Goal: Communication & Community: Answer question/provide support

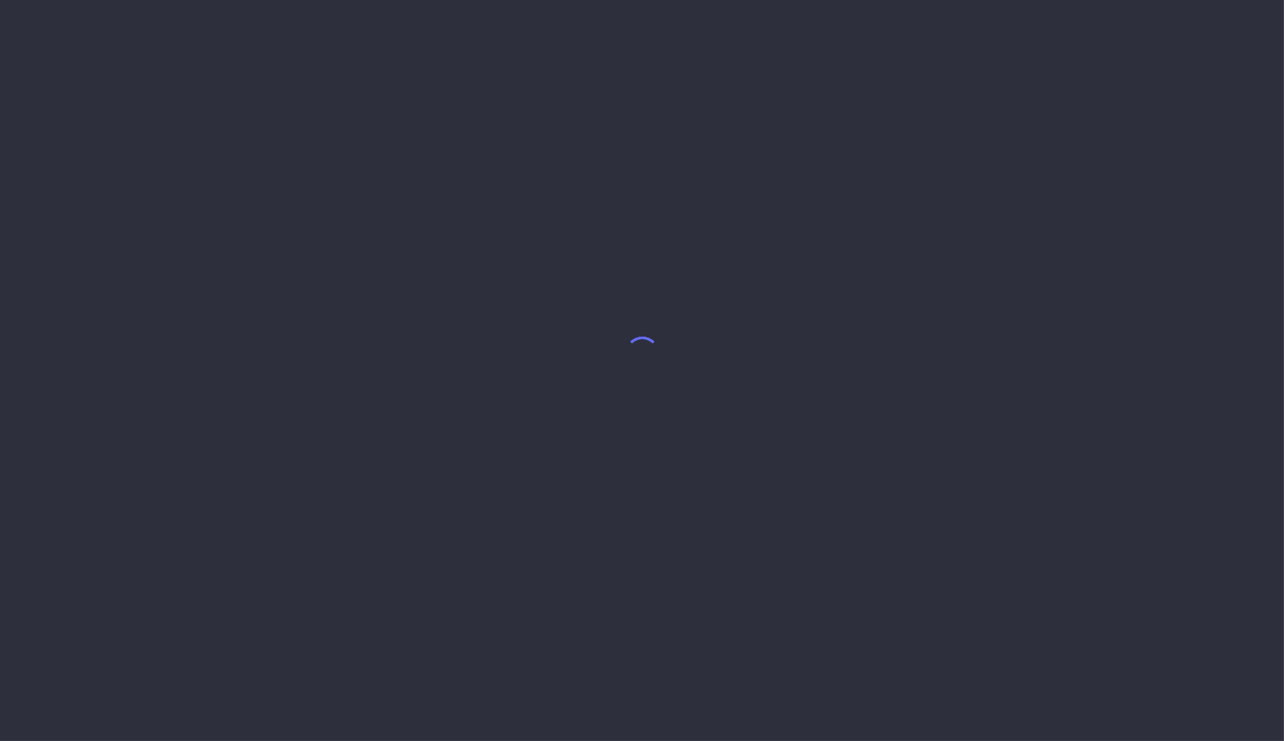
select select "9"
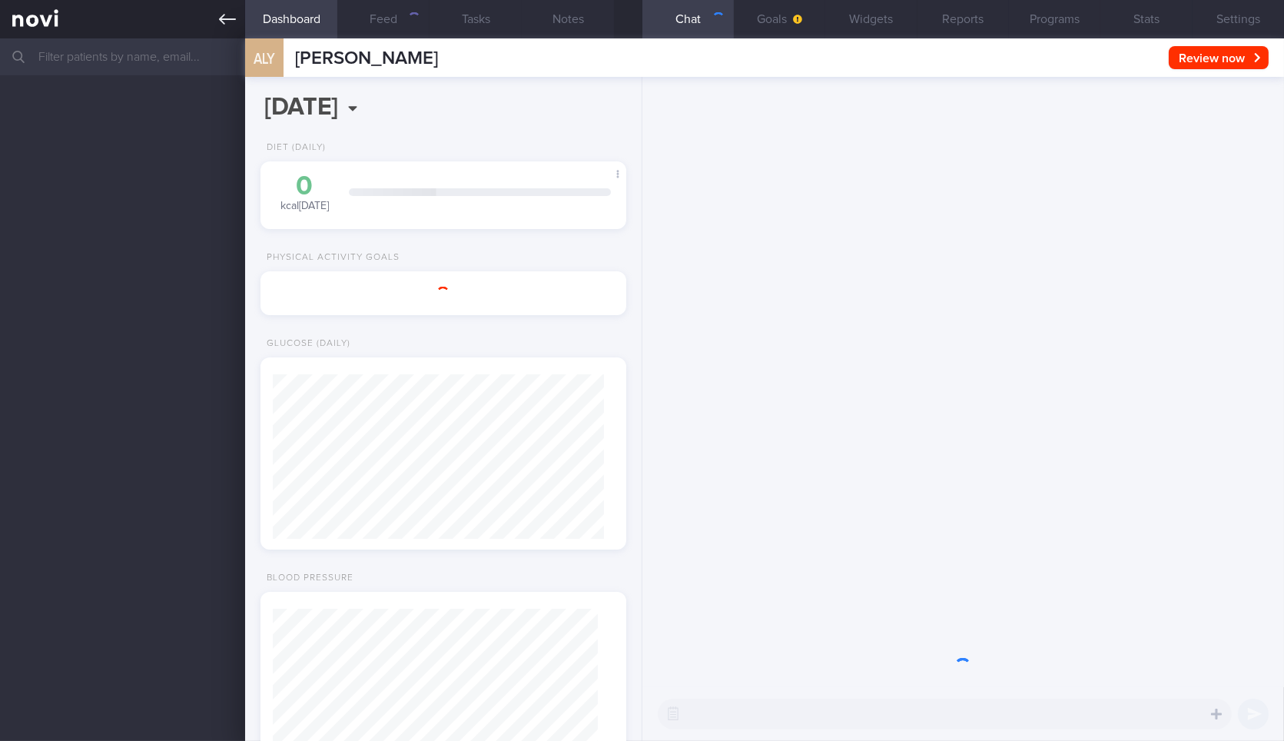
click at [232, 16] on icon at bounding box center [227, 19] width 17 height 17
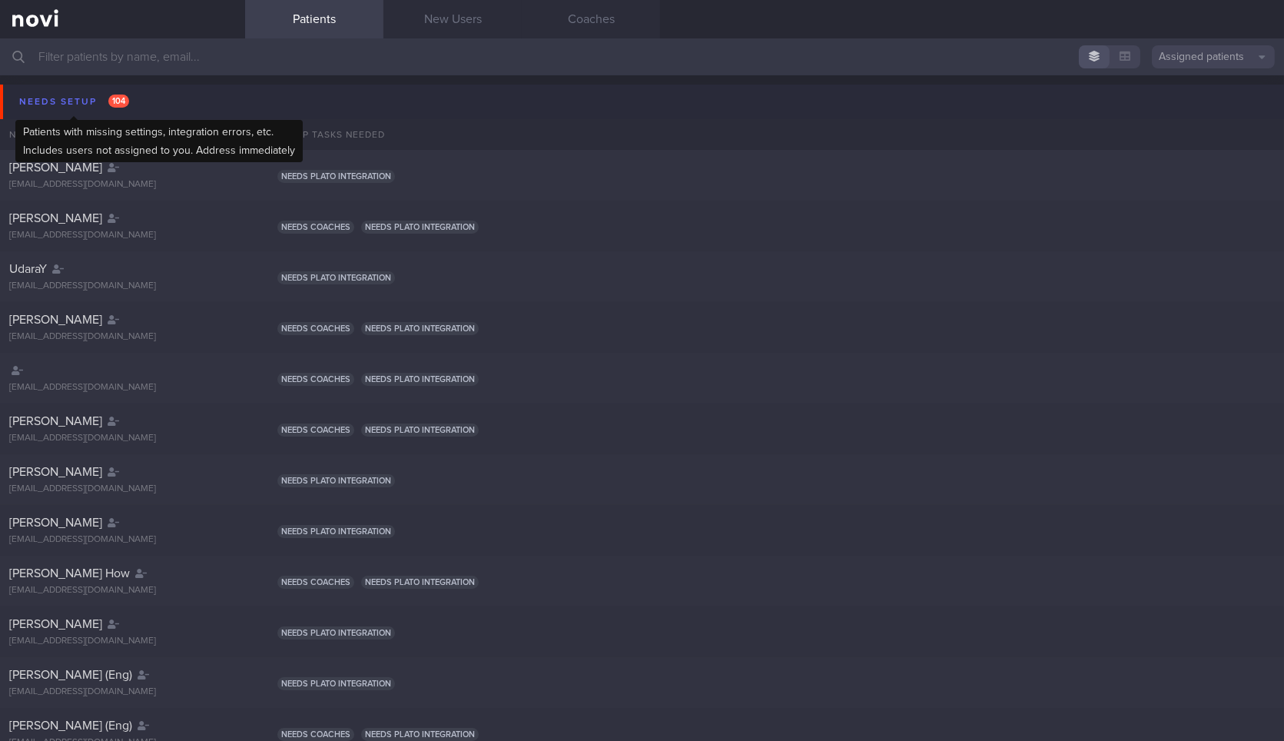
click at [124, 109] on div "Needs setup 104" at bounding box center [74, 101] width 118 height 21
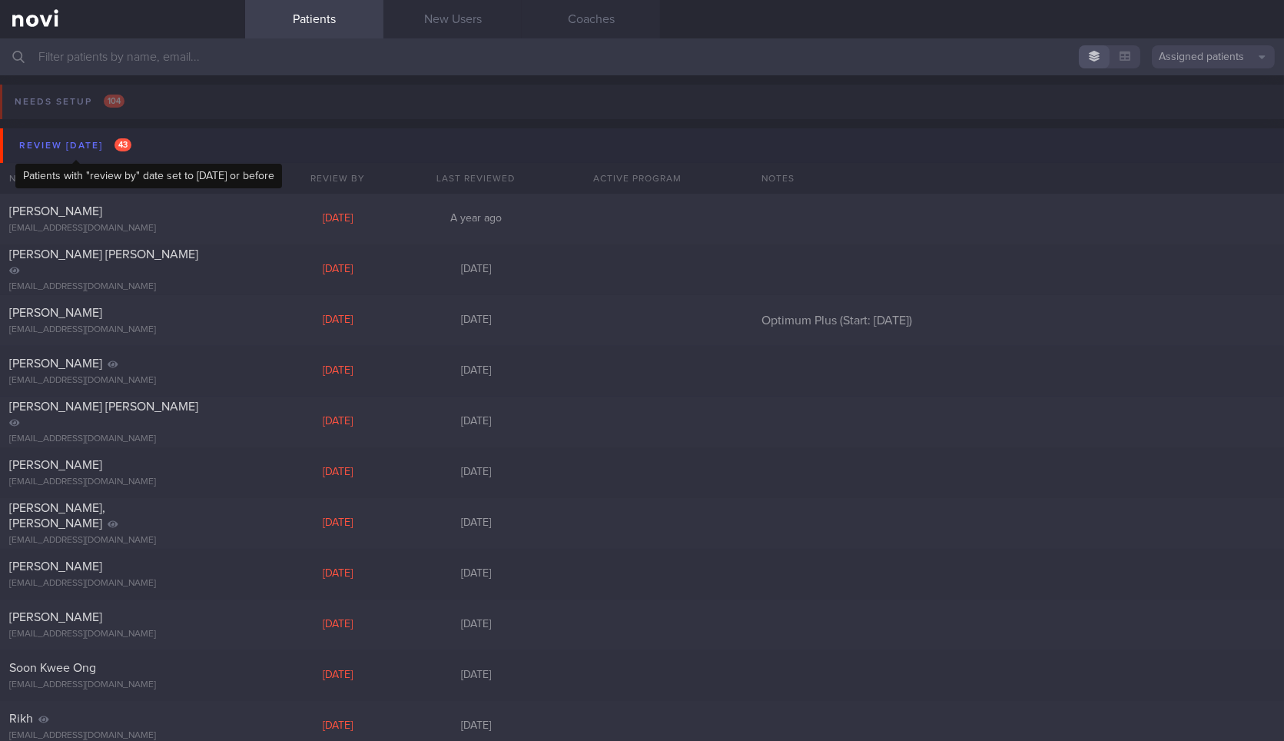
click at [131, 143] on span "43" at bounding box center [122, 144] width 17 height 13
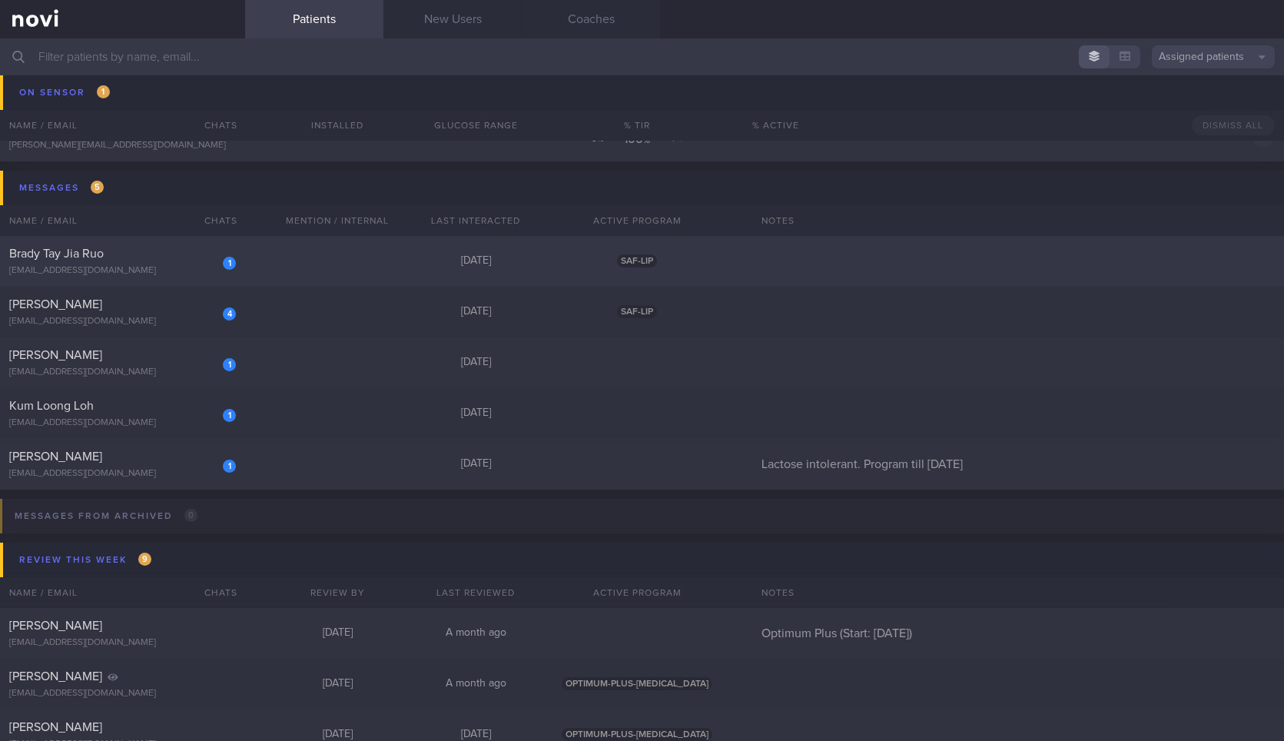
scroll to position [107, 0]
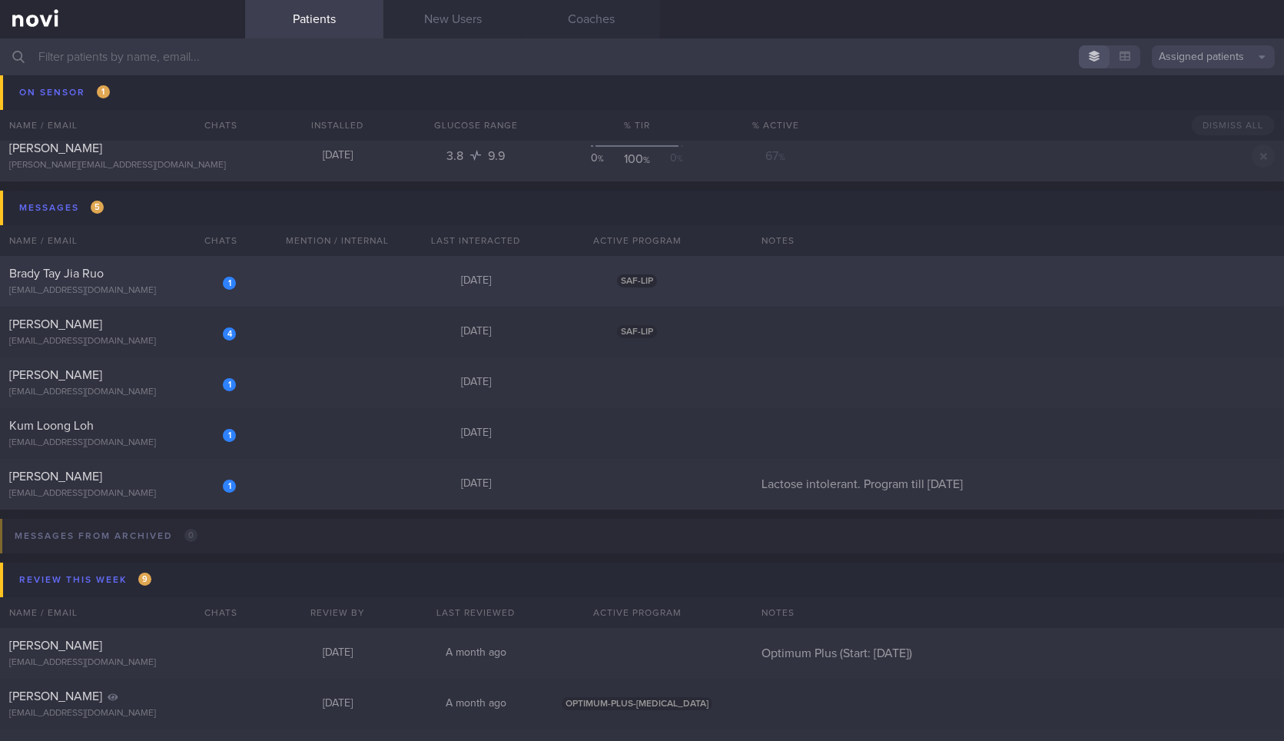
click at [334, 287] on div "1 Brady Tay Jia Ruo bradytay873@gmail.com 4 days ago SAF-LIP" at bounding box center [642, 281] width 1284 height 51
select select "9"
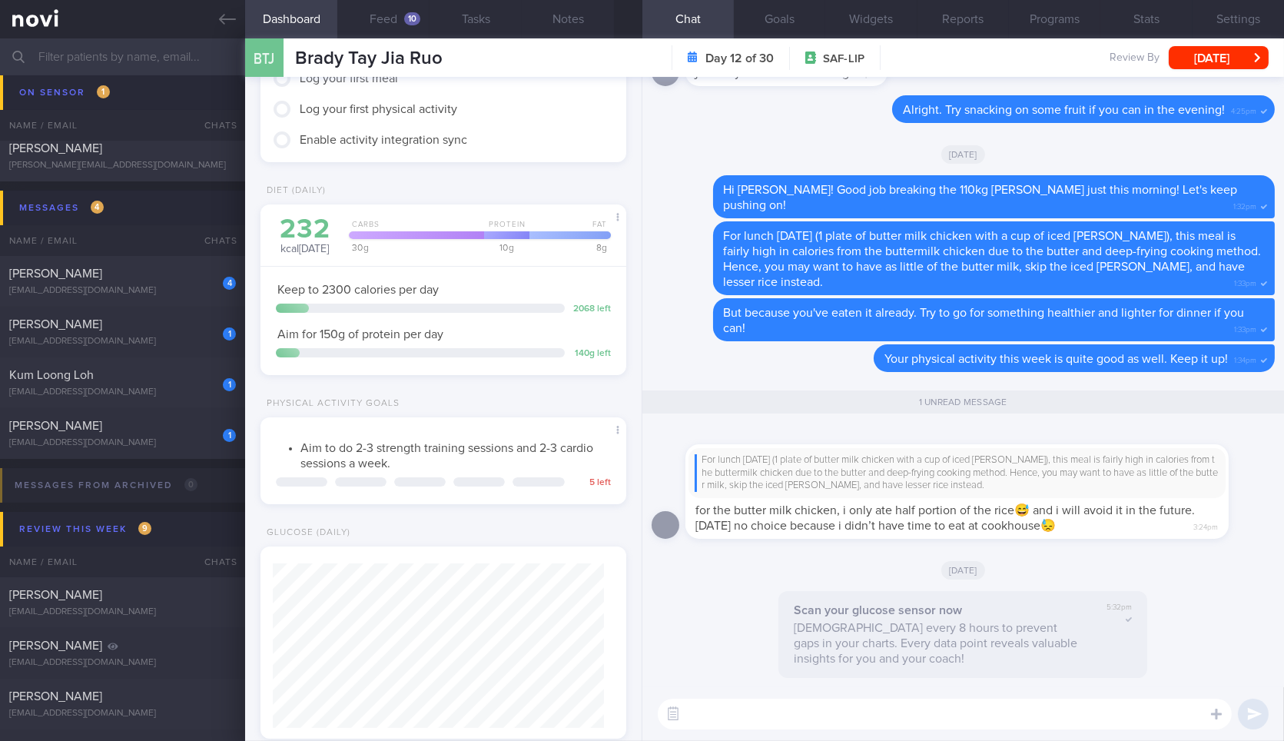
scroll to position [425, 0]
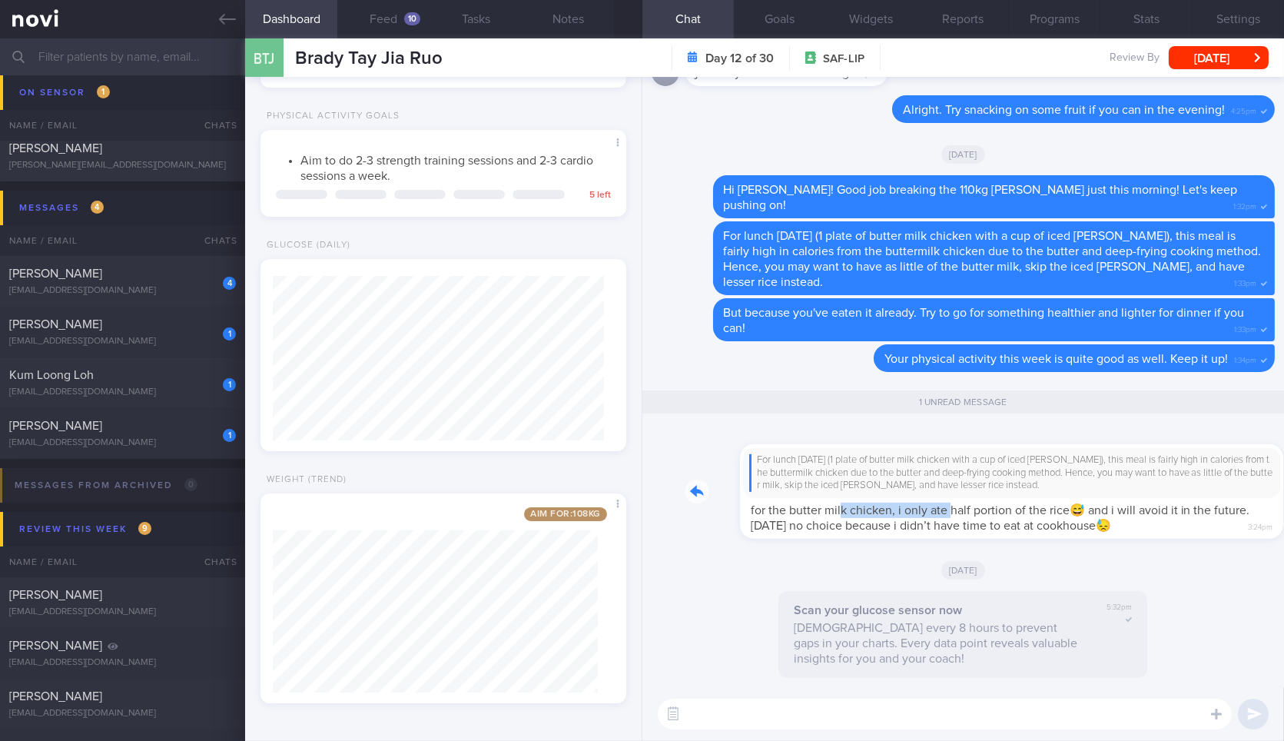
drag, startPoint x: 787, startPoint y: 499, endPoint x: 893, endPoint y: 509, distance: 106.4
click at [893, 509] on div "For lunch today (1 plate of butter milk chicken with a cup of iced horlick), th…" at bounding box center [979, 482] width 589 height 113
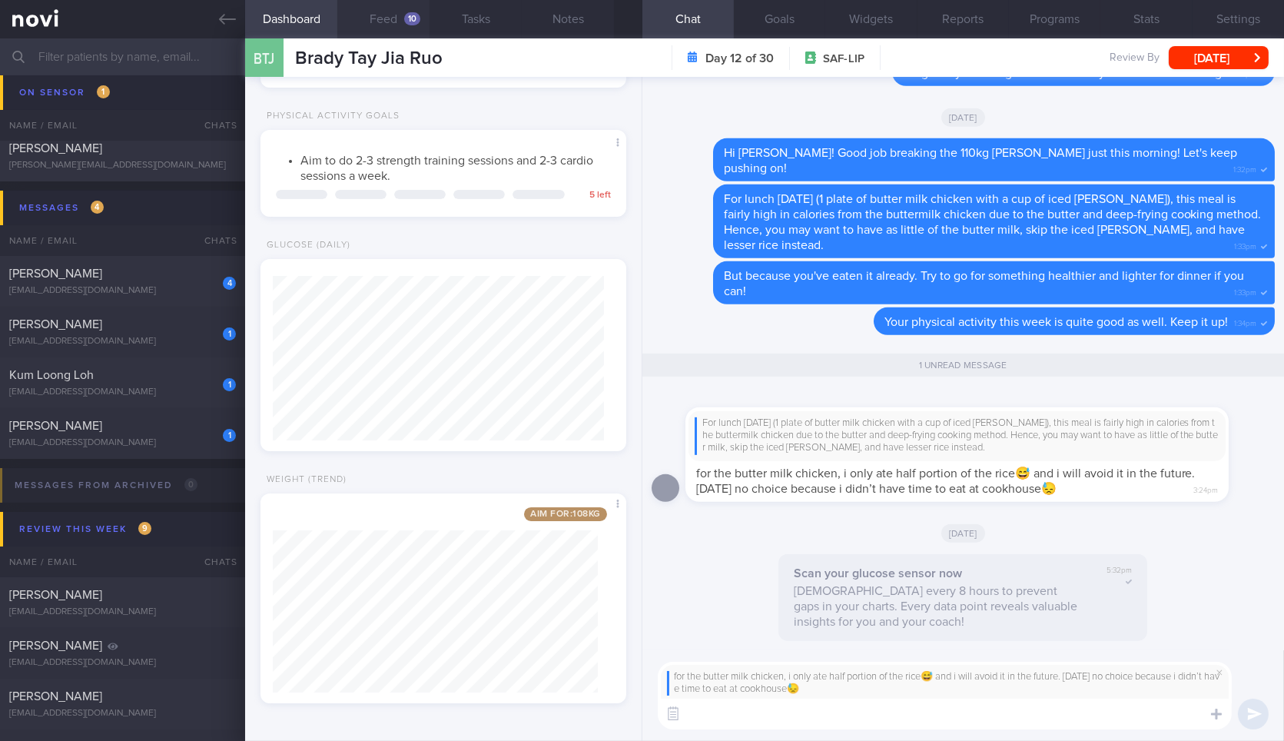
click at [383, 21] on button "Feed 10" at bounding box center [383, 19] width 92 height 38
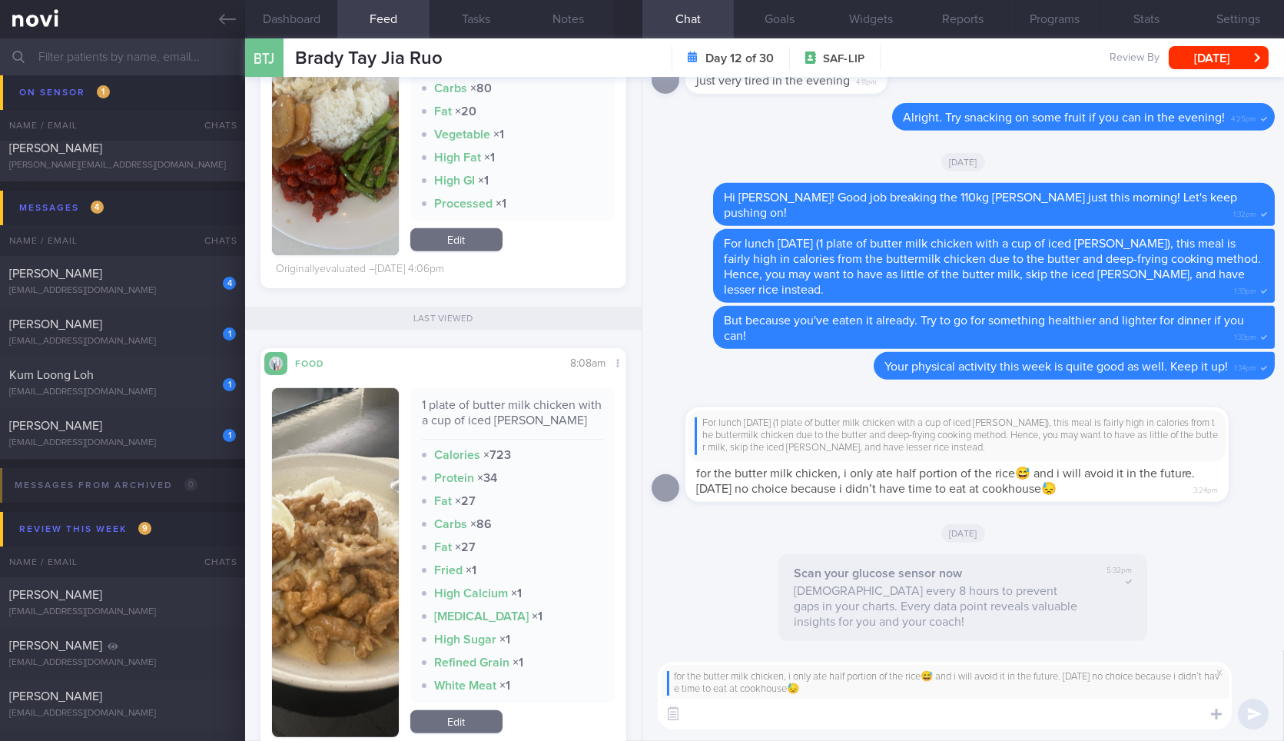
scroll to position [2244, 0]
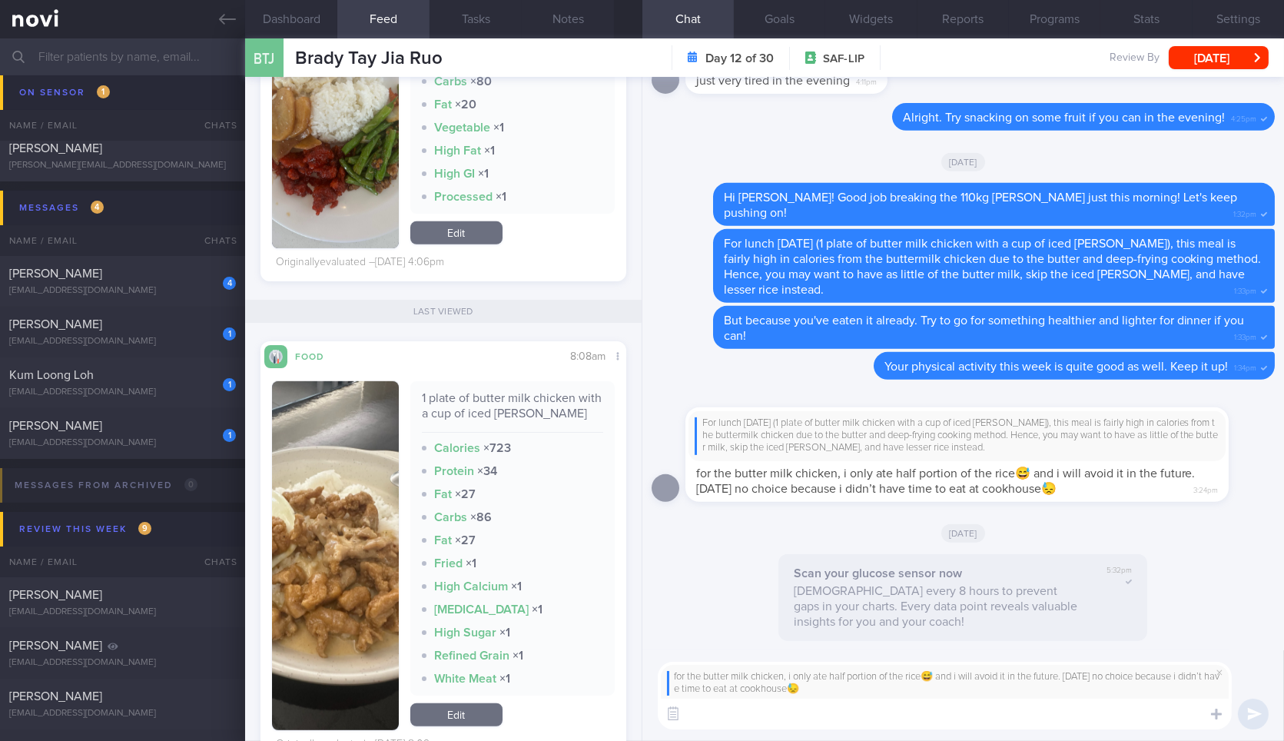
click at [357, 213] on img "button" at bounding box center [335, 121] width 126 height 253
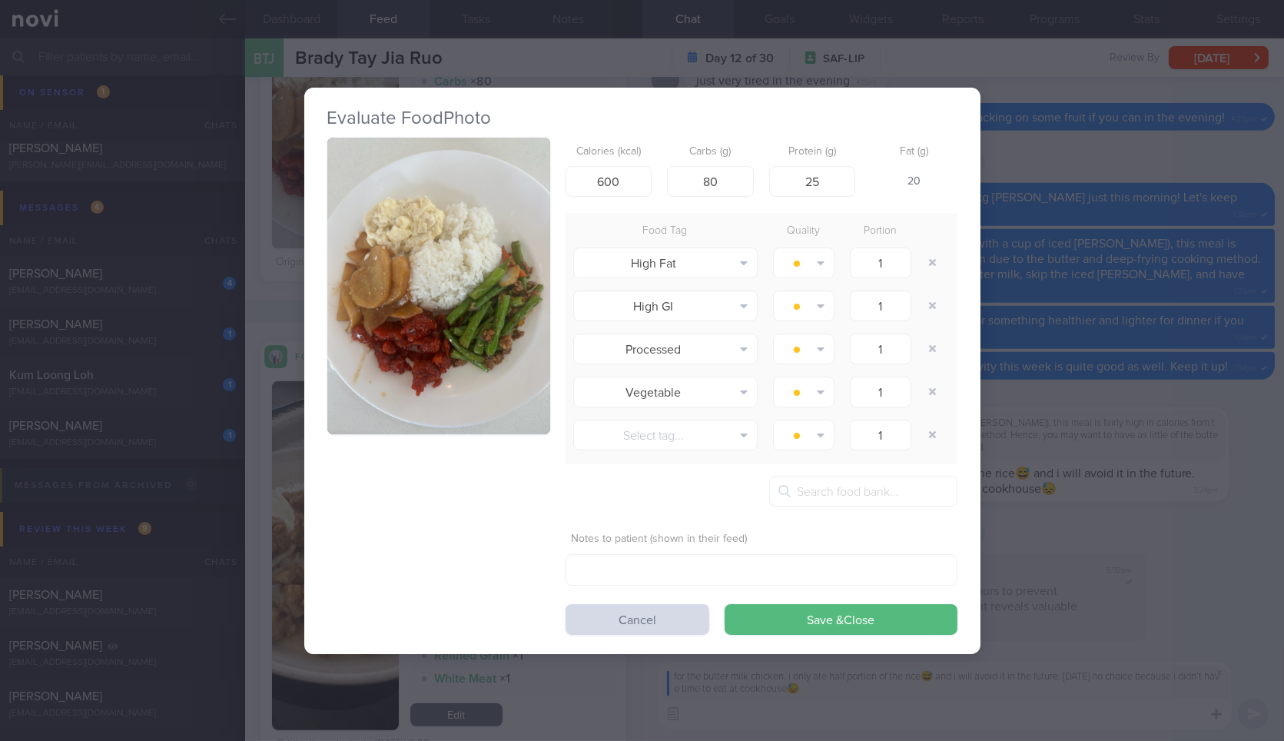
click at [1036, 169] on div "Evaluate Food Photo Calories (kcal) 600 Carbs (g) 80 Protein (g) 25 Fat (g) 20 …" at bounding box center [642, 370] width 1284 height 741
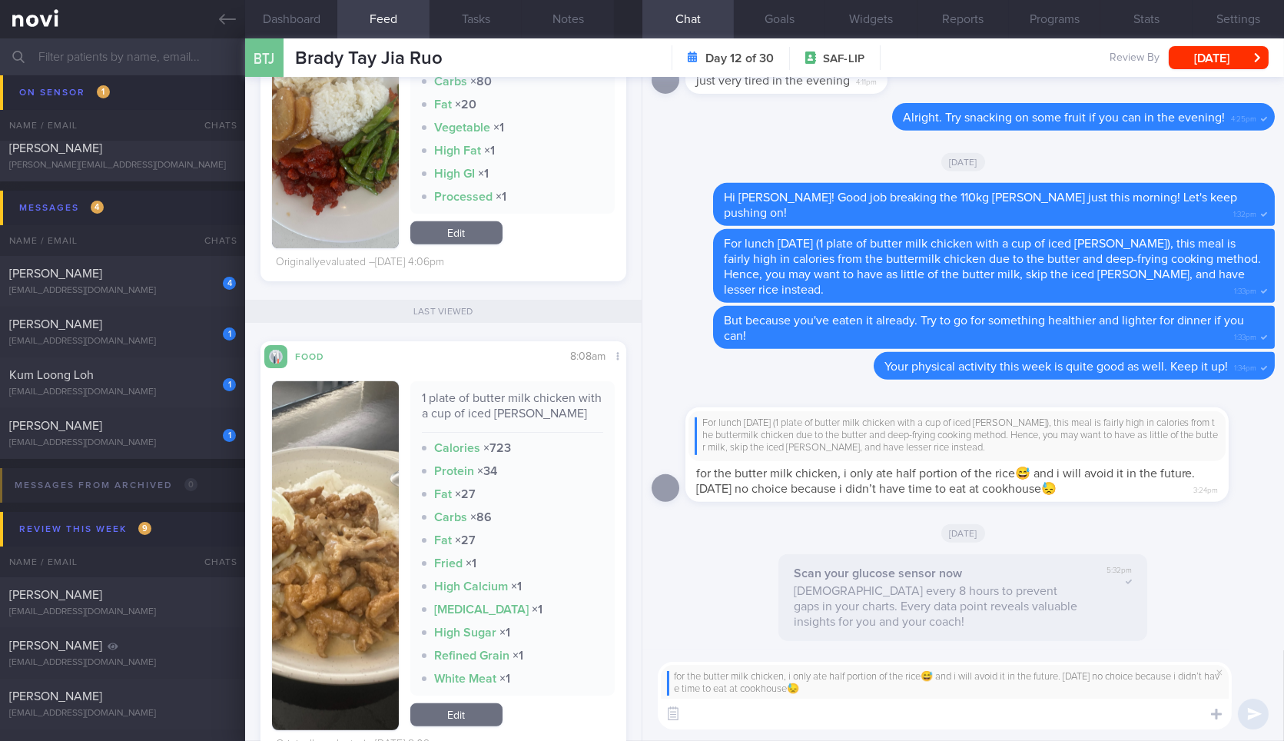
click at [1036, 169] on div "[DATE]" at bounding box center [963, 161] width 623 height 43
click at [849, 721] on textarea at bounding box center [945, 713] width 574 height 31
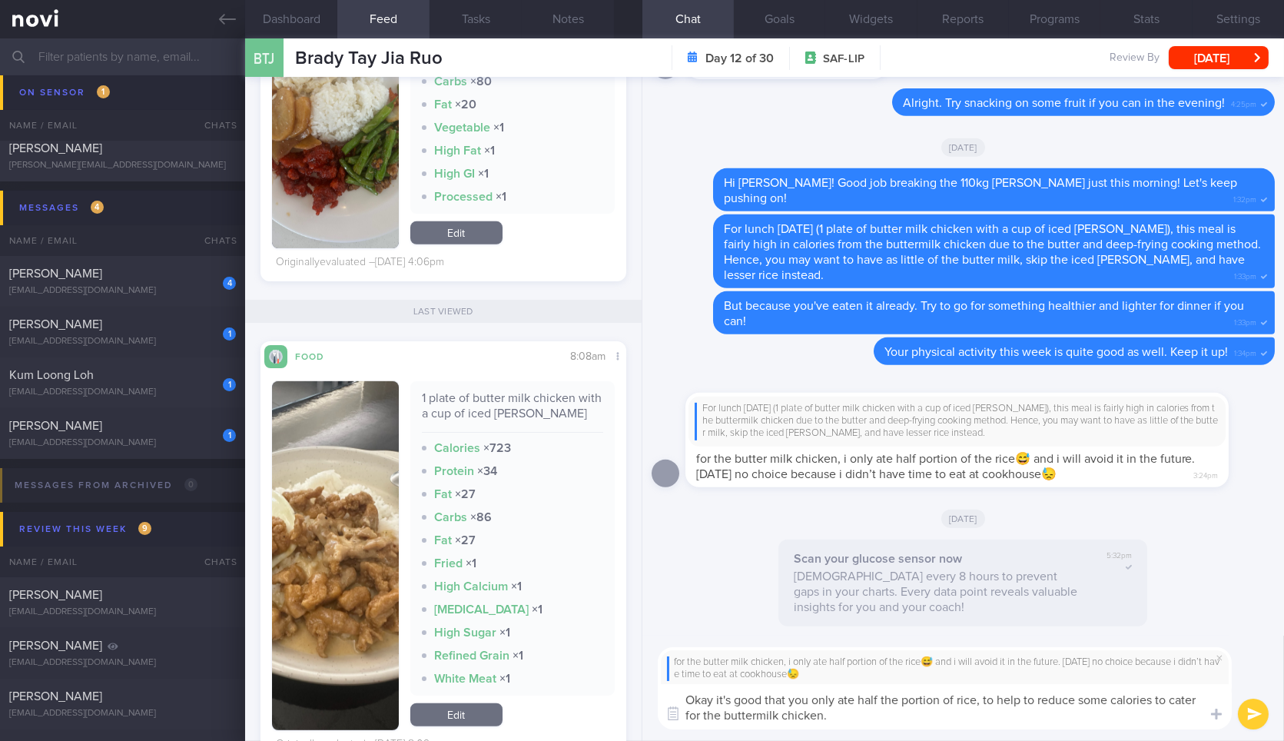
type textarea "Okay it's good that you only ate half the portion of rice, to help to reduce so…"
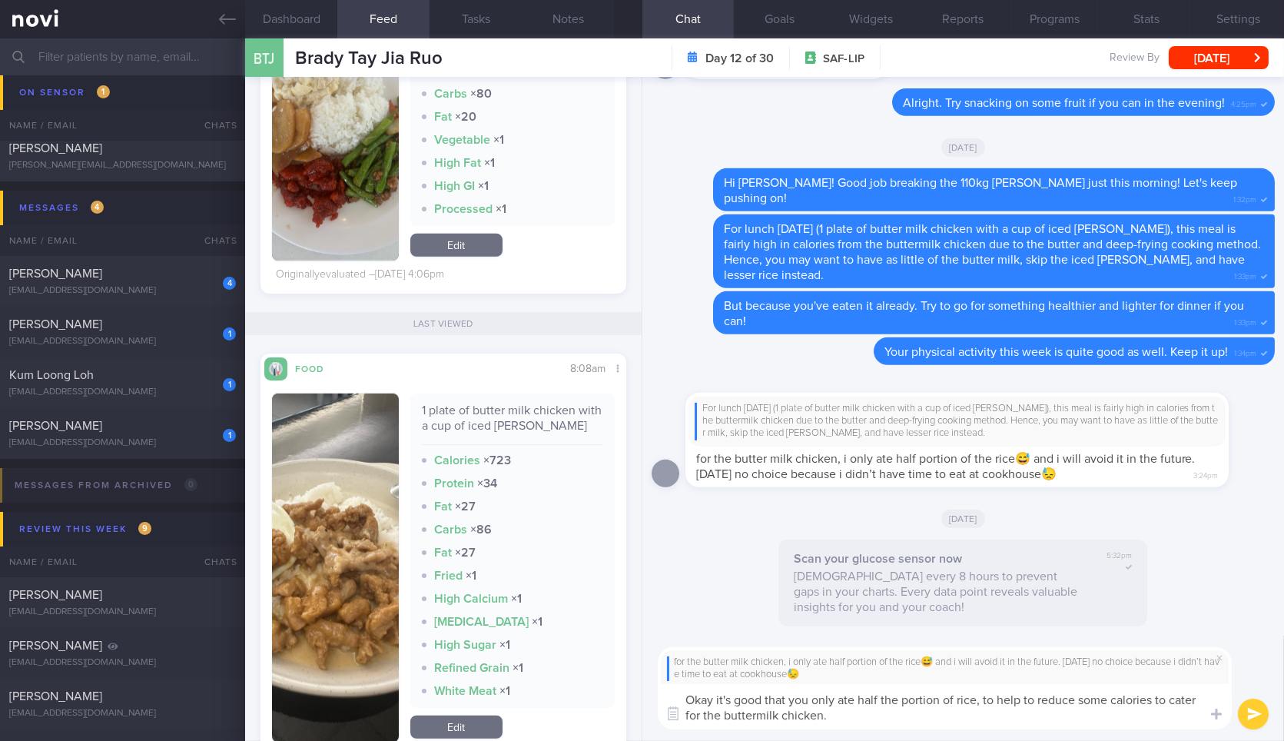
scroll to position [1818, 0]
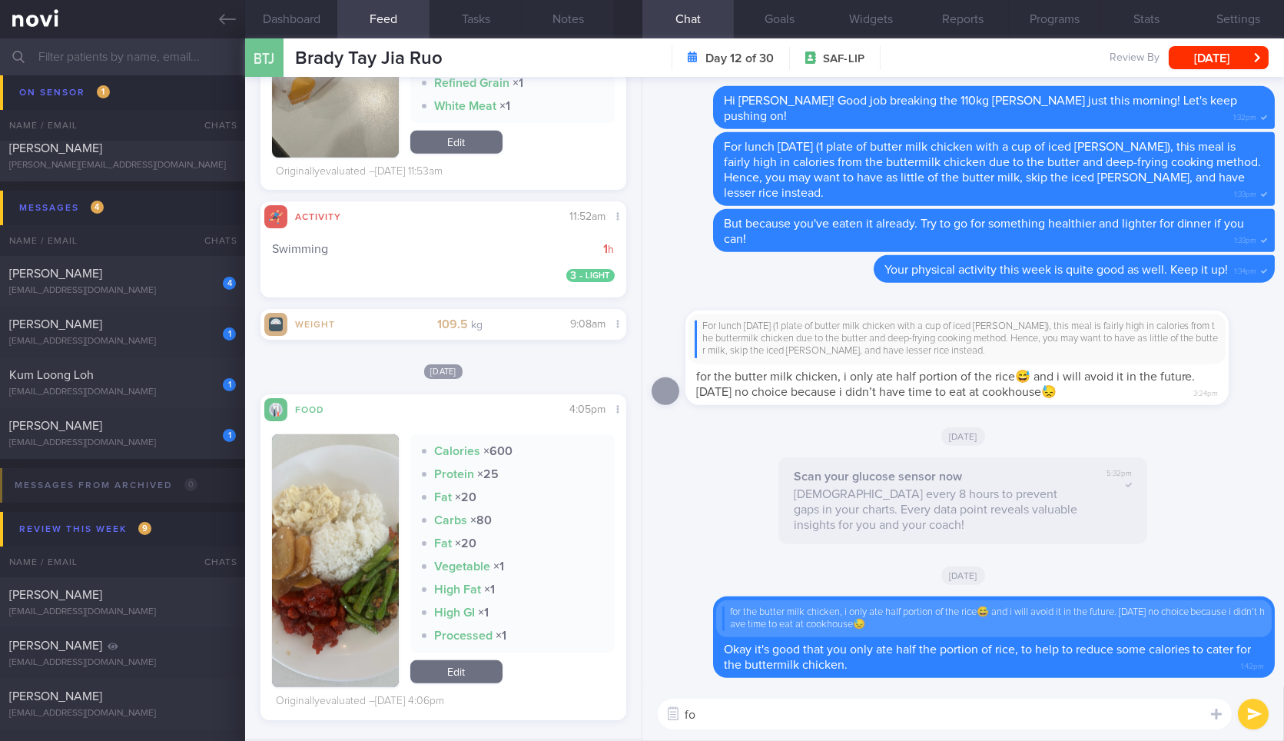
type textarea "f"
click at [320, 473] on button "button" at bounding box center [335, 560] width 126 height 253
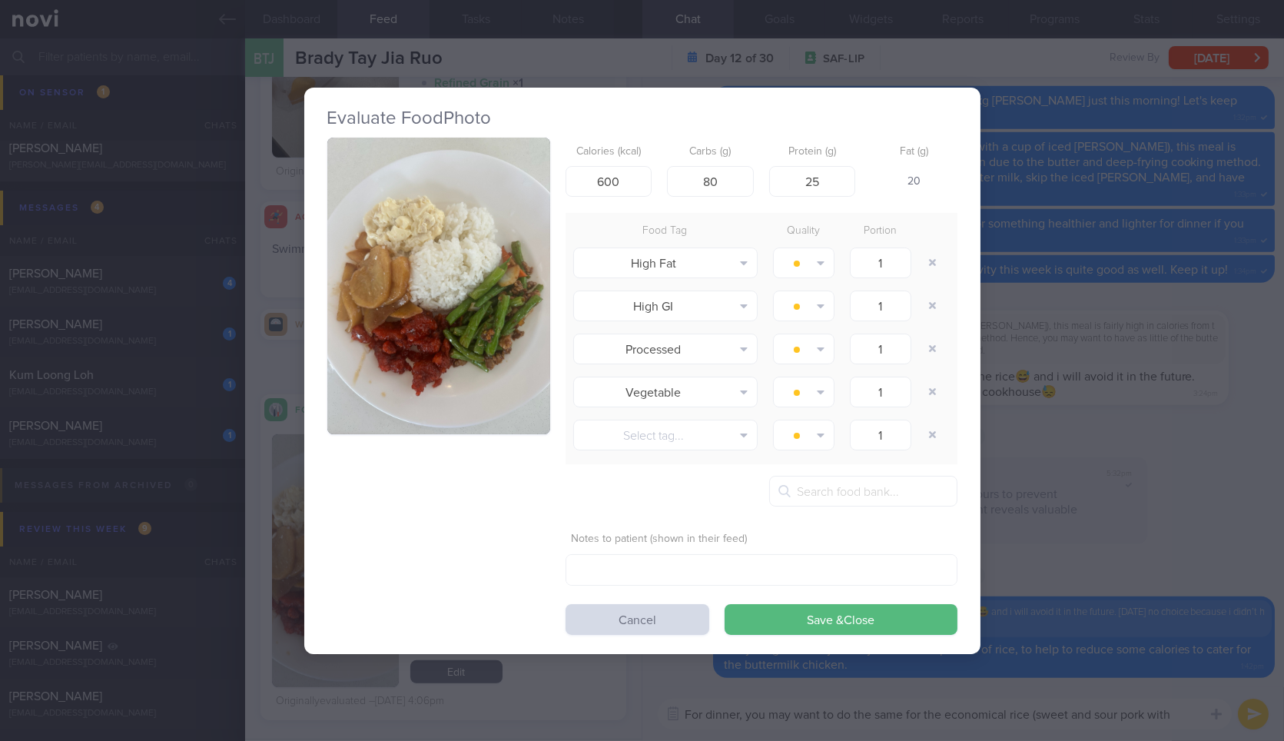
click at [422, 264] on button "button" at bounding box center [438, 286] width 223 height 297
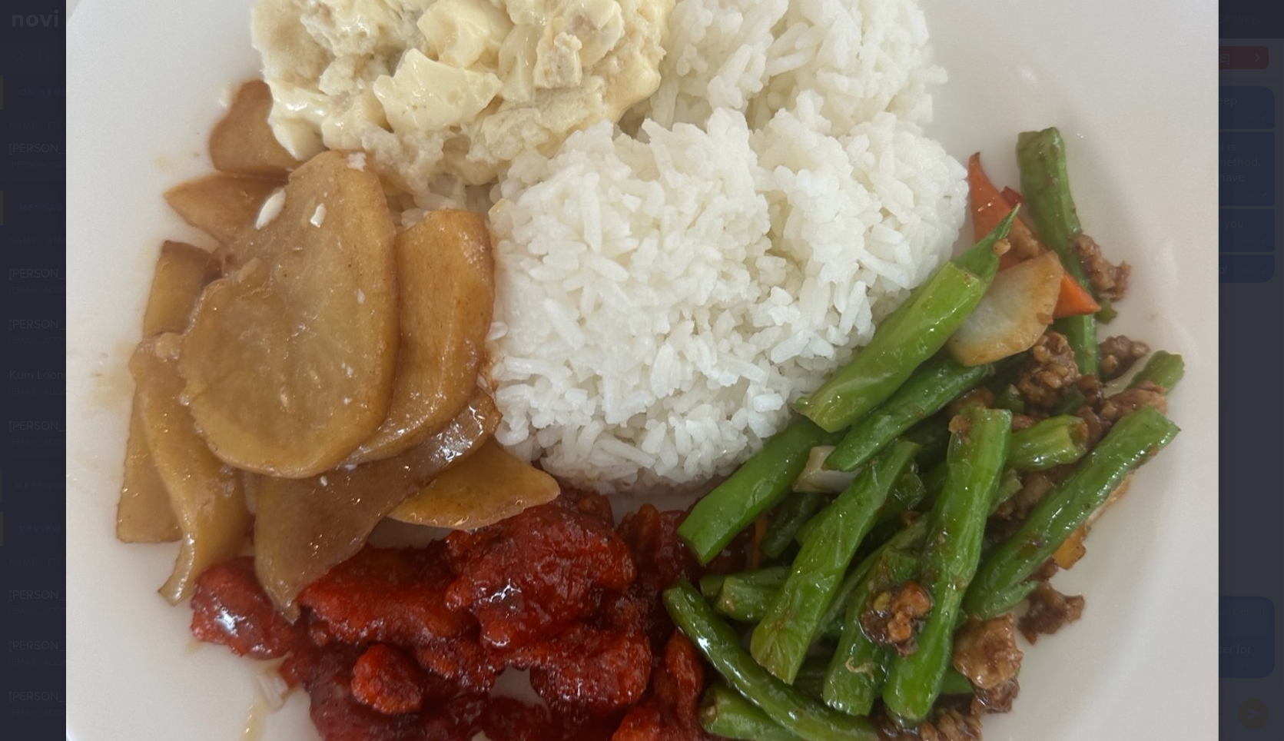
scroll to position [469, 0]
click at [1223, 436] on div at bounding box center [642, 361] width 1275 height 1660
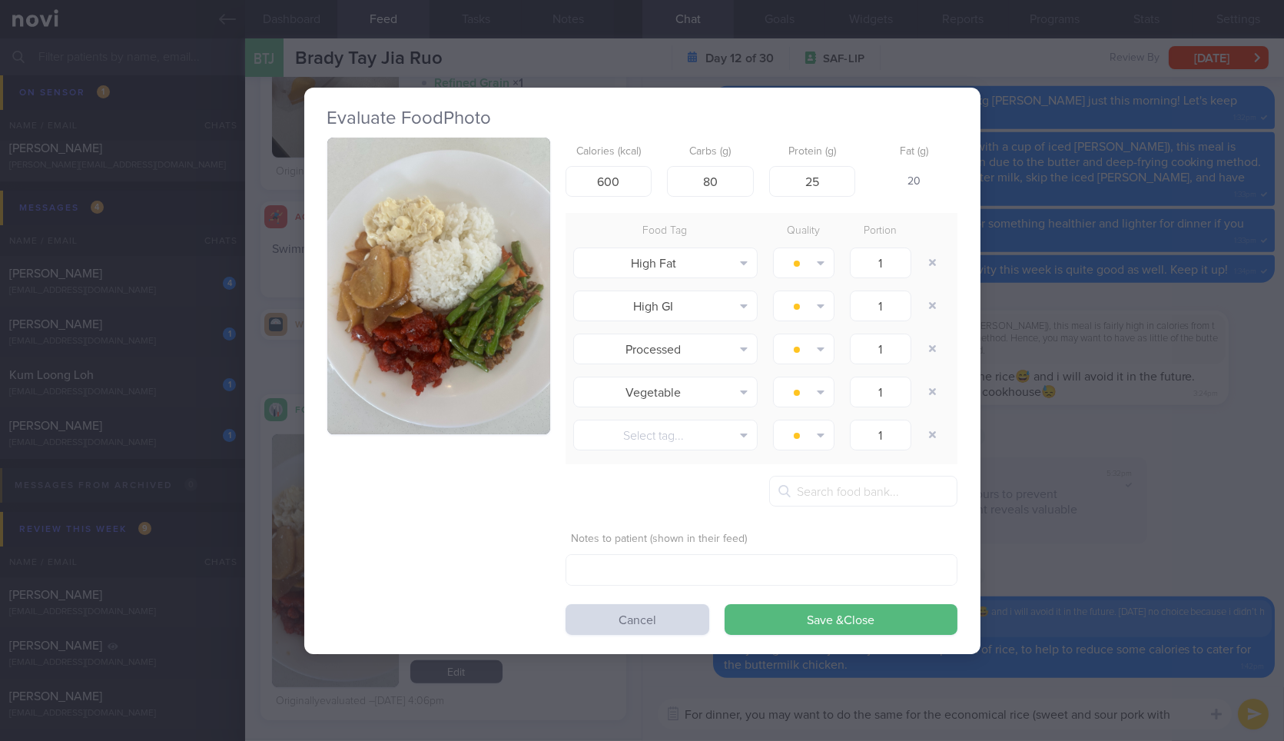
click at [1223, 436] on div "Evaluate Food Photo Calories (kcal) 600 Carbs (g) 80 Protein (g) 25 Fat (g) 20 …" at bounding box center [642, 370] width 1284 height 741
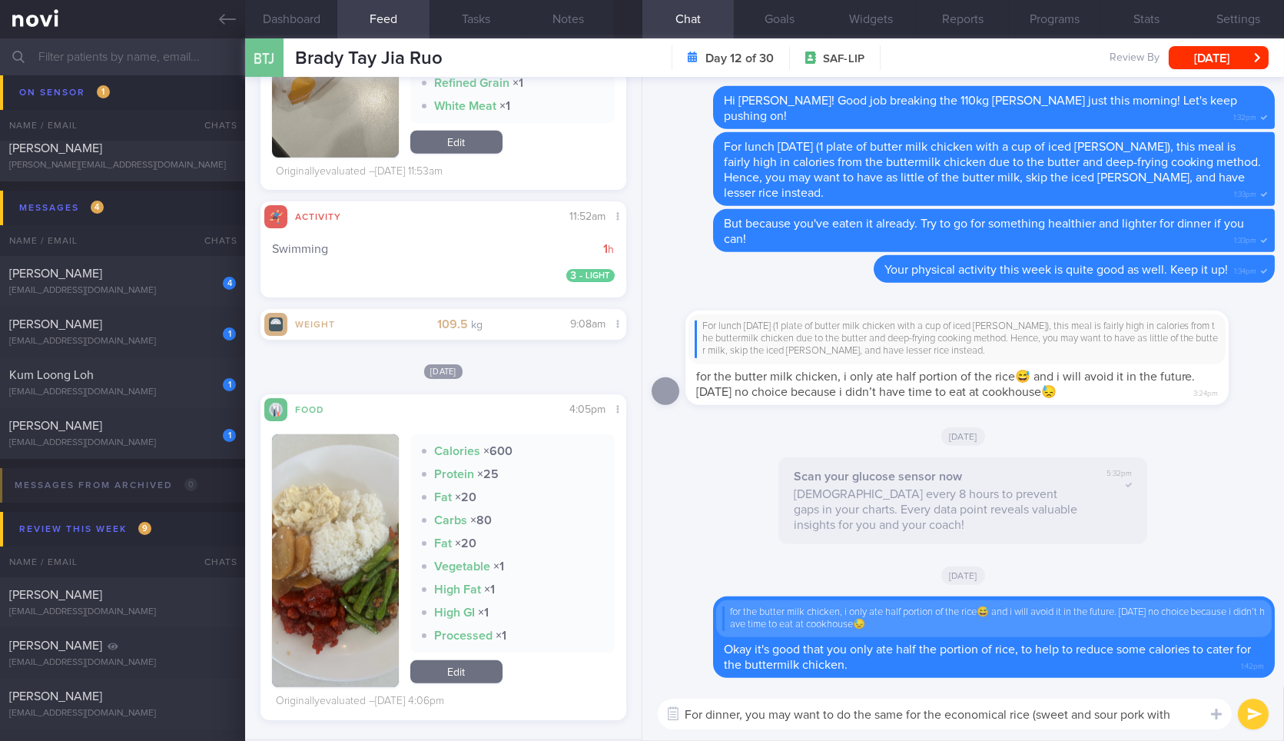
click at [1174, 720] on textarea "For dinner, you may want to do the same for the economical rice (sweet and sour…" at bounding box center [945, 713] width 574 height 31
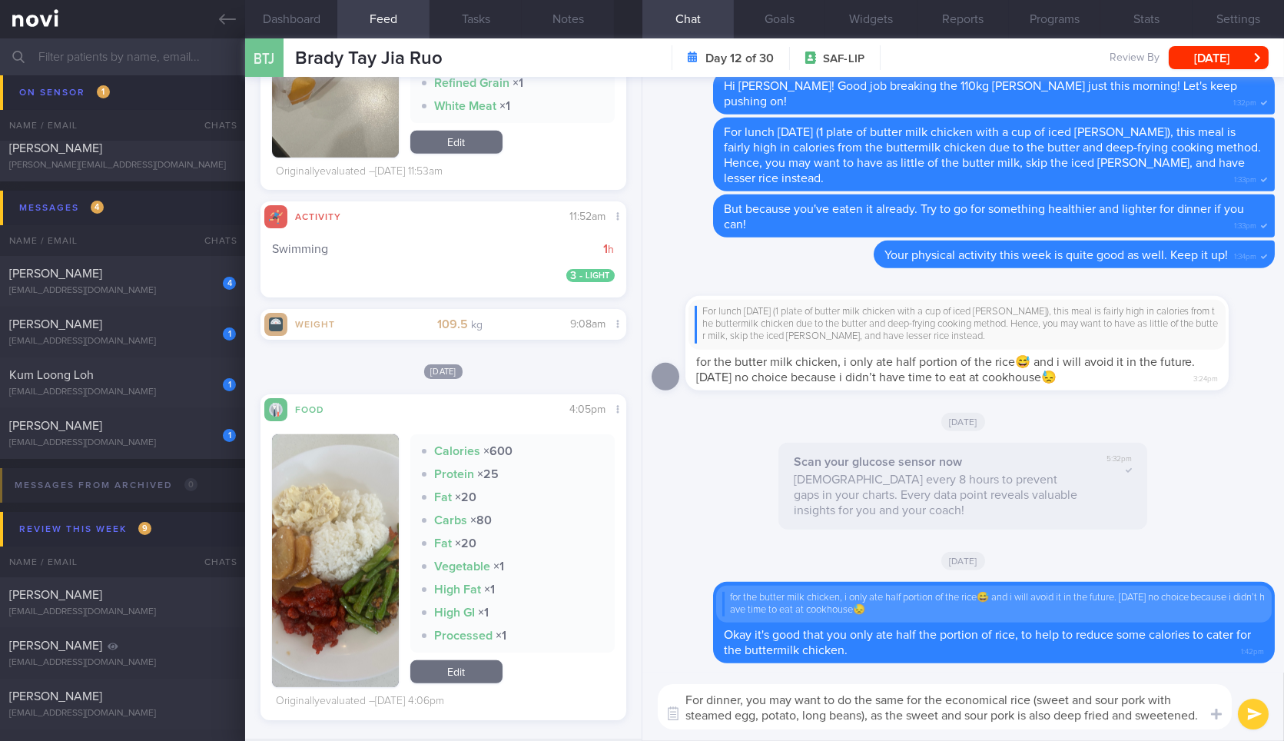
type textarea "For dinner, you may want to do the same for the economical rice (sweet and sour…"
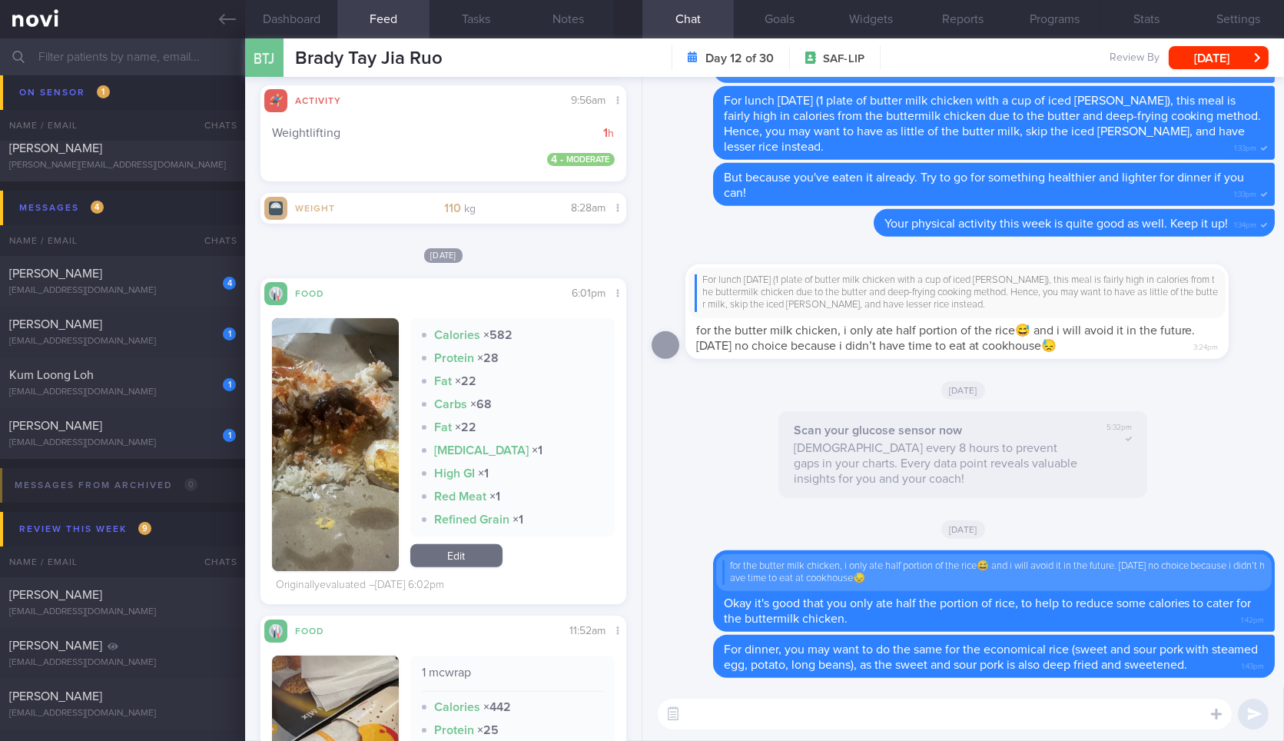
scroll to position [1091, 0]
click at [309, 384] on button "button" at bounding box center [335, 445] width 126 height 253
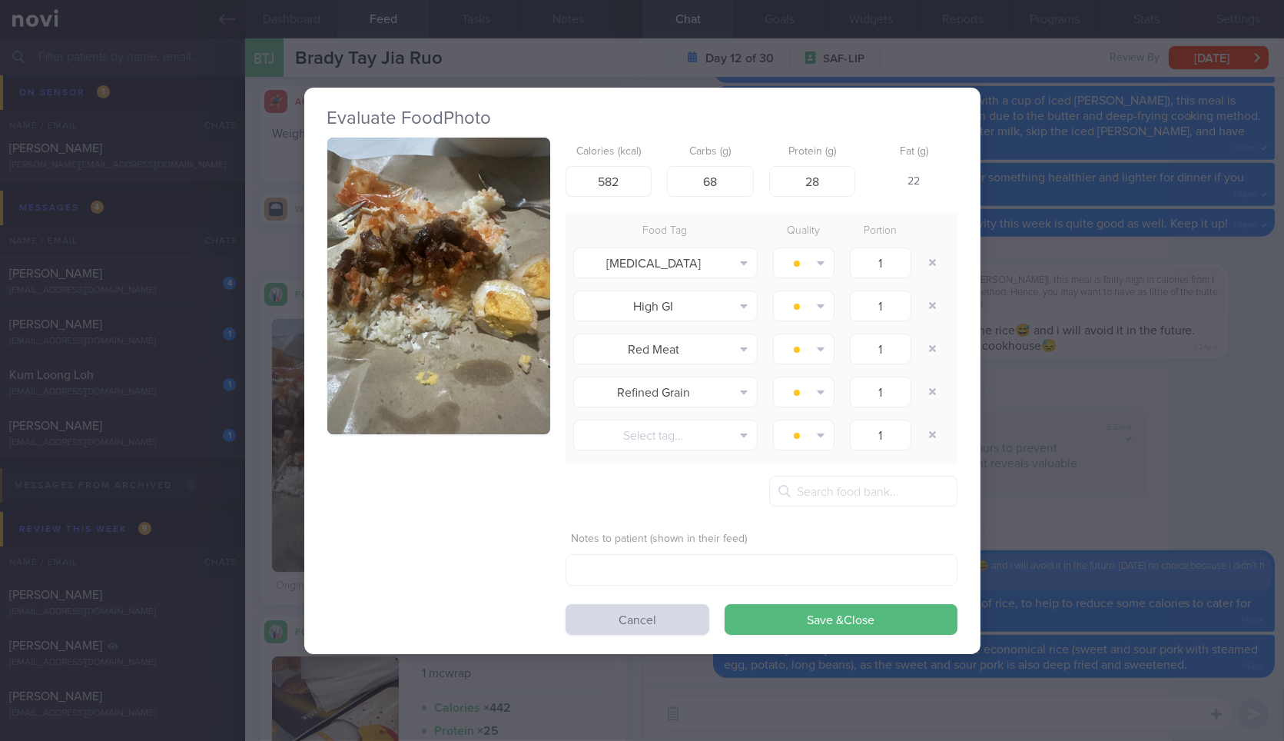
click at [1079, 294] on div "Evaluate Food Photo Calories (kcal) 582 Carbs (g) 68 Protein (g) 28 Fat (g) 22 …" at bounding box center [642, 370] width 1284 height 741
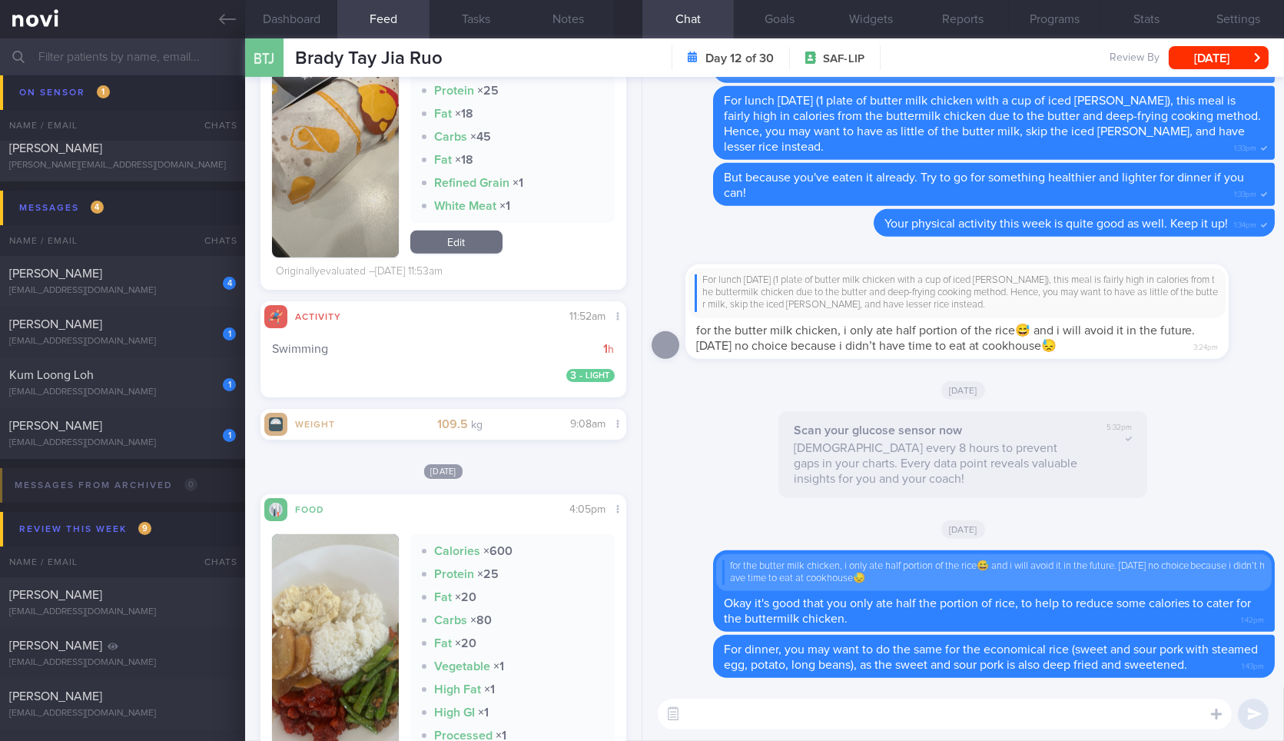
scroll to position [1703, 0]
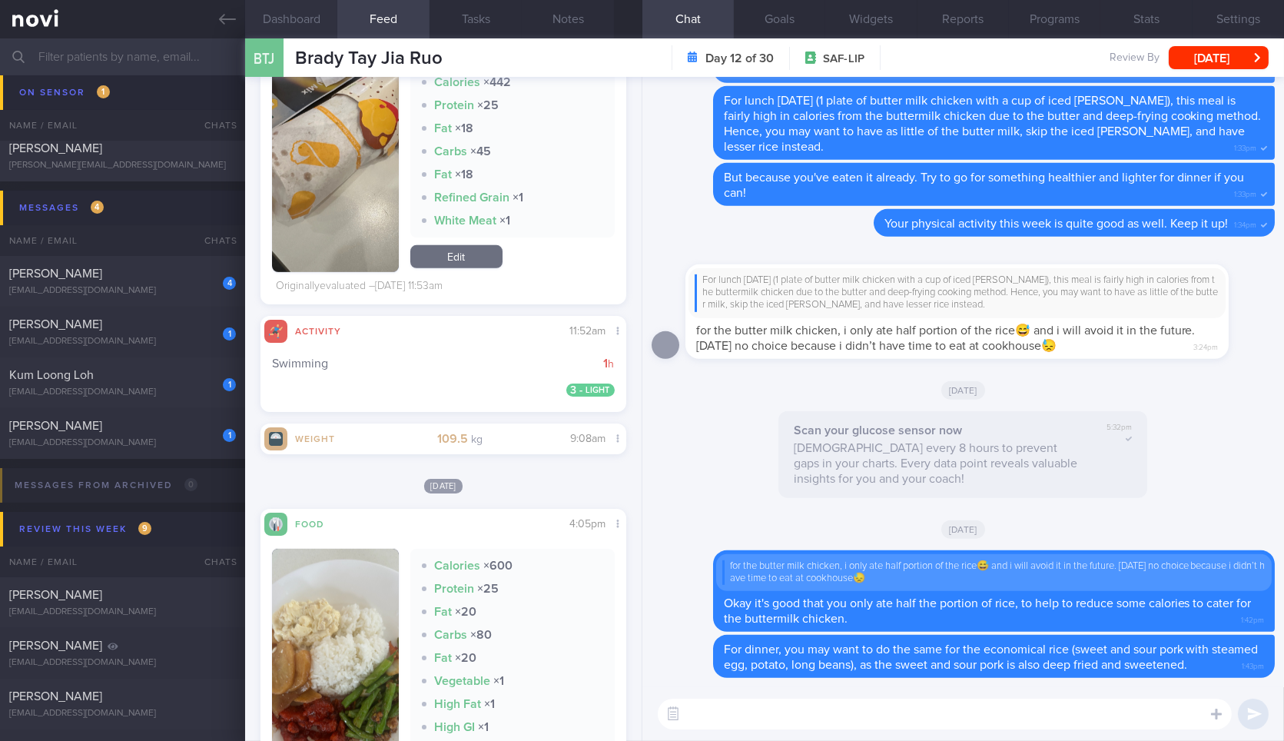
click at [316, 22] on button "Dashboard" at bounding box center [291, 19] width 92 height 38
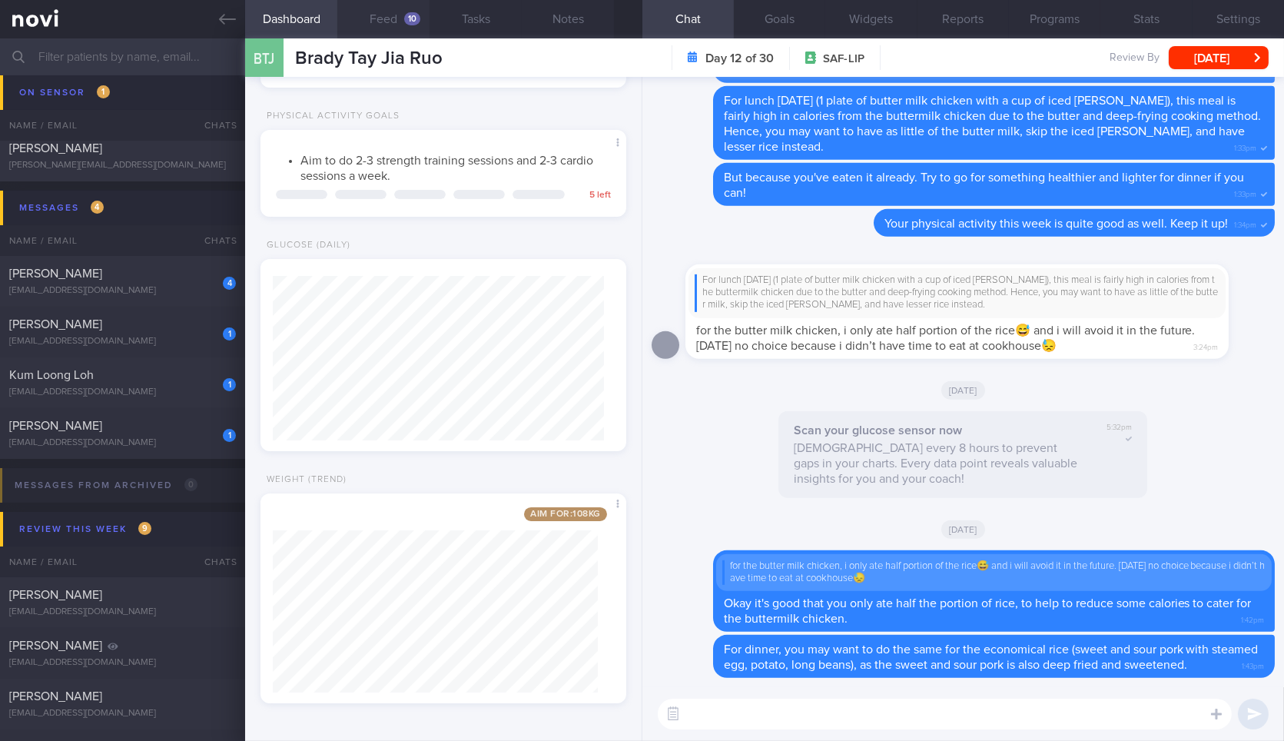
click at [406, 15] on div "10" at bounding box center [412, 18] width 16 height 13
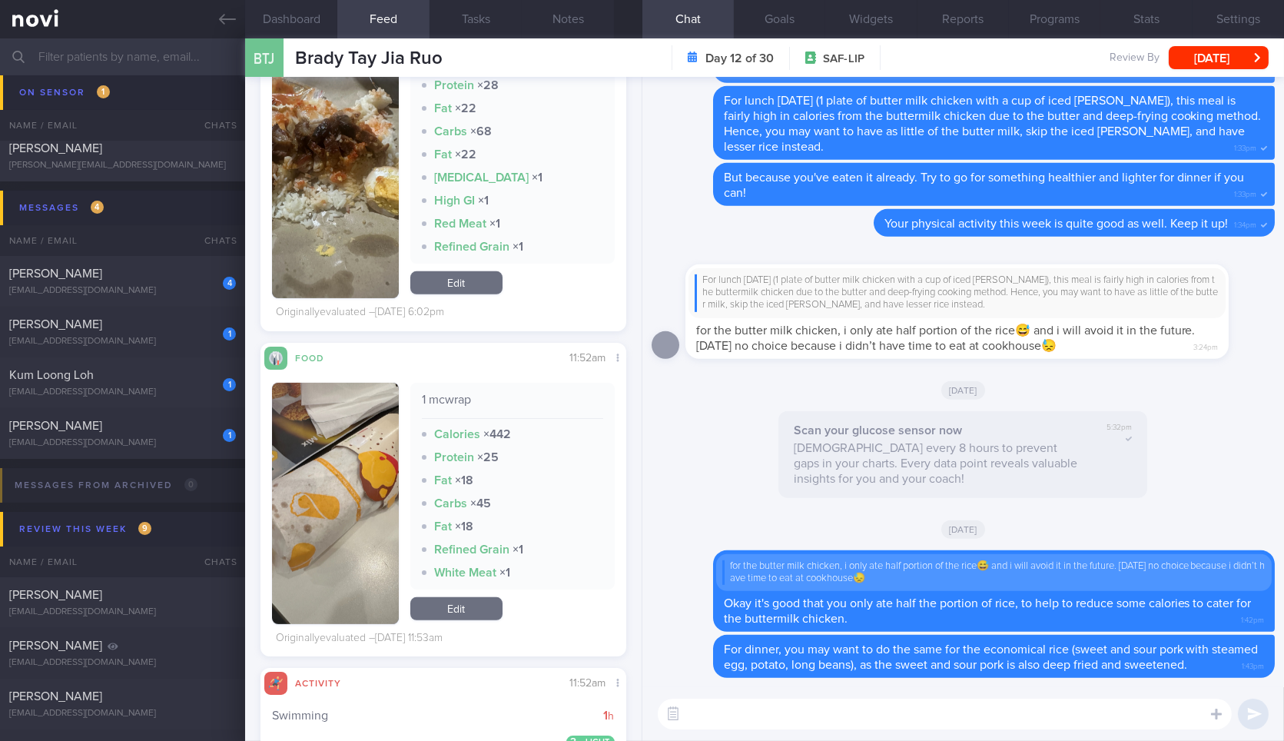
scroll to position [1355, 0]
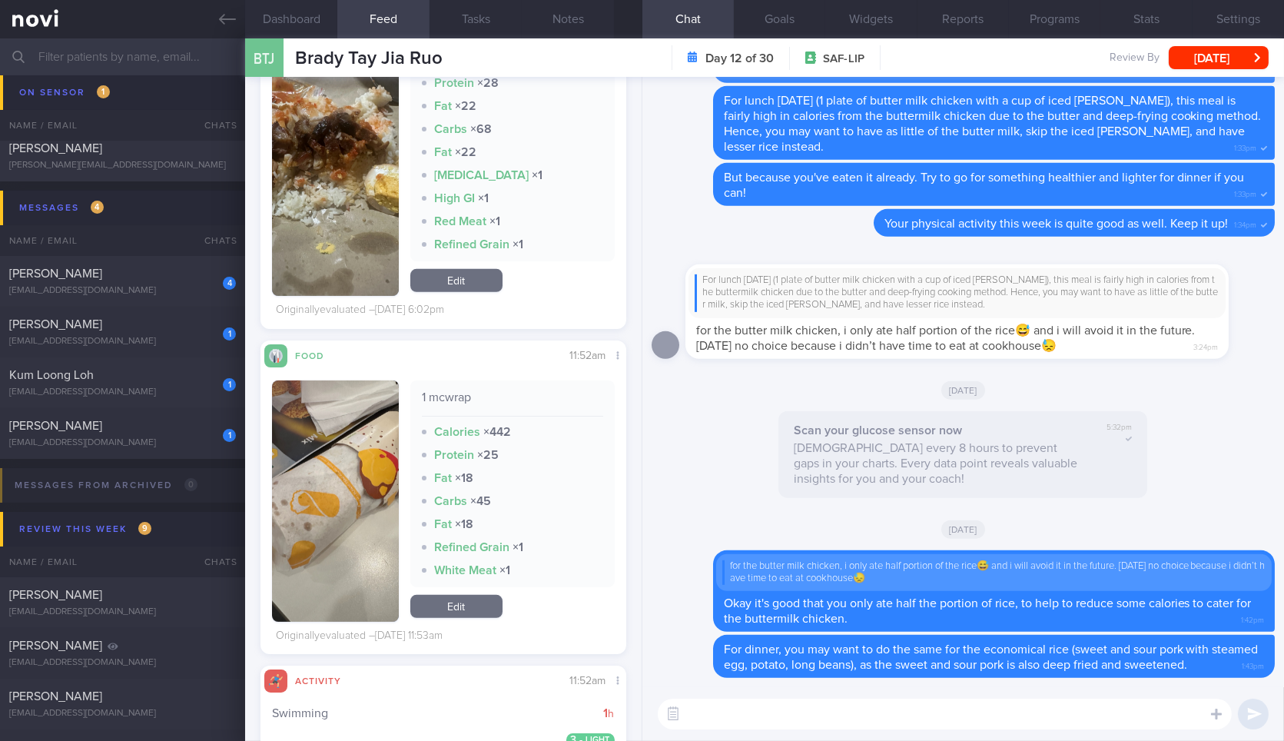
click at [779, 708] on textarea at bounding box center [945, 713] width 574 height 31
type textarea "On Saturday, did you have the mcwrap with any sides/ drinks?"
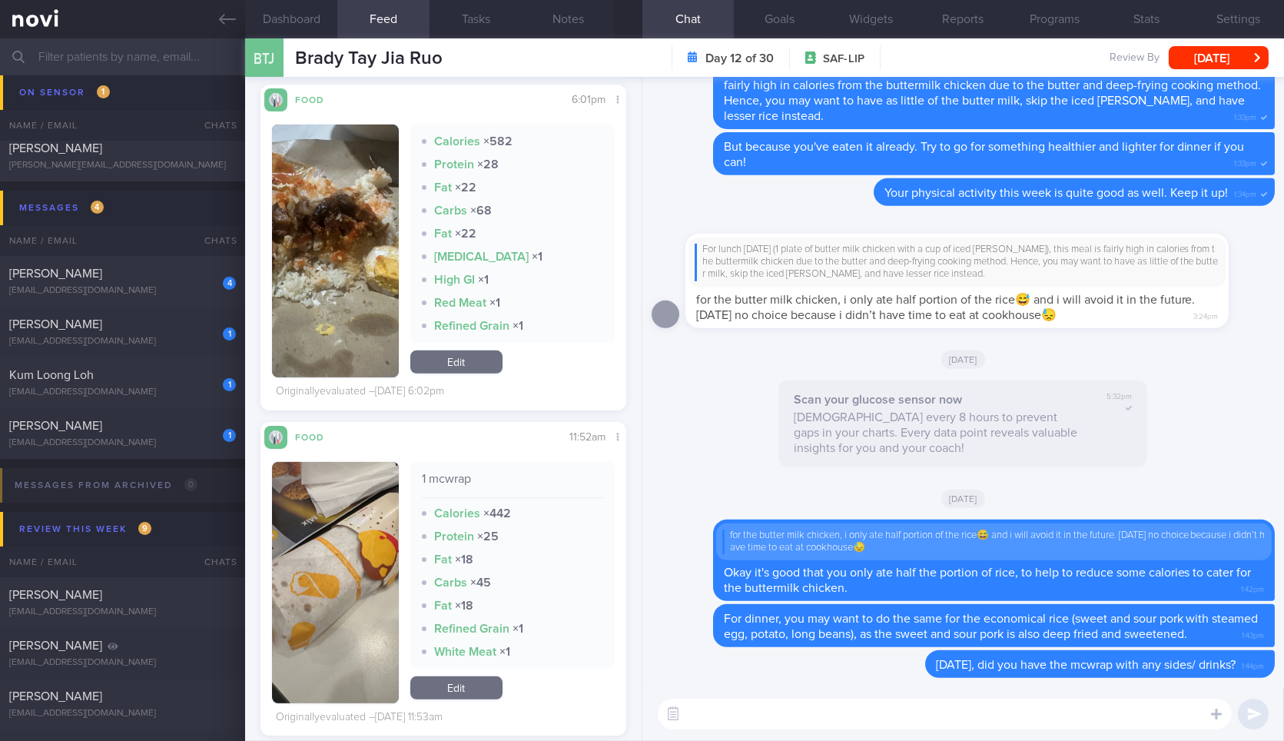
scroll to position [1258, 0]
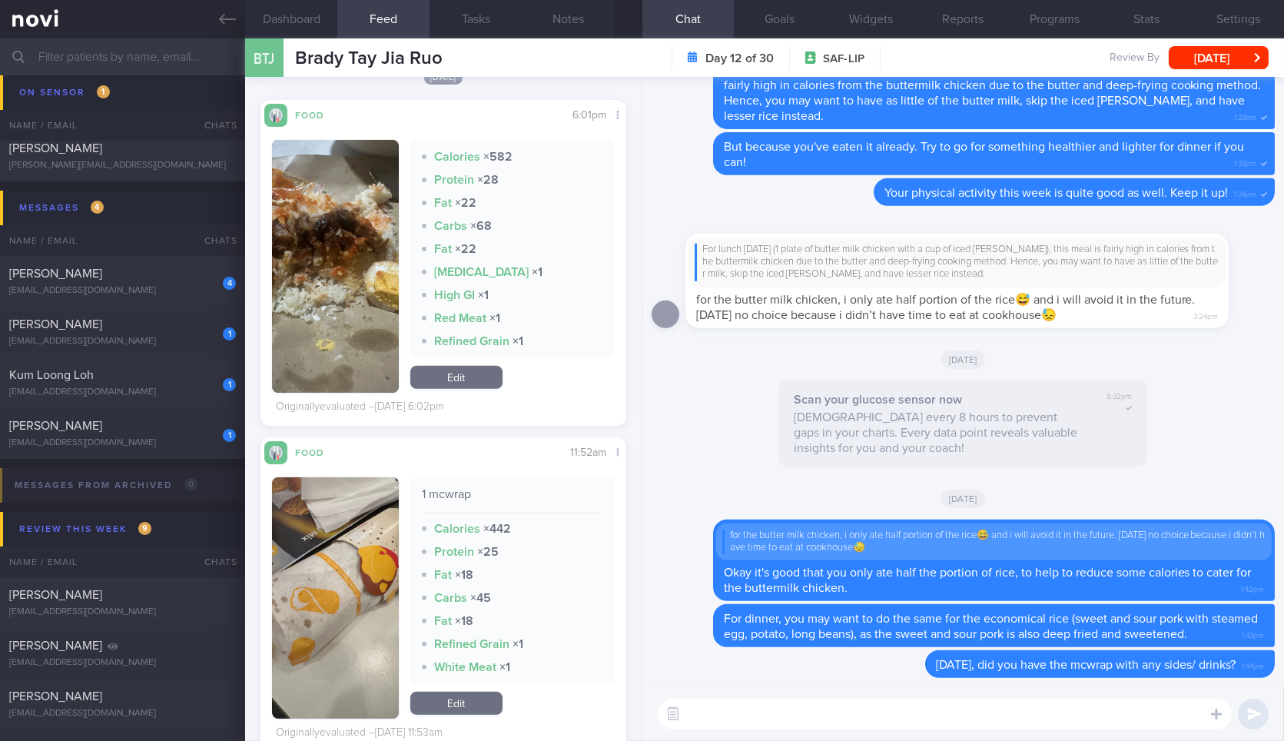
click at [358, 260] on button "button" at bounding box center [335, 266] width 126 height 253
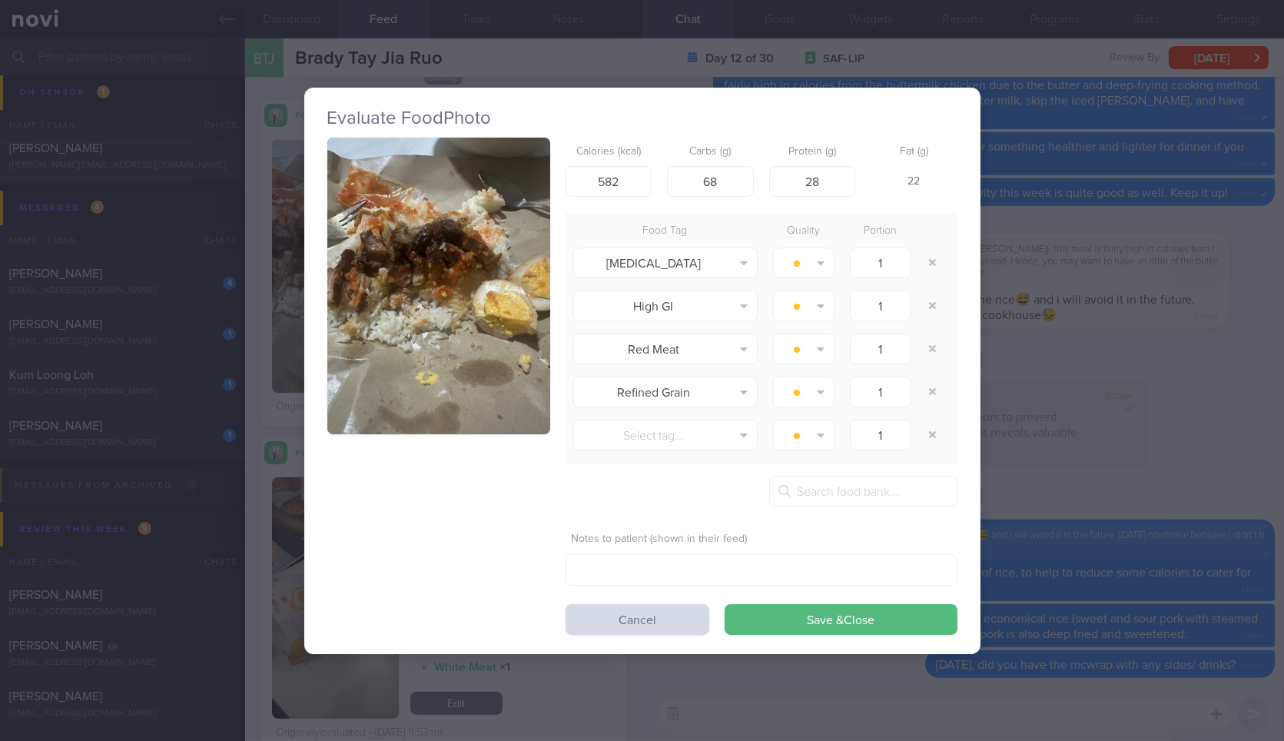
click at [415, 221] on button "button" at bounding box center [438, 286] width 223 height 297
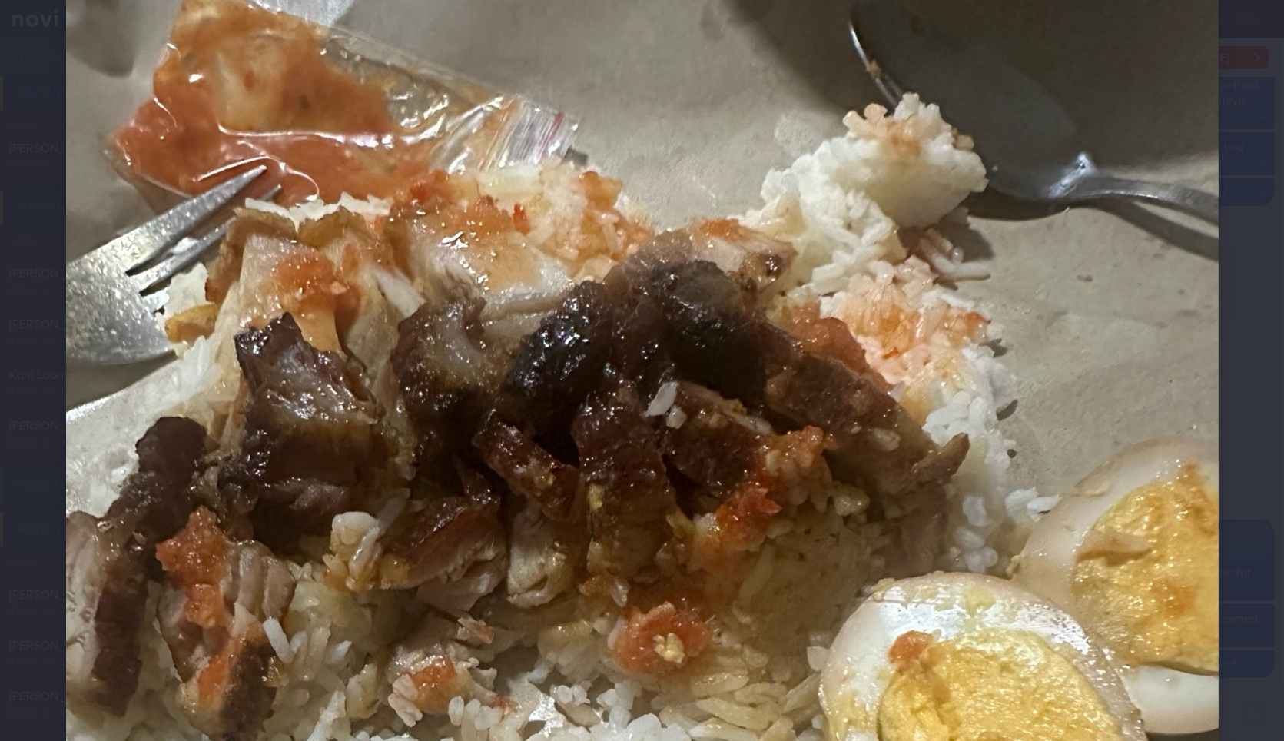
scroll to position [223, 0]
click at [1239, 469] on div at bounding box center [642, 607] width 1275 height 1660
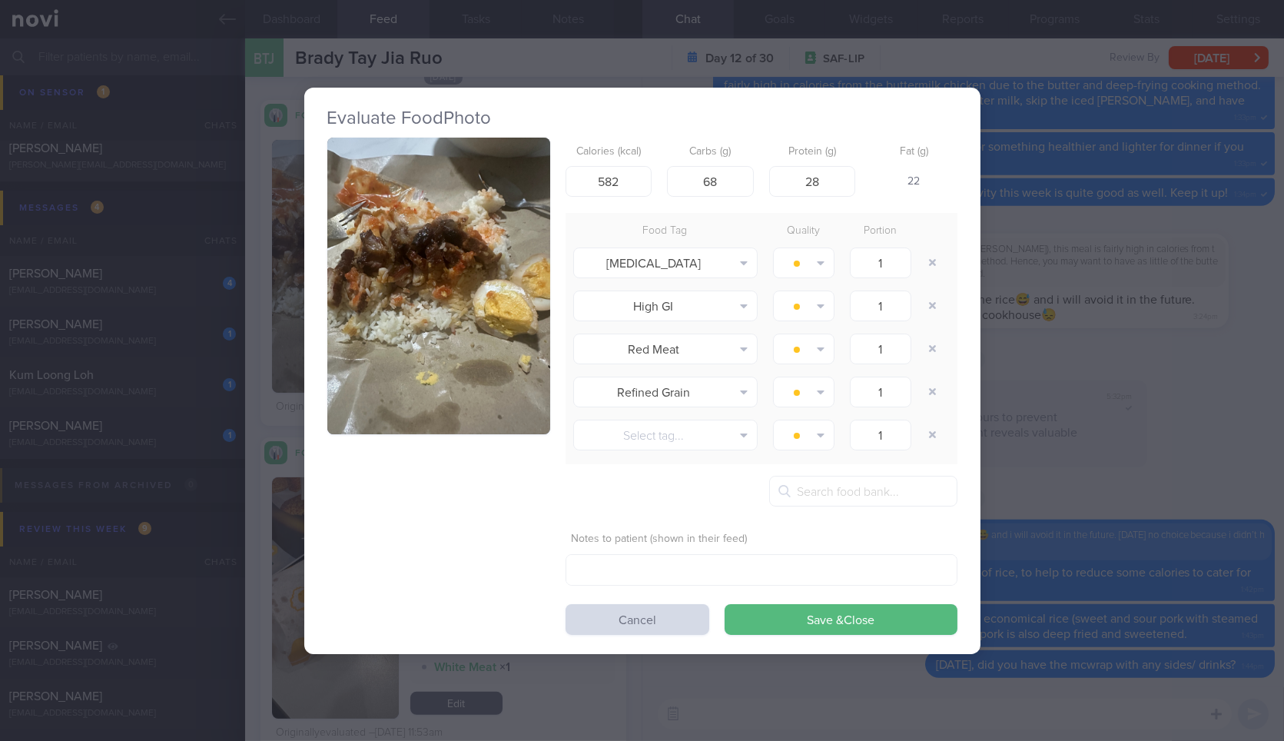
click at [1239, 469] on div "Evaluate Food Photo Calories (kcal) 582 Carbs (g) 68 Protein (g) 28 Fat (g) 22 …" at bounding box center [642, 370] width 1284 height 741
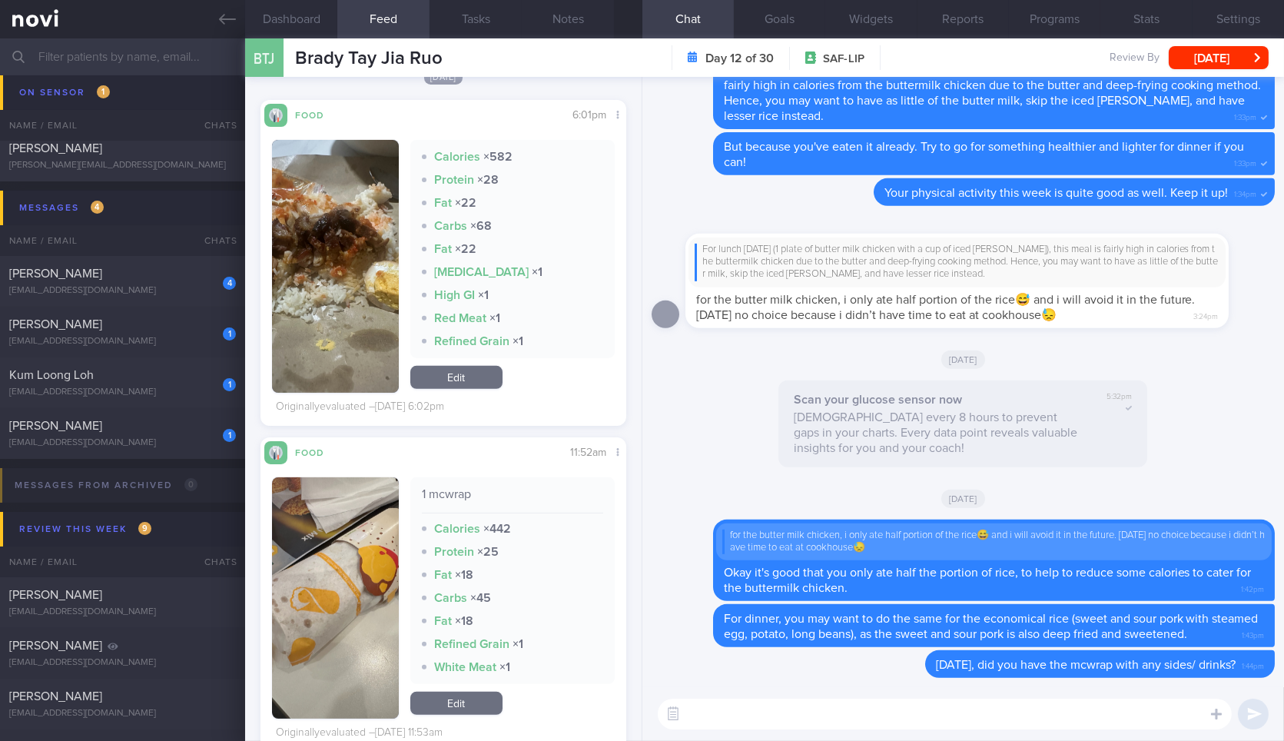
click at [857, 710] on textarea at bounding box center [945, 713] width 574 height 31
type textarea "At night, is that roast pork rice you had?"
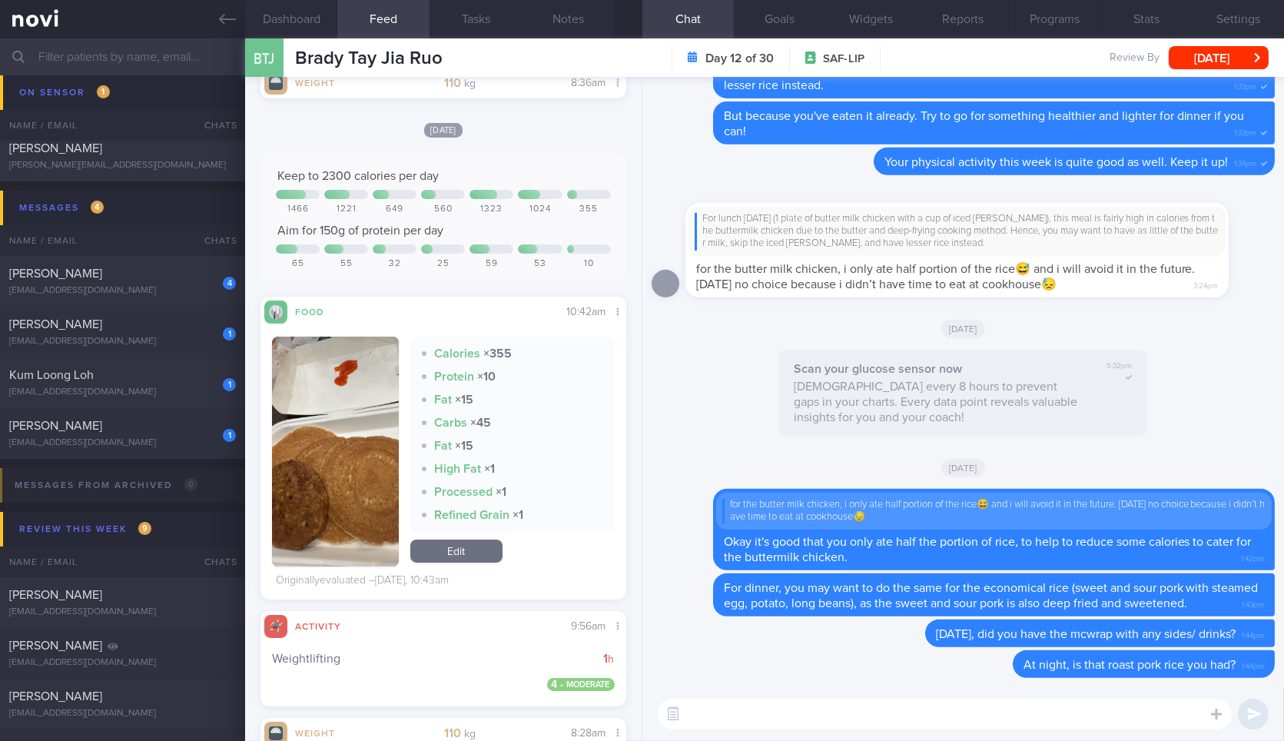
scroll to position [546, 0]
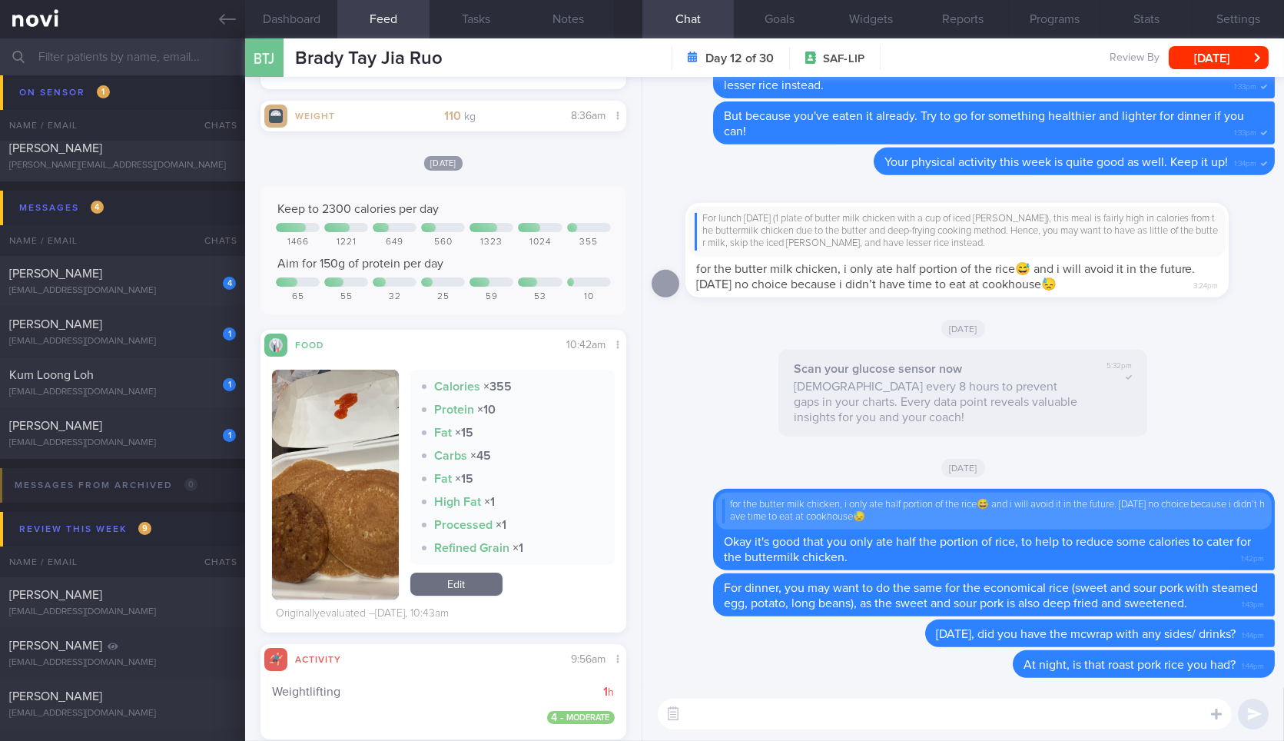
click at [390, 370] on div at bounding box center [335, 485] width 126 height 230
click at [342, 444] on button "button" at bounding box center [335, 485] width 126 height 230
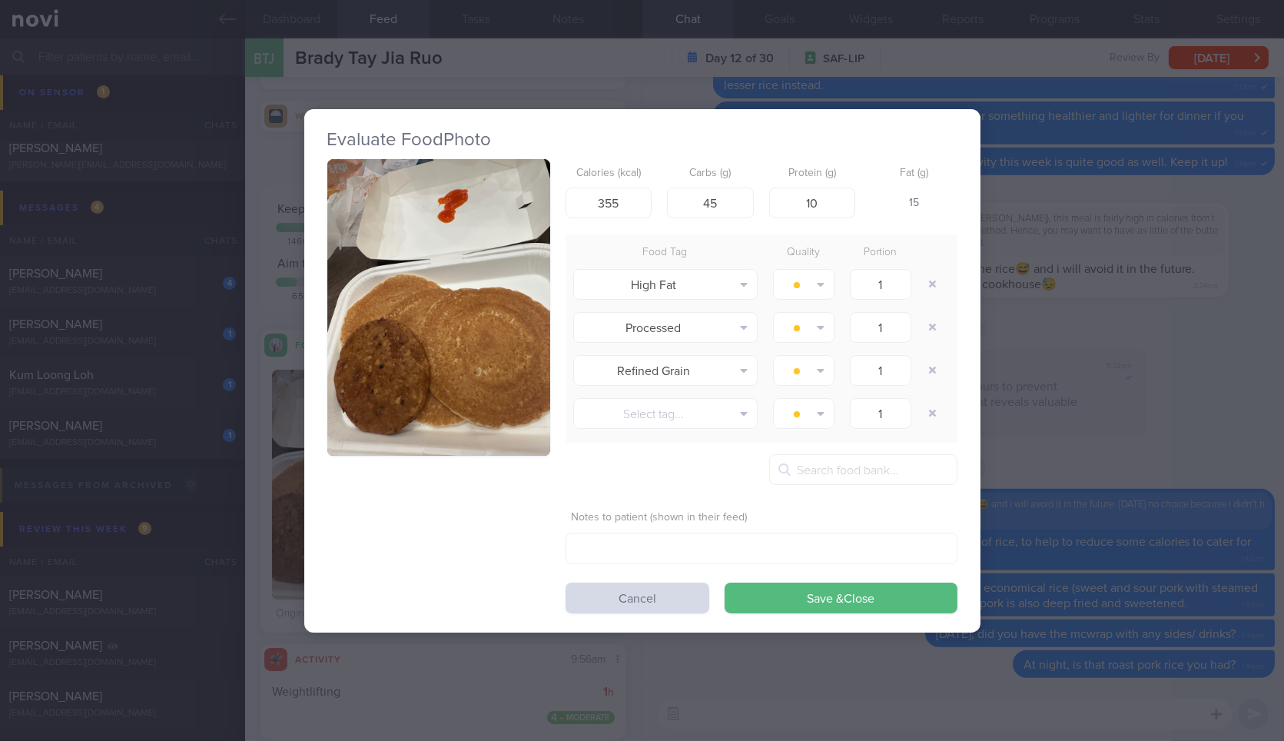
click at [1037, 357] on div "Evaluate Food Photo Calories (kcal) 355 Carbs (g) 45 Protein (g) 10 Fat (g) 15 …" at bounding box center [642, 370] width 1284 height 741
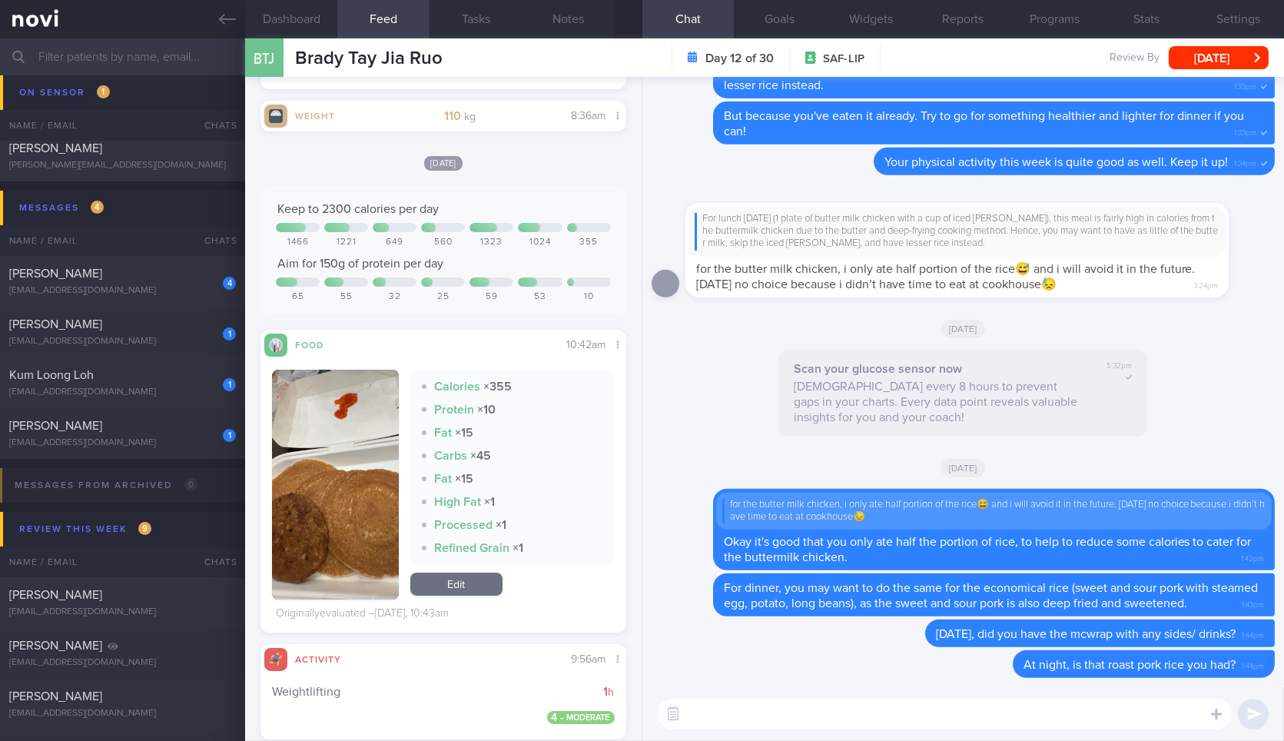
click at [736, 708] on textarea at bounding box center [945, 713] width 574 height 31
type textarea "Yesterday for breakfast, did you have any other things apart from the pancake a…"
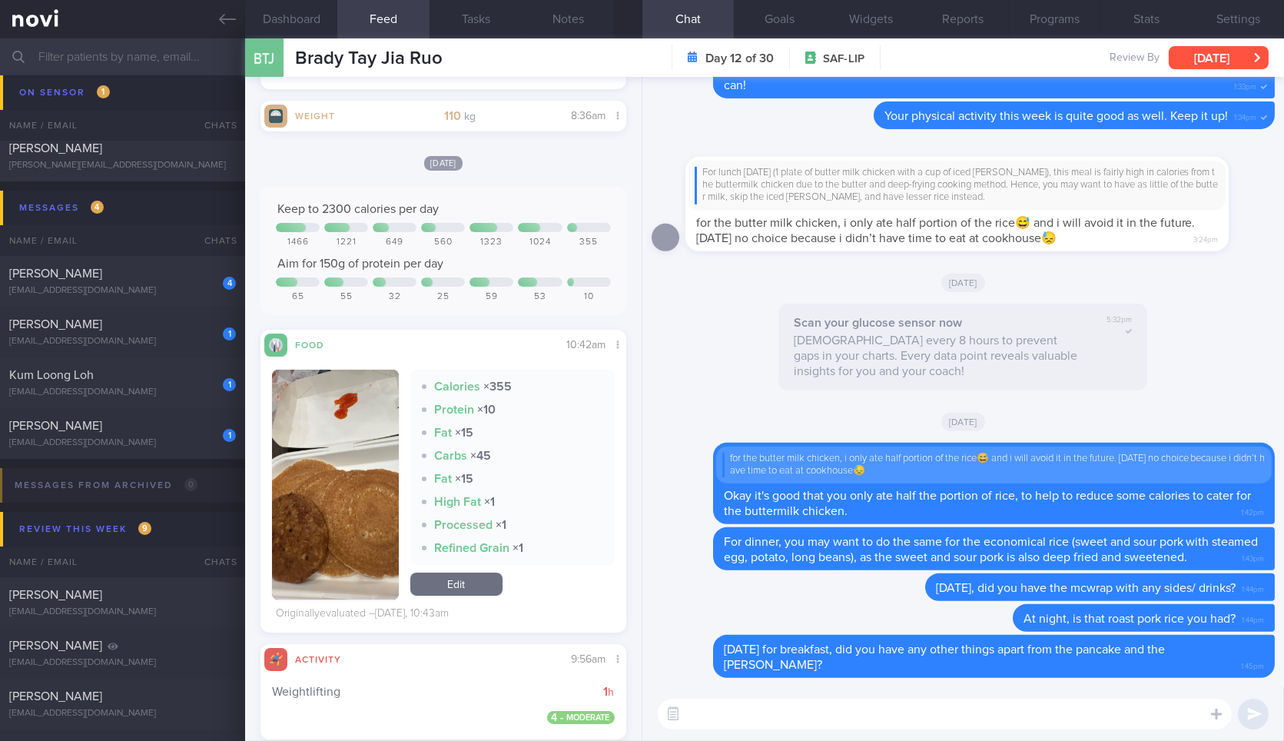
click at [1235, 59] on button "[DATE]" at bounding box center [1219, 57] width 100 height 23
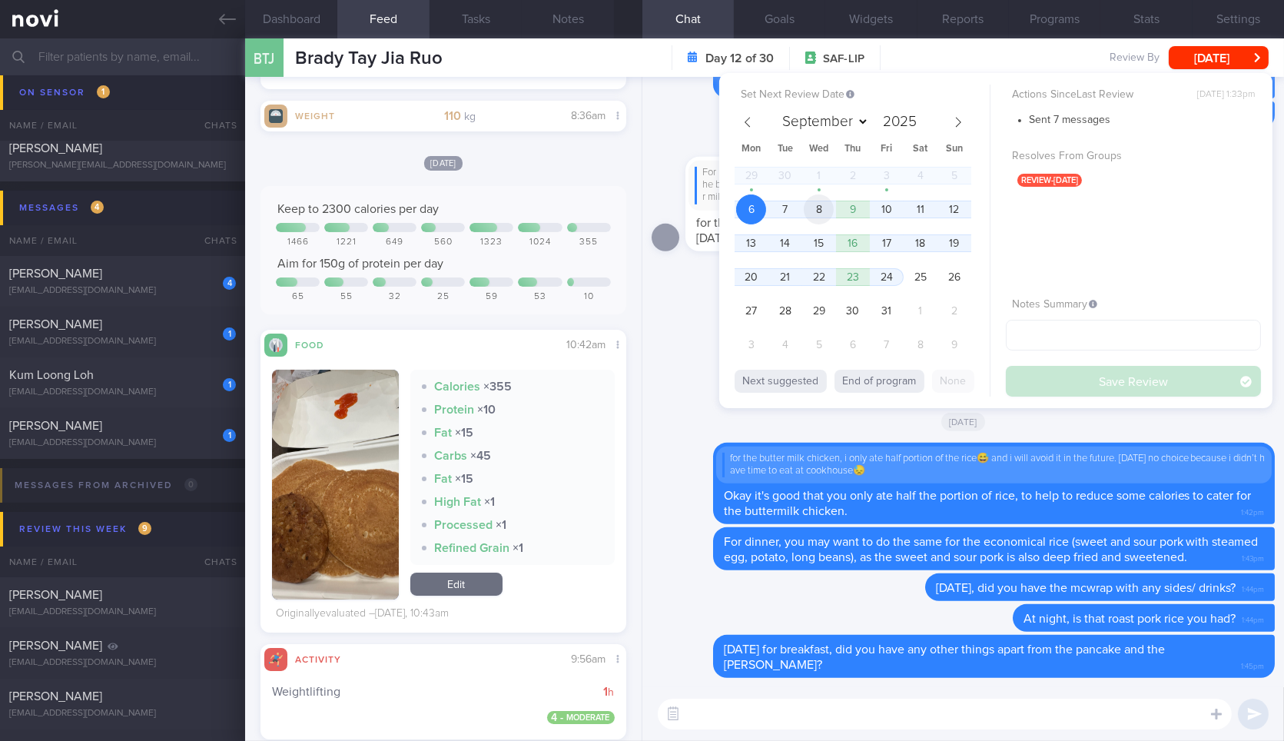
click at [817, 202] on span "8" at bounding box center [819, 209] width 30 height 30
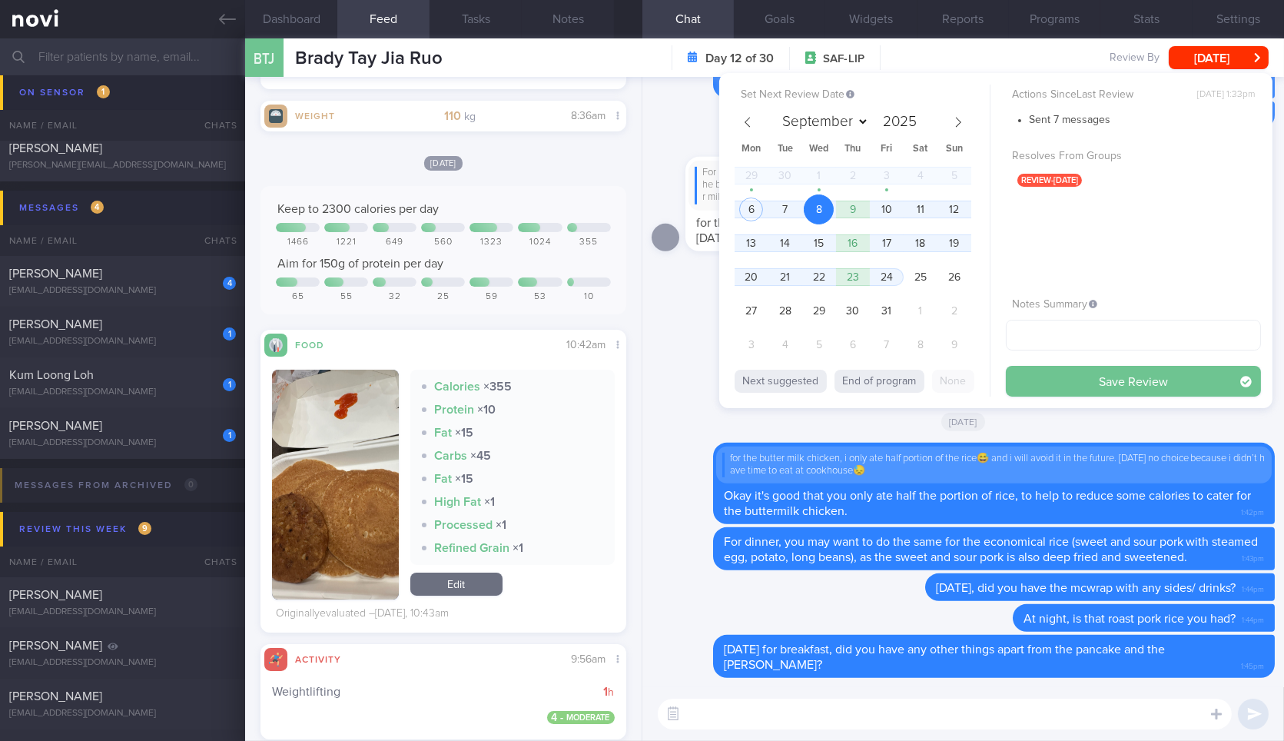
click at [1036, 387] on button "Save Review" at bounding box center [1133, 381] width 255 height 31
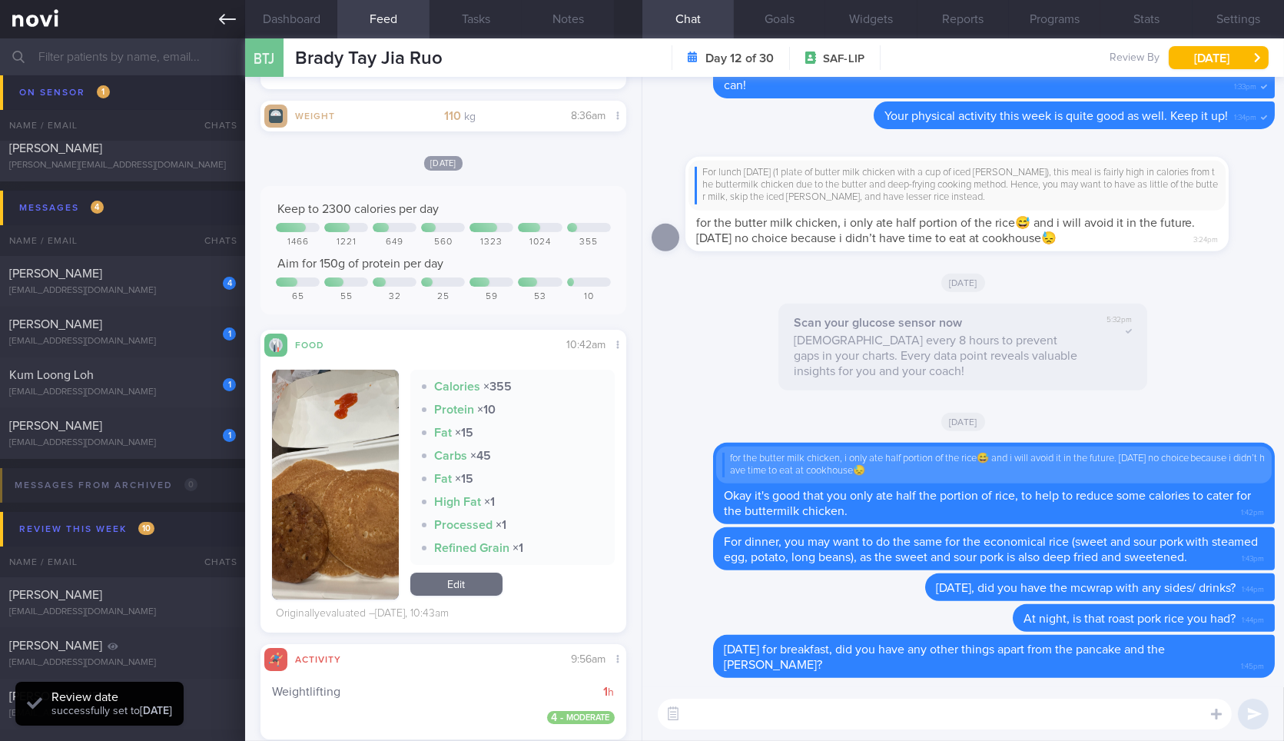
click at [219, 12] on icon at bounding box center [227, 19] width 17 height 17
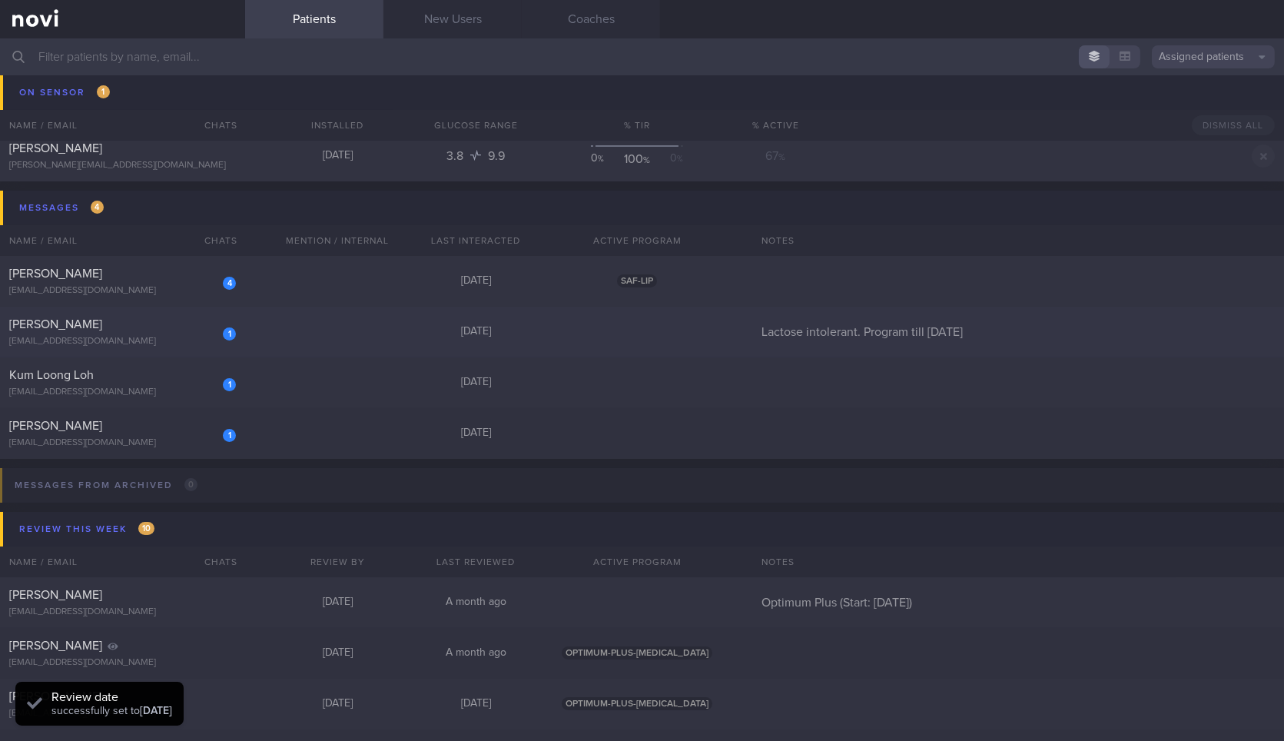
click at [170, 264] on div "4 Jason Sein 0xeroaries0@gmail.com 4 days ago SAF-LIP" at bounding box center [642, 281] width 1284 height 51
select select "9"
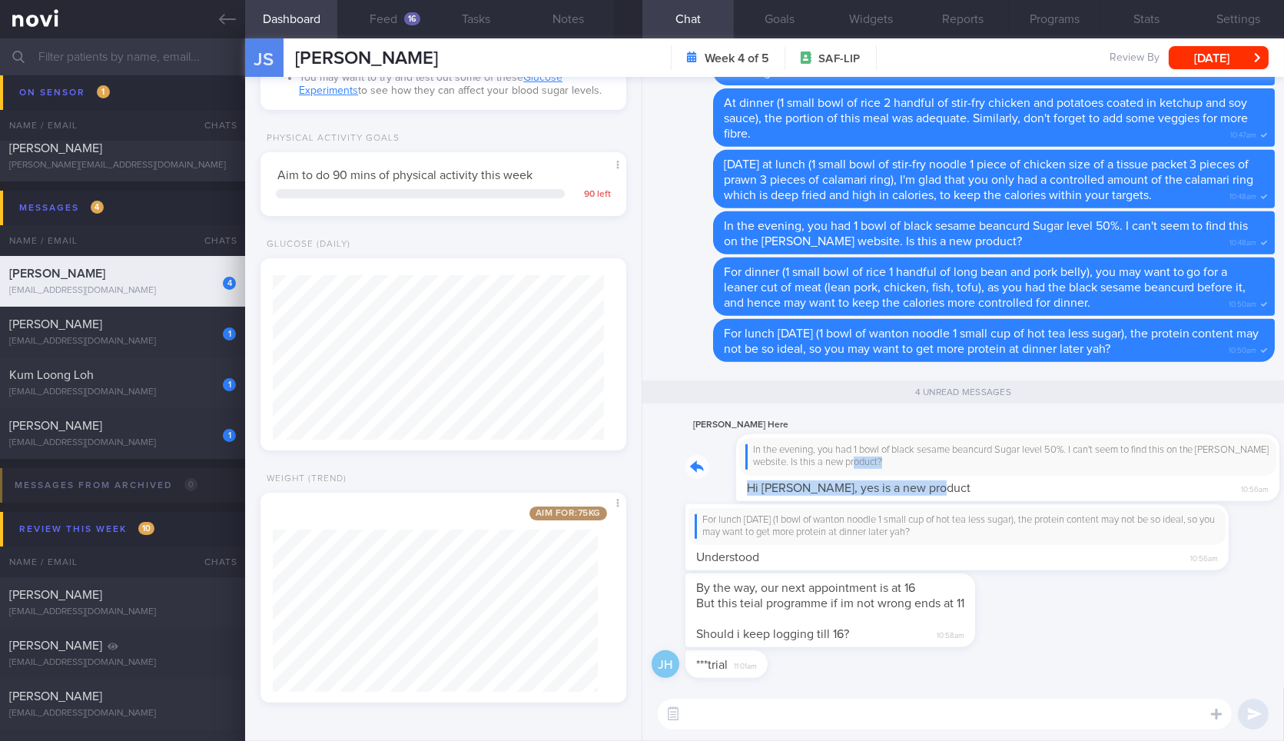
drag, startPoint x: 873, startPoint y: 463, endPoint x: 944, endPoint y: 482, distance: 73.1
click at [944, 482] on div "Jason Here In the evening, you had 1 bowl of black sesame beancurd Sugar level …" at bounding box center [979, 458] width 589 height 85
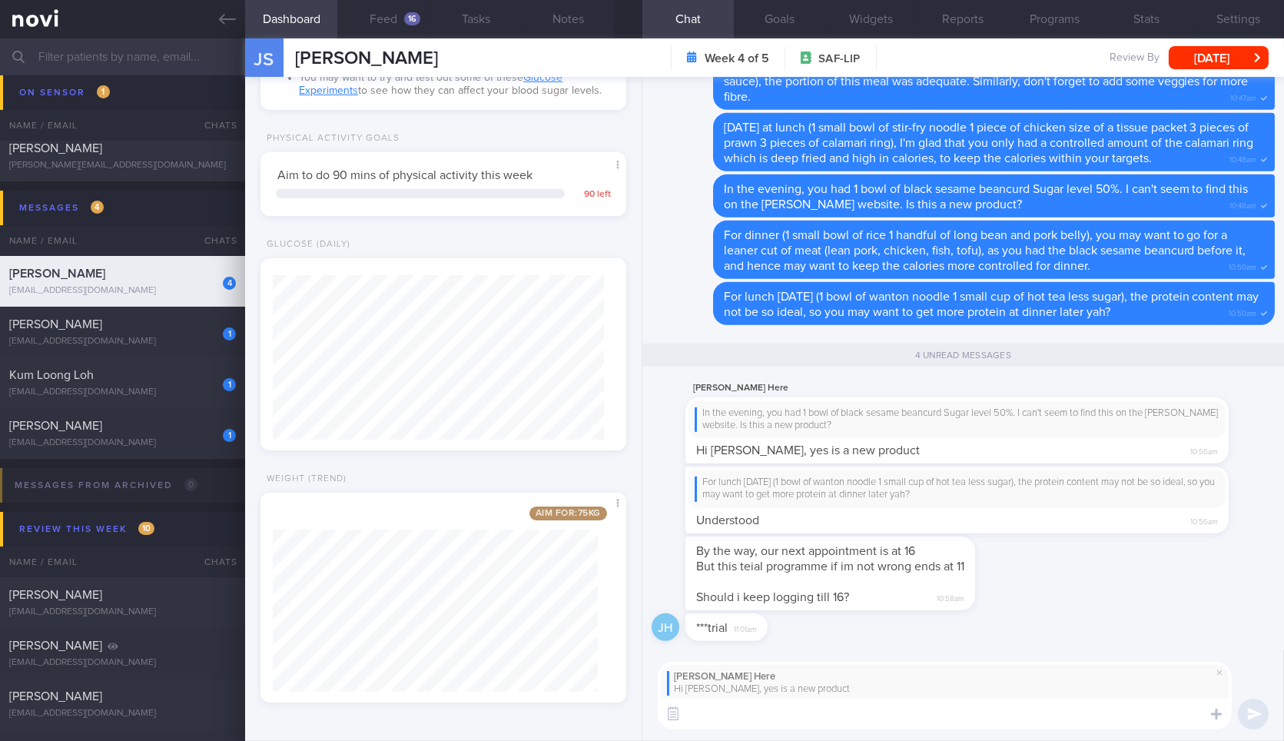
click at [788, 715] on textarea at bounding box center [945, 713] width 574 height 31
click at [928, 710] on textarea at bounding box center [945, 713] width 574 height 31
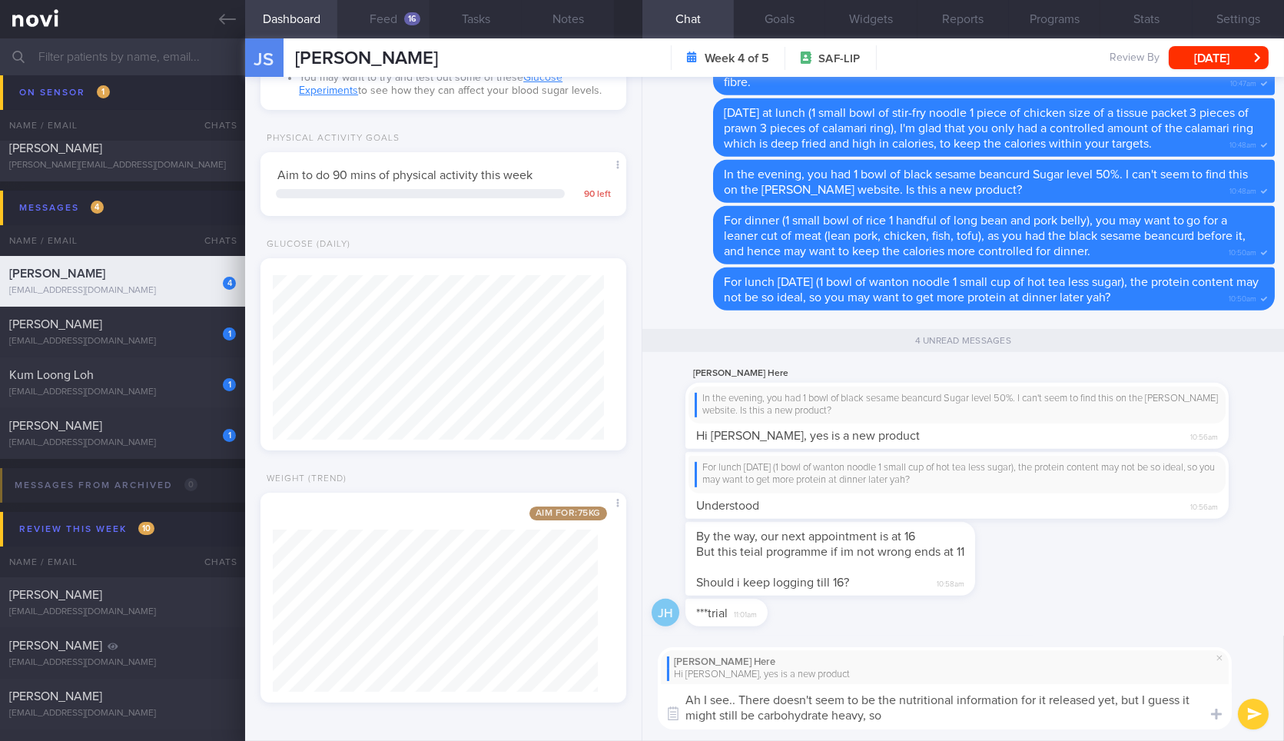
click at [395, 15] on button "Feed 16" at bounding box center [383, 19] width 92 height 38
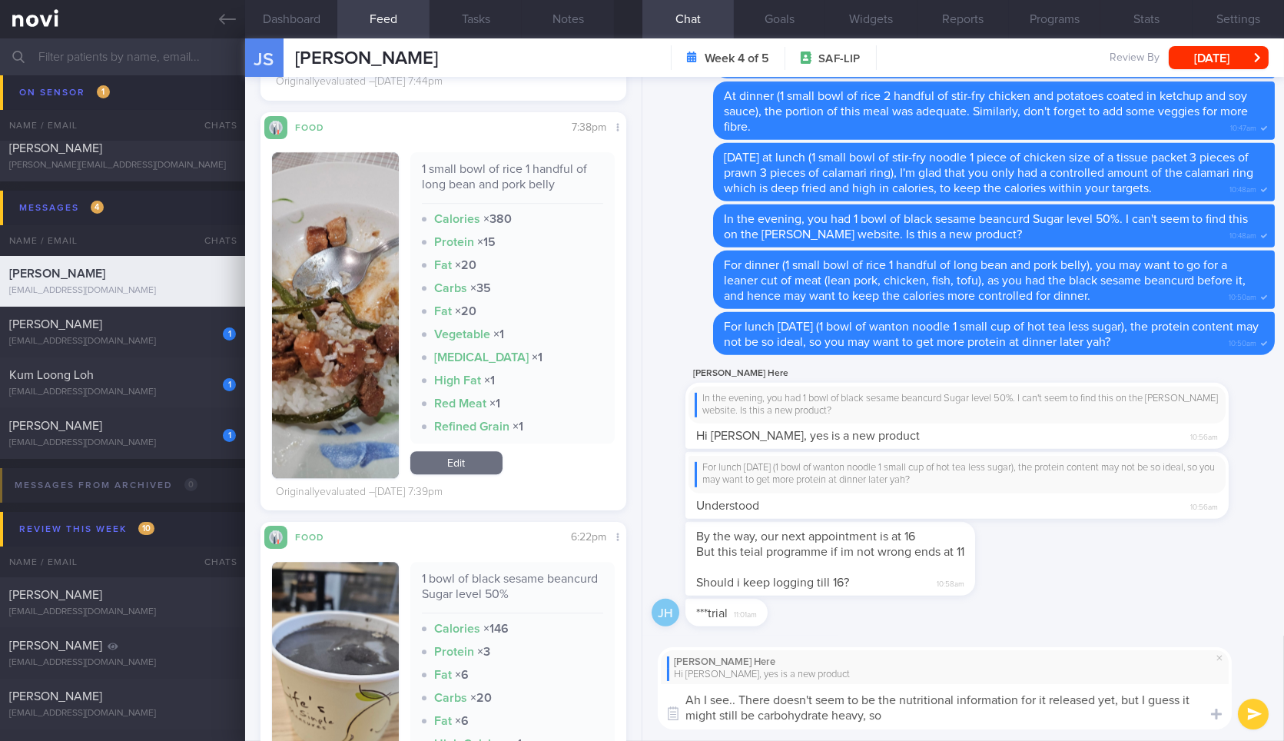
scroll to position [8468, 0]
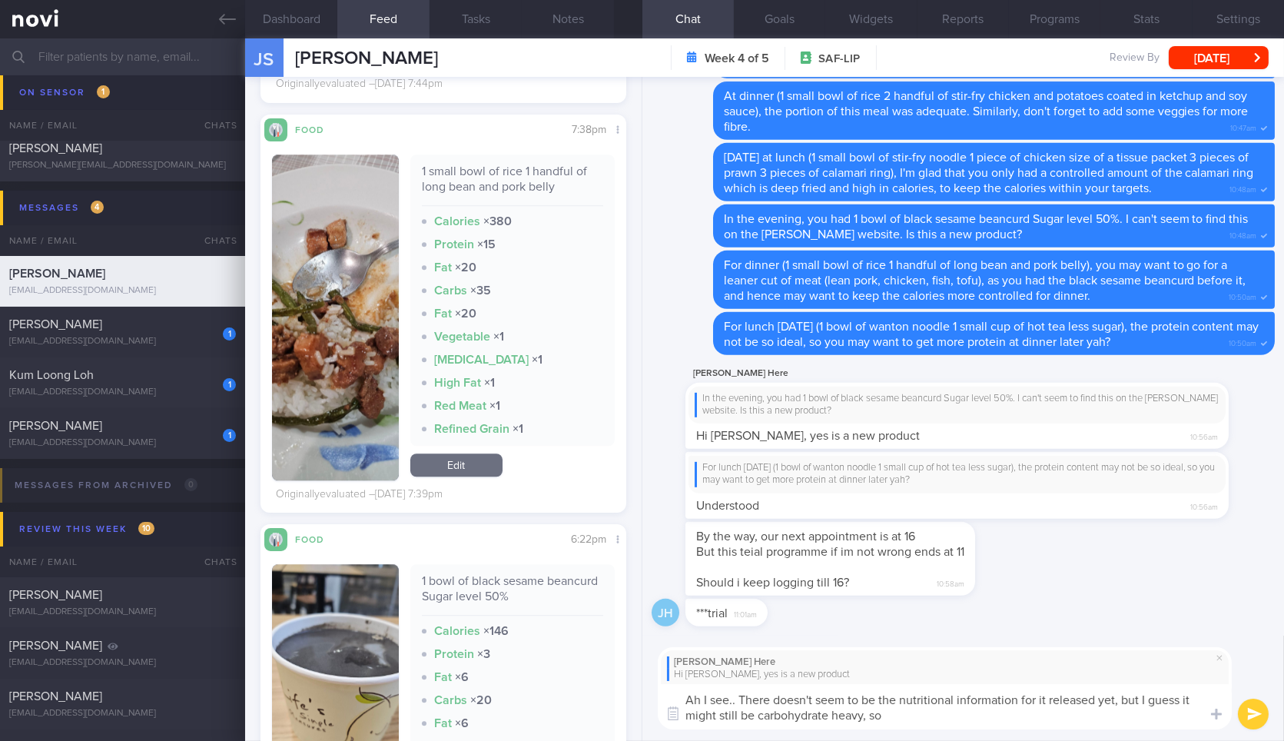
click at [933, 718] on textarea "Ah I see.. There doesn't seem to be the nutritional information for it released…" at bounding box center [945, 706] width 574 height 45
type textarea "Ah I see.. There doesn't seem to be the nutritional information for it released…"
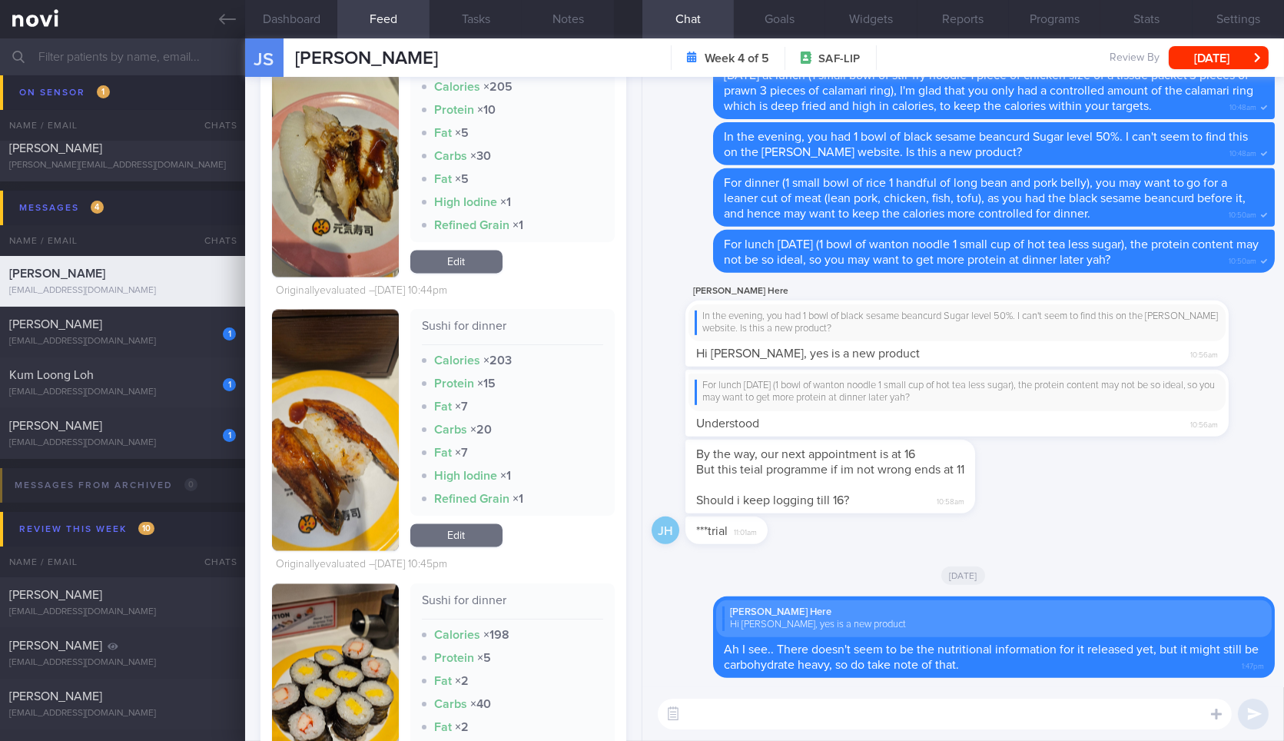
scroll to position [6534, 0]
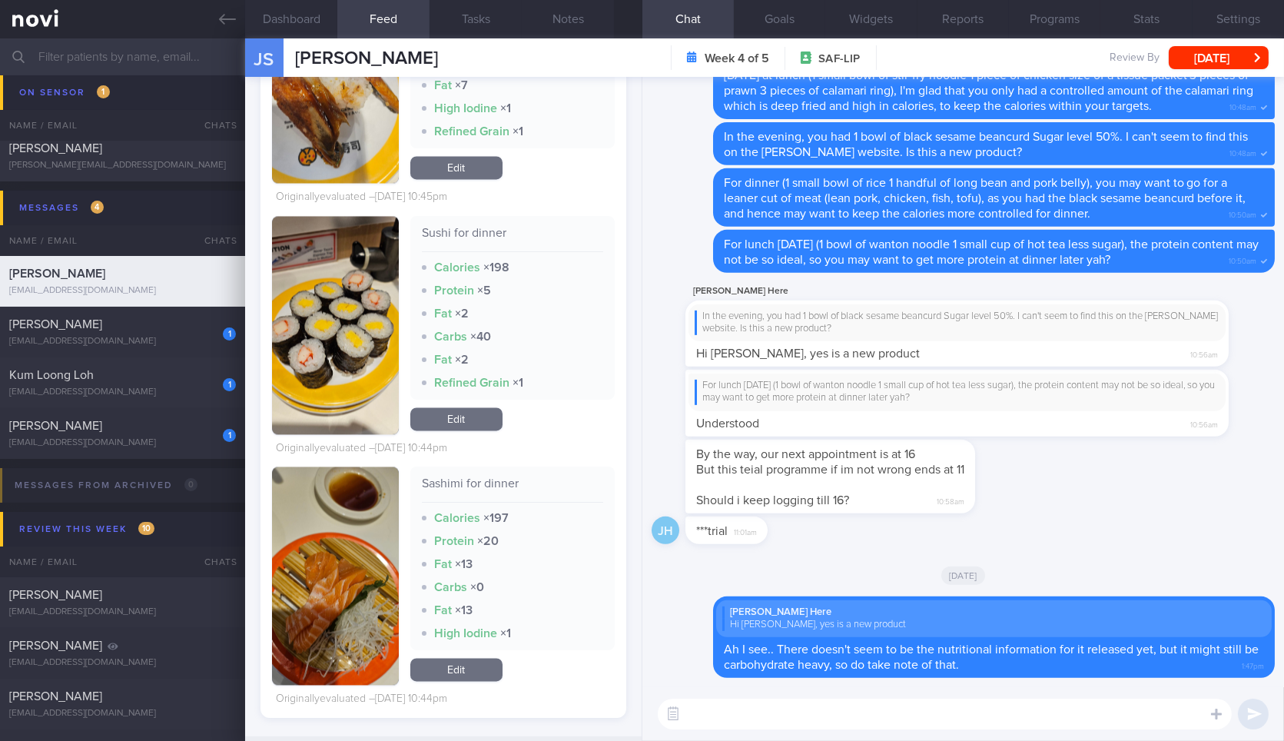
click at [792, 709] on textarea at bounding box center [945, 713] width 574 height 31
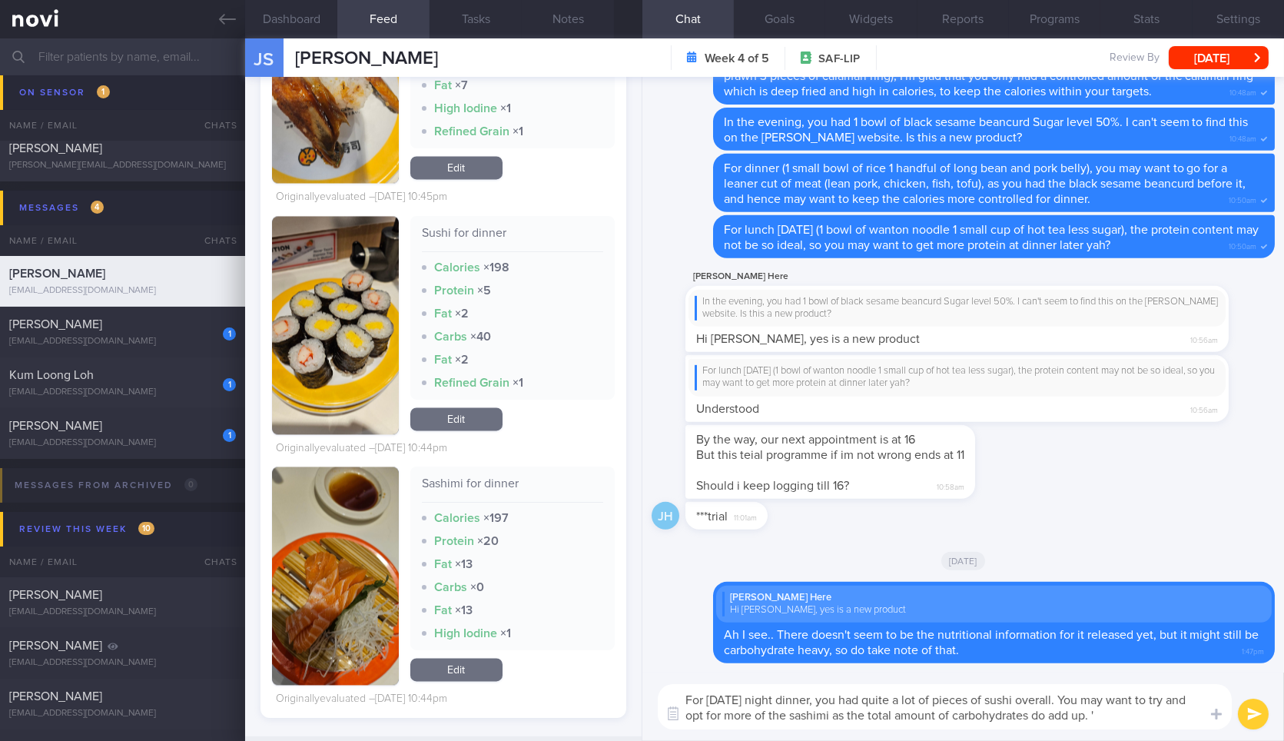
type textarea "For Friday night dinner, you had quite a lot of pieces of sushi overall. You ma…"
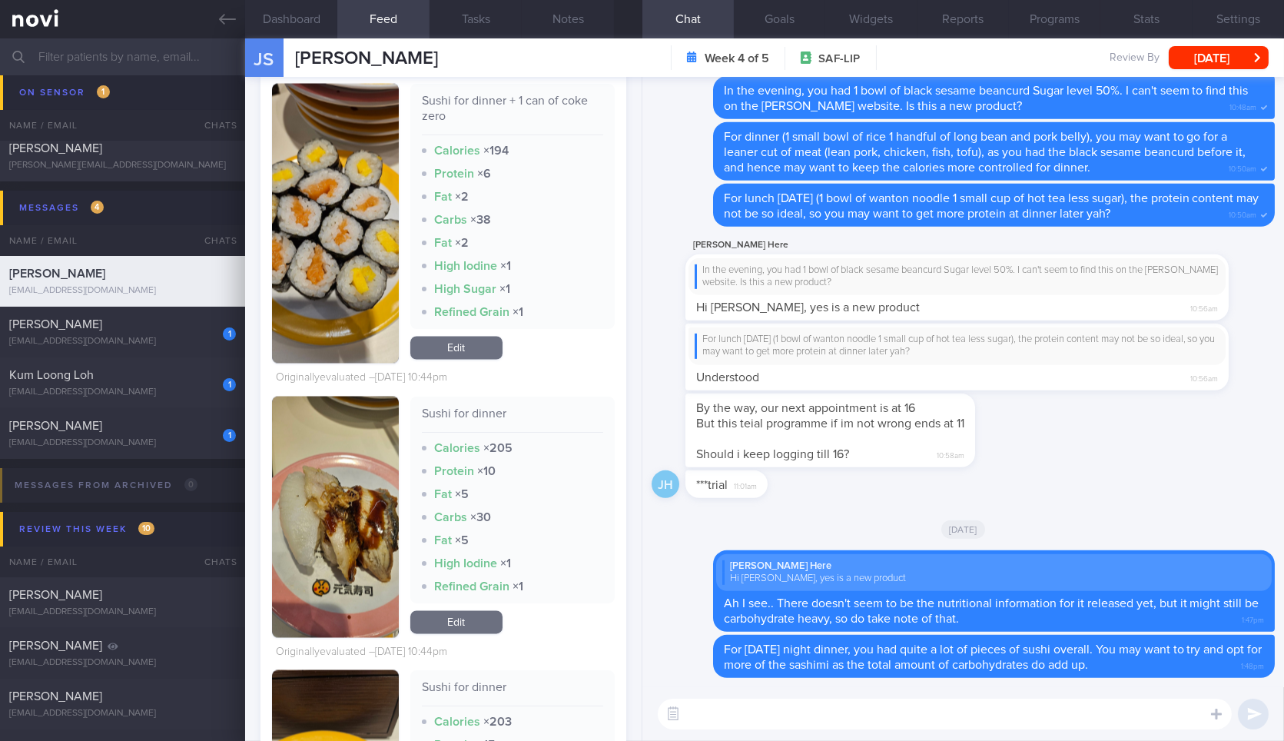
scroll to position [5648, 0]
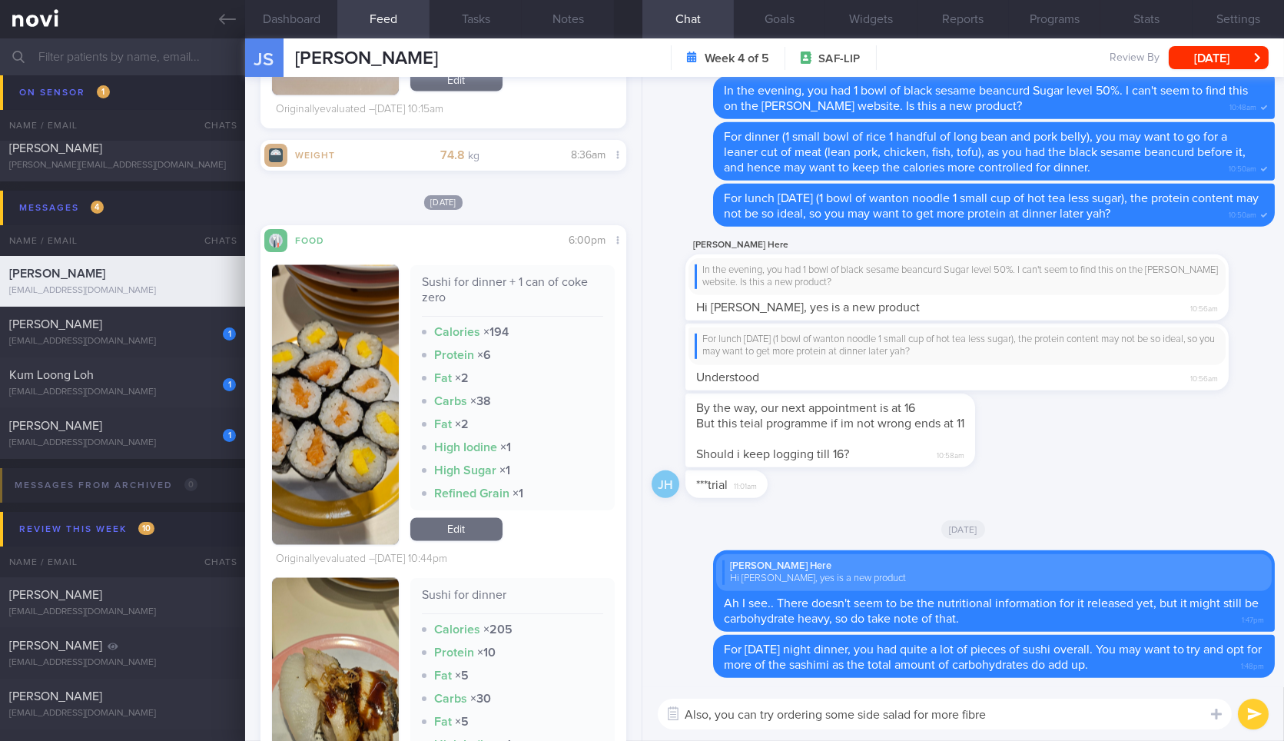
type textarea "Also, you can try ordering some side salad for more fibre."
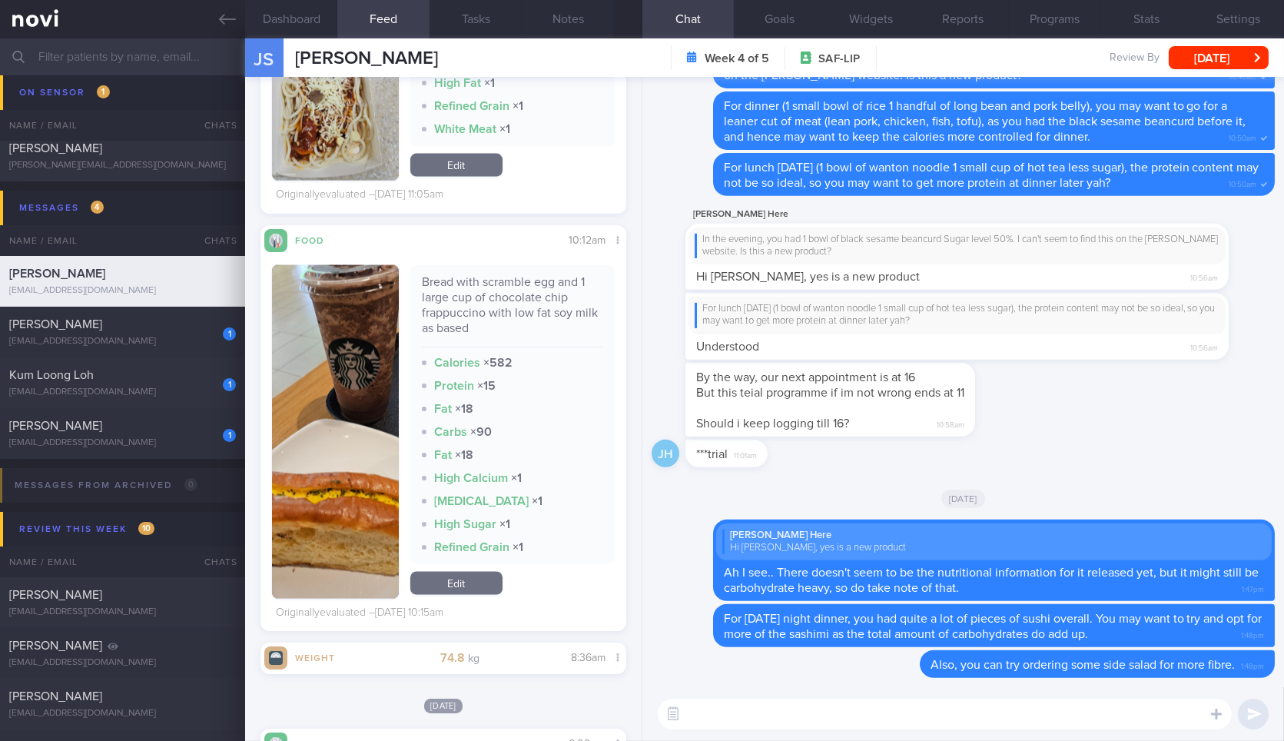
scroll to position [5146, 0]
click at [370, 328] on img "button" at bounding box center [335, 430] width 126 height 333
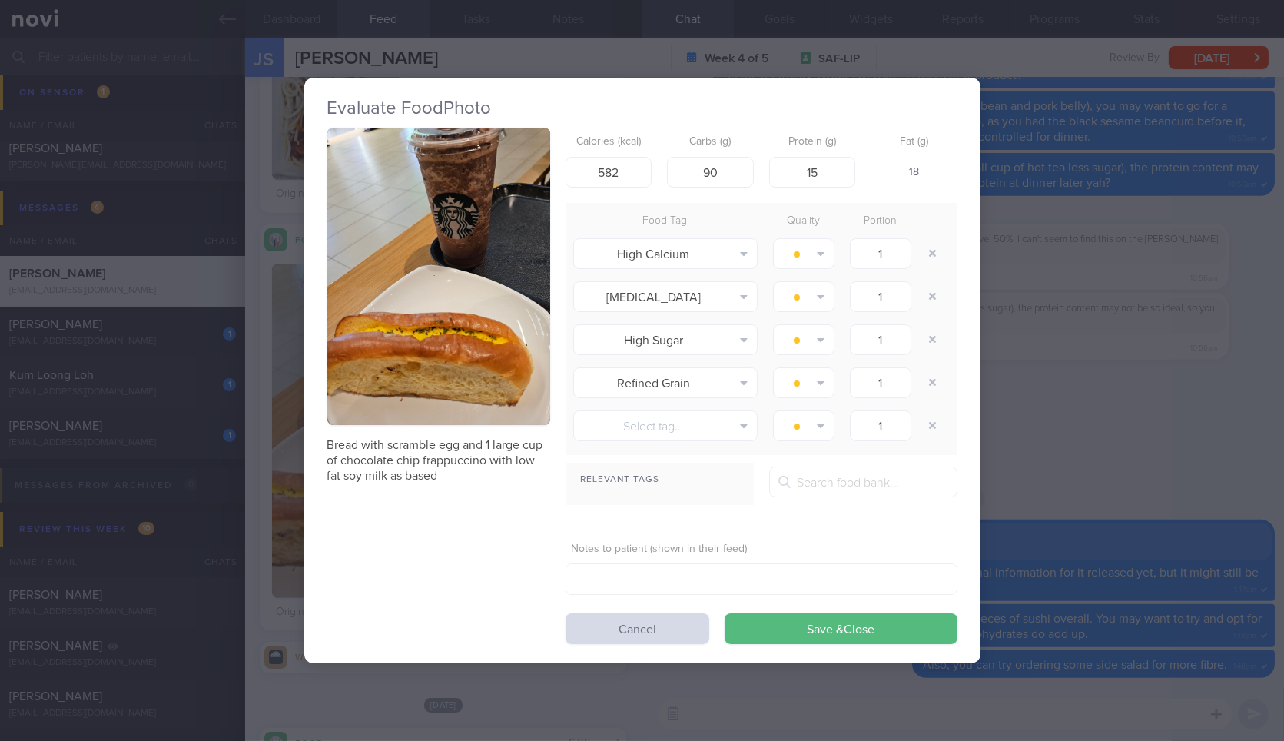
click at [1071, 350] on div "Evaluate Food Photo Bread with scramble egg and 1 large cup of chocolate chip f…" at bounding box center [642, 370] width 1284 height 741
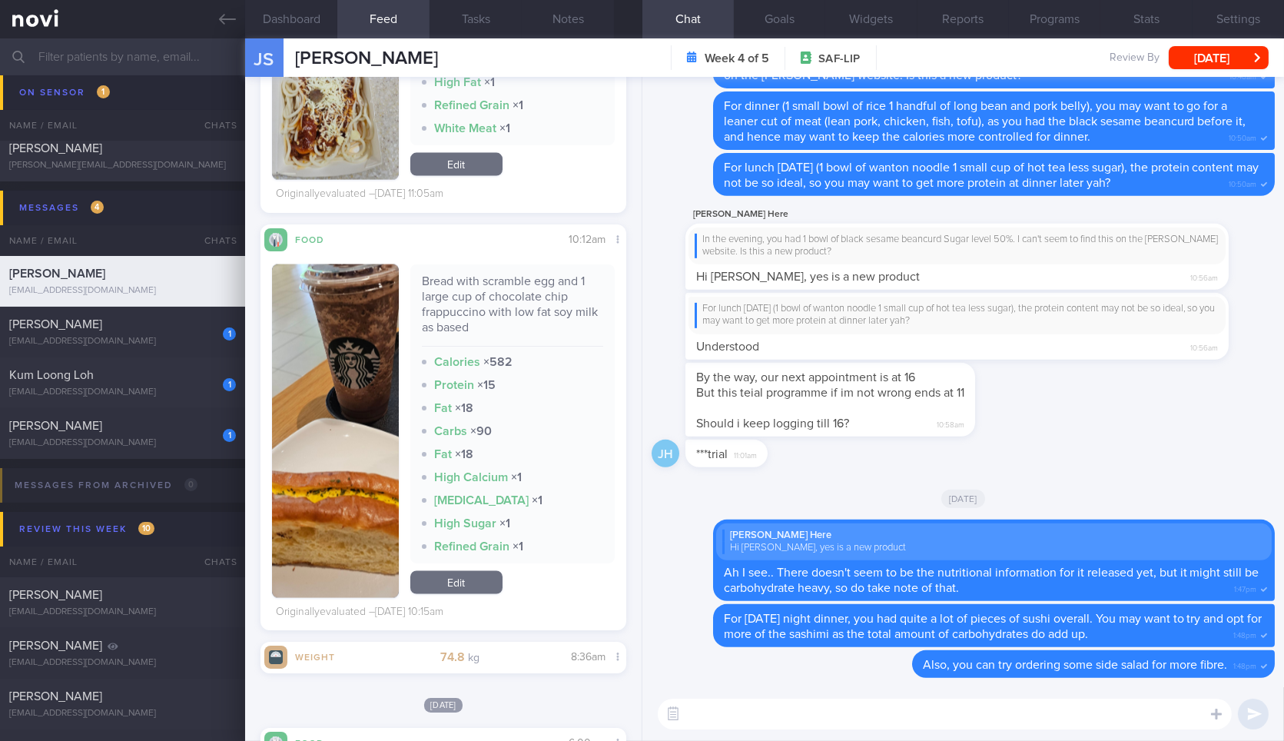
click at [786, 721] on textarea at bounding box center [945, 713] width 574 height 31
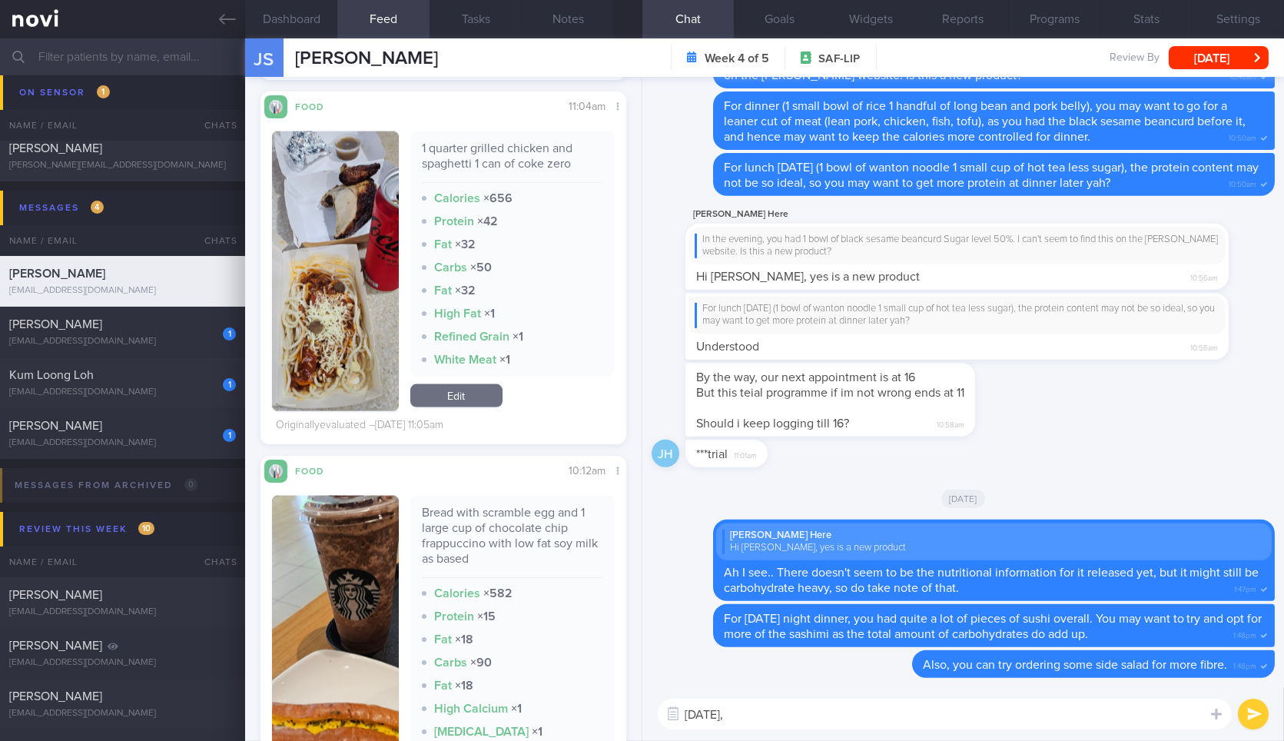
scroll to position [4998, 0]
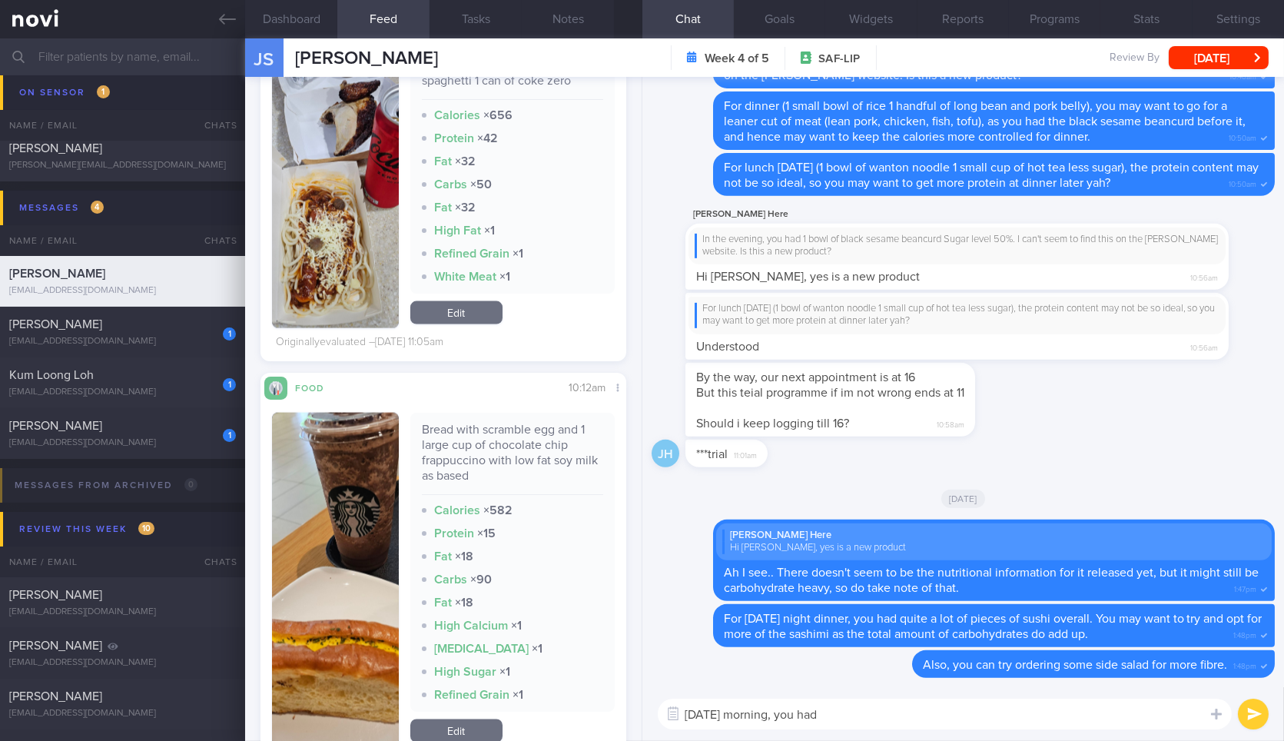
click at [480, 428] on div "Bread with scramble egg and 1 large cup of chocolate chip frappuccino with low …" at bounding box center [512, 458] width 181 height 73
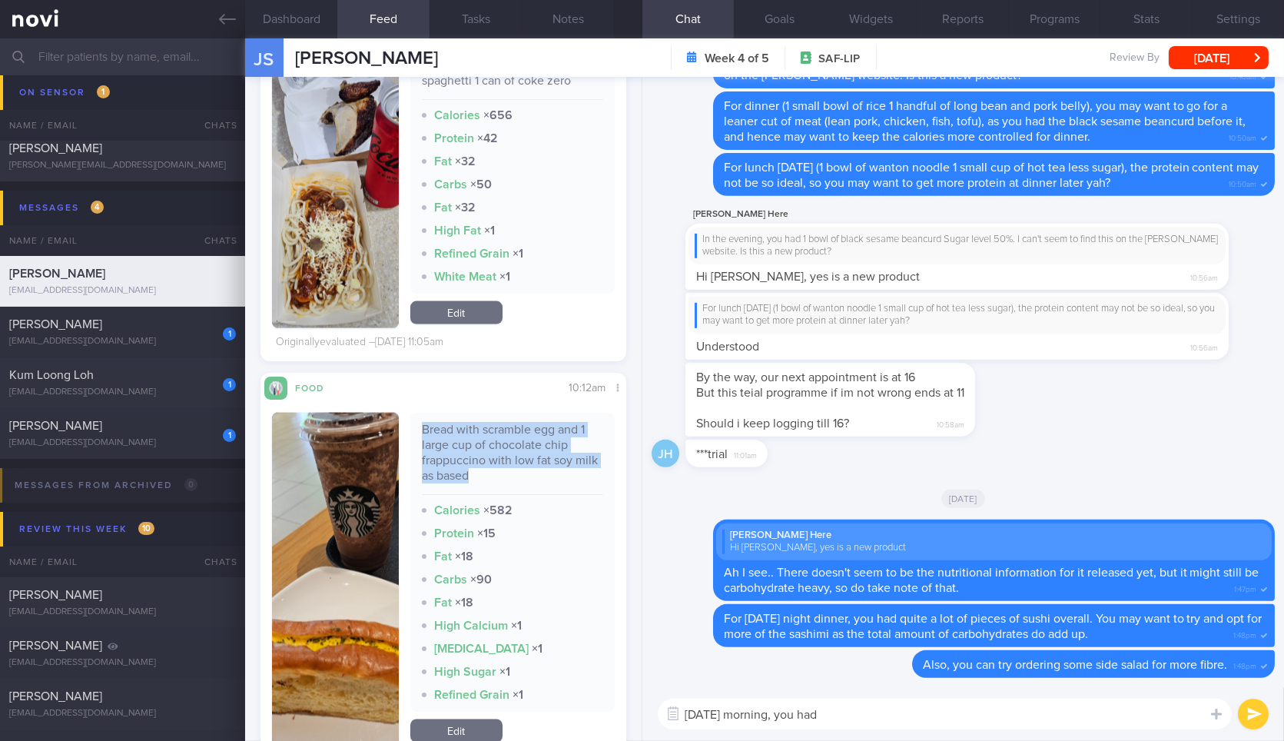
copy div "Bread with scramble egg and 1 large cup of chocolate chip frappuccino with low …"
click at [917, 708] on textarea "On Saturday morning, you had" at bounding box center [945, 713] width 574 height 31
paste textarea "Bread with scramble egg and 1 large cup of chocolate chip frappuccino with low …"
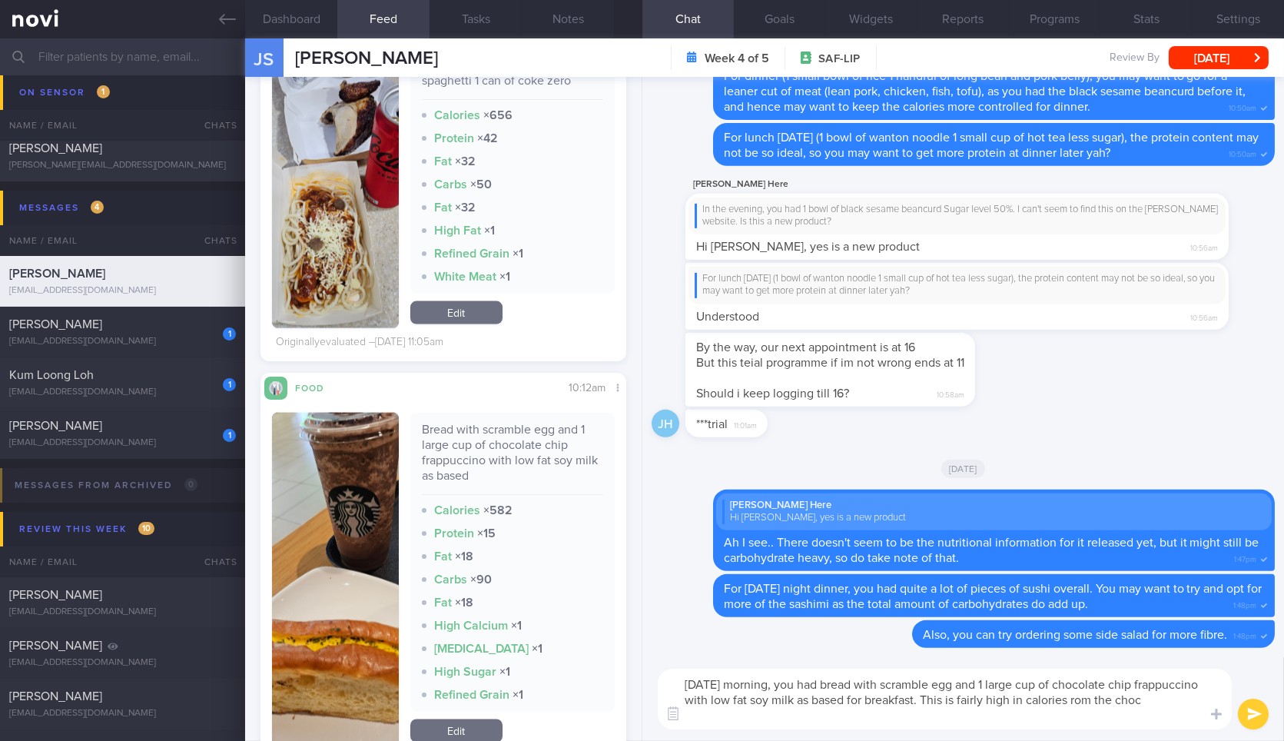
scroll to position [0, 0]
type textarea "On Saturday morning, you had bread with scramble egg and 1 large cup of chocola…"
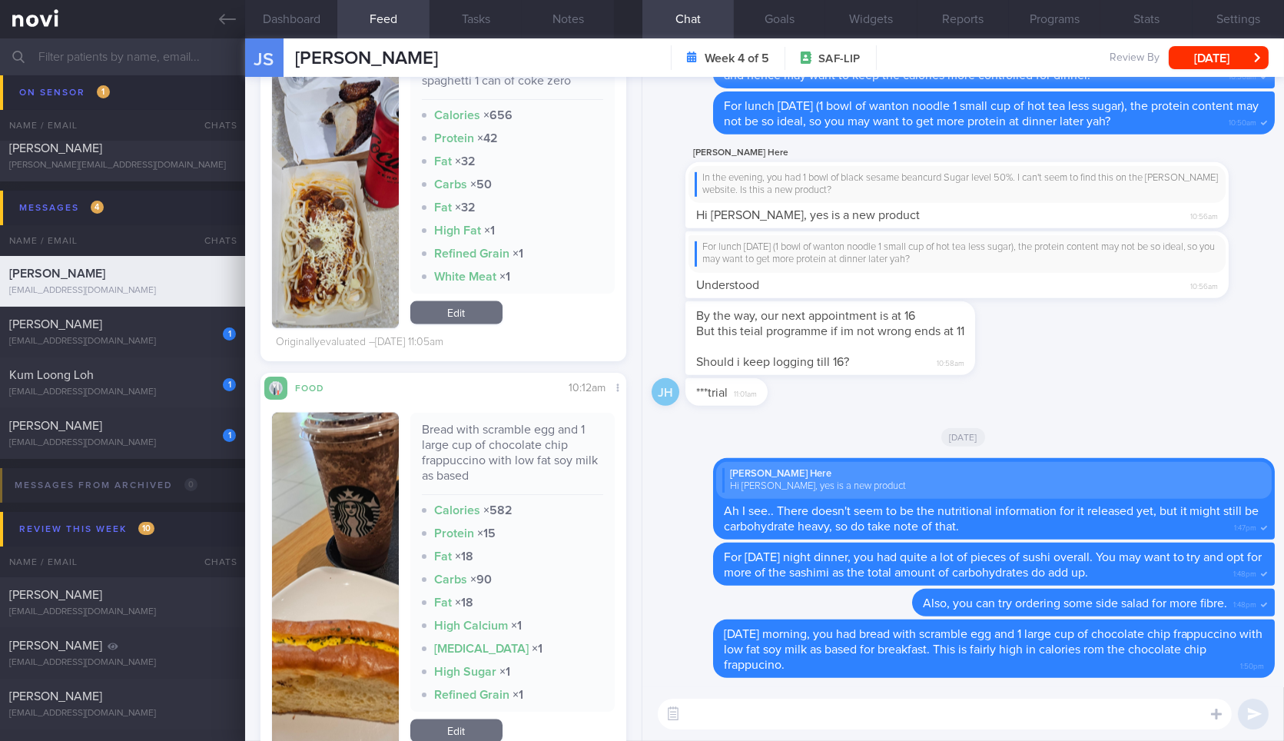
paste textarea "290 calories, 6g of total fat, 3g of fiber, 55g of total carbohydrates, and 5g …"
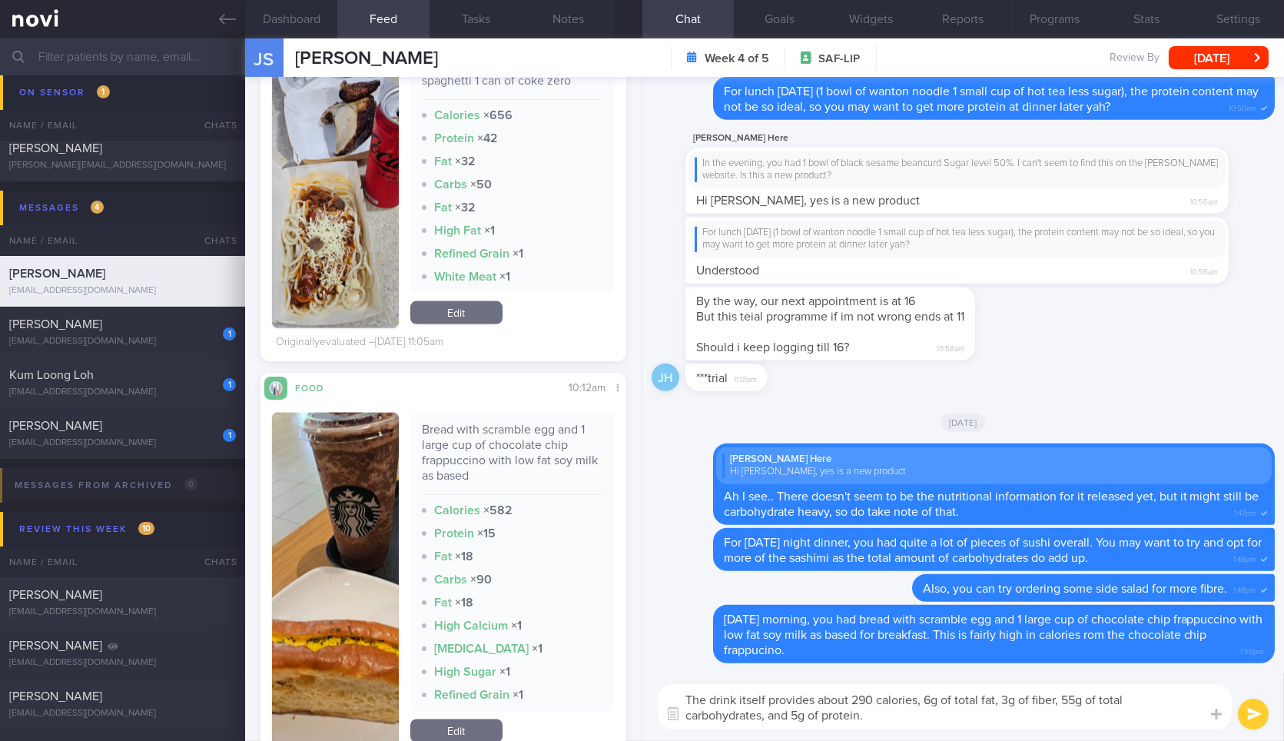
type textarea "The drink itself provides about 290 calories, 6g of total fat, 3g of fiber, 55g…"
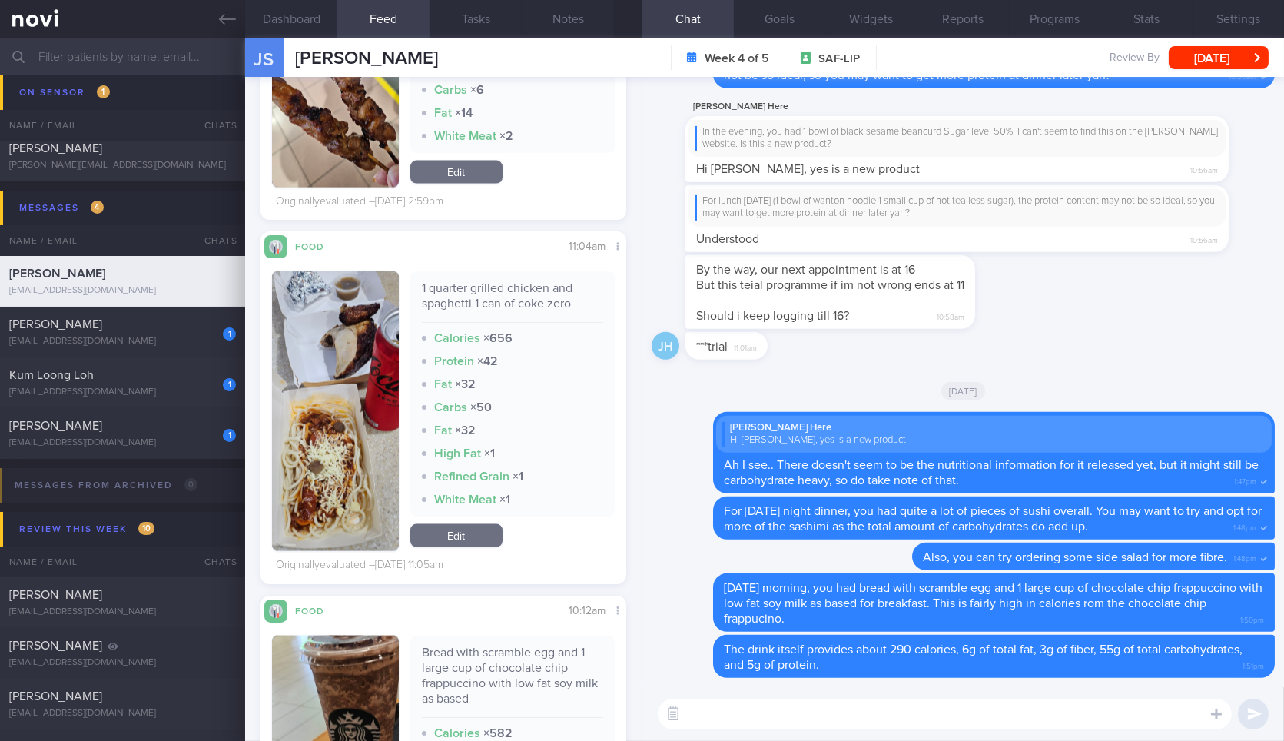
scroll to position [4771, 0]
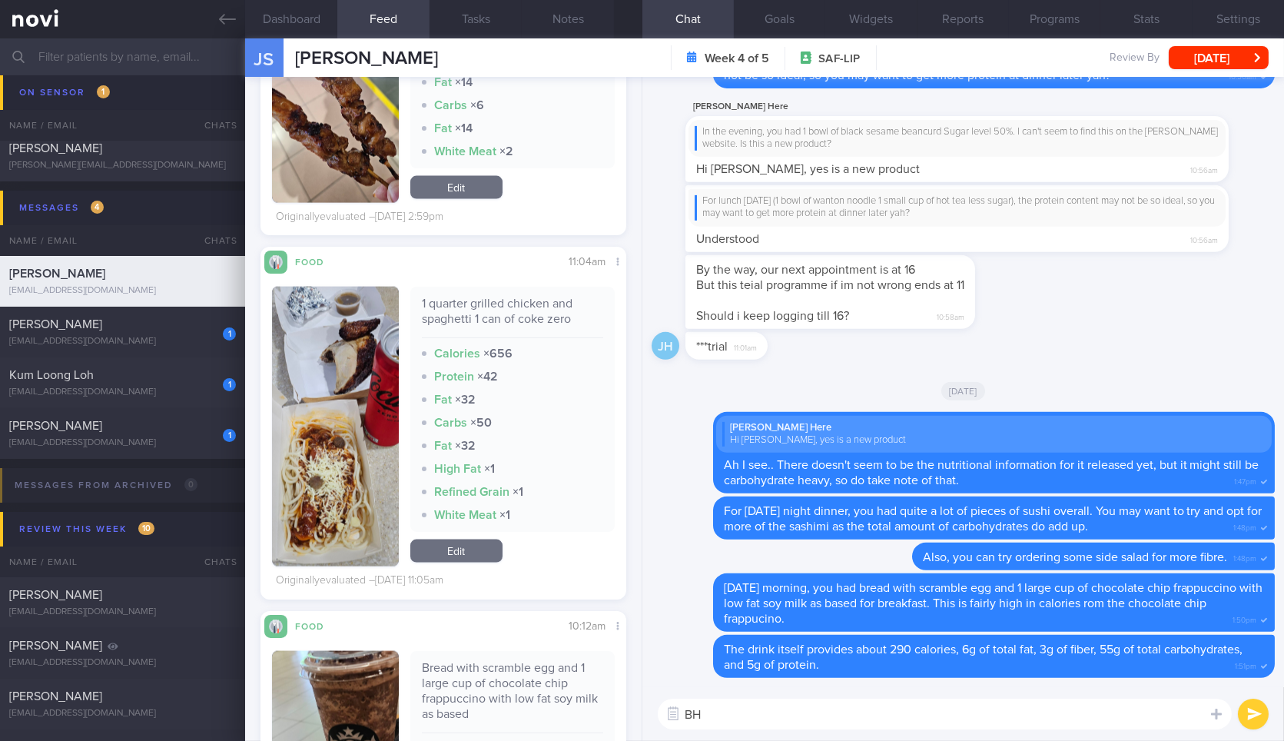
type textarea "B"
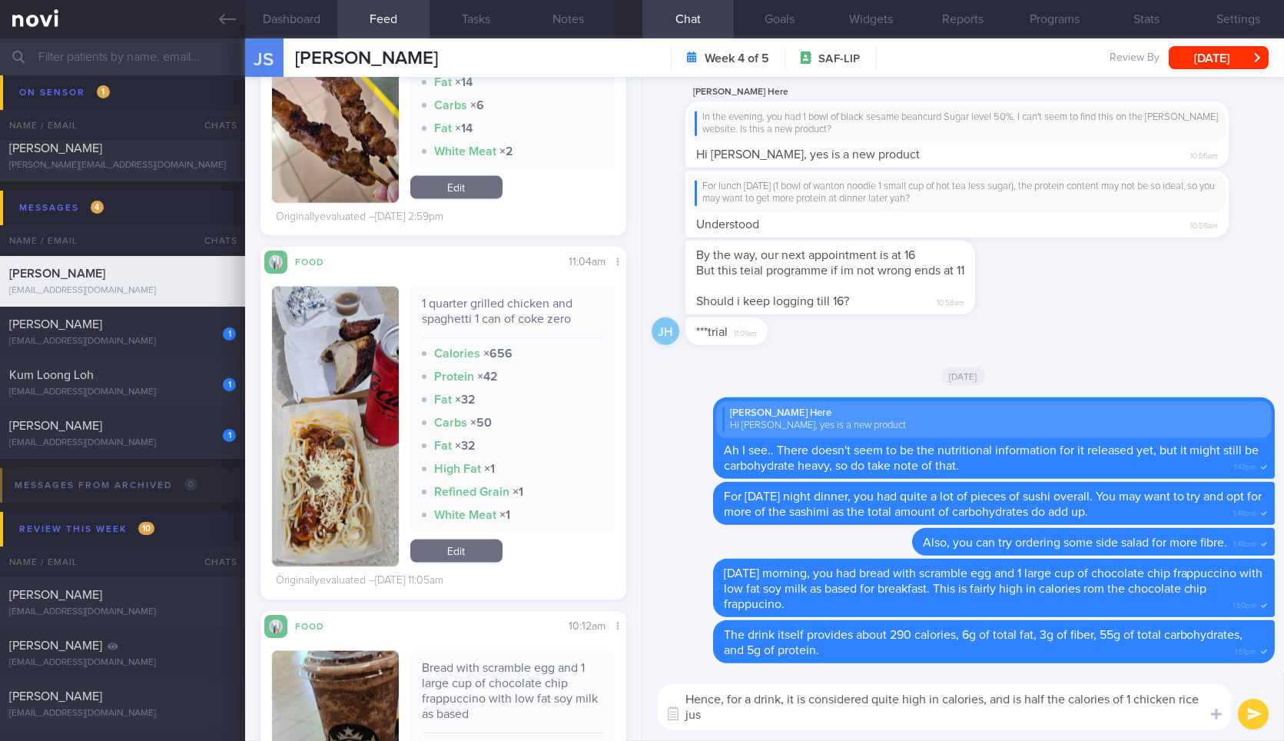
scroll to position [0, 0]
type textarea "Hence, for a drink, it is considered quite high in calories, and is half the ca…"
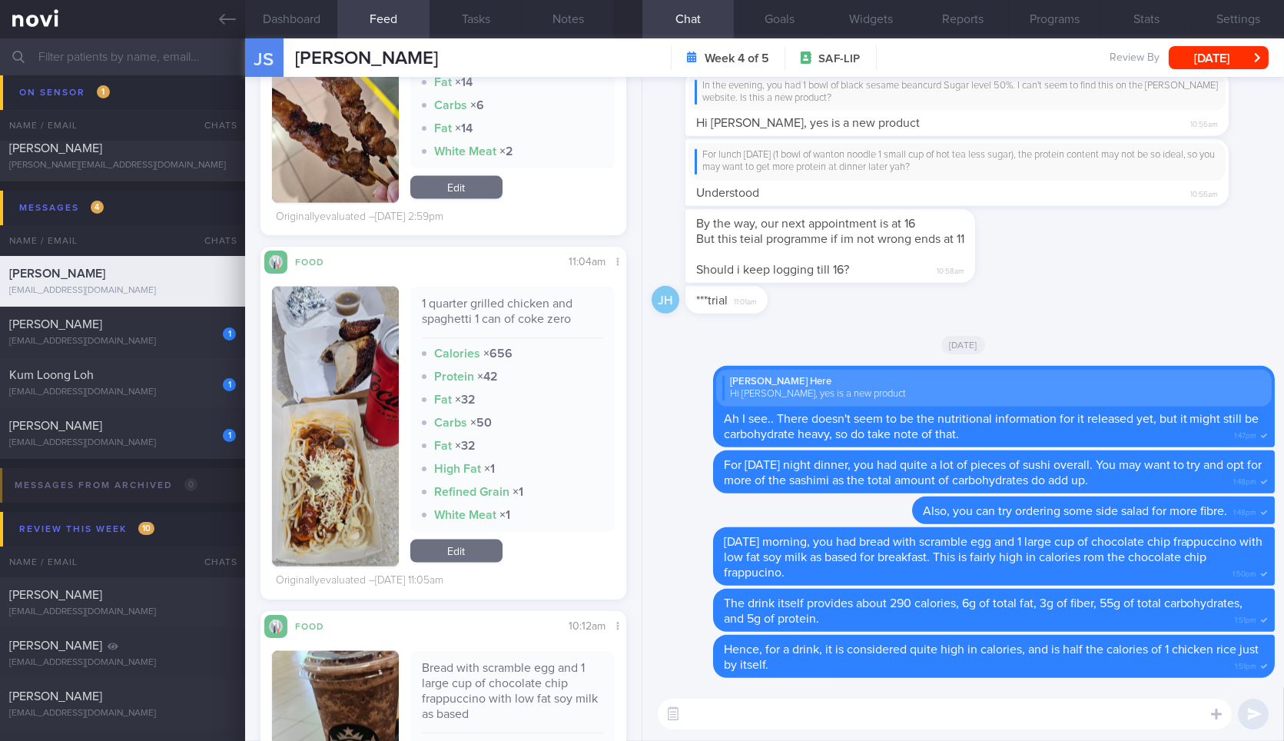
click at [314, 393] on button "button" at bounding box center [335, 427] width 126 height 280
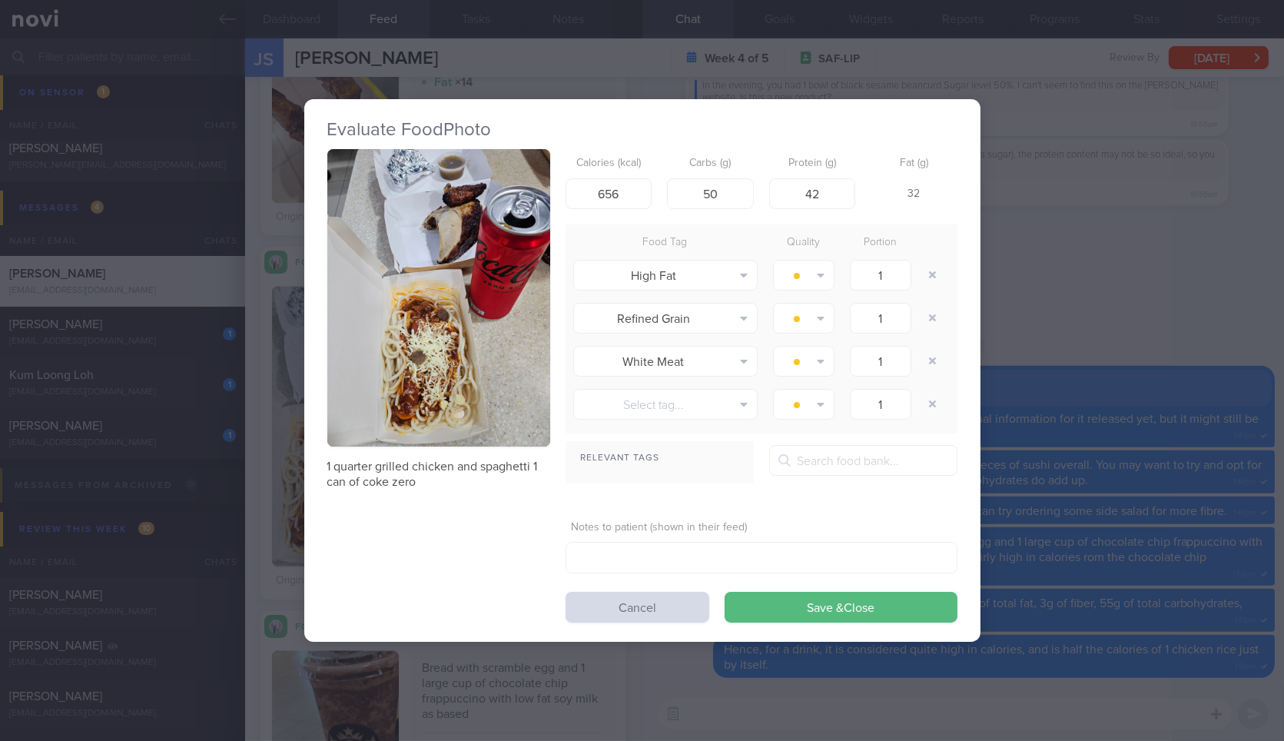
click at [1053, 370] on div "Evaluate Food Photo 1 quarter grilled chicken and spaghetti 1 can of coke zero …" at bounding box center [642, 370] width 1284 height 741
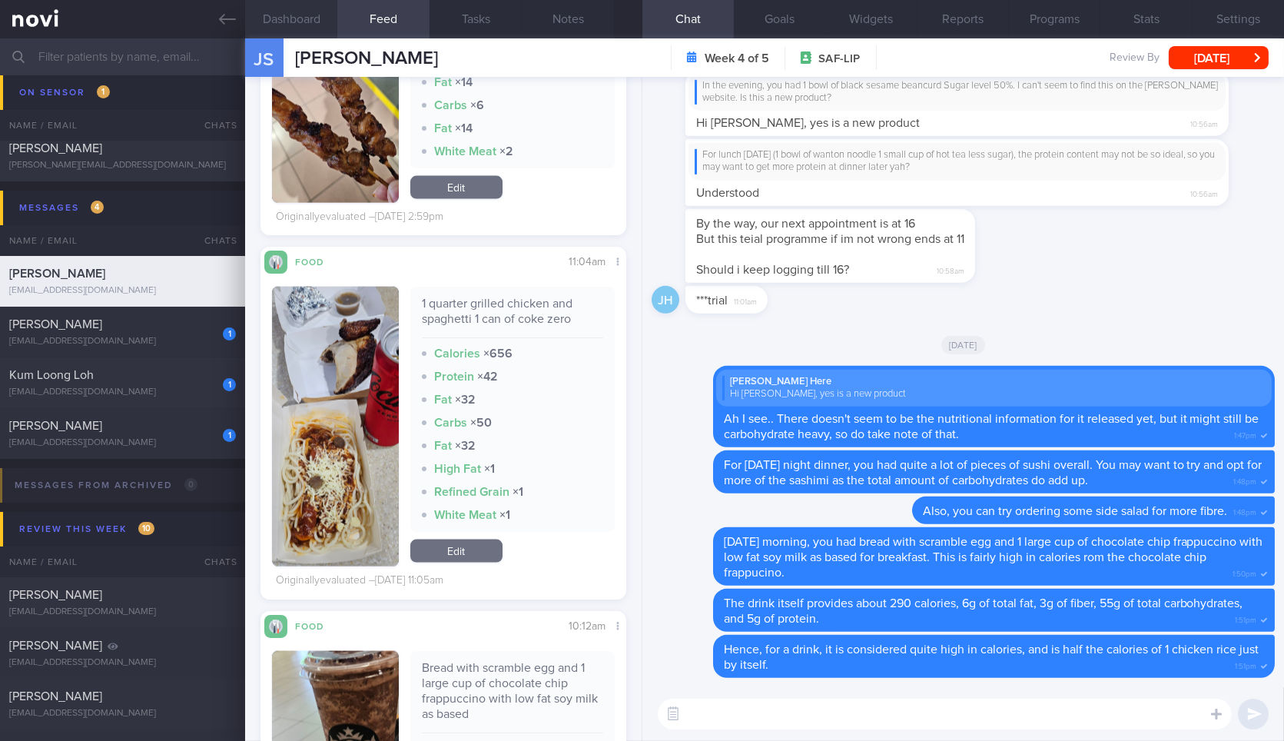
click at [330, 25] on button "Dashboard" at bounding box center [291, 19] width 92 height 38
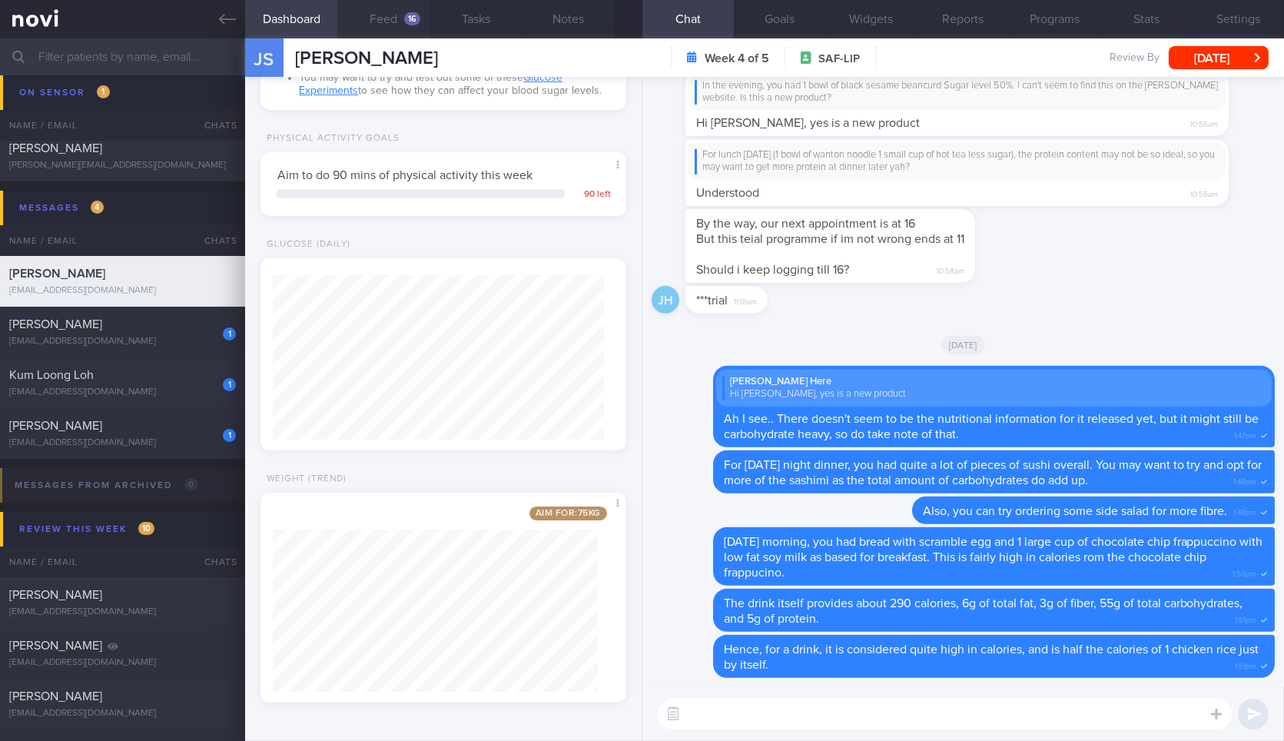
click at [378, 23] on button "Feed 16" at bounding box center [383, 19] width 92 height 38
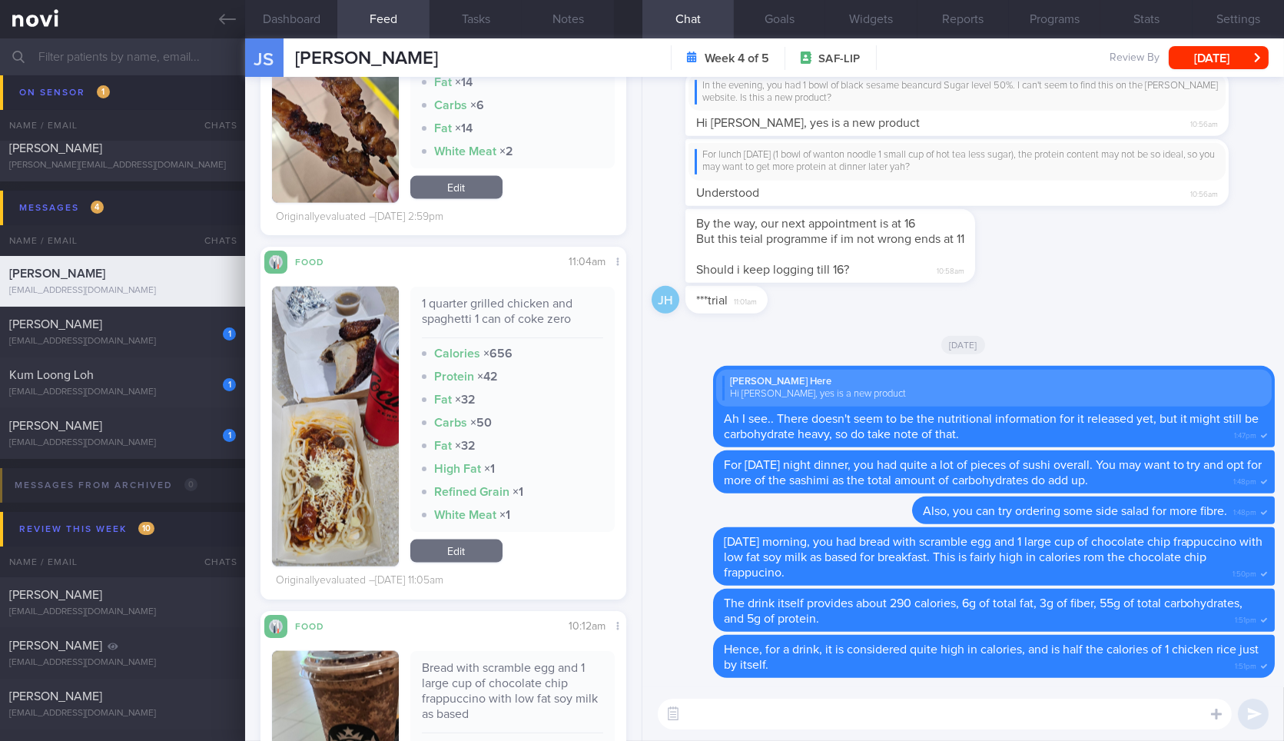
click at [527, 323] on div "1 quarter grilled chicken and spaghetti 1 can of coke zero" at bounding box center [512, 317] width 181 height 42
copy div "1 quarter grilled chicken and spaghetti 1 can of coke zero"
click at [1023, 712] on textarea at bounding box center [945, 713] width 574 height 31
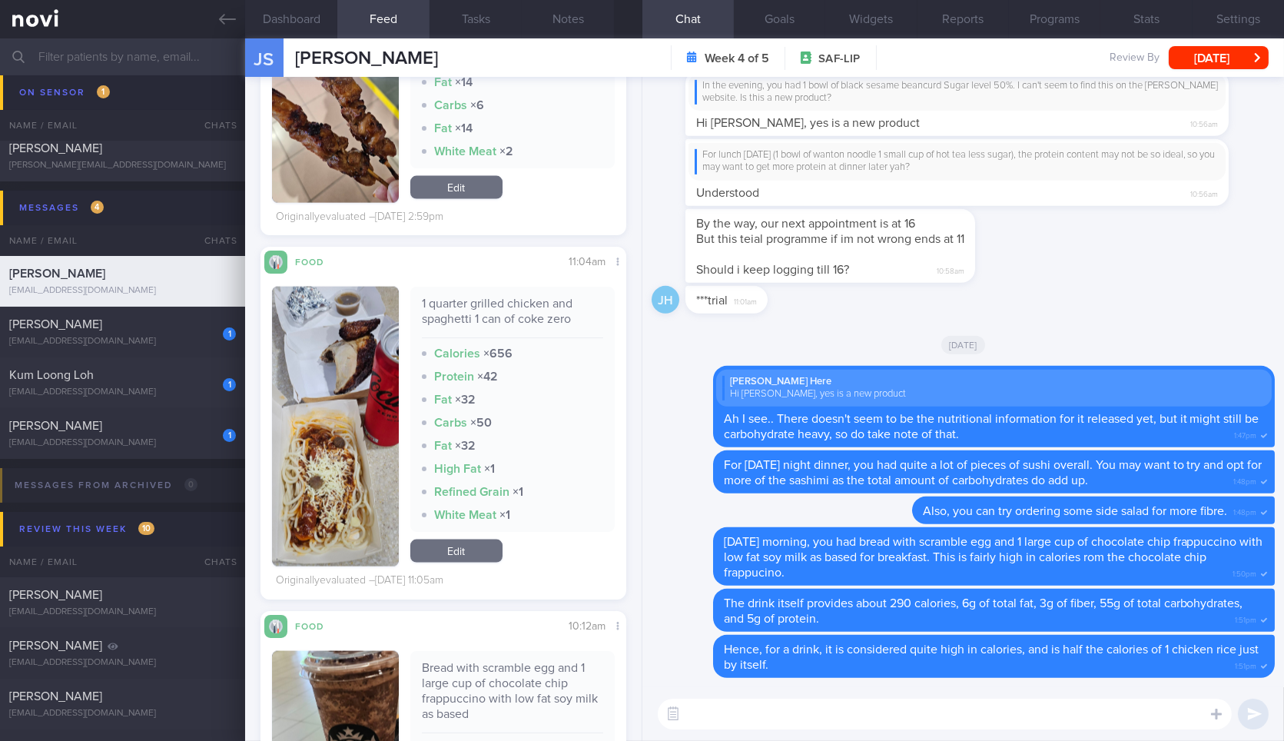
click at [1023, 712] on textarea at bounding box center [945, 713] width 574 height 31
paste textarea "1 quarter grilled chicken and spaghetti 1 can of coke zero"
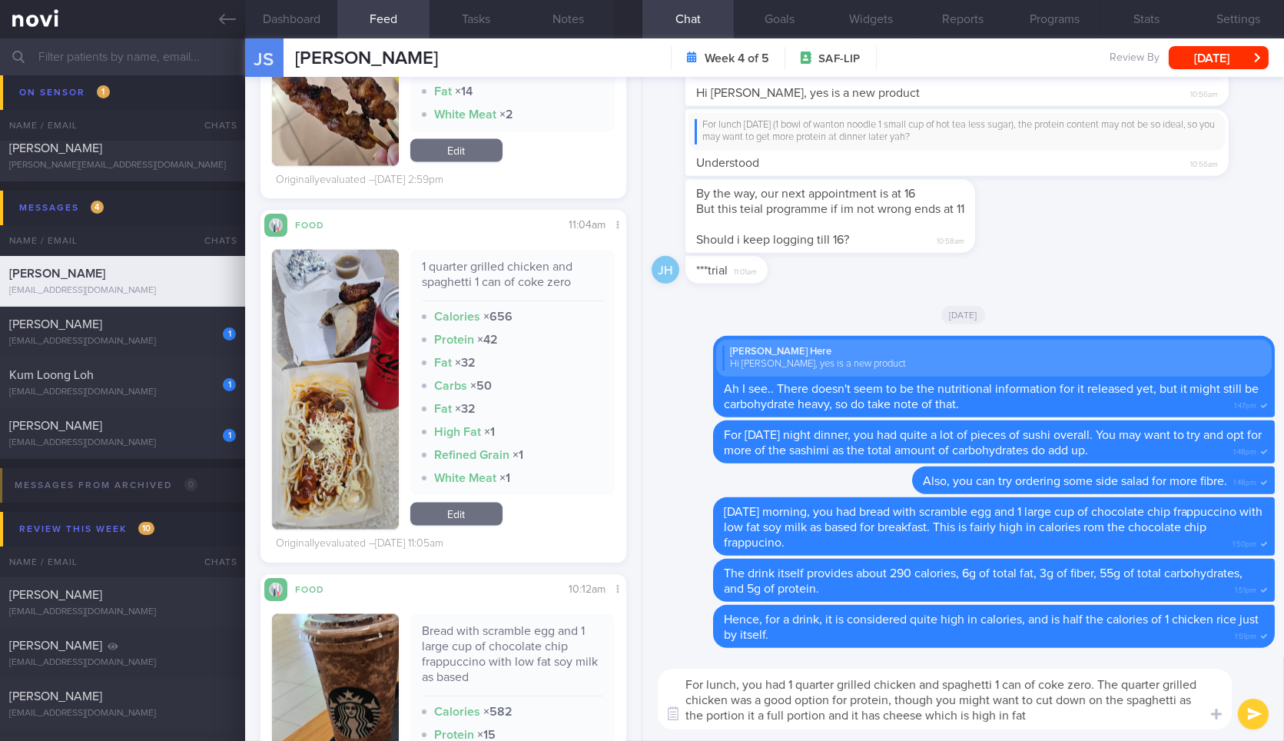
type textarea "For lunch, you had 1 quarter grilled chicken and spaghetti 1 can of coke zero. …"
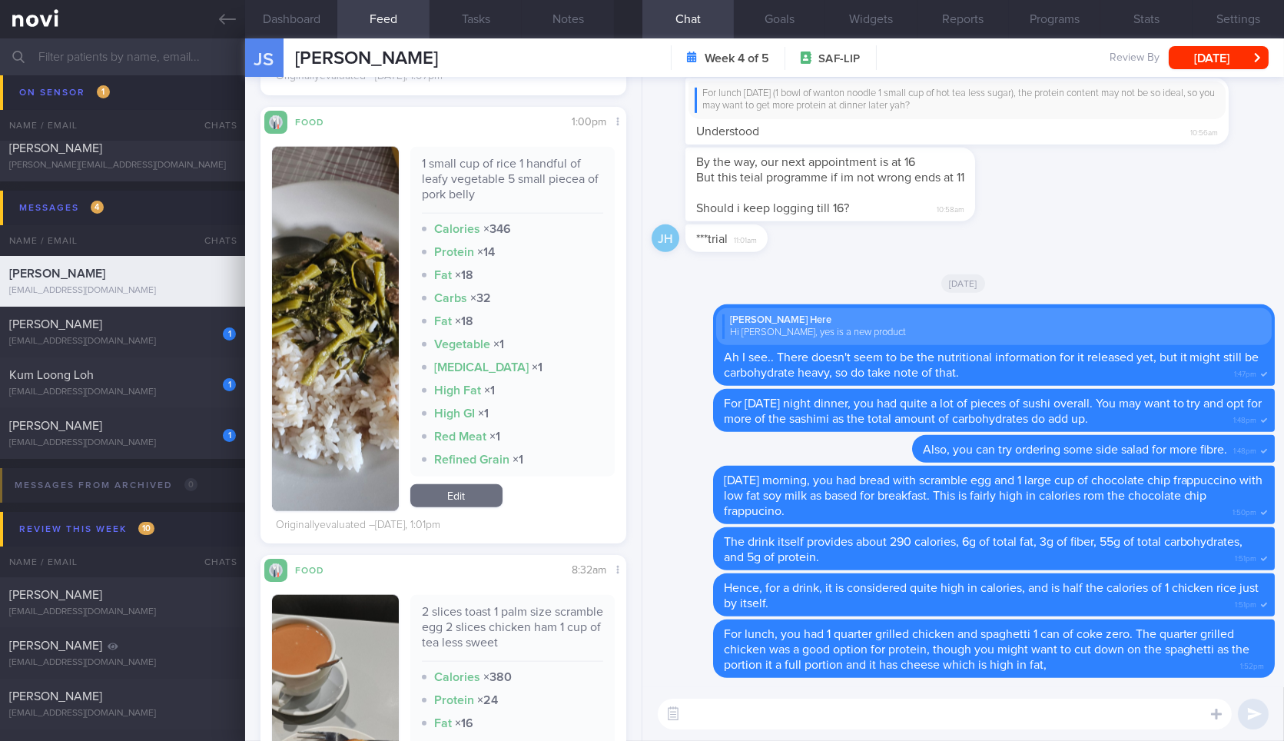
scroll to position [3836, 0]
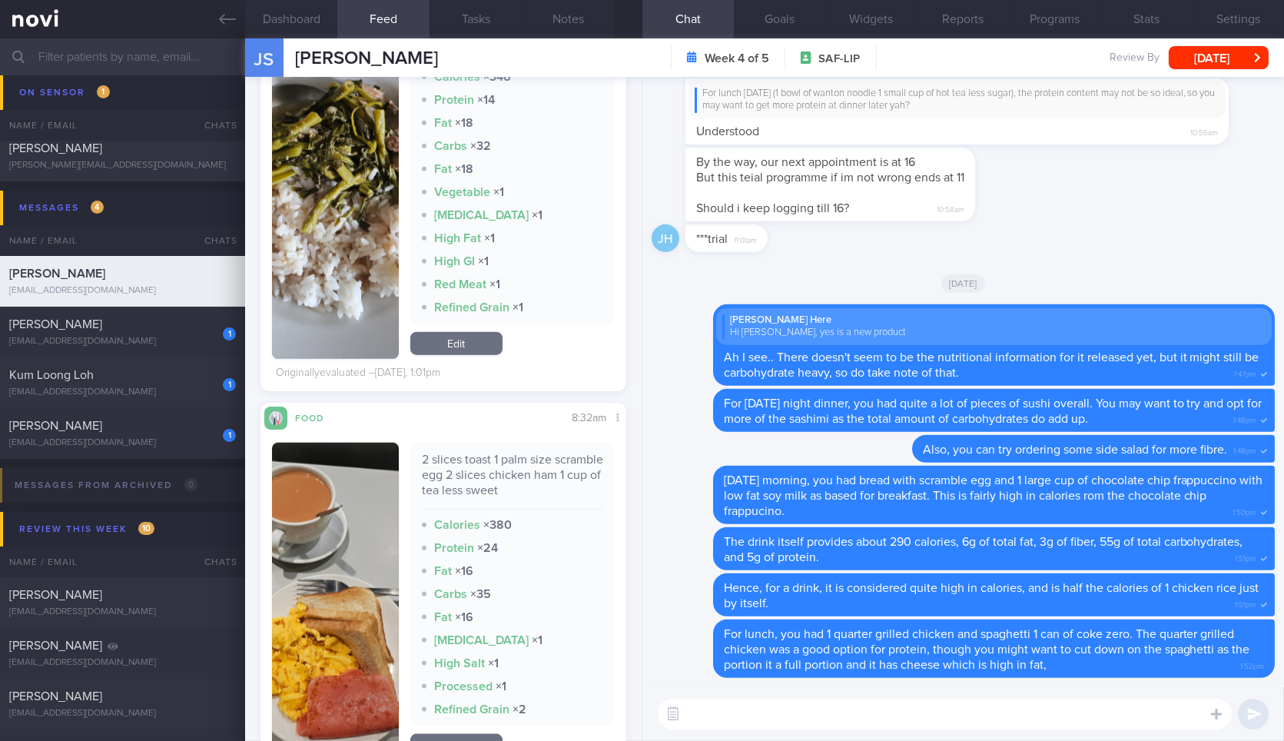
click at [513, 490] on div "2 slices toast 1 palm size scramble egg 2 slices chicken ham 1 cup of tea less …" at bounding box center [512, 481] width 181 height 58
copy div "2 slices toast 1 palm size scramble egg 2 slices chicken ham 1 cup of tea less …"
click at [513, 490] on div "2 slices toast 1 palm size scramble egg 2 slices chicken ham 1 cup of tea less …" at bounding box center [512, 481] width 181 height 58
click at [764, 724] on textarea at bounding box center [945, 713] width 574 height 31
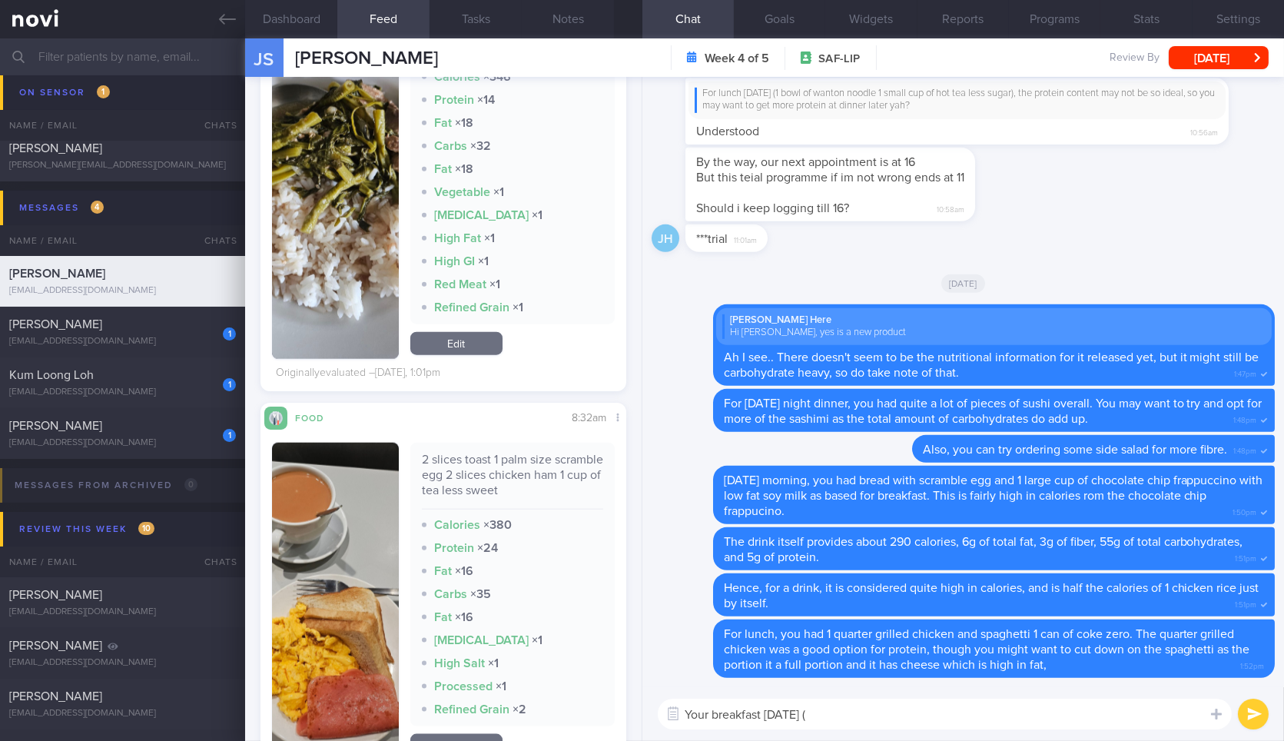
paste textarea "2 slices toast 1 palm size scramble egg 2 slices chicken ham 1 cup of tea less …"
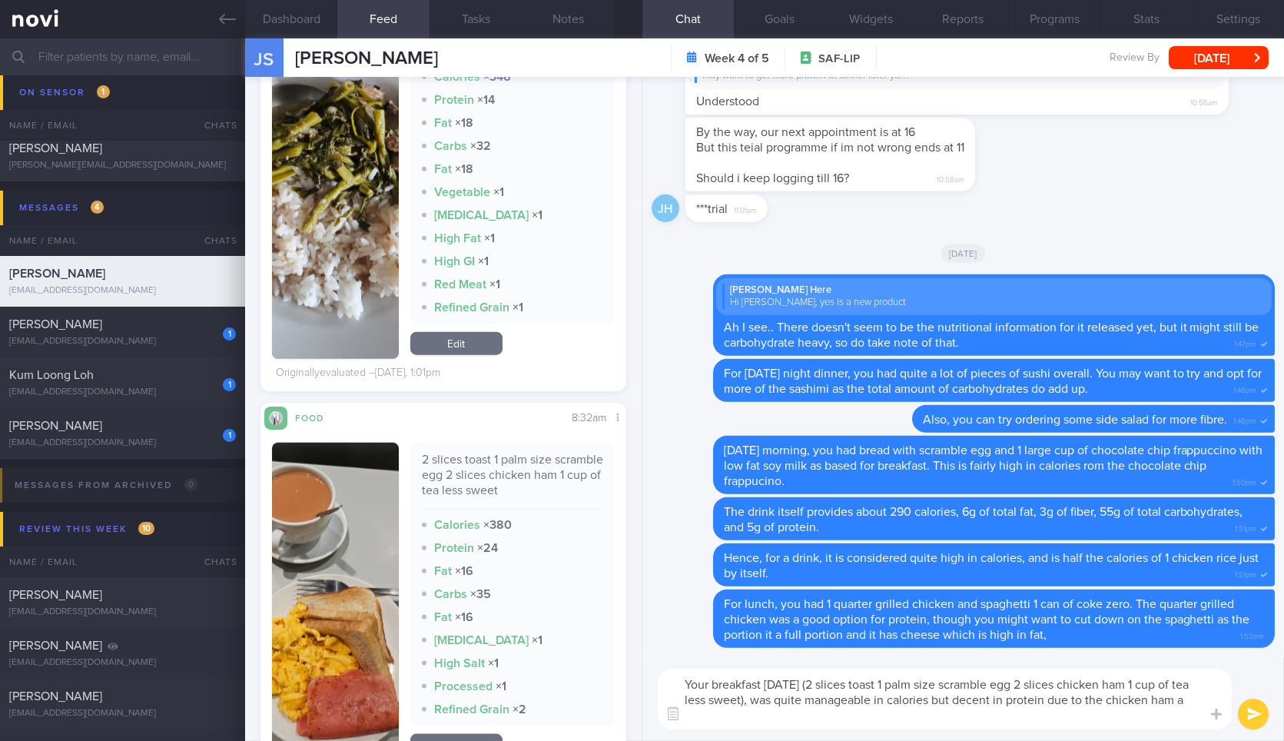
scroll to position [0, 0]
type textarea "Your breakfast yesterday (2 slices toast 1 palm size scramble egg 2 slices chic…"
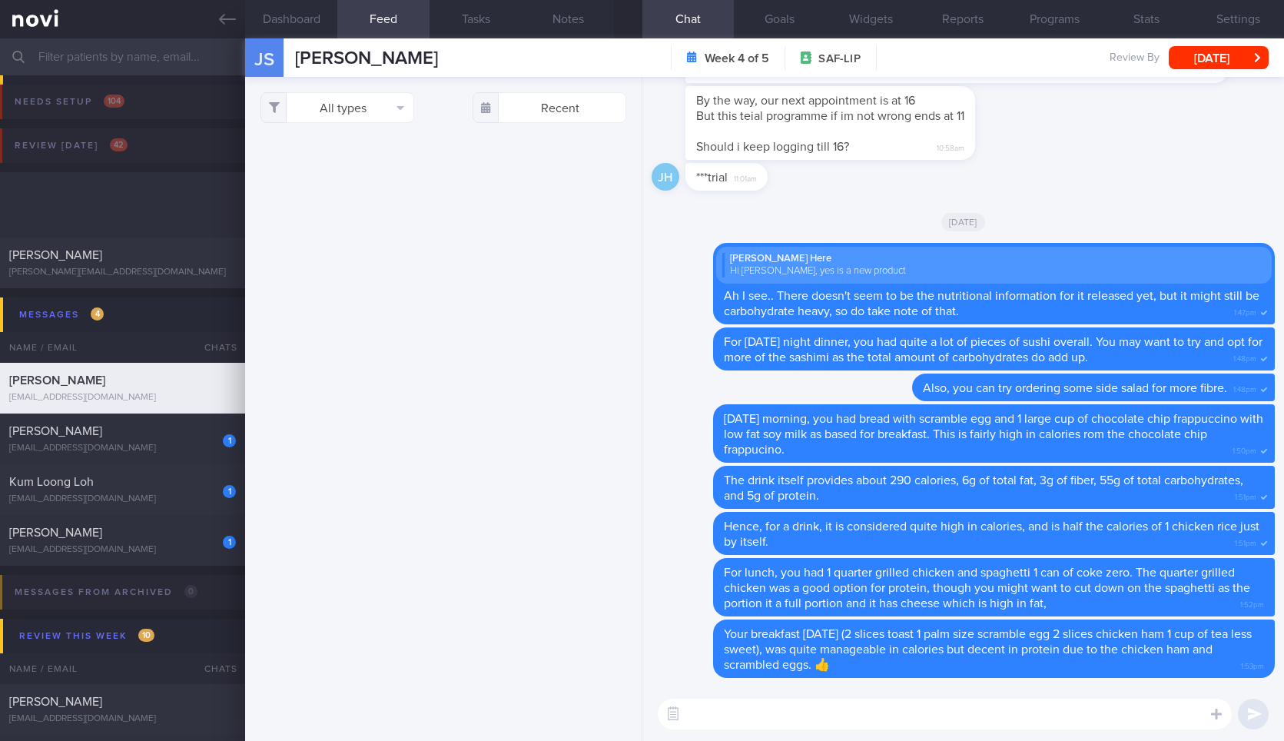
select select "9"
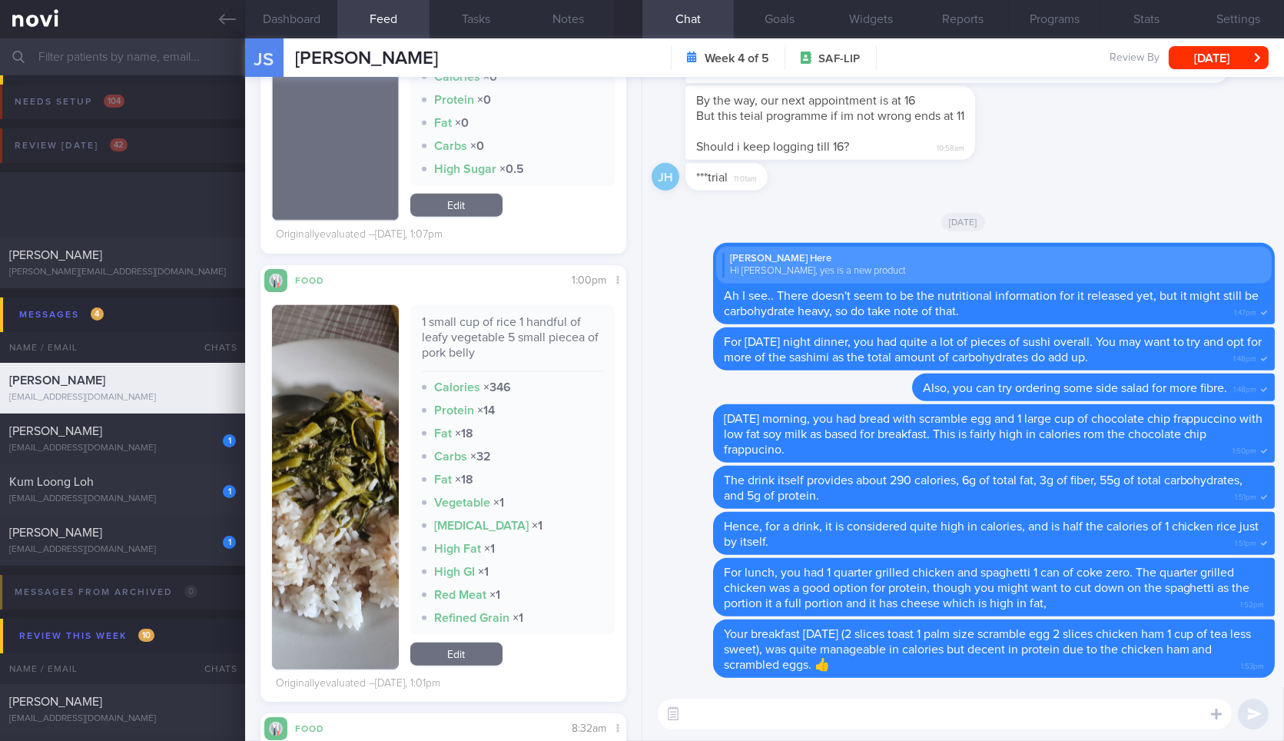
scroll to position [184, 324]
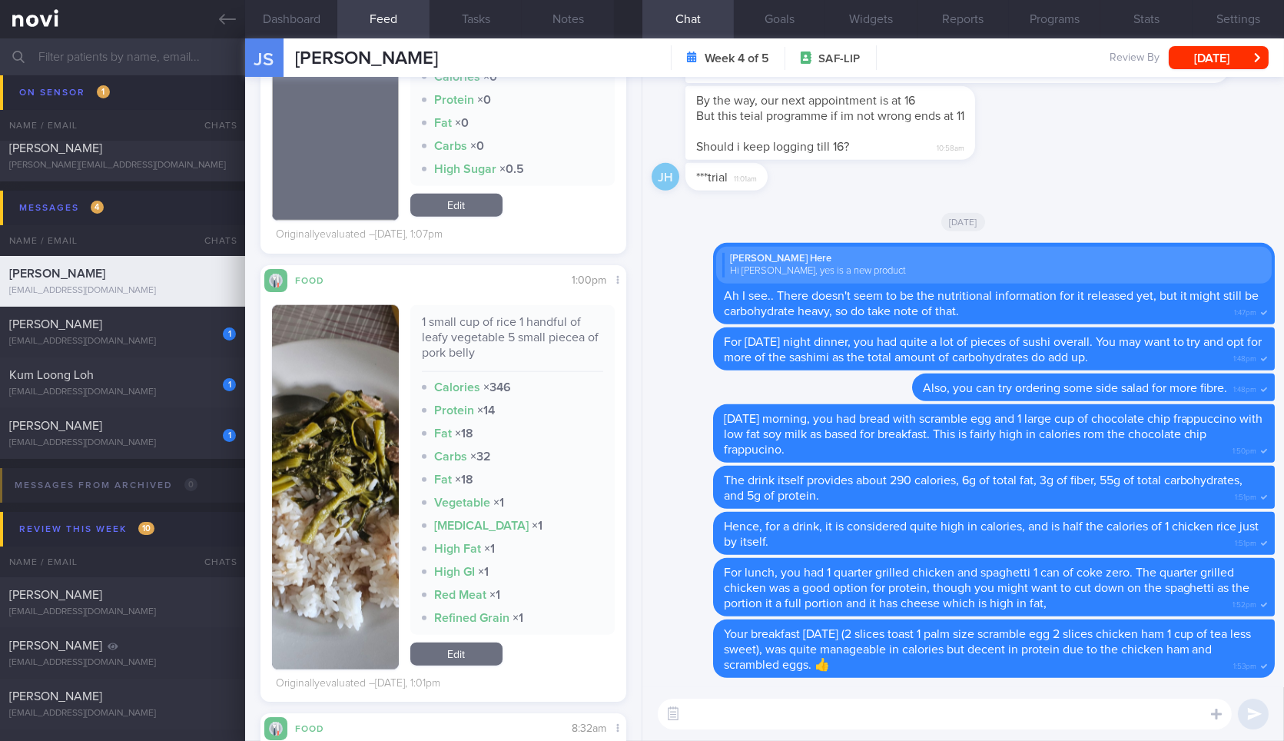
click at [283, 473] on button "button" at bounding box center [335, 487] width 126 height 364
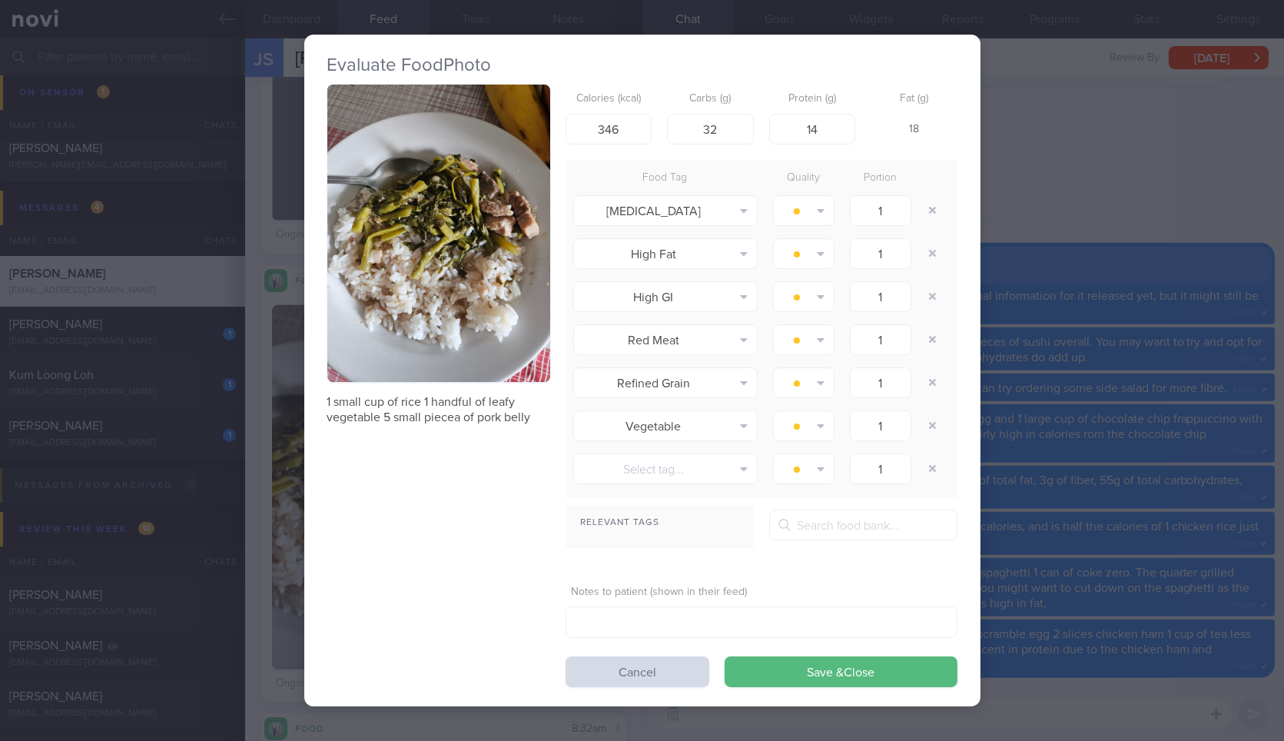
click at [1010, 266] on div "Evaluate Food Photo 1 small cup of rice 1 handful of leafy vegetable 5 small pi…" at bounding box center [642, 370] width 1284 height 741
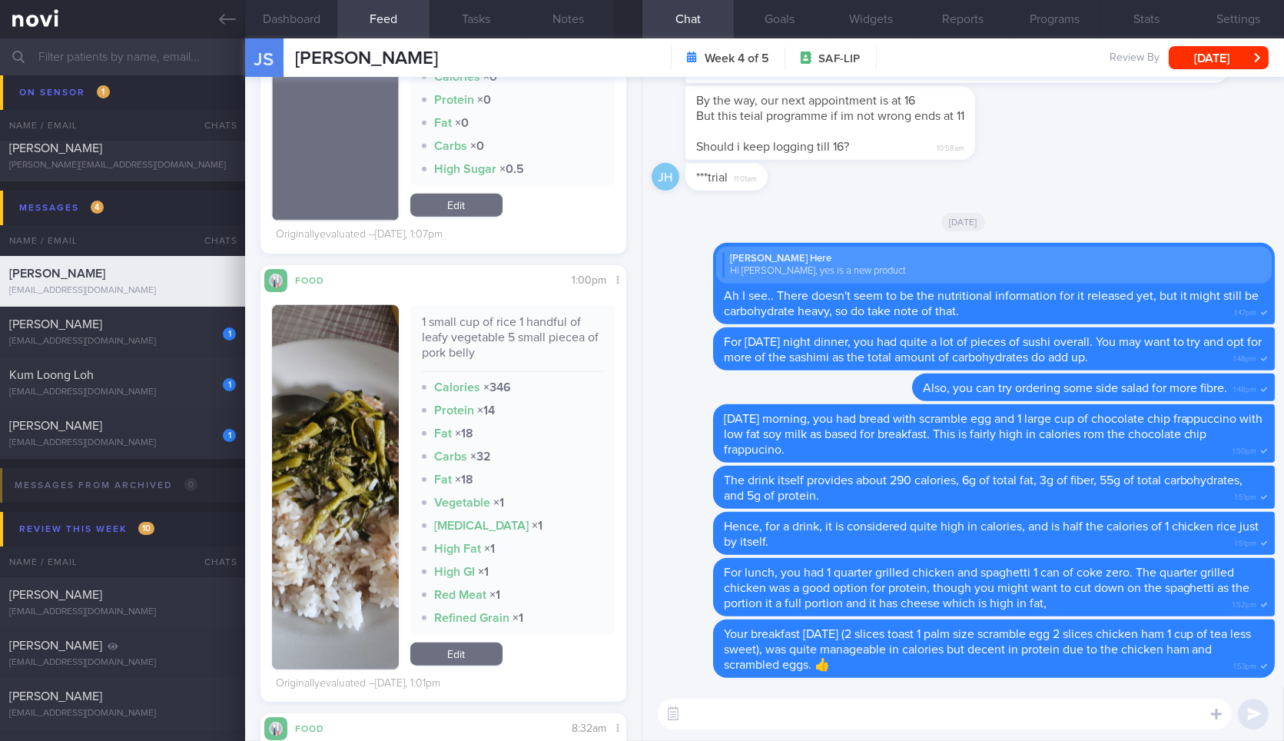
click at [500, 341] on div "1 small cup of rice 1 handful of leafy vegetable 5 small piecea of pork belly" at bounding box center [512, 343] width 181 height 58
copy div "1 small cup of rice 1 handful of leafy vegetable 5 small piecea of pork belly"
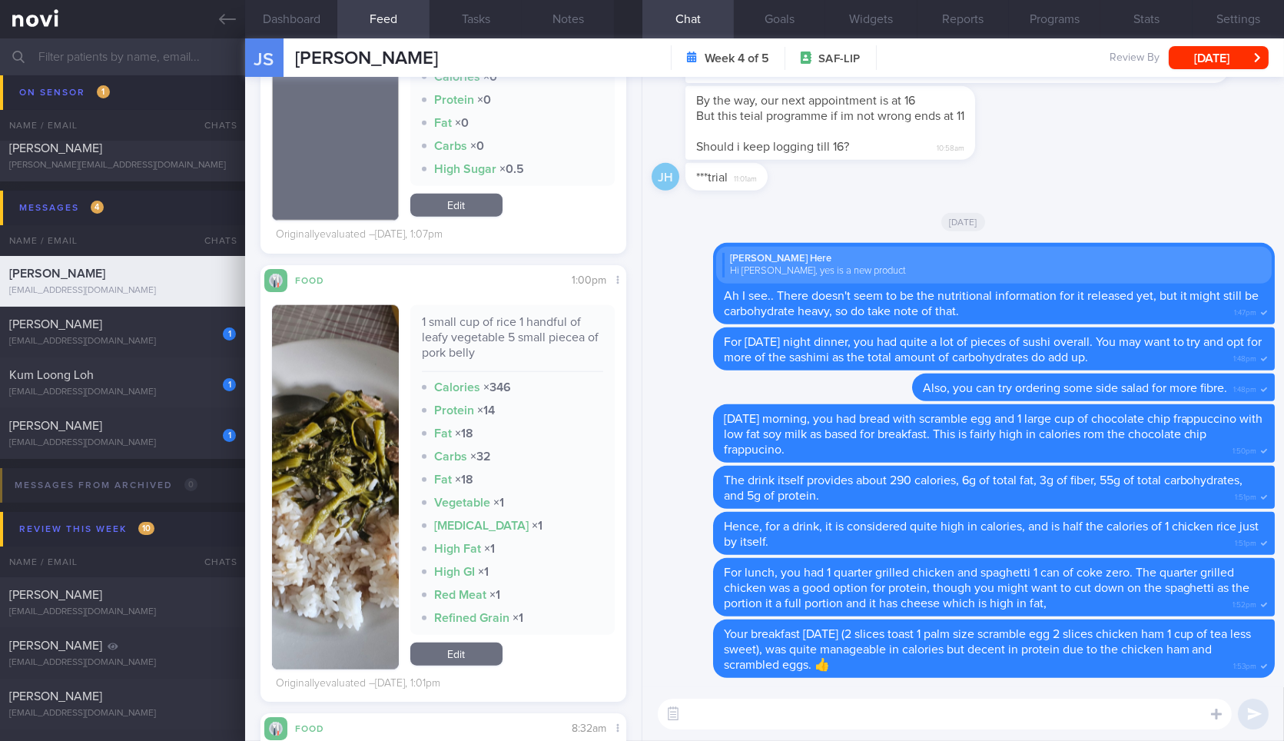
click at [831, 726] on textarea at bounding box center [945, 713] width 574 height 31
paste textarea "1 small cup of rice 1 handful of leafy vegetable 5 small piecea of pork belly"
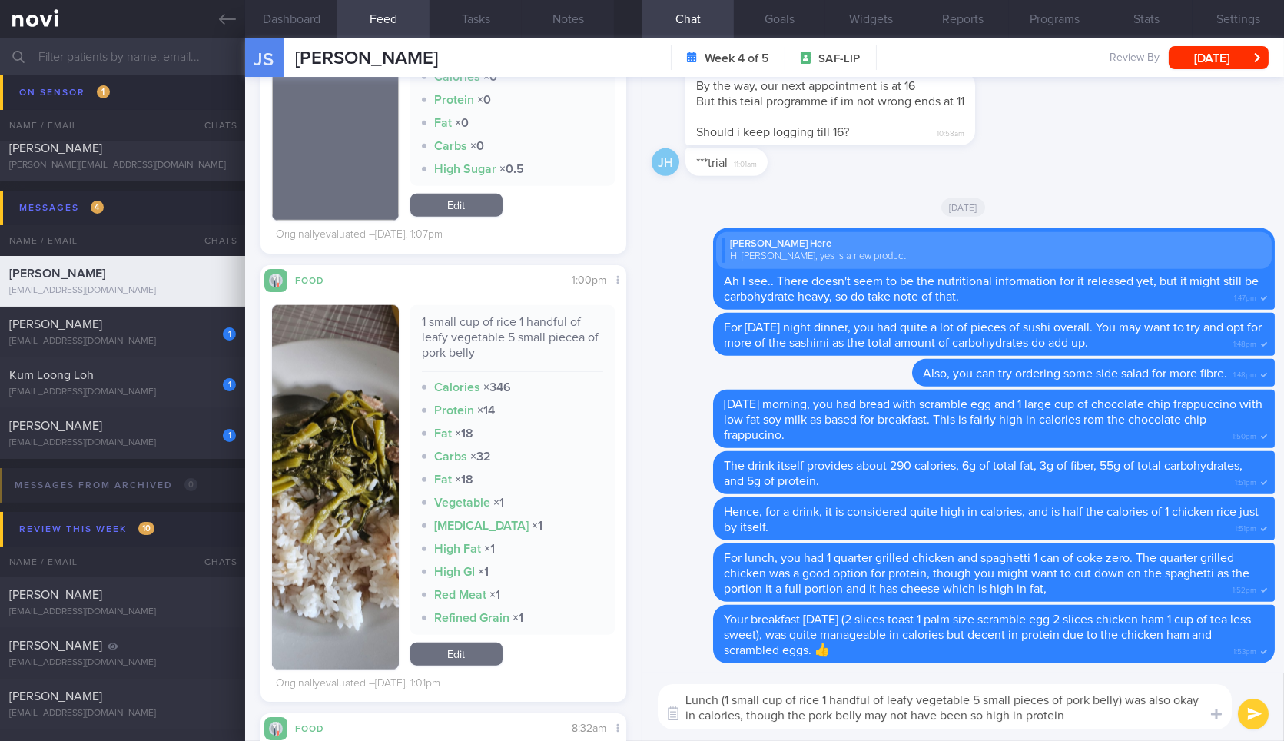
click at [424, 372] on div "1 small cup of rice 1 handful of leafy vegetable 5 small piecea of pork belly C…" at bounding box center [512, 470] width 204 height 330
click at [380, 392] on img "button" at bounding box center [335, 487] width 126 height 364
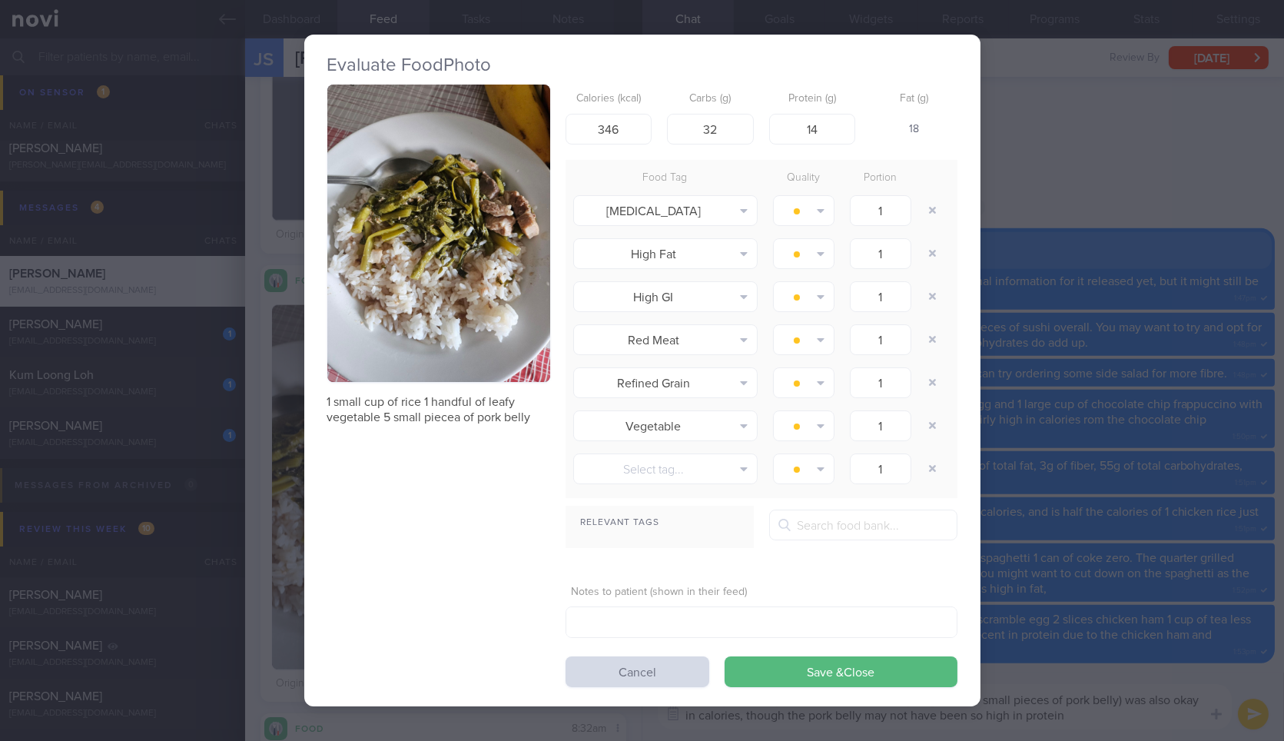
click at [539, 323] on button "button" at bounding box center [438, 233] width 223 height 297
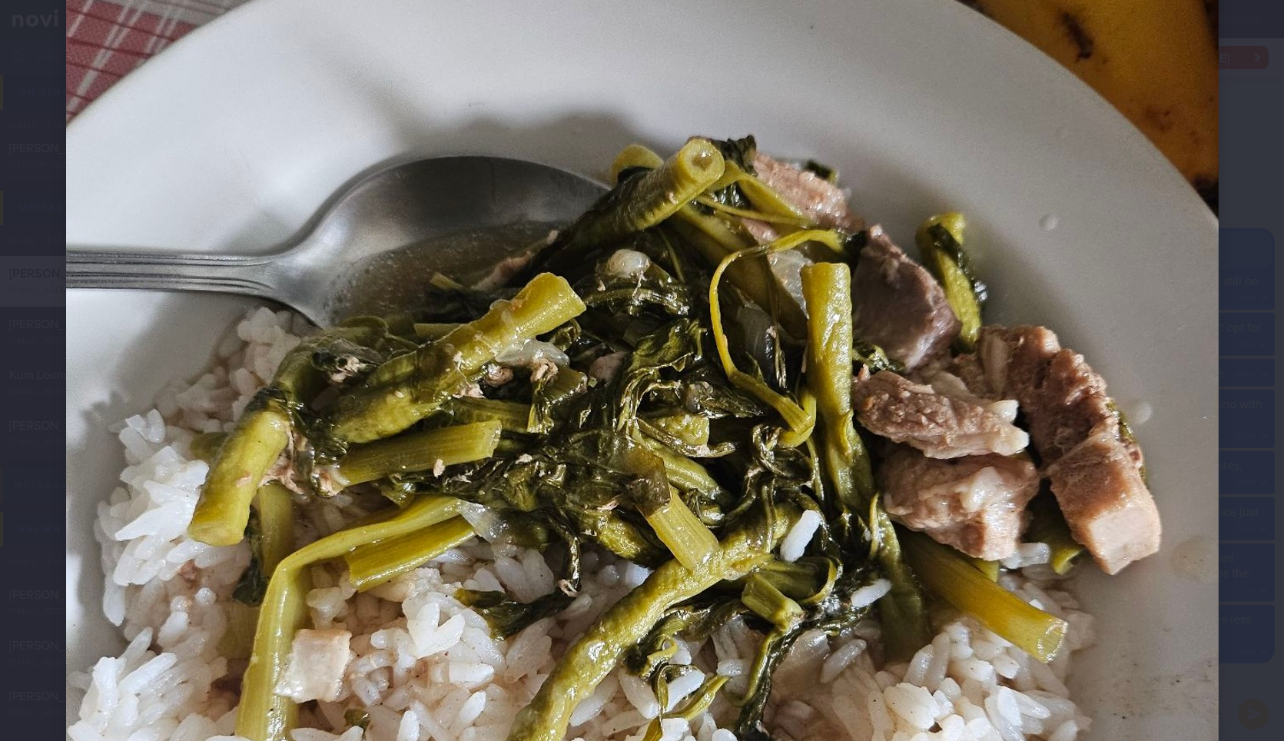
scroll to position [287, 0]
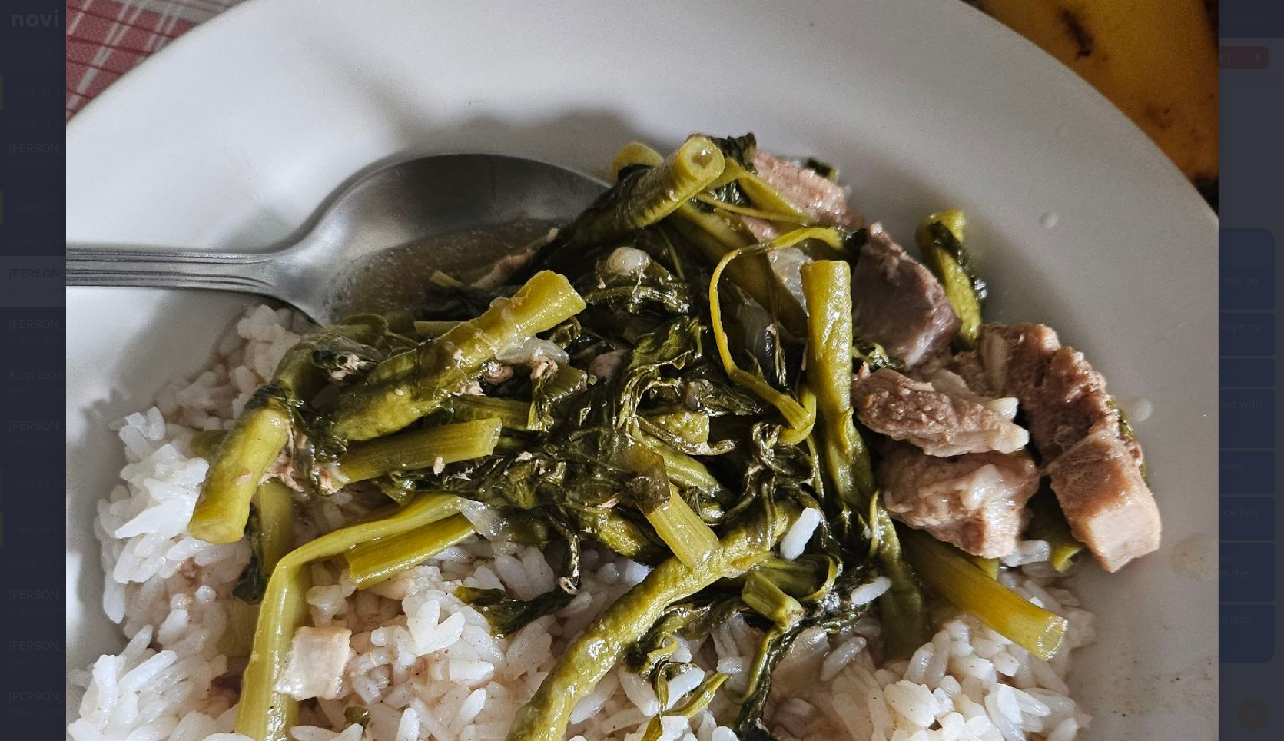
click at [1221, 438] on div at bounding box center [642, 543] width 1275 height 1660
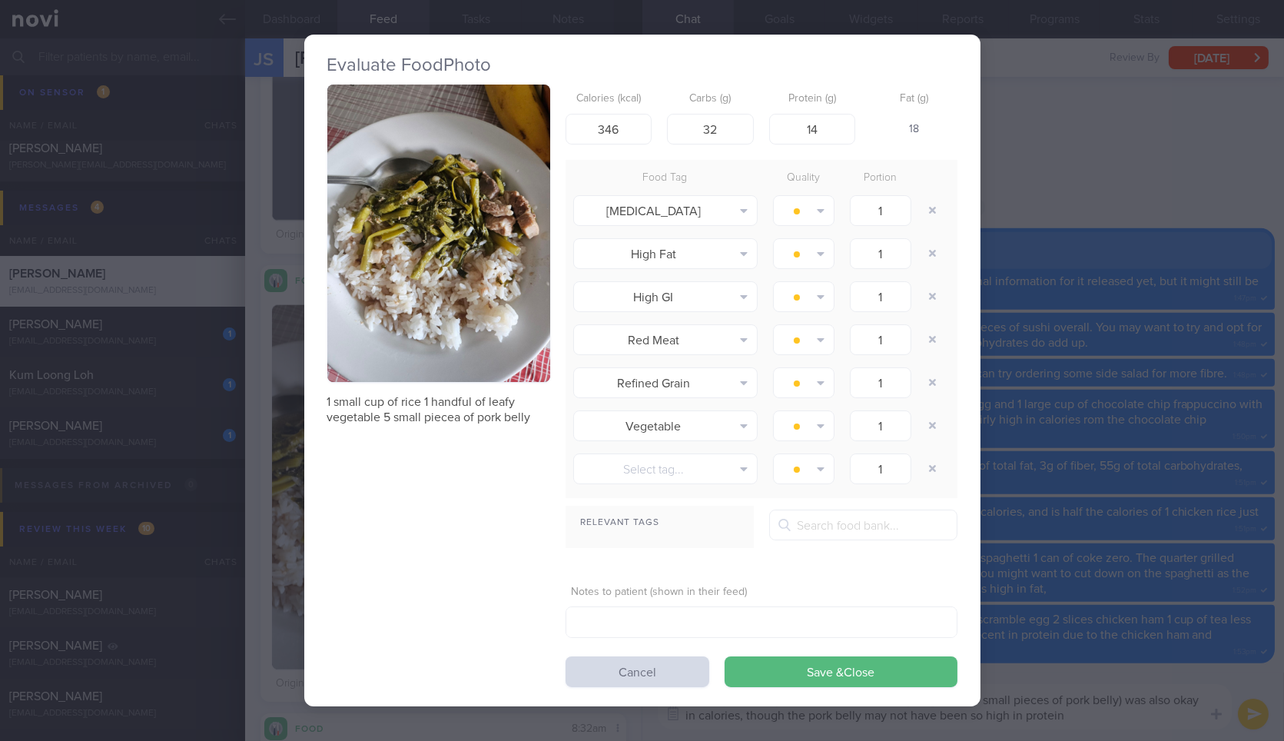
click at [1221, 438] on div "Evaluate Food Photo 1 small cup of rice 1 handful of leafy vegetable 5 small pi…" at bounding box center [642, 370] width 1284 height 741
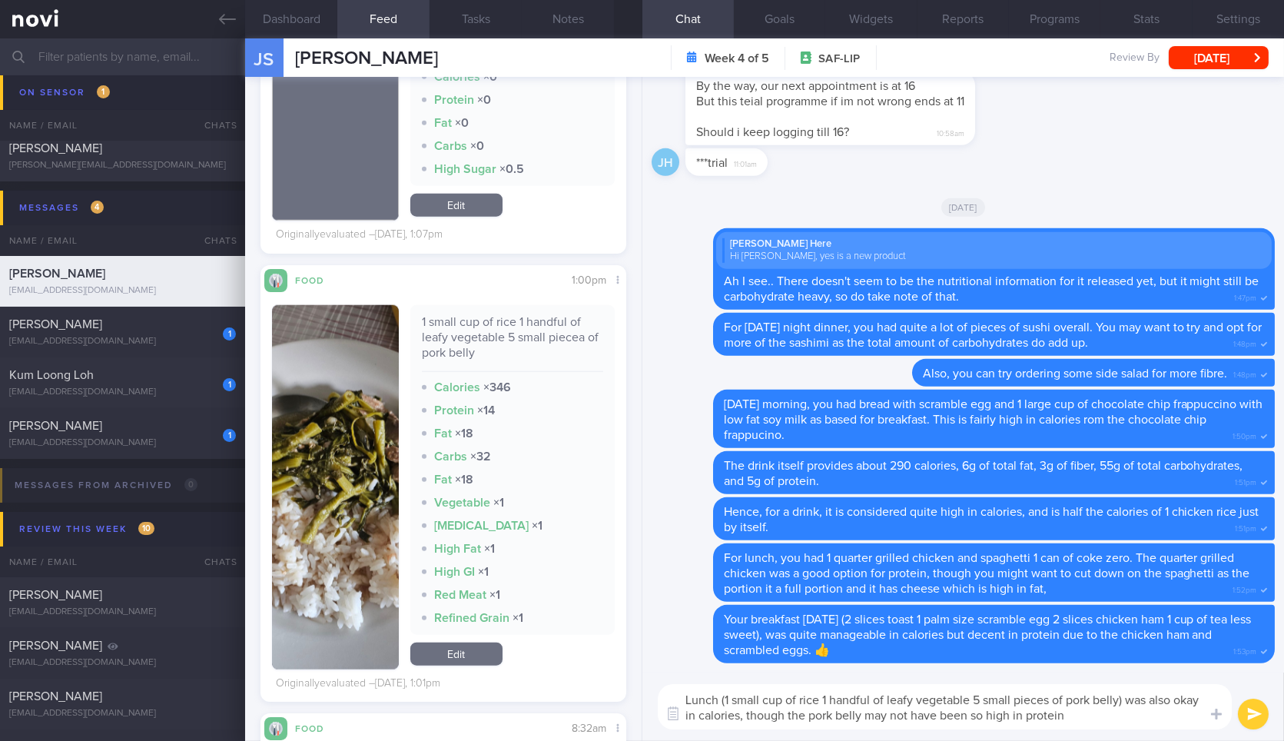
click at [1119, 725] on textarea "Lunch (1 small cup of rice 1 handful of leafy vegetable 5 small pieces of pork …" at bounding box center [945, 706] width 574 height 45
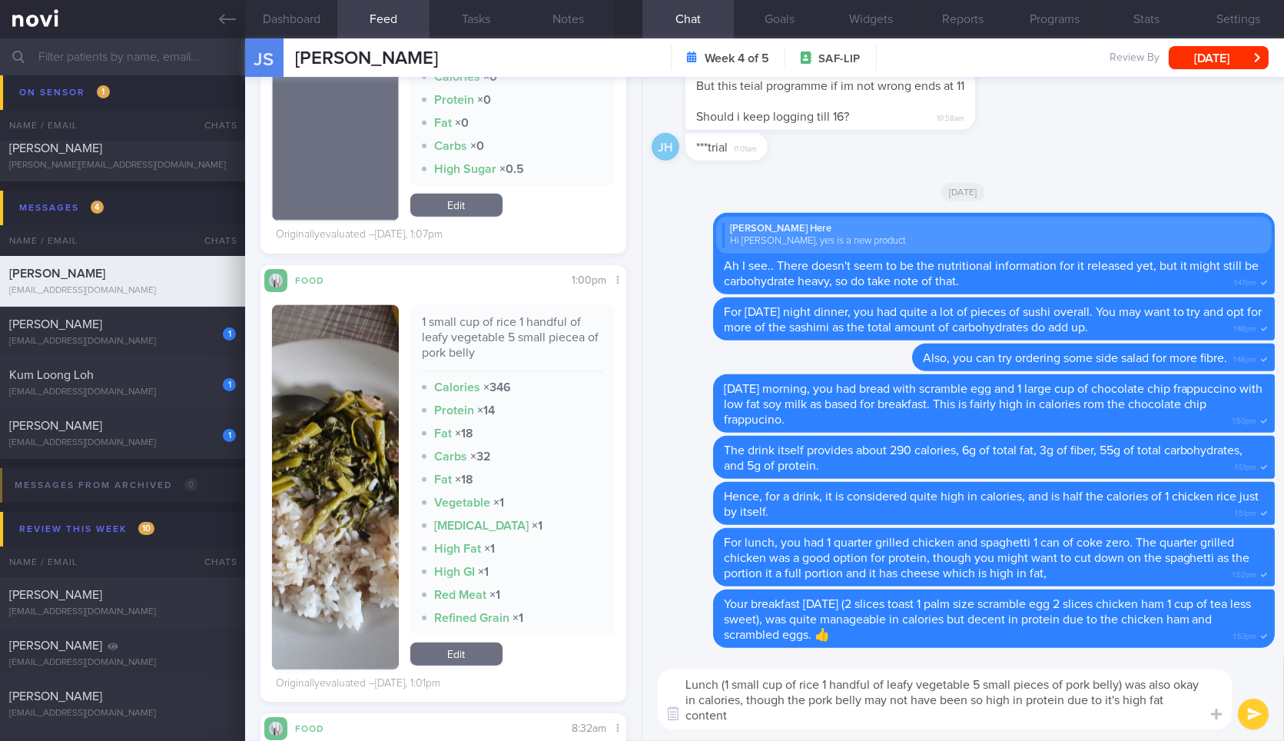
type textarea "Lunch (1 small cup of rice 1 handful of leafy vegetable 5 small pieces of pork …"
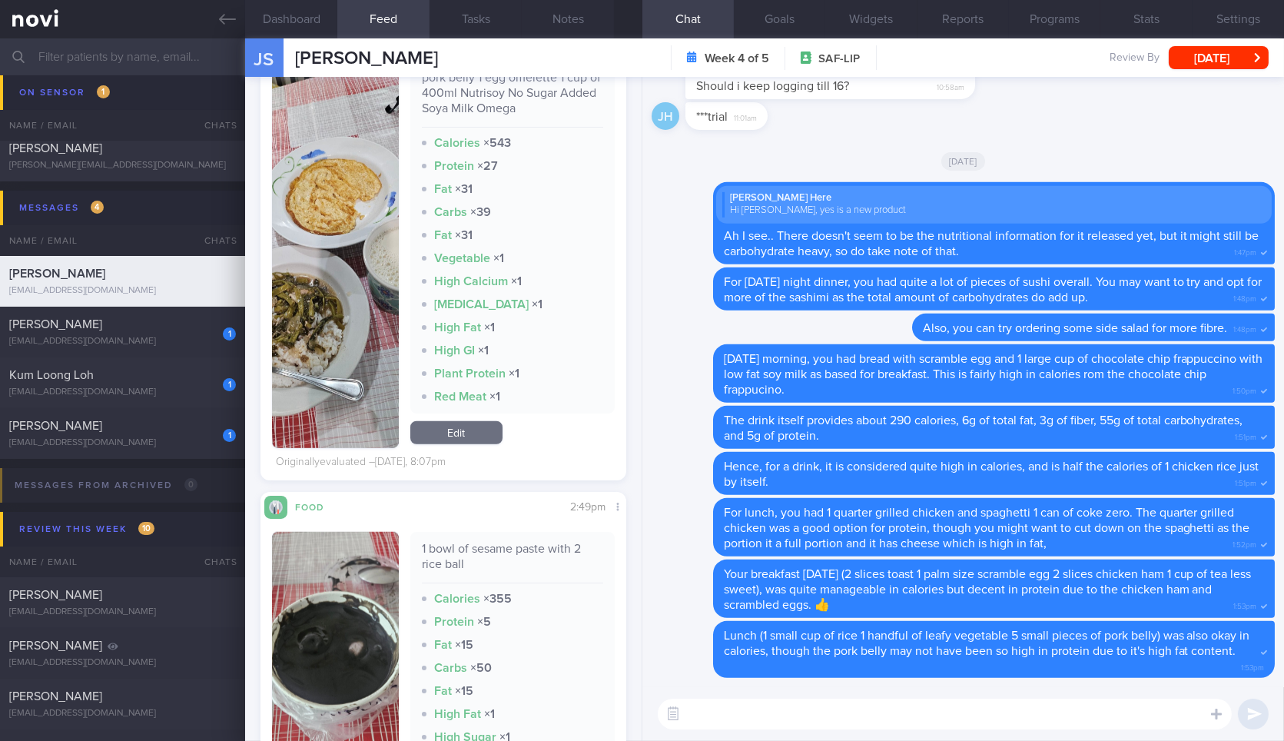
scroll to position [2683, 0]
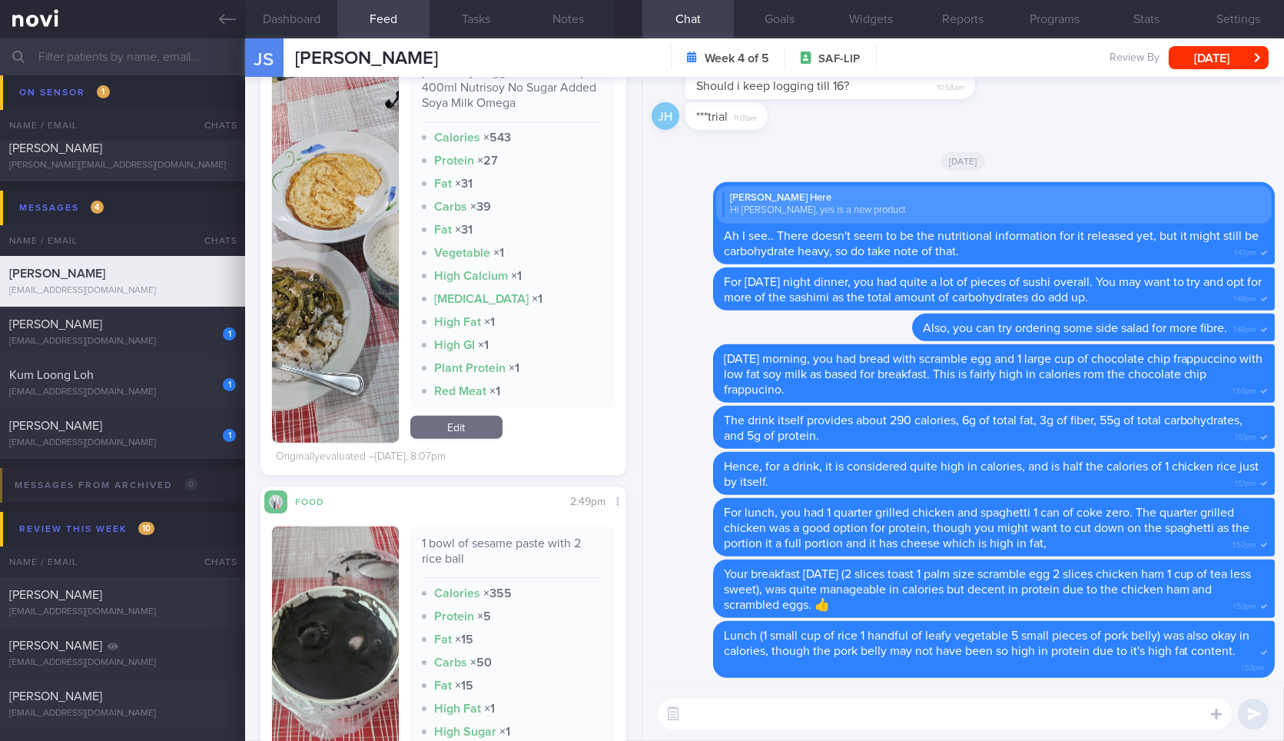
click at [430, 565] on div "1 bowl of sesame paste with 2 rice ball" at bounding box center [512, 557] width 181 height 42
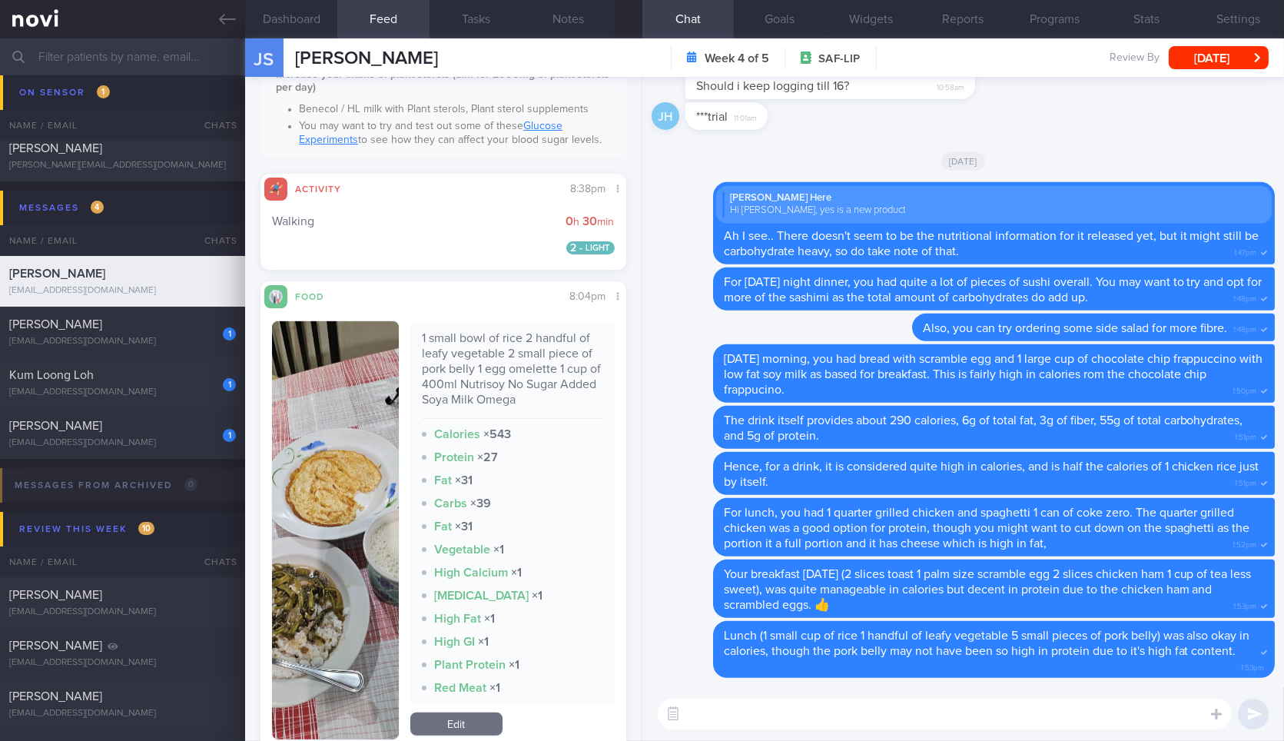
scroll to position [2412, 0]
click at [479, 351] on div "1 small bowl of rice 2 handful of leafy vegetable 2 small piece of pork belly 1…" at bounding box center [512, 376] width 181 height 88
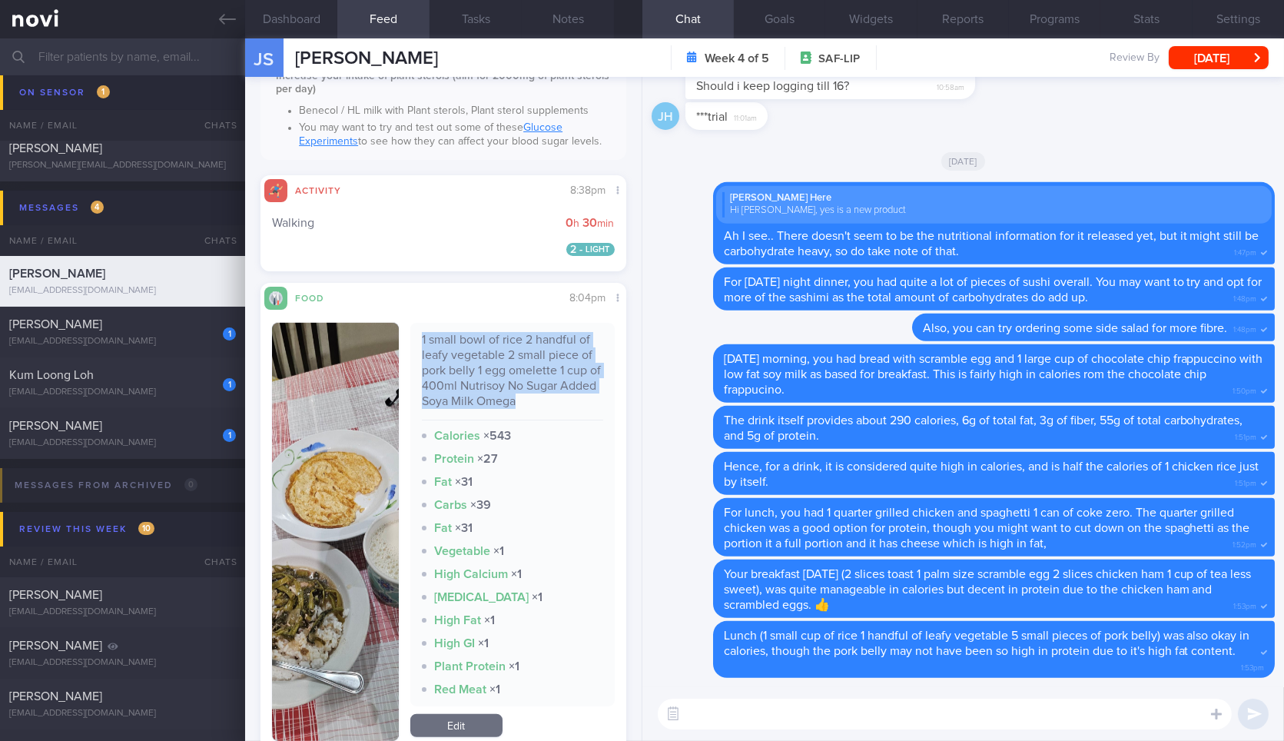
click at [479, 351] on div "1 small bowl of rice 2 handful of leafy vegetable 2 small piece of pork belly 1…" at bounding box center [512, 376] width 181 height 88
copy div "1 small bowl of rice 2 handful of leafy vegetable 2 small piece of pork belly 1…"
click at [349, 590] on button "button" at bounding box center [335, 532] width 126 height 418
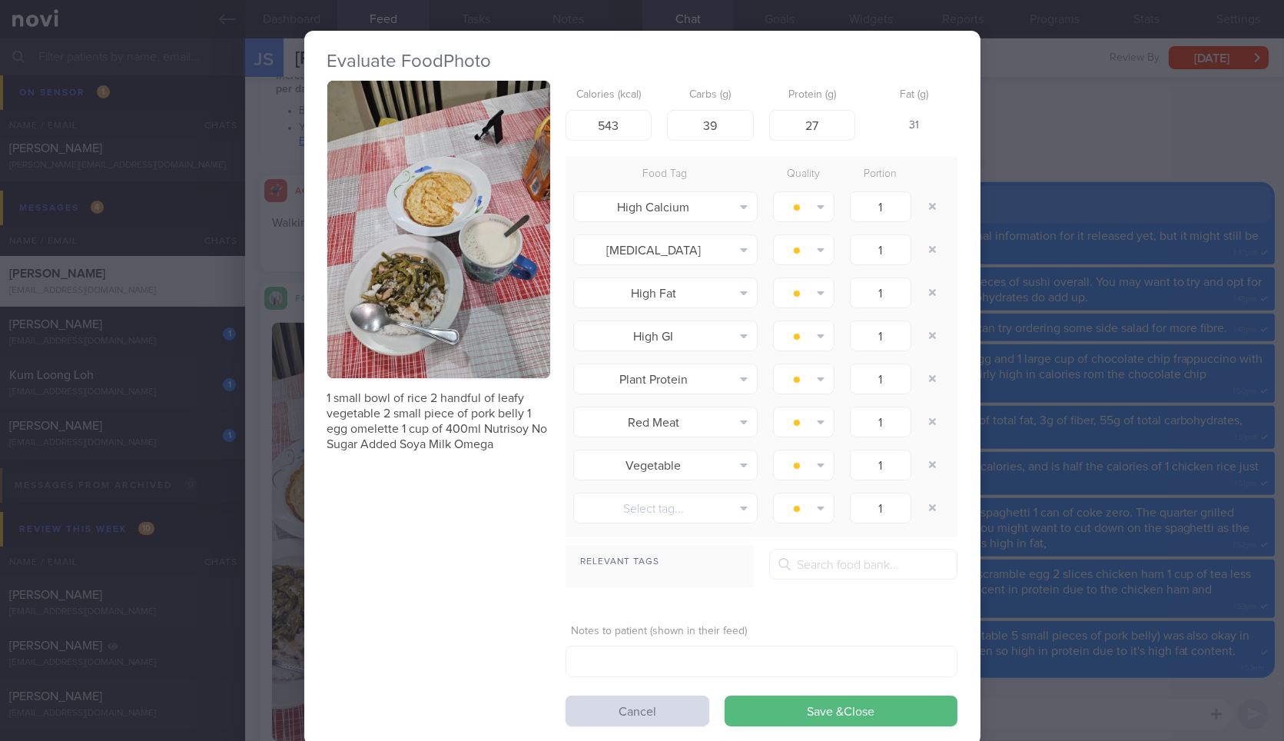
click at [1075, 413] on div "Evaluate Food Photo 1 small bowl of rice 2 handful of leafy vegetable 2 small p…" at bounding box center [642, 370] width 1284 height 741
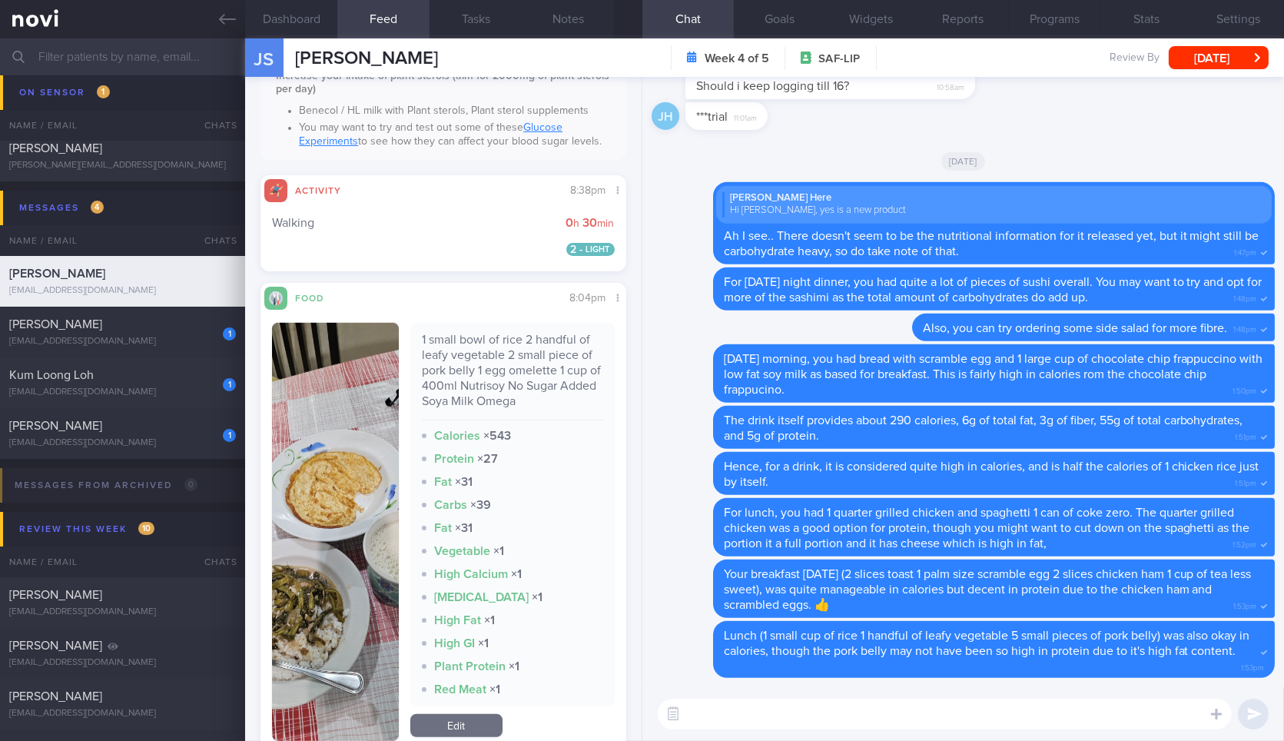
click at [874, 725] on textarea at bounding box center [945, 713] width 574 height 31
paste textarea "1 small bowl of rice 2 handful of leafy vegetable 2 small piece of pork belly 1…"
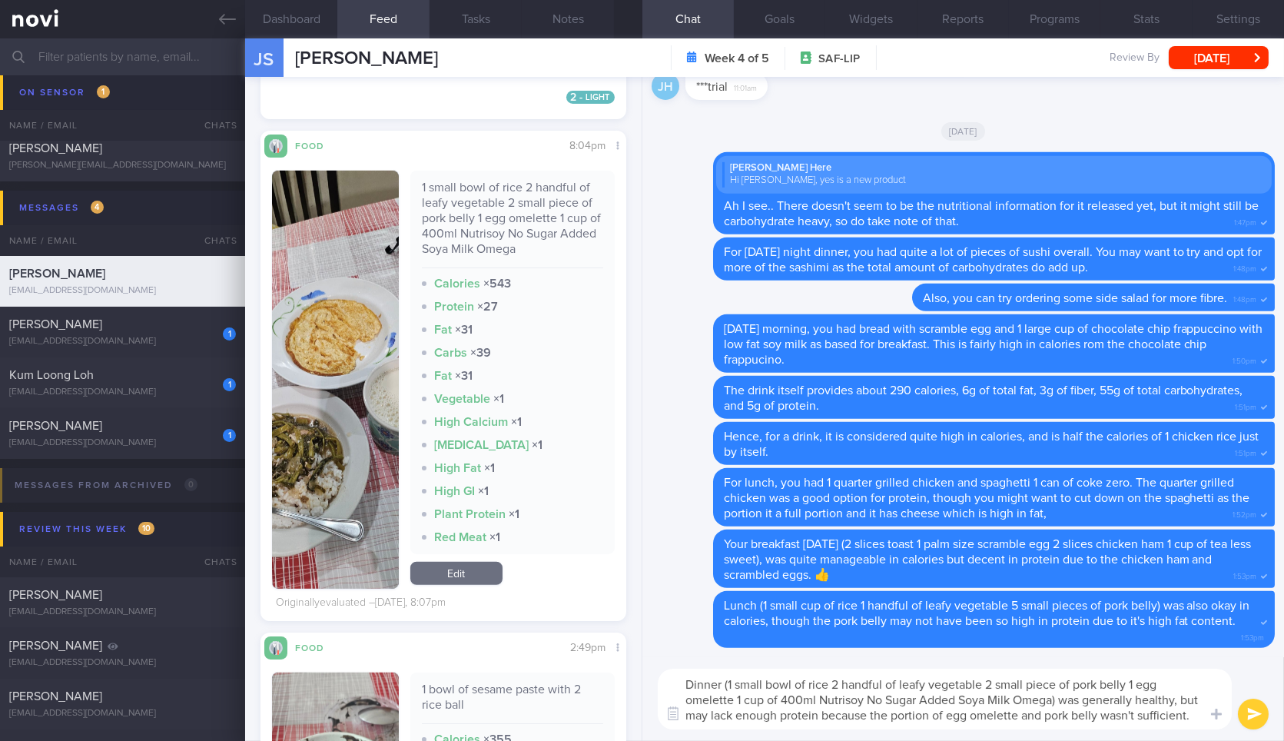
type textarea "Dinner (1 small bowl of rice 2 handful of leafy vegetable 2 small piece of pork…"
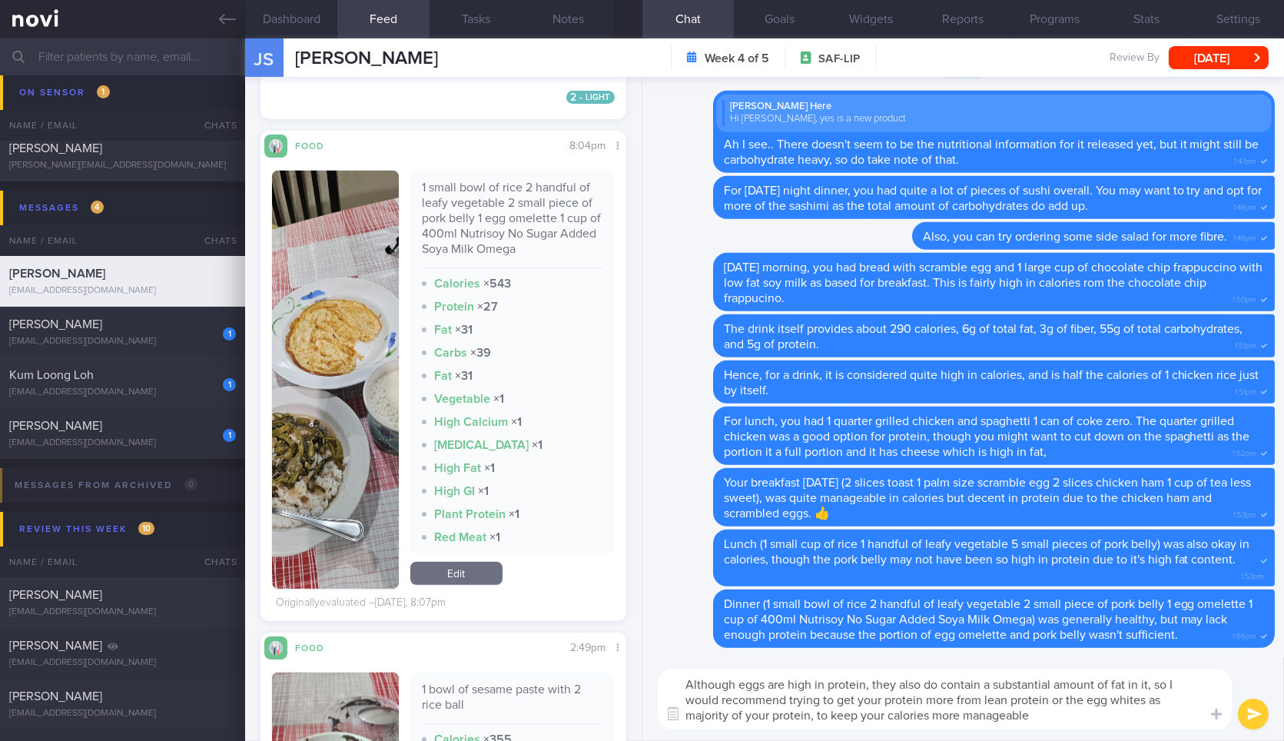
type textarea "Although eggs are high in protein, they also do contain a substantial amount of…"
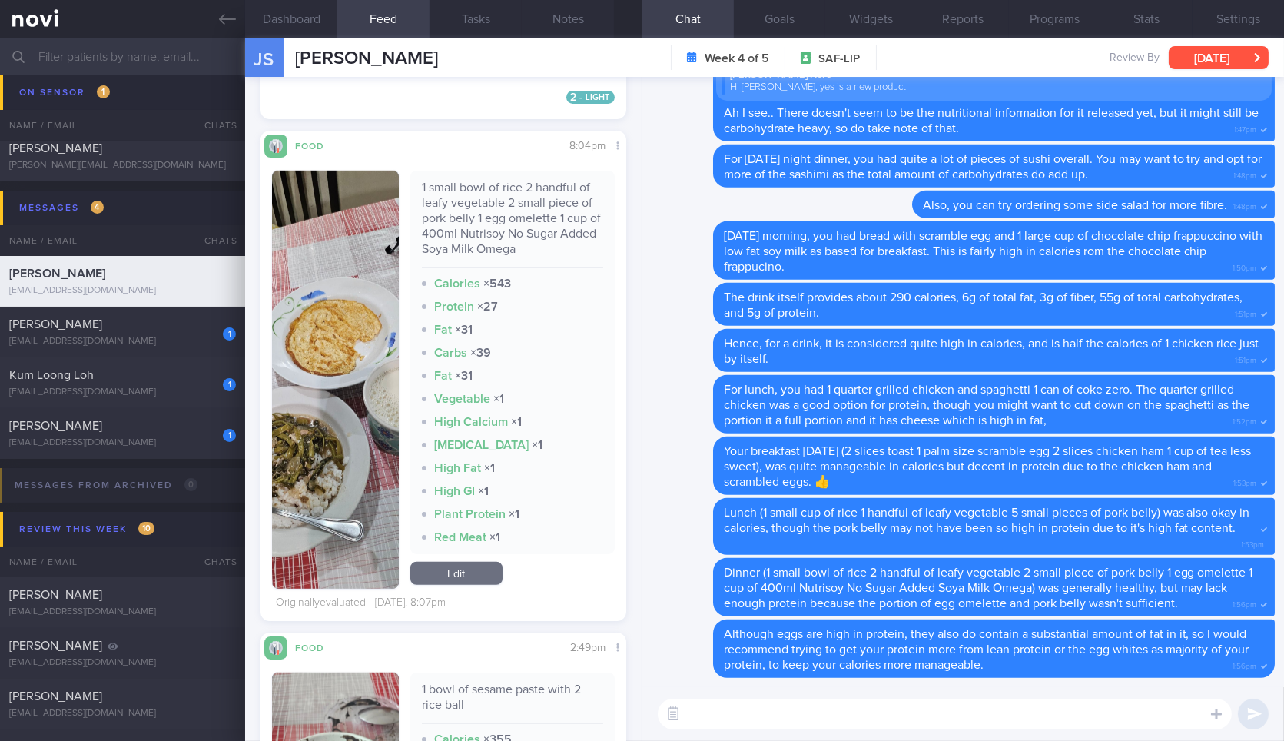
click at [1207, 65] on button "[DATE]" at bounding box center [1219, 57] width 100 height 23
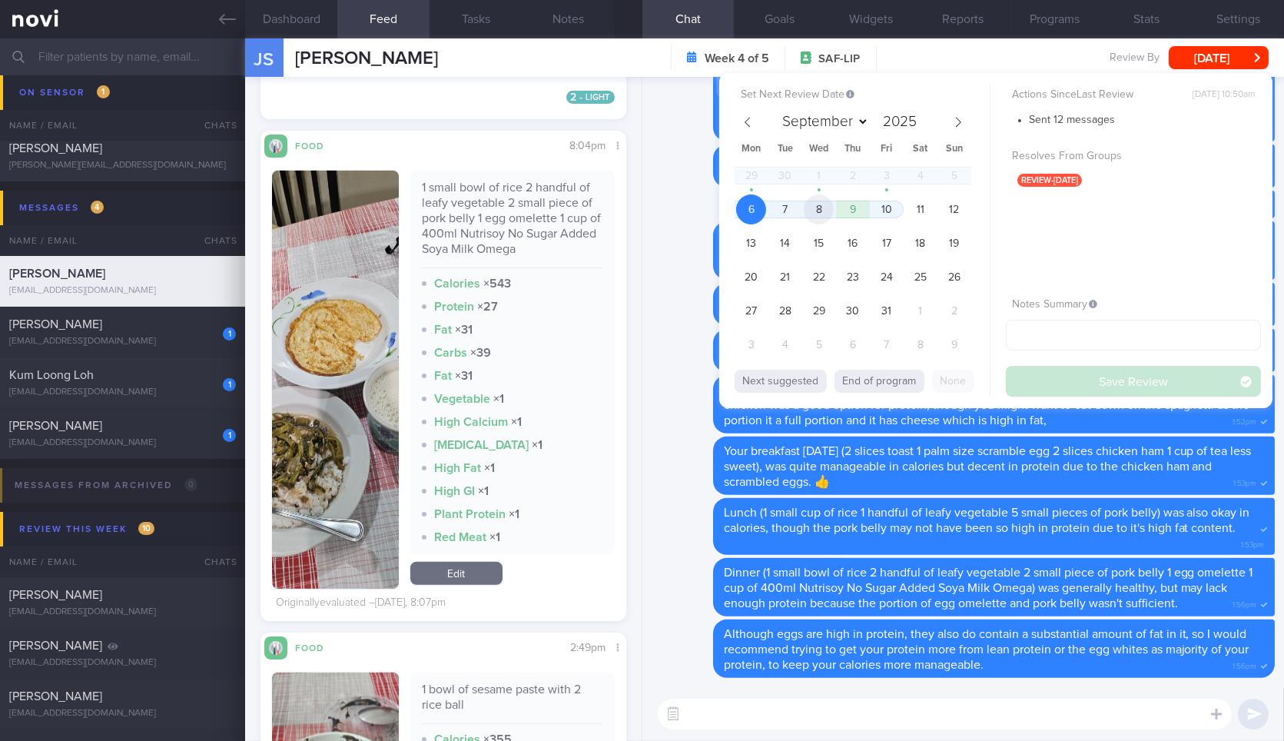
click at [823, 207] on span "8" at bounding box center [819, 209] width 30 height 30
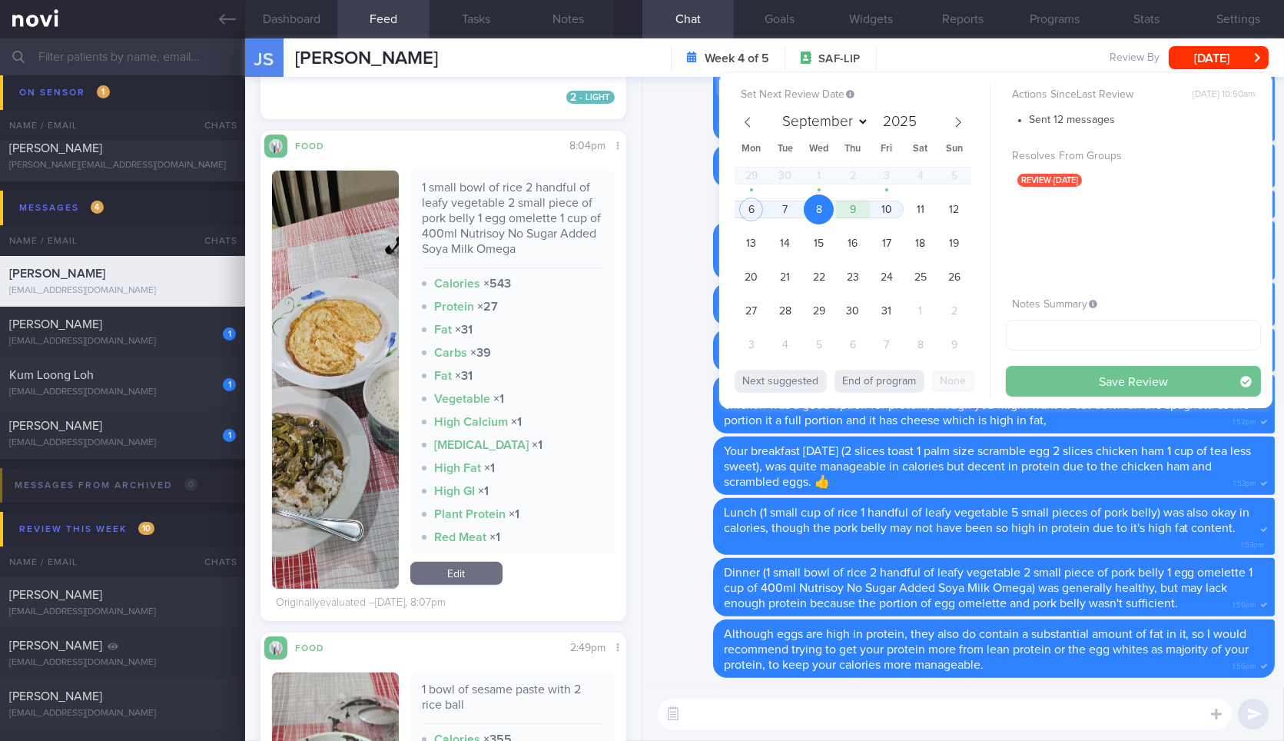
click at [1042, 390] on button "Save Review" at bounding box center [1133, 381] width 255 height 31
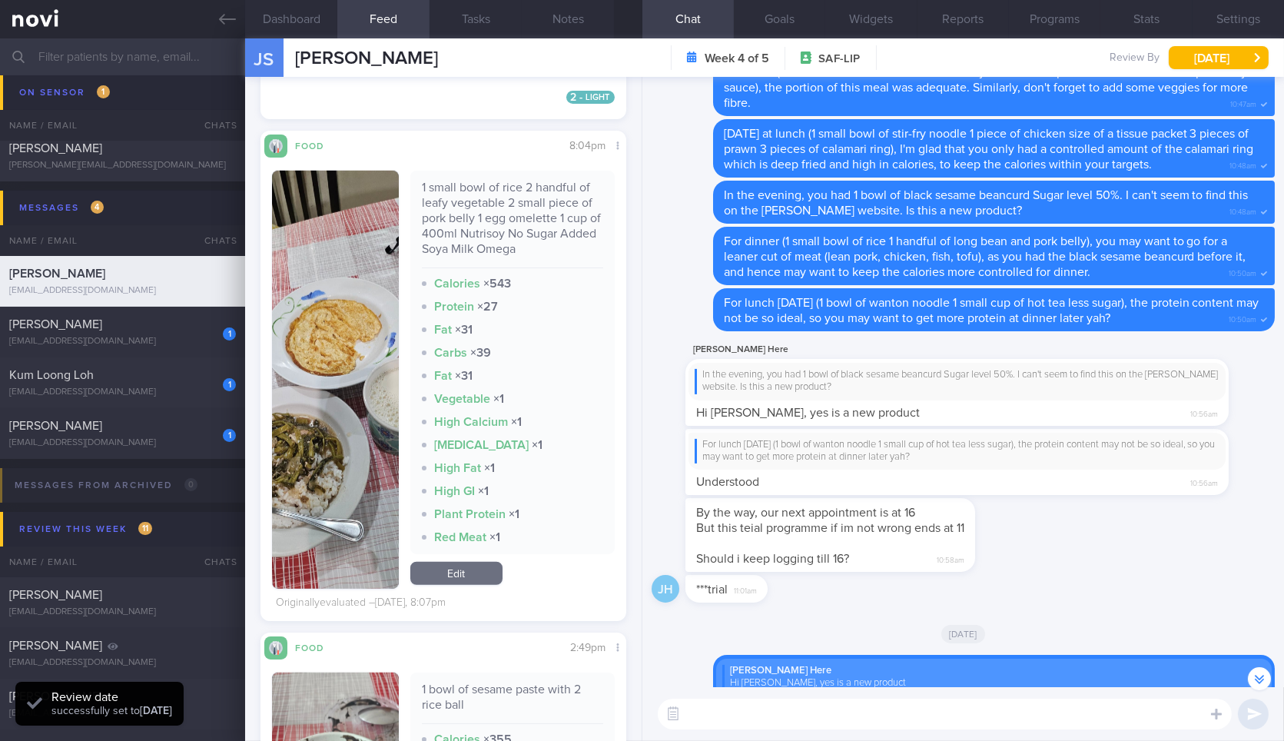
scroll to position [164, 331]
drag, startPoint x: 881, startPoint y: 536, endPoint x: 1238, endPoint y: 556, distance: 357.8
click at [1238, 556] on div "By the way, our next appointment is at 16 But this teial programme if im not wr…" at bounding box center [963, 536] width 623 height 77
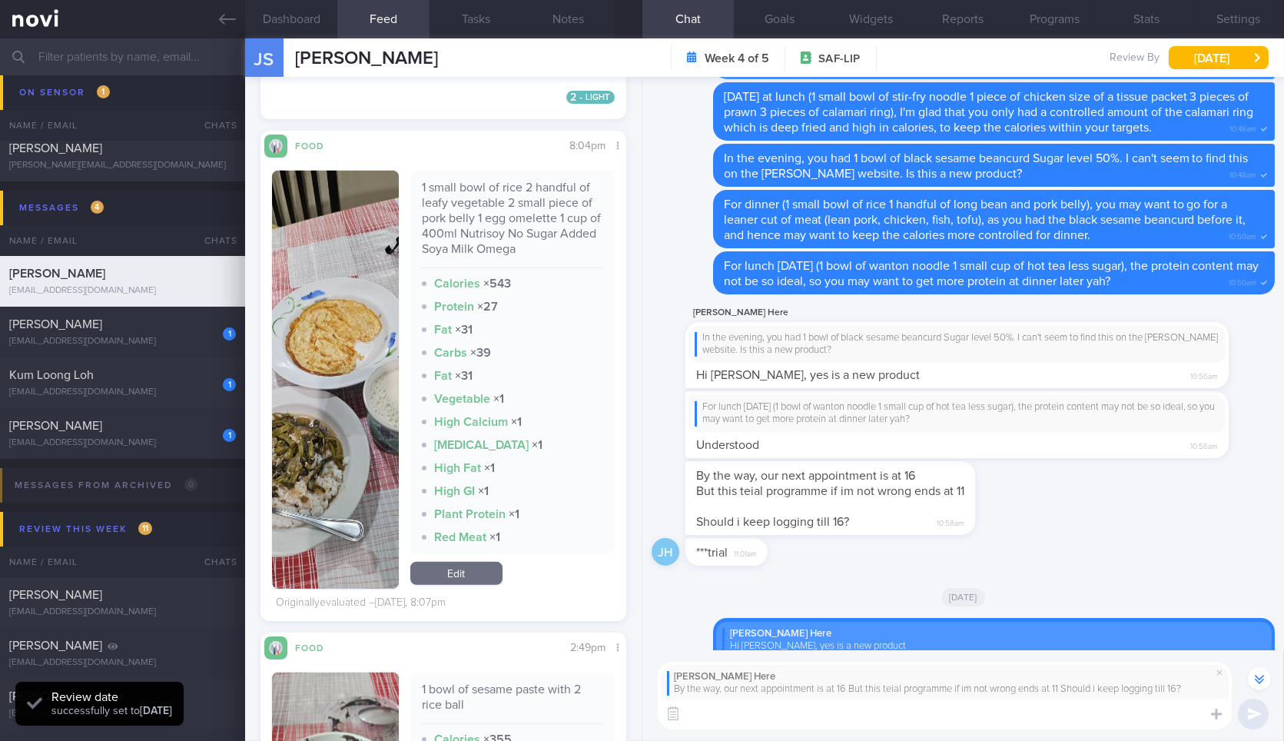
scroll to position [-632, 0]
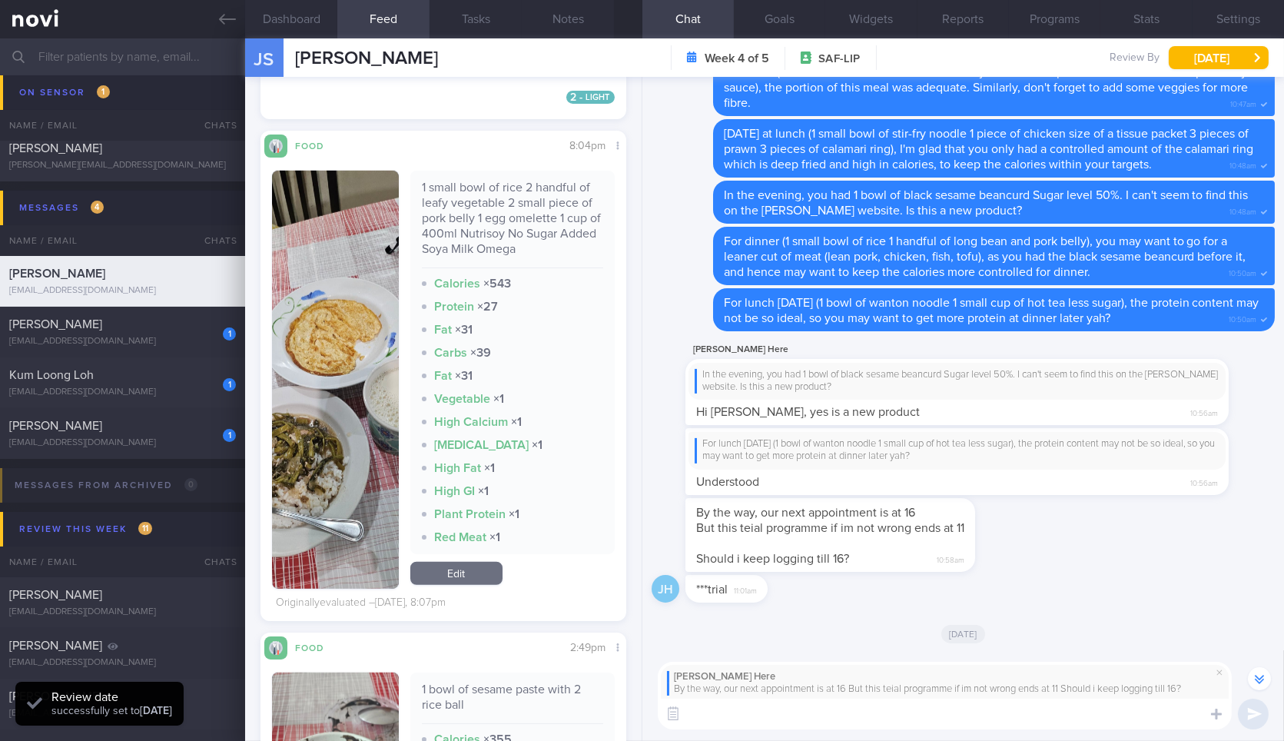
click at [857, 715] on textarea at bounding box center [945, 713] width 574 height 31
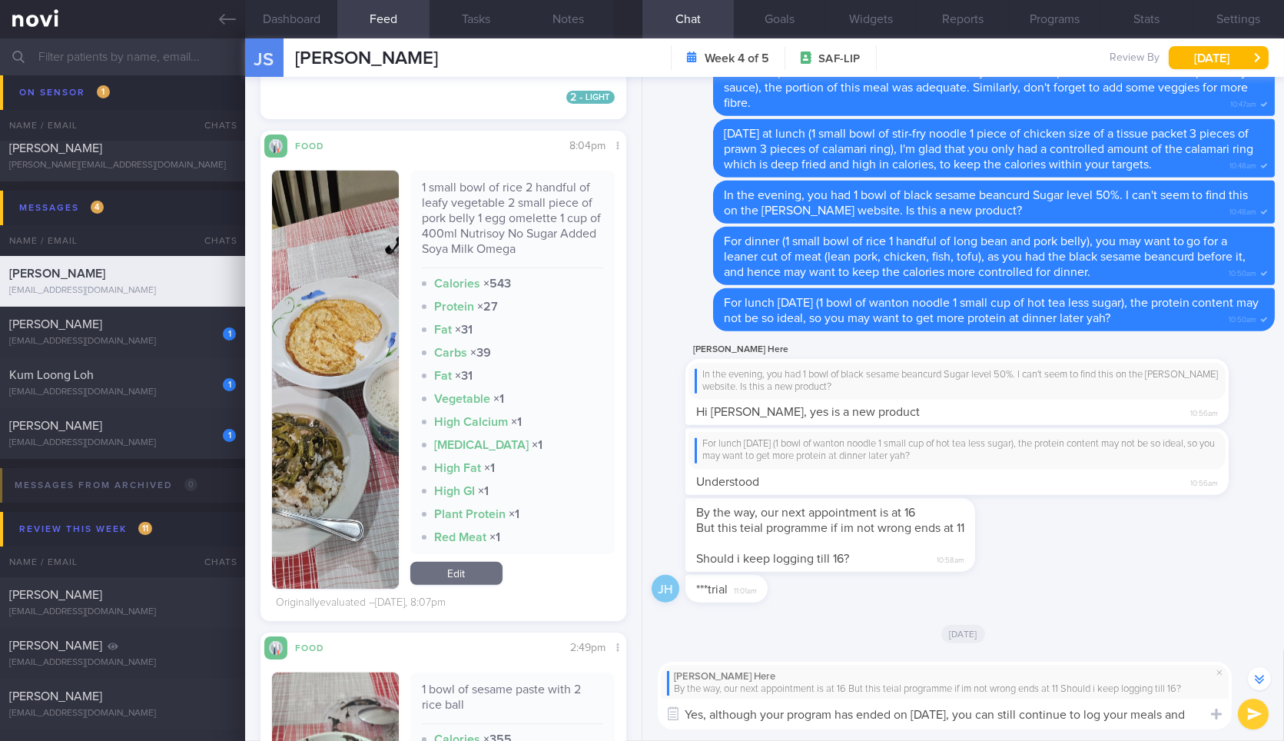
scroll to position [-646, 0]
type textarea "Yes, although your program has ended on [DATE], you can still continue to log y…"
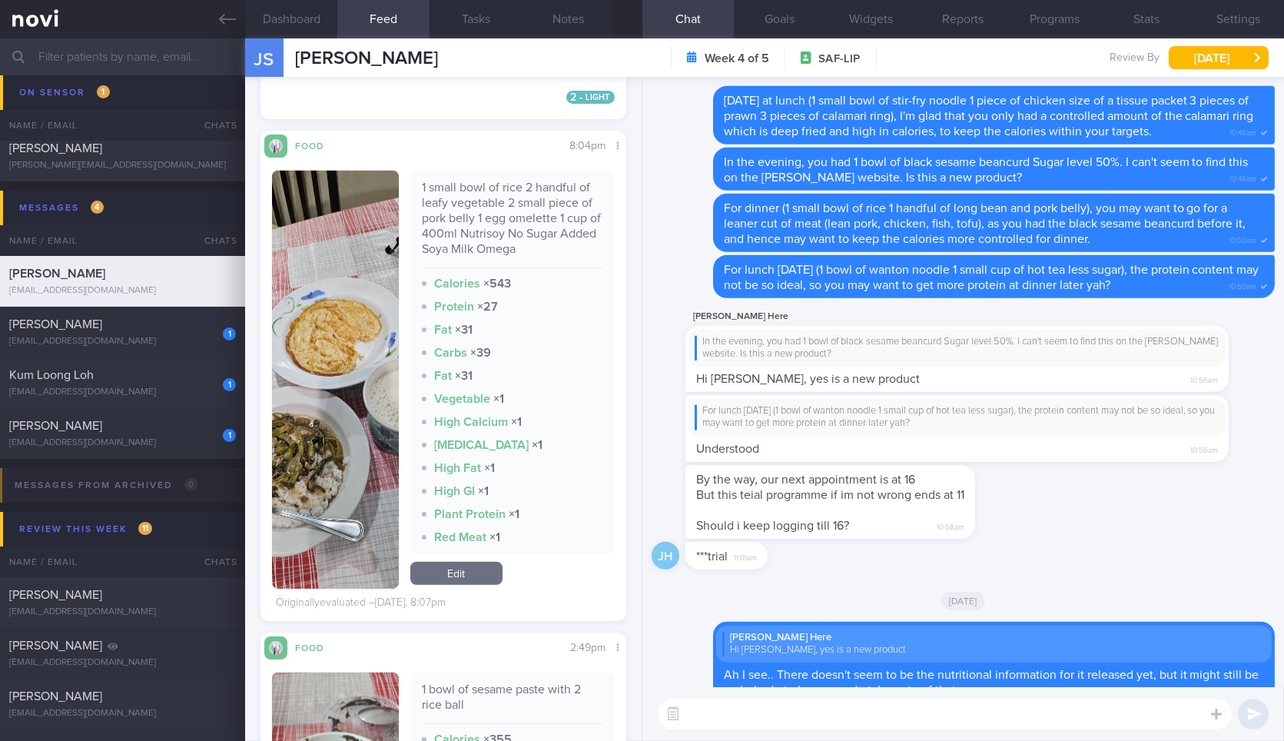
scroll to position [0, 0]
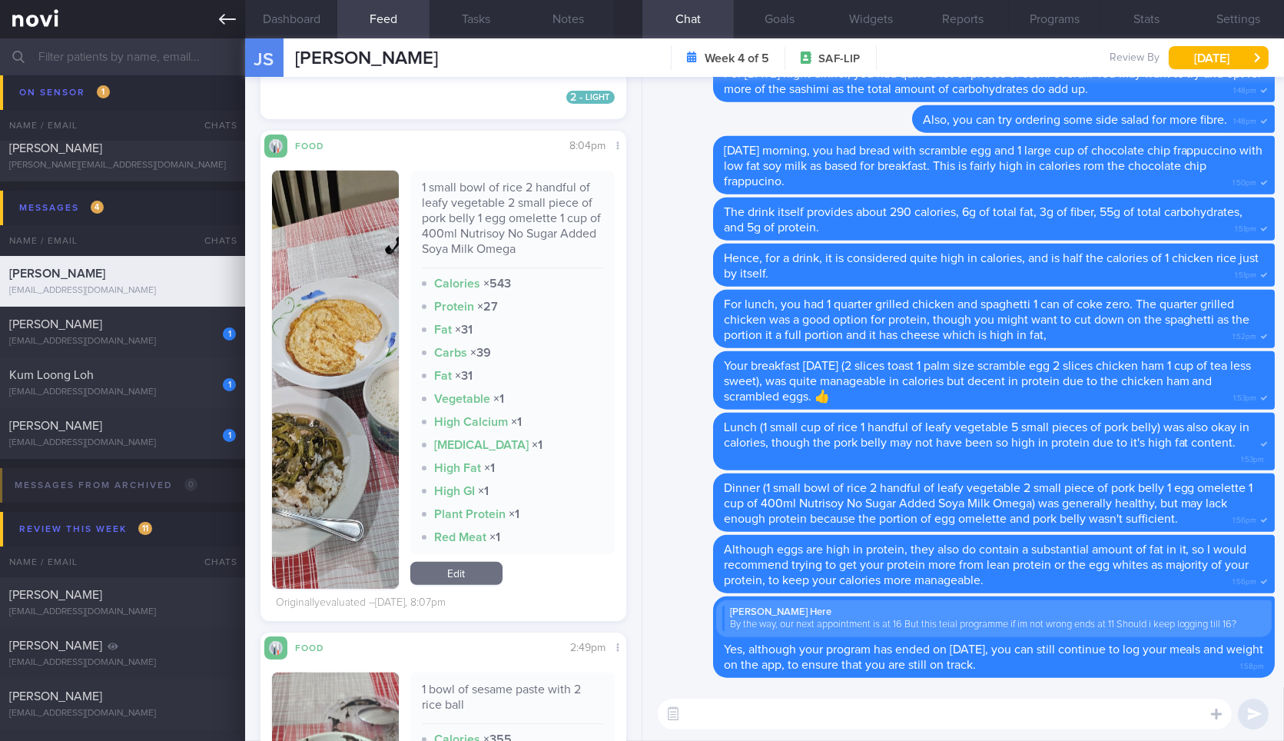
click at [215, 12] on link at bounding box center [122, 19] width 245 height 38
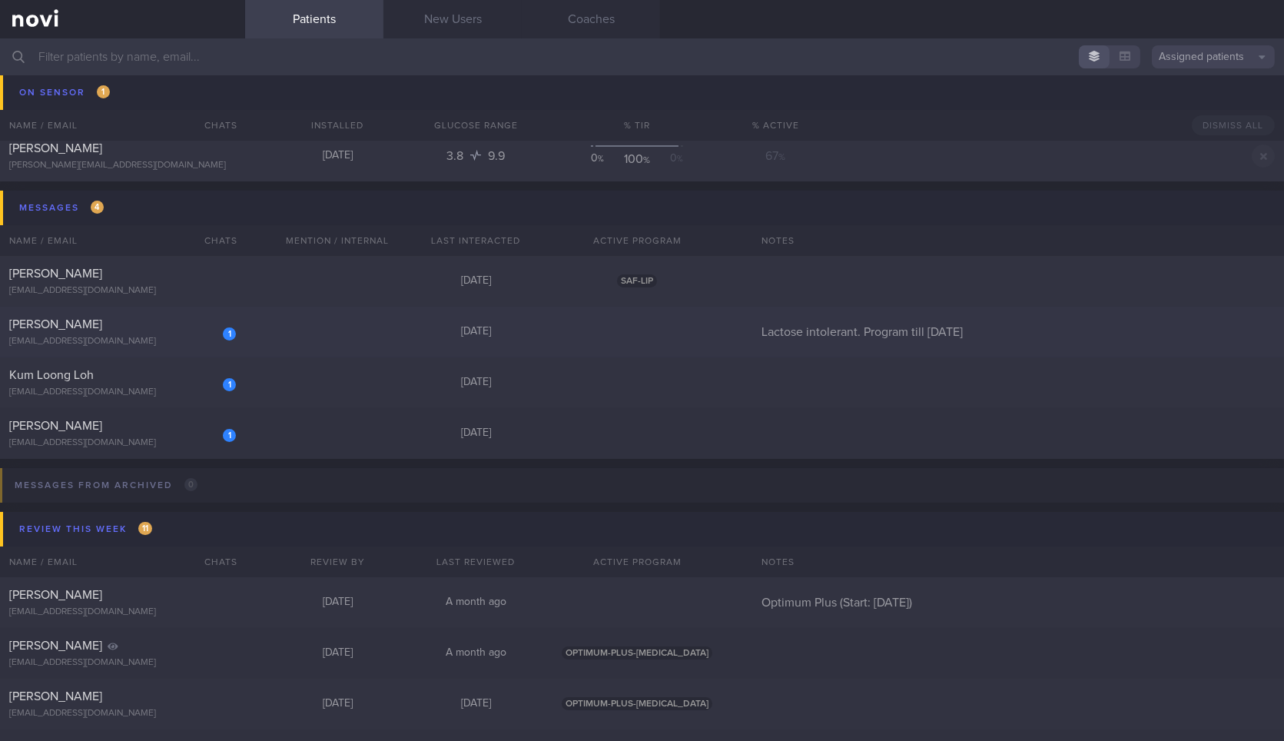
click at [188, 344] on div "[EMAIL_ADDRESS][DOMAIN_NAME]" at bounding box center [122, 342] width 227 height 12
select select "9"
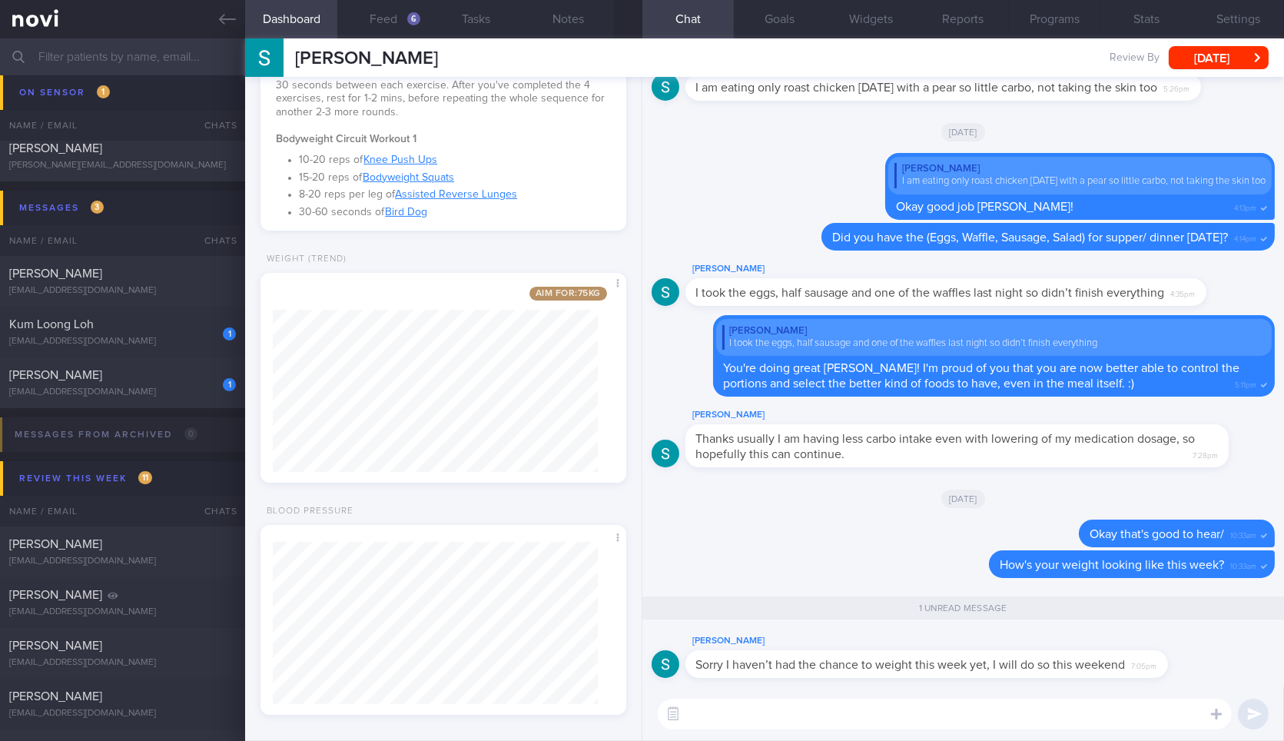
scroll to position [636, 0]
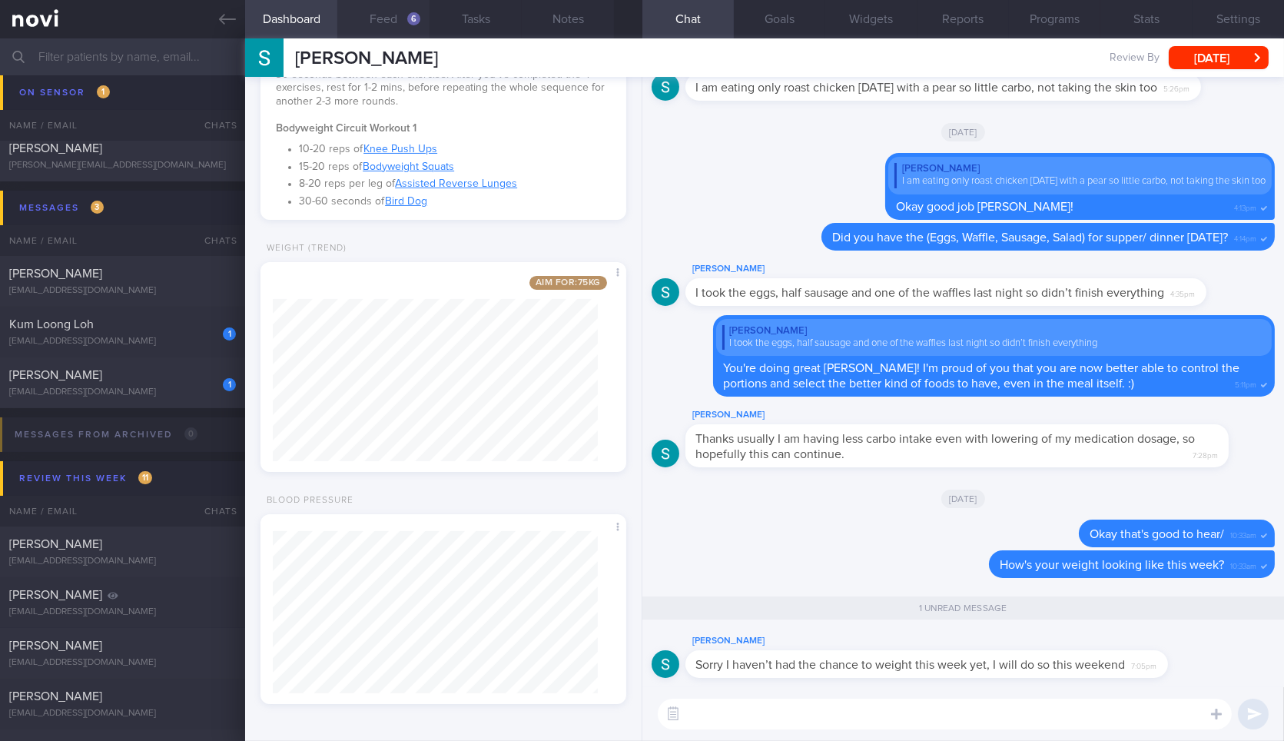
click at [380, 27] on button "Feed 6" at bounding box center [383, 19] width 92 height 38
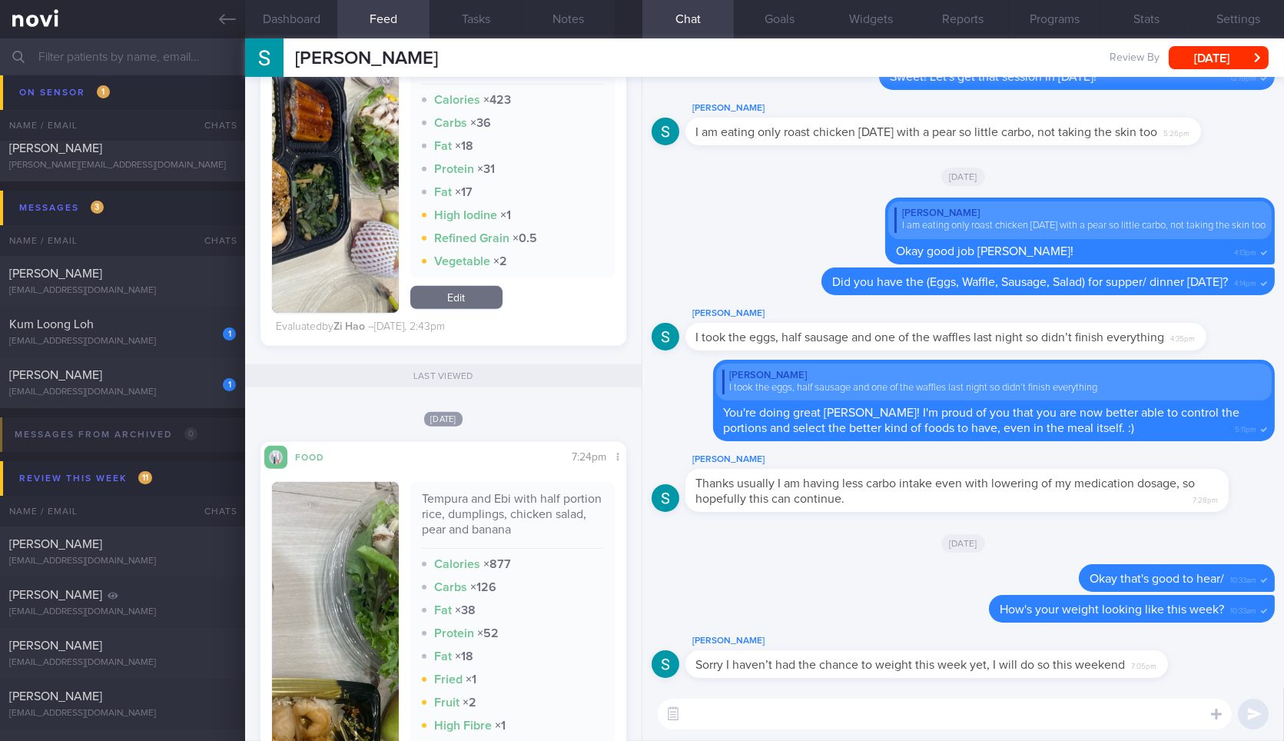
scroll to position [1890, 0]
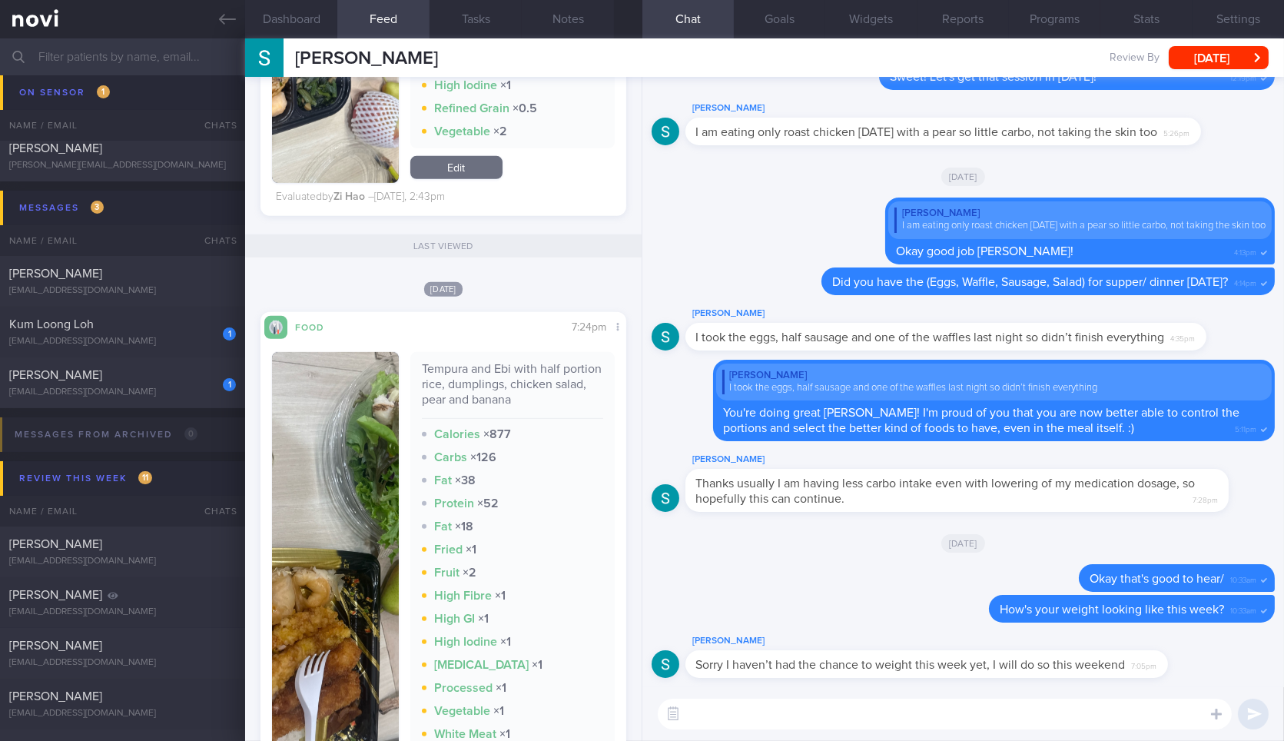
click at [818, 708] on textarea at bounding box center [945, 713] width 574 height 31
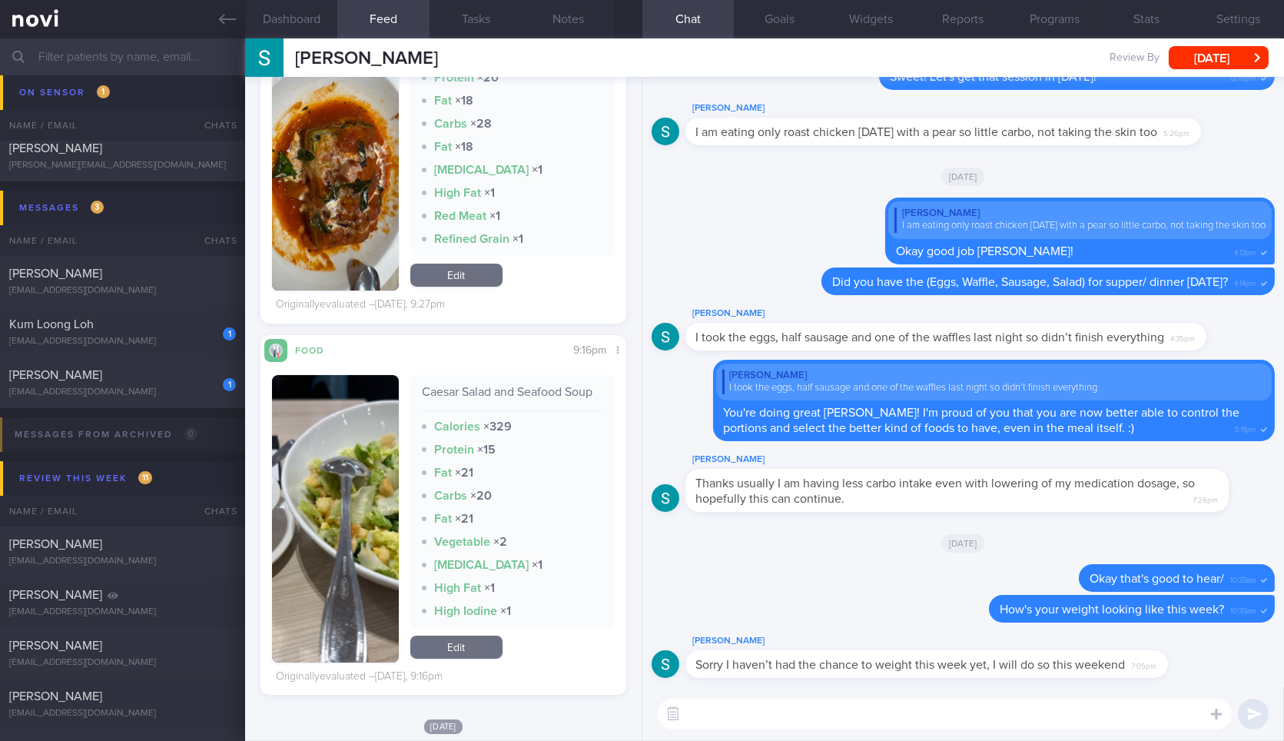
scroll to position [460, 0]
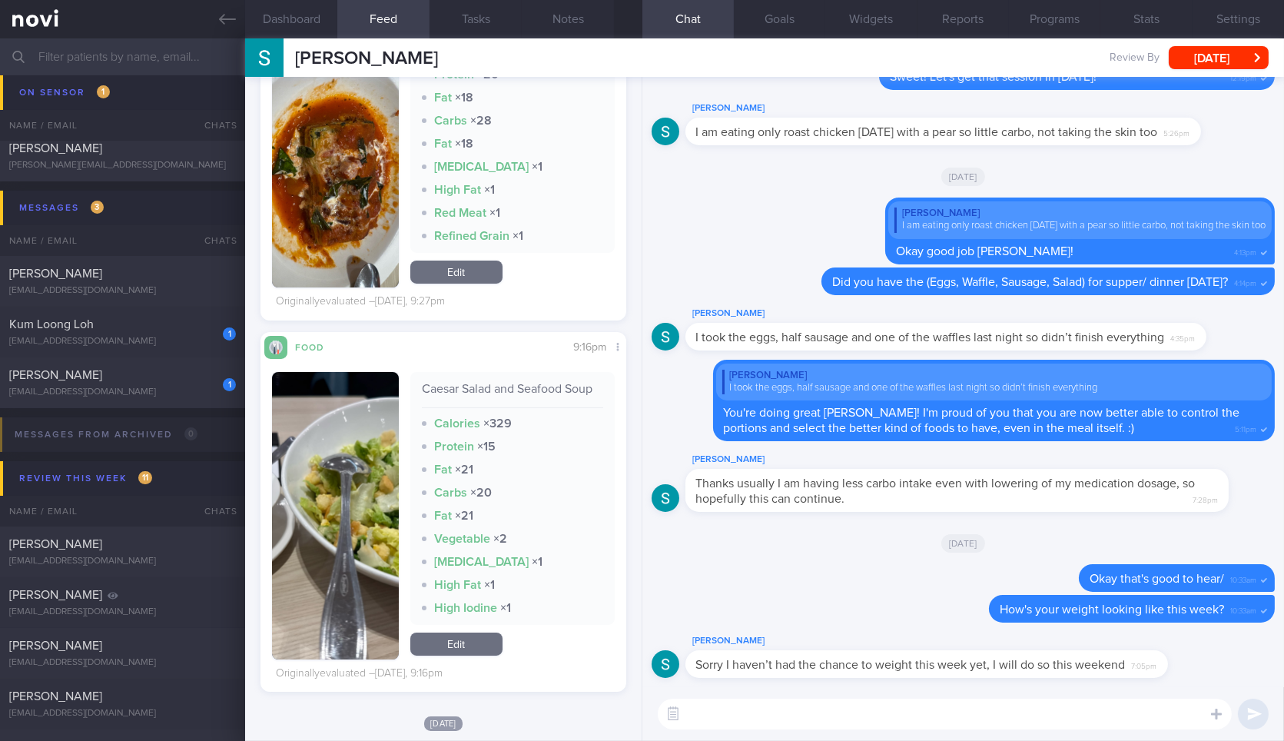
click at [887, 716] on textarea at bounding box center [945, 713] width 574 height 31
click at [1039, 675] on div "[PERSON_NAME] Sorry I haven’t had the chance to weight this week yet, I will do…" at bounding box center [963, 659] width 623 height 55
drag, startPoint x: 1039, startPoint y: 675, endPoint x: 1169, endPoint y: 675, distance: 129.8
click at [1169, 675] on div "Stephen Kartili Sorry I haven’t had the chance to weight this week yet, I will …" at bounding box center [949, 655] width 529 height 46
click at [1249, 666] on div "Stephen Kartili Sorry I haven’t had the chance to weight this week yet, I will …" at bounding box center [963, 659] width 623 height 55
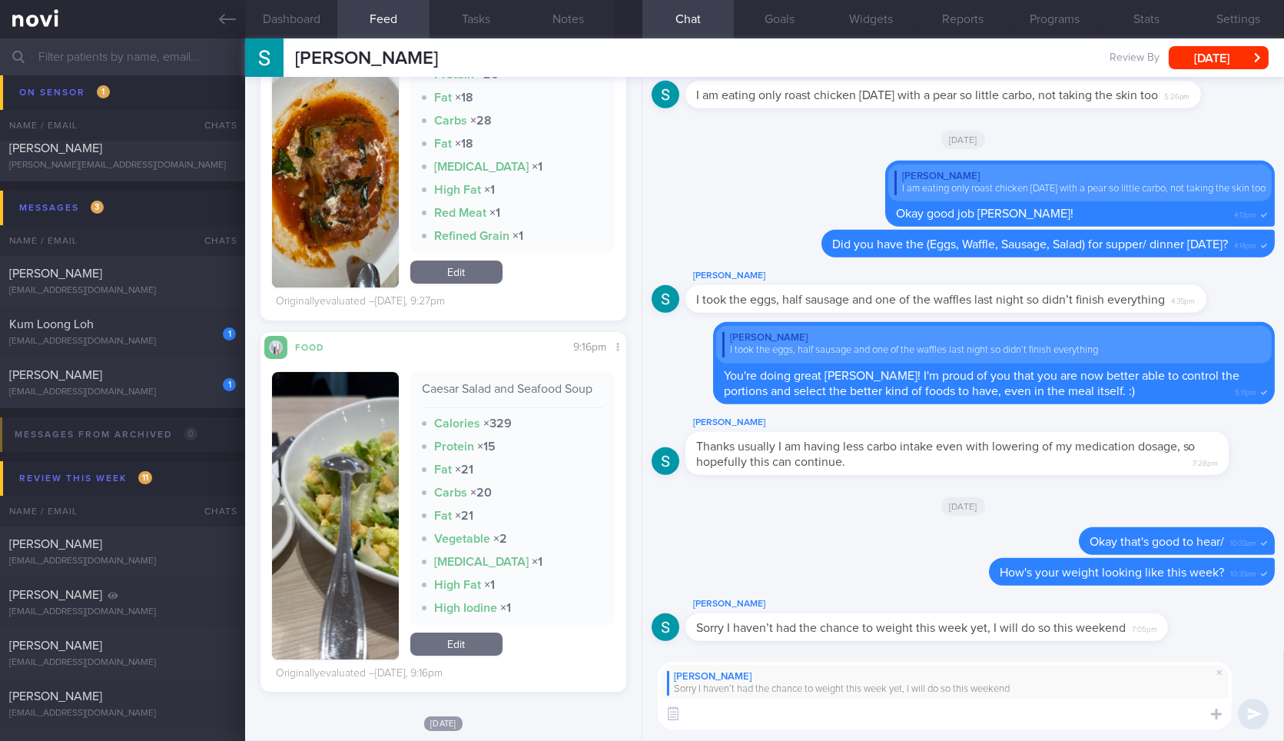
click at [1055, 719] on textarea at bounding box center [945, 713] width 574 height 31
type textarea "No worries! Thanks for logging your weight over the weekend."
click at [303, 28] on button "Dashboard" at bounding box center [291, 19] width 92 height 38
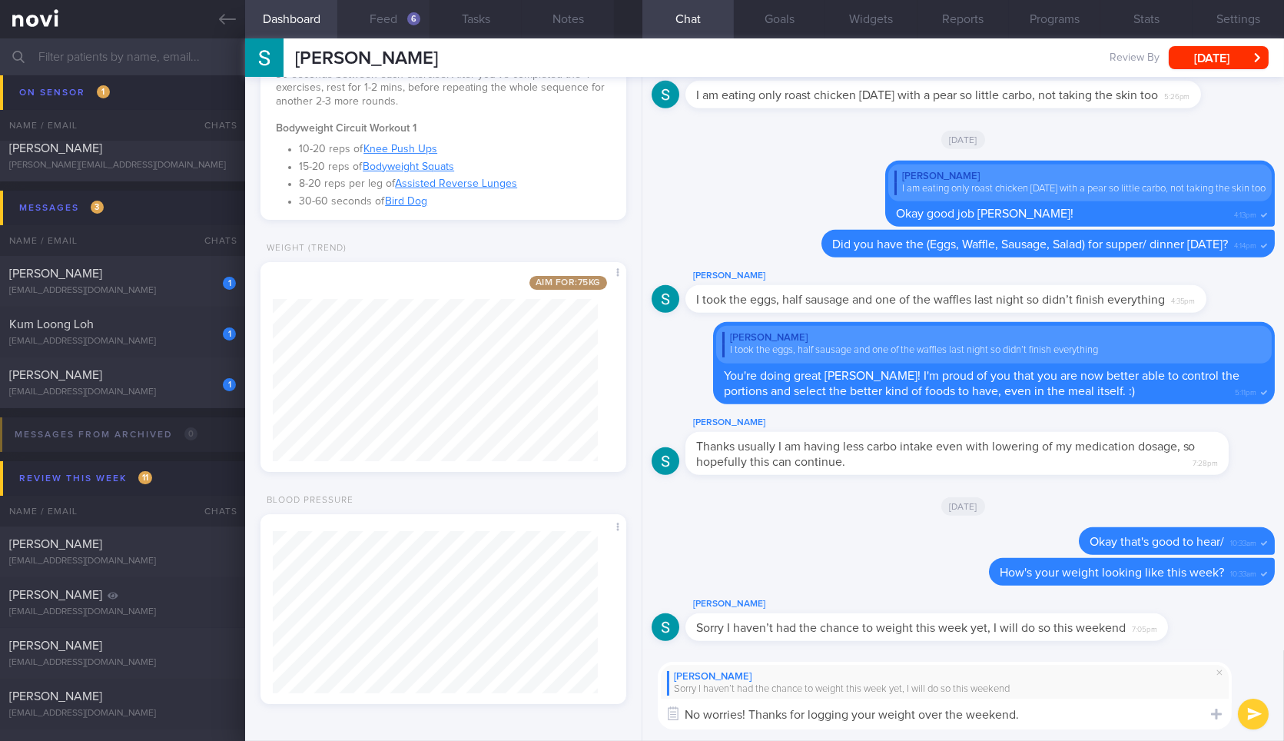
click at [375, 3] on button "Feed 6" at bounding box center [383, 19] width 92 height 38
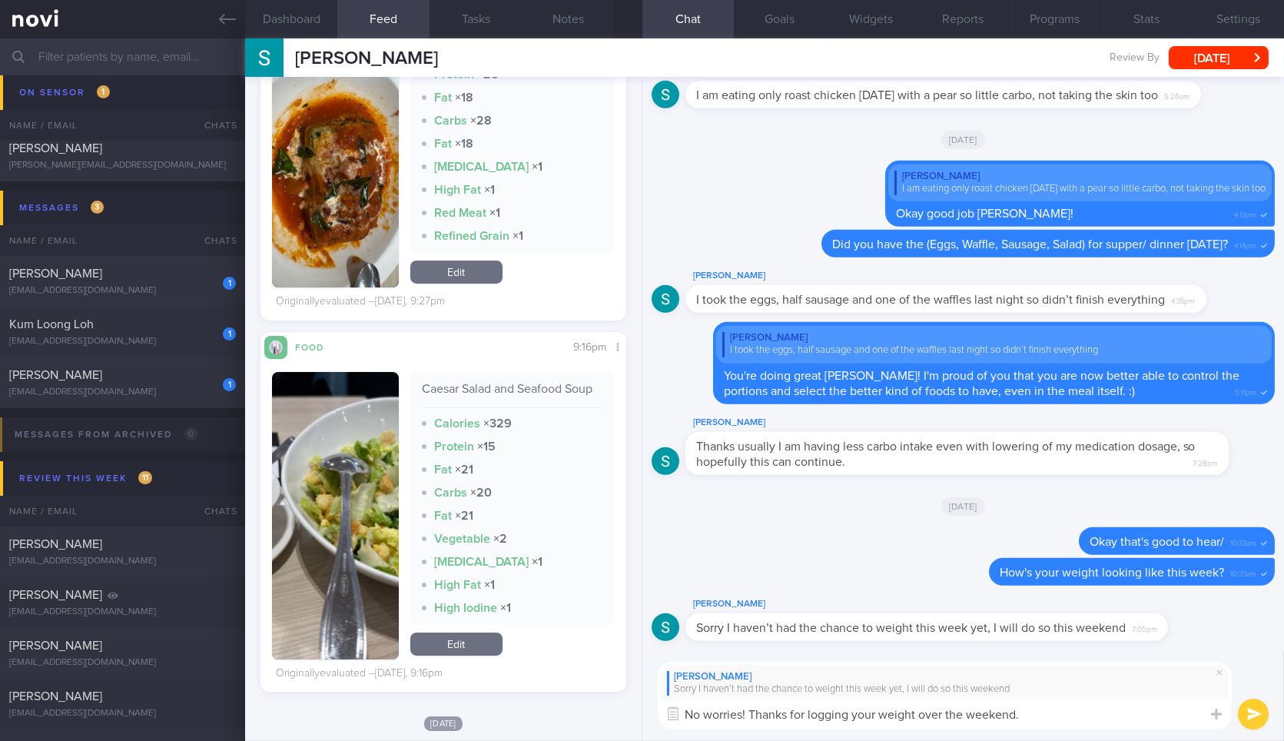
click at [1057, 707] on textarea "No worries! Thanks for logging your weight over the weekend." at bounding box center [945, 713] width 574 height 31
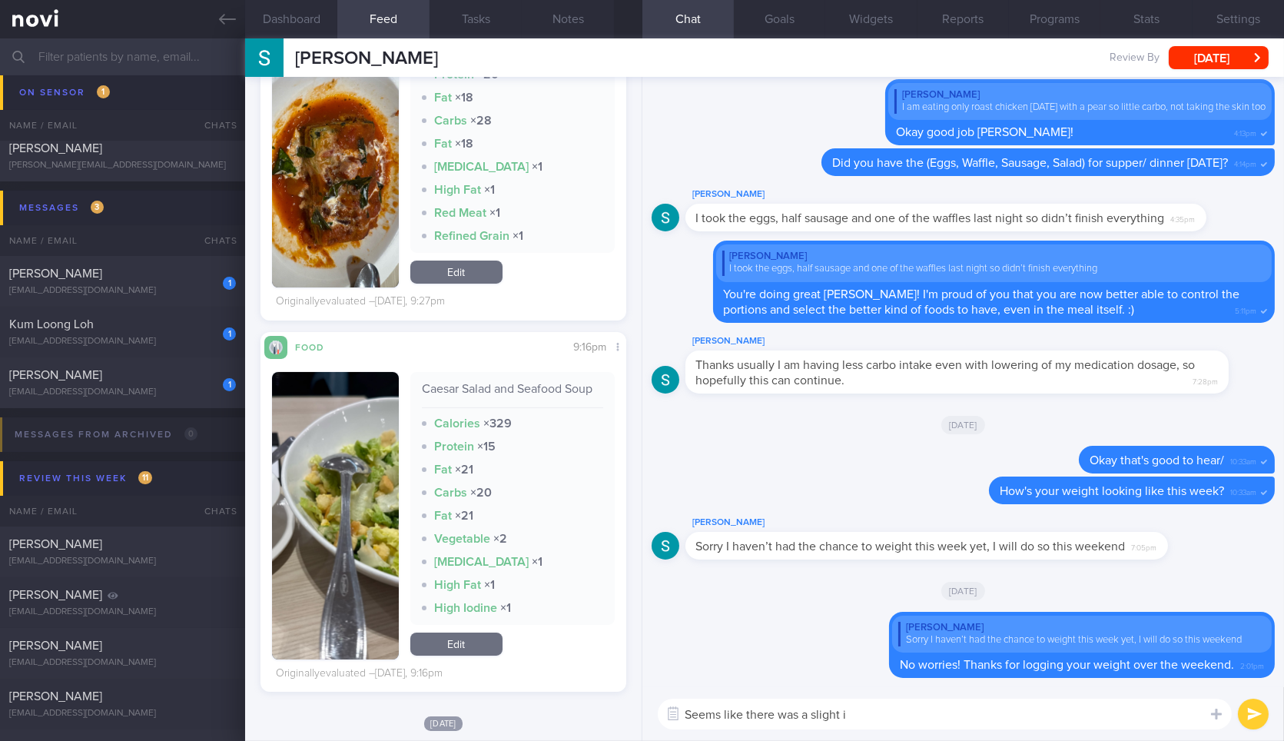
type textarea "Seems like there was a slight in"
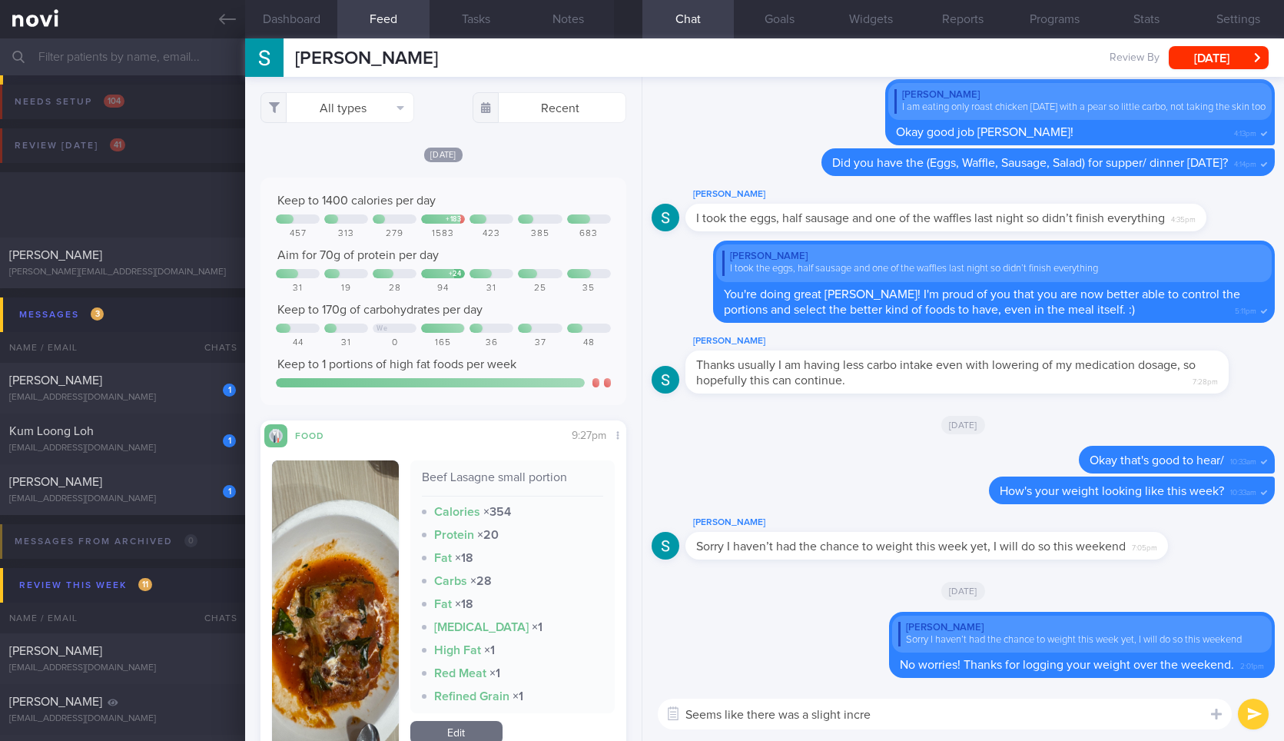
select select "9"
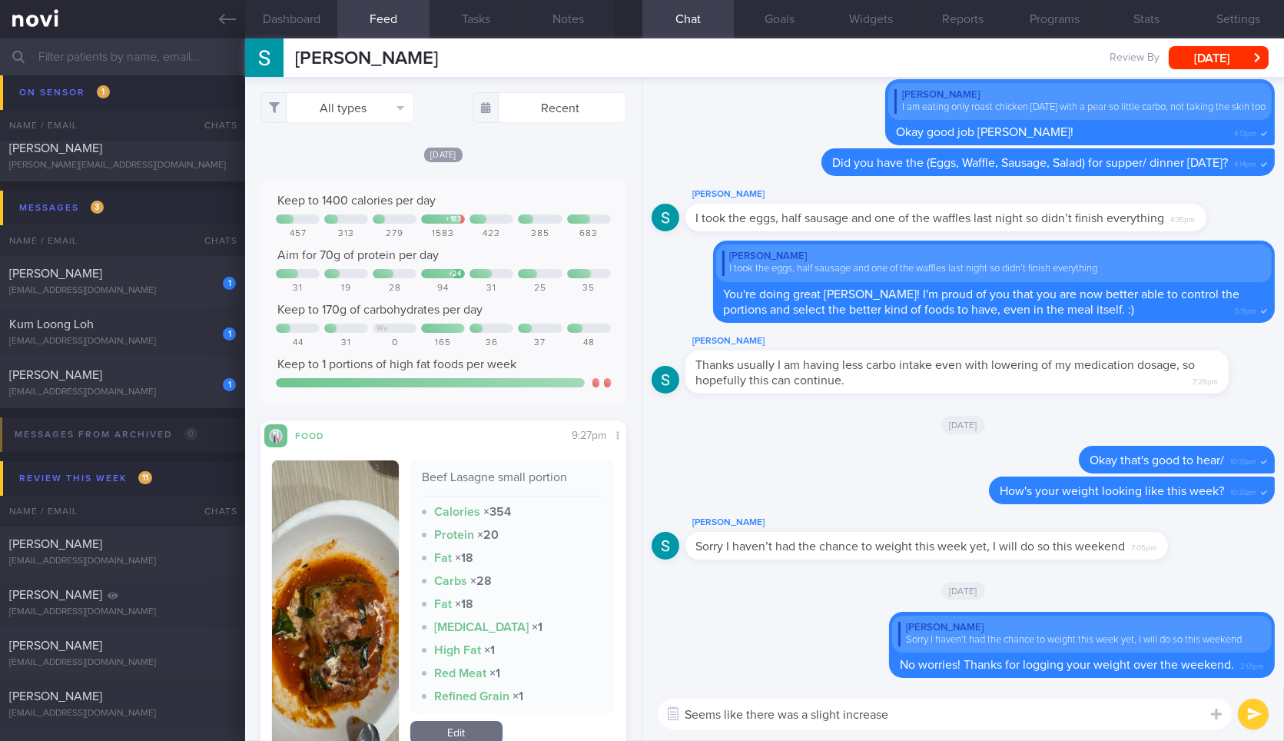
scroll to position [460, 0]
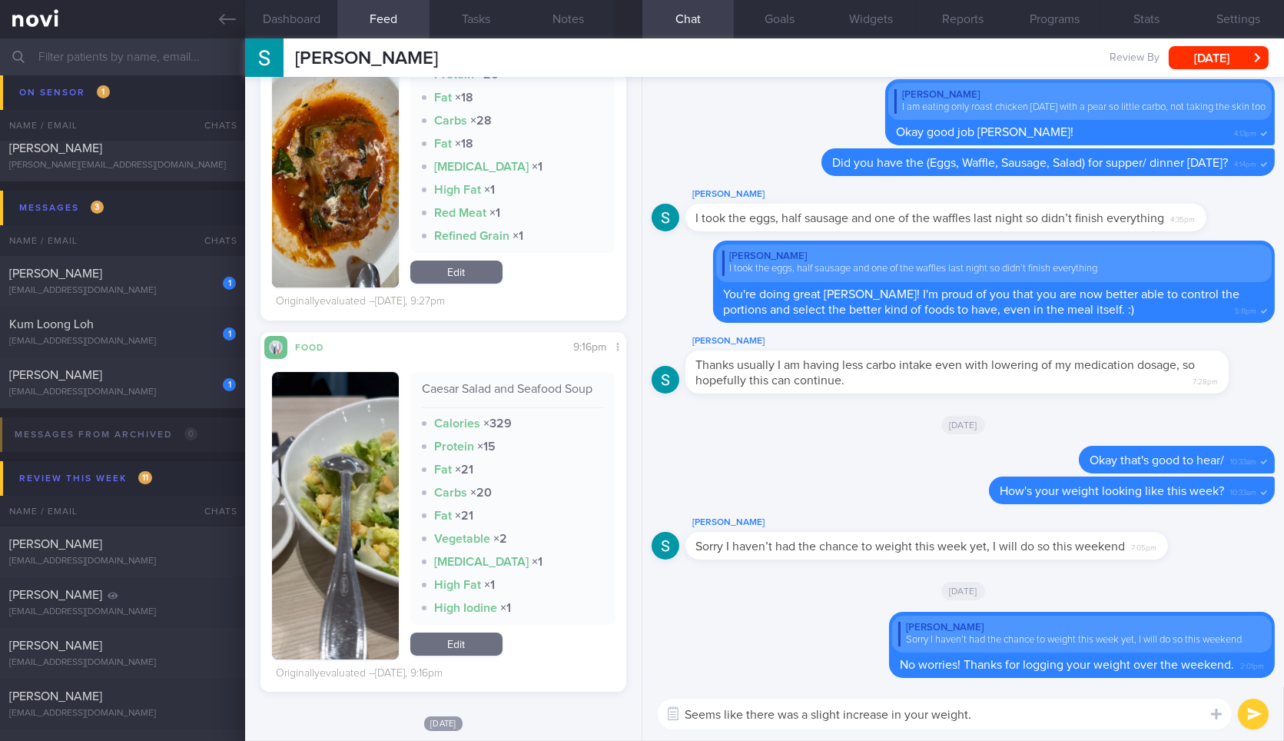
type textarea "Seems like there was a slight increase in your weight."
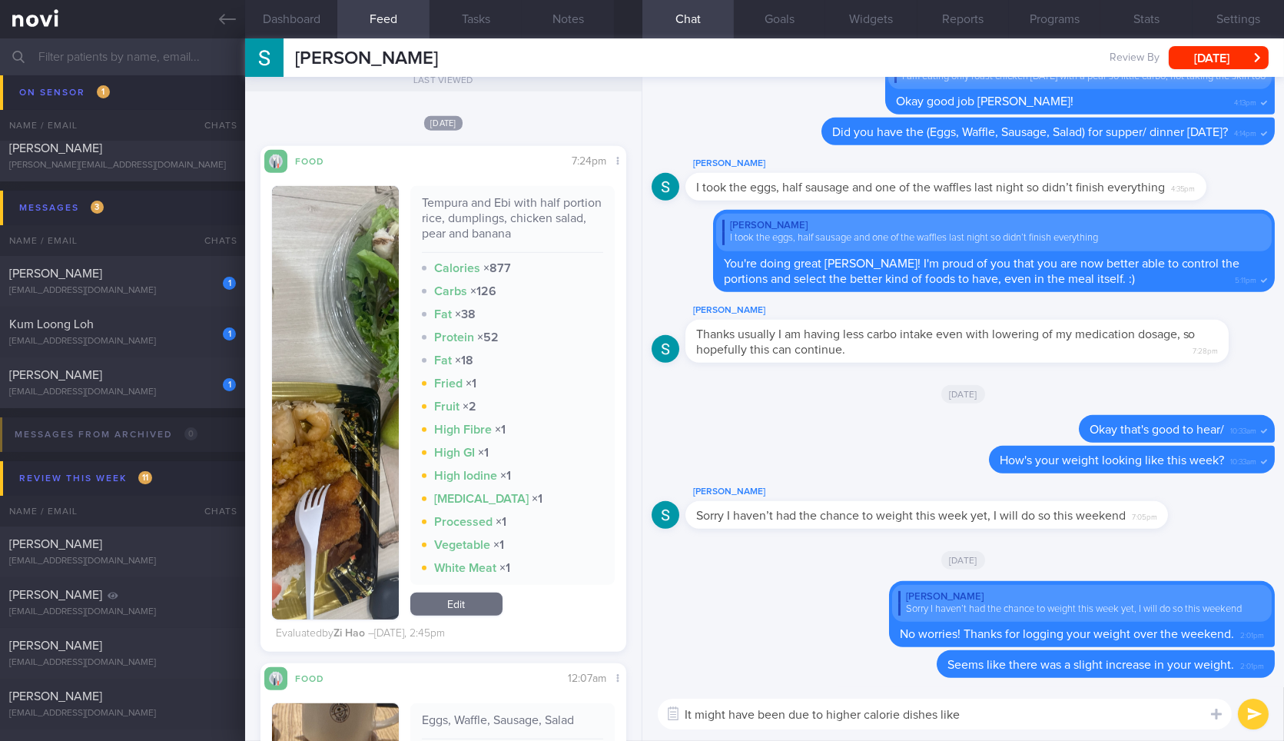
scroll to position [2081, 0]
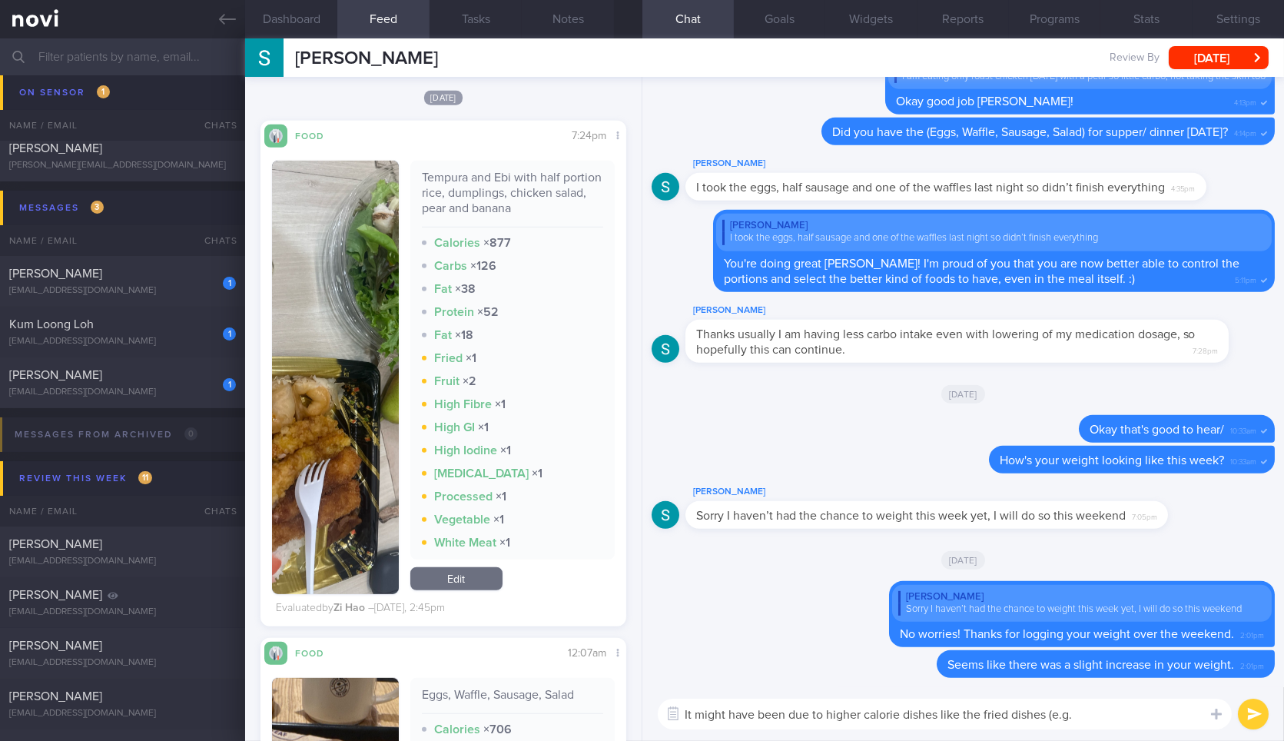
click at [988, 712] on textarea "It might have been due to higher calorie dishes like the fried dishes (e.g." at bounding box center [945, 713] width 574 height 31
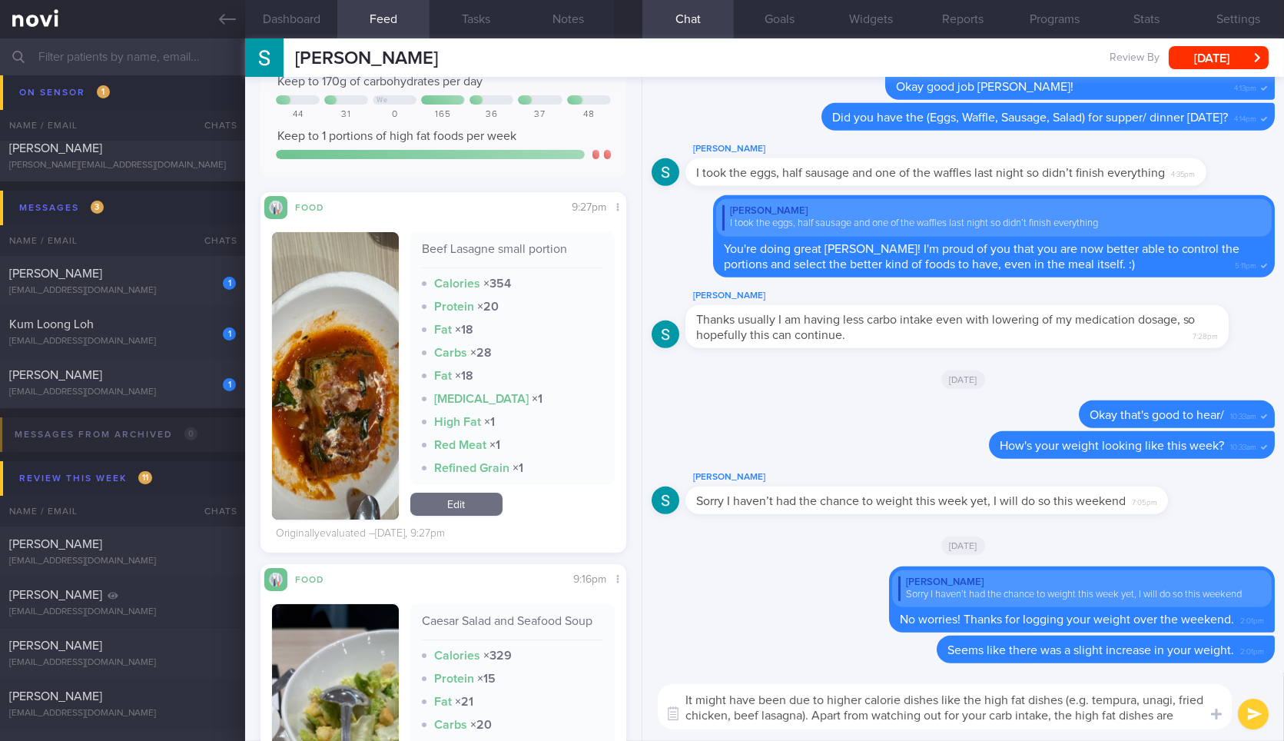
scroll to position [0, 0]
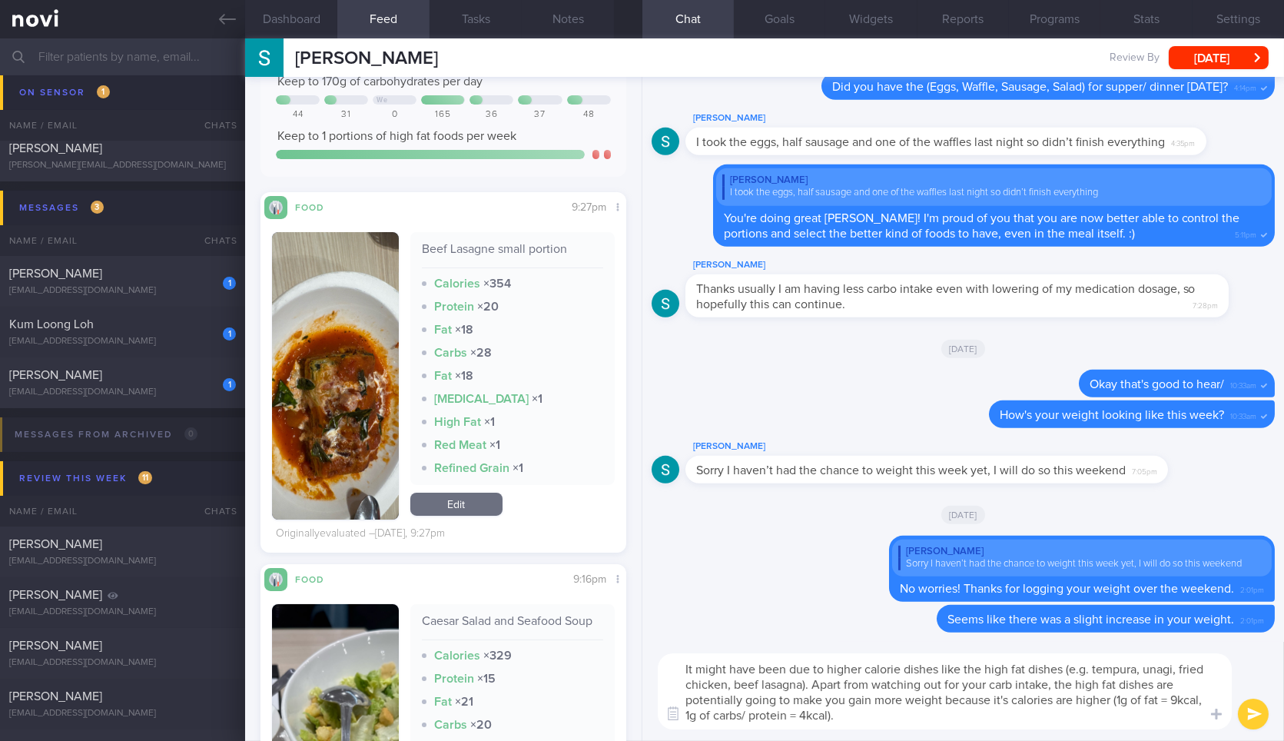
type textarea "It might have been due to higher calorie dishes like the high fat dishes (e.g. …"
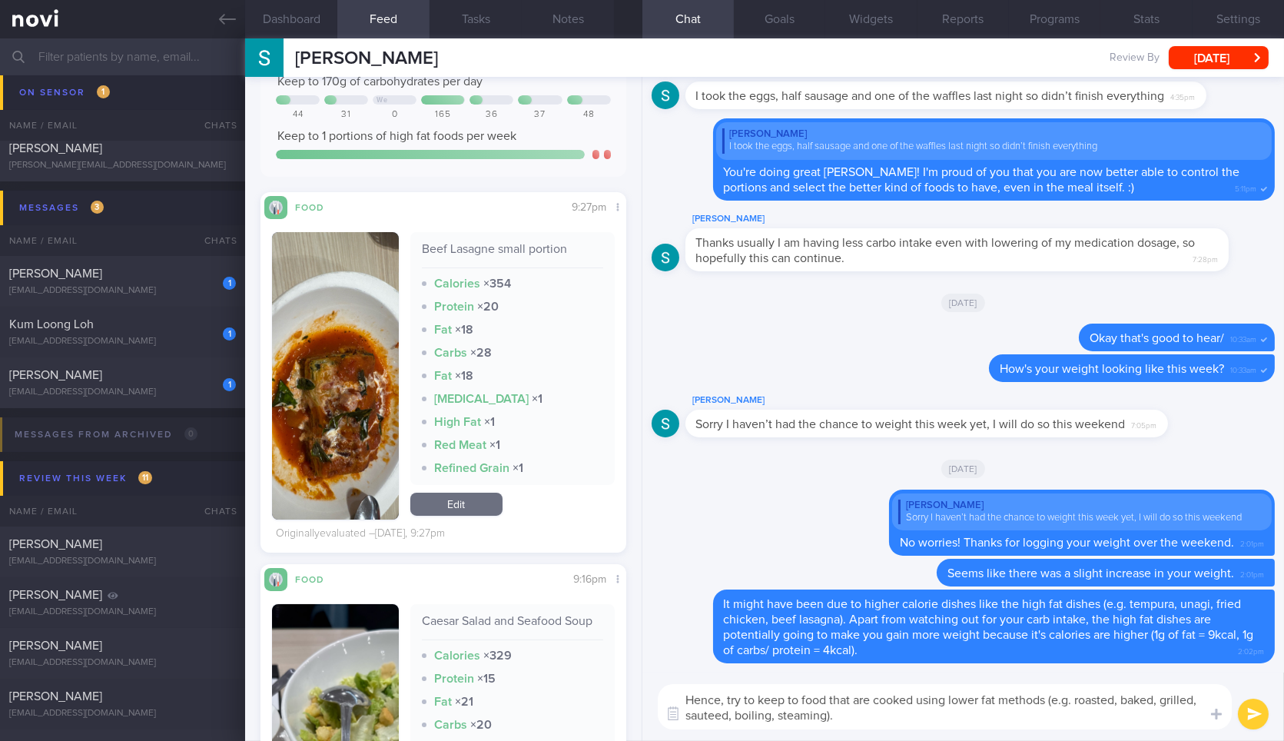
type textarea "Hence, try to keep to food that are cooked using lower fat methods (e.g. roaste…"
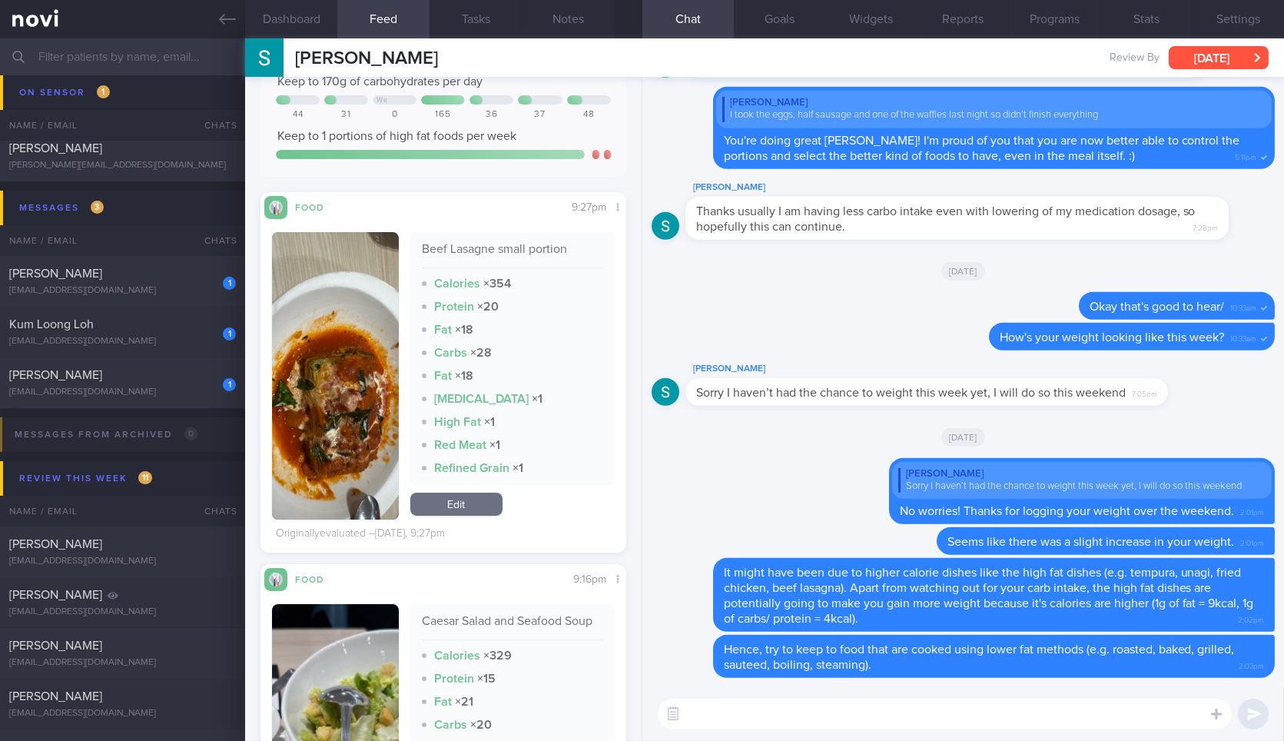
click at [1202, 62] on button "[DATE]" at bounding box center [1219, 57] width 100 height 23
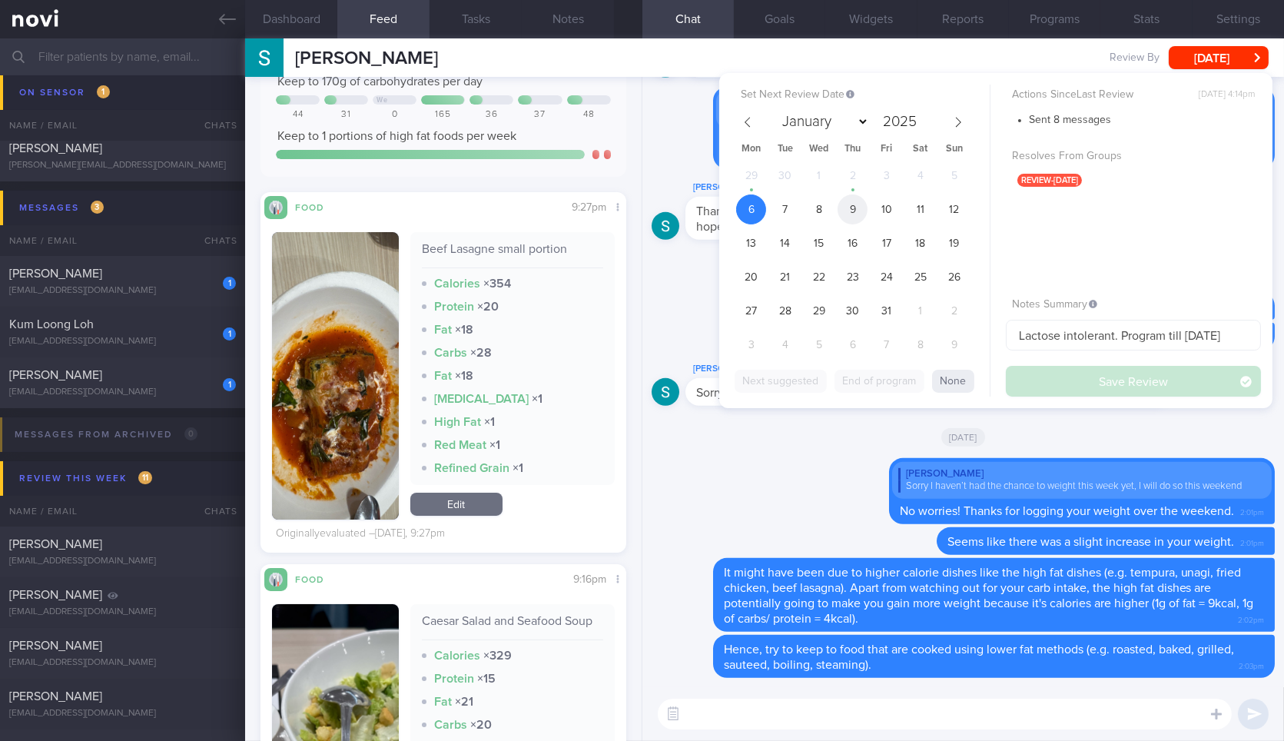
click at [841, 209] on span "9" at bounding box center [852, 209] width 30 height 30
click at [1106, 370] on button "Save Review" at bounding box center [1133, 381] width 255 height 31
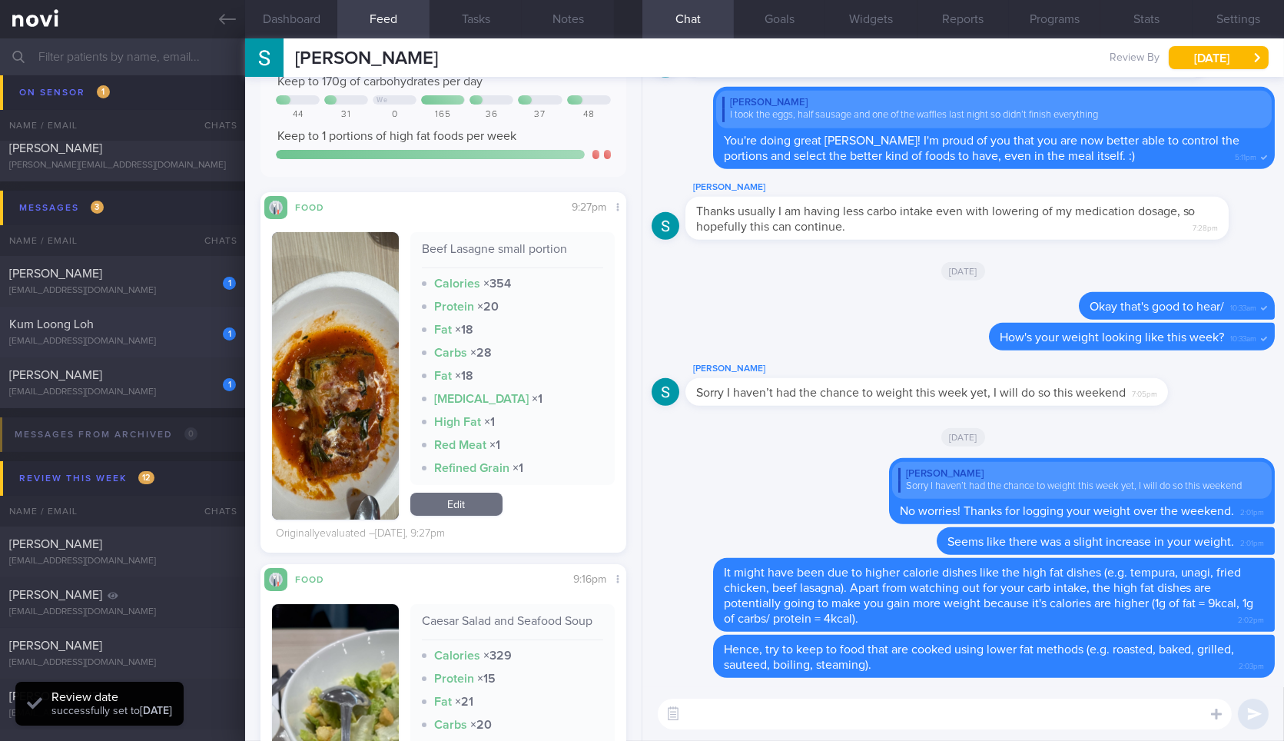
drag, startPoint x: 224, startPoint y: 22, endPoint x: 167, endPoint y: 331, distance: 314.7
click at [224, 21] on icon at bounding box center [227, 19] width 17 height 17
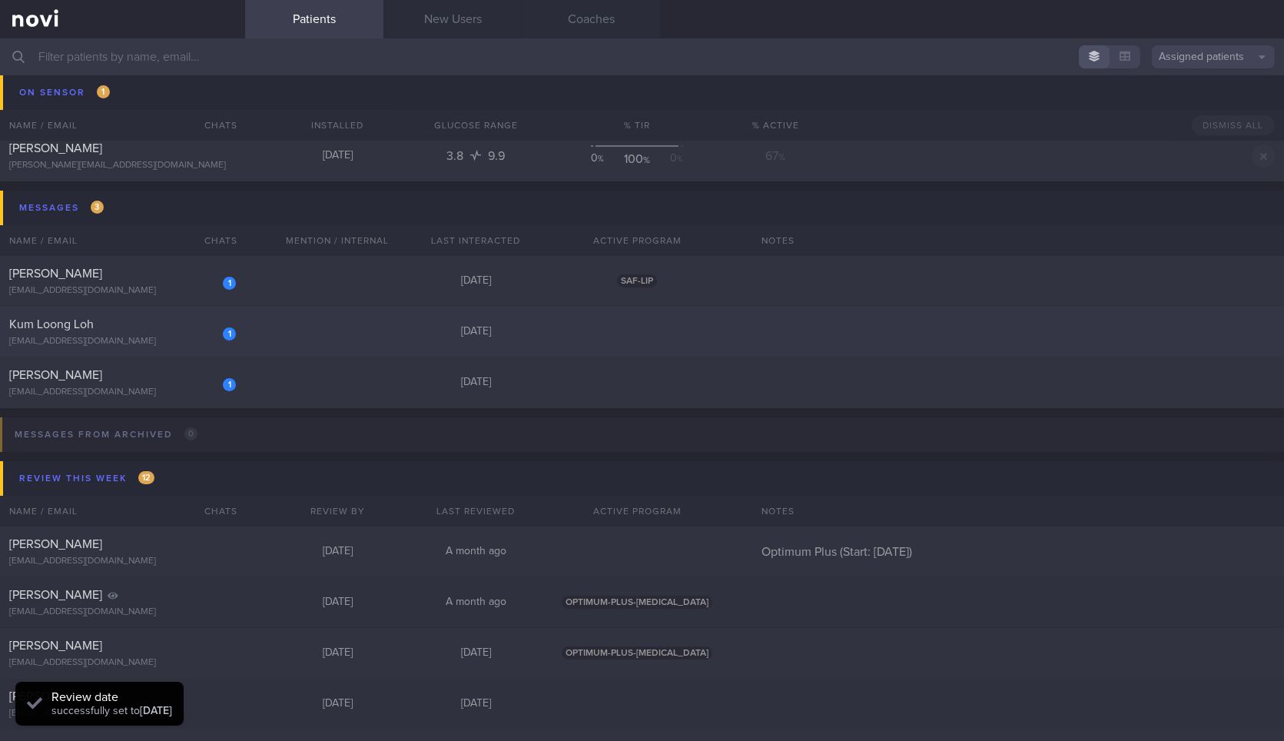
click at [167, 331] on div "Kum Loong Loh" at bounding box center [120, 324] width 223 height 15
select select "9"
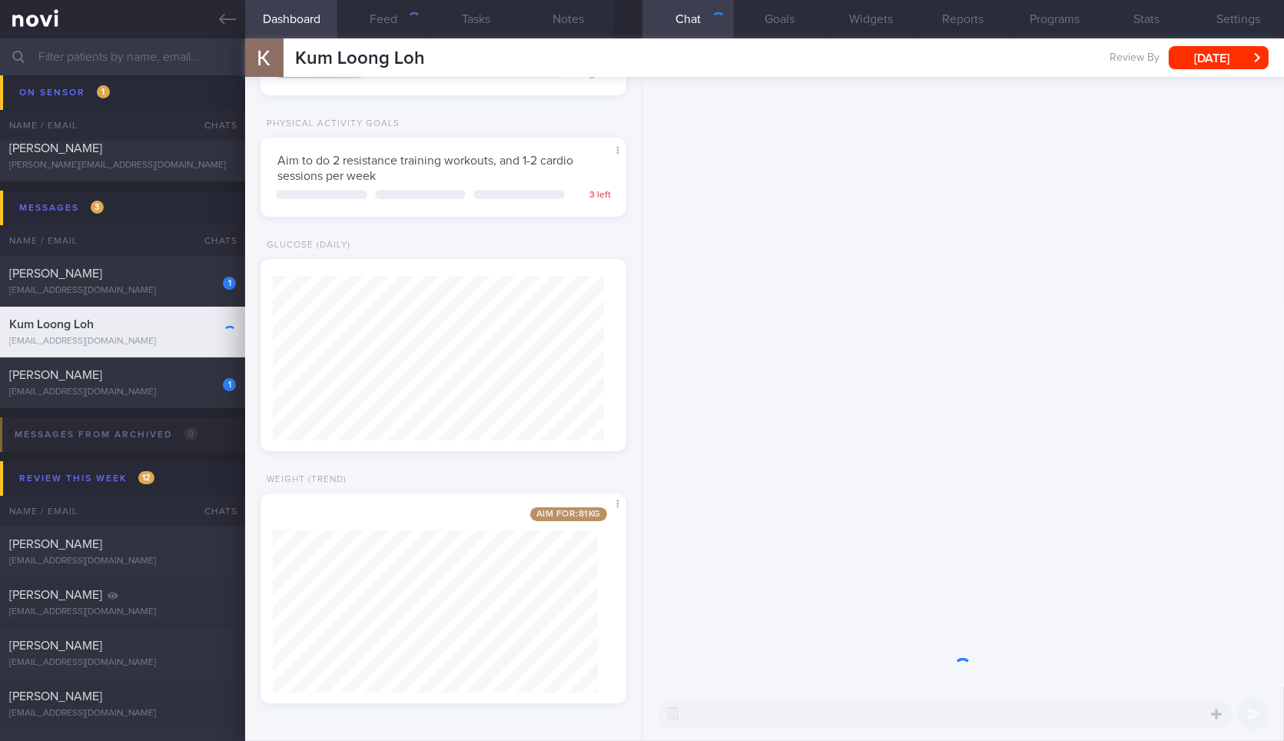
scroll to position [164, 331]
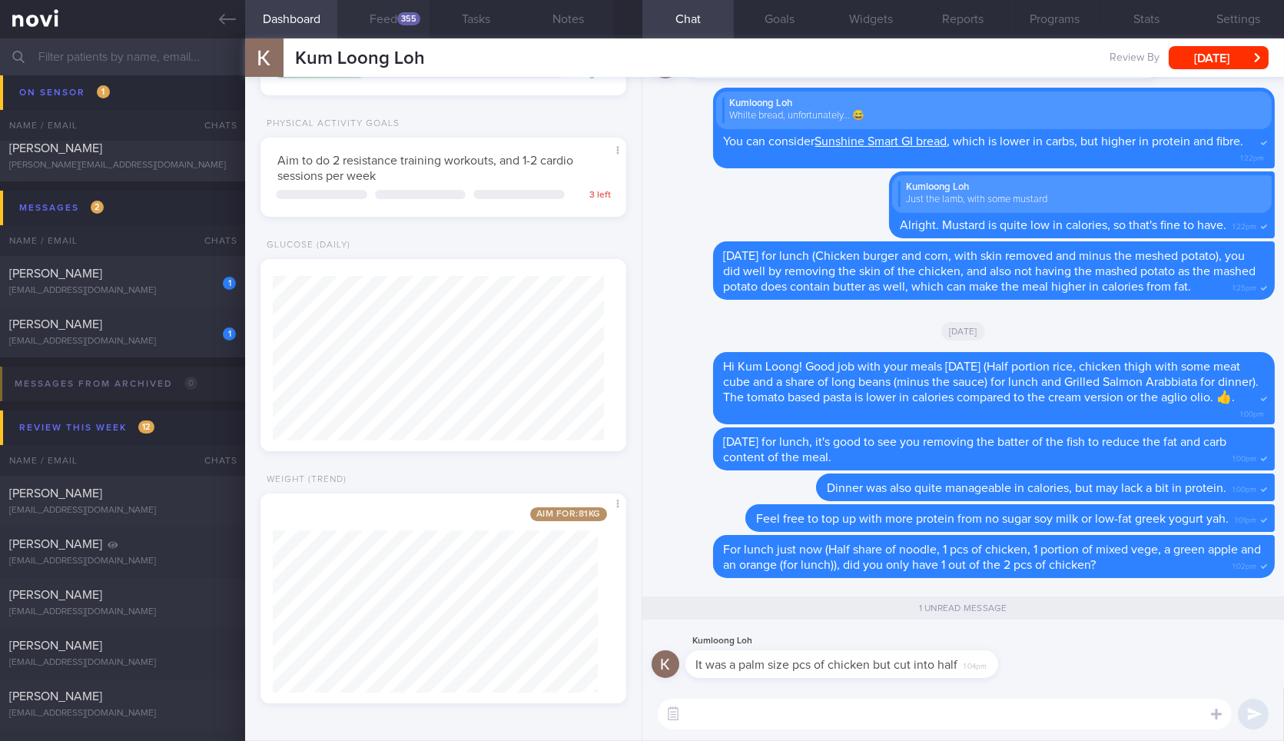
click at [406, 25] on div "355" at bounding box center [408, 18] width 23 height 13
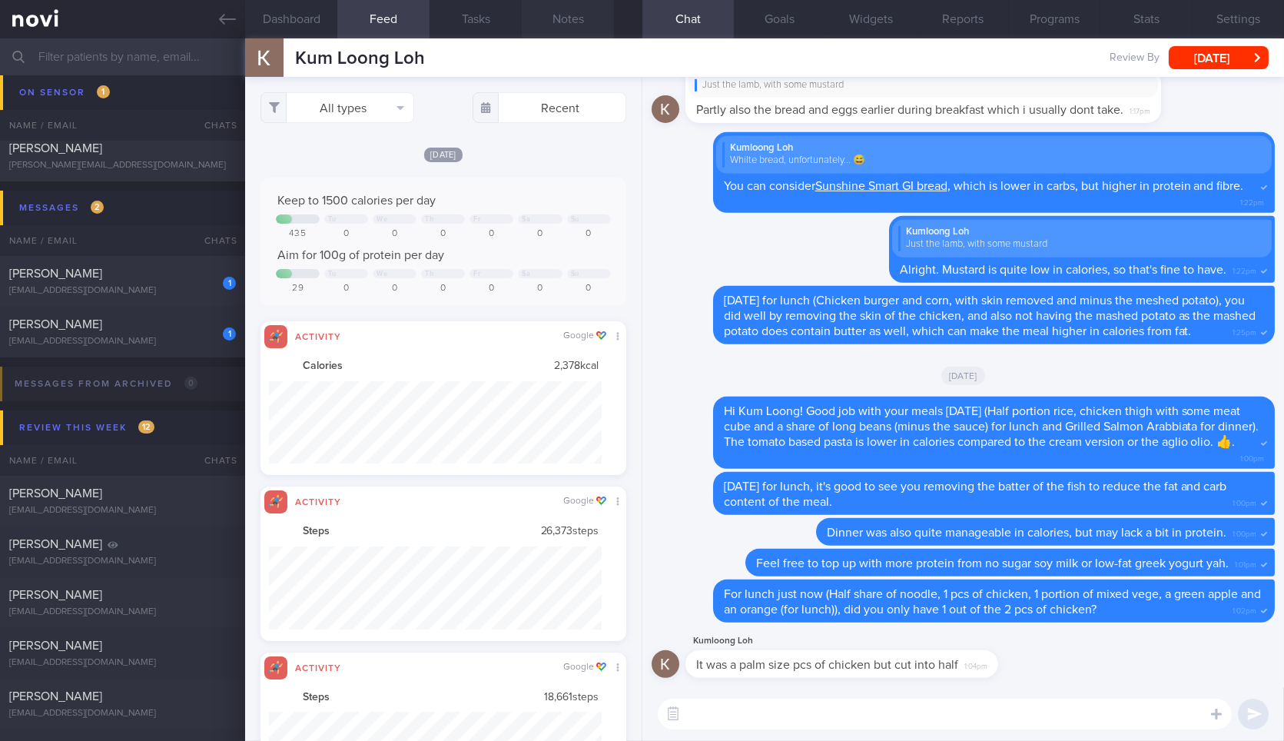
click at [574, 12] on button "Notes" at bounding box center [568, 19] width 92 height 38
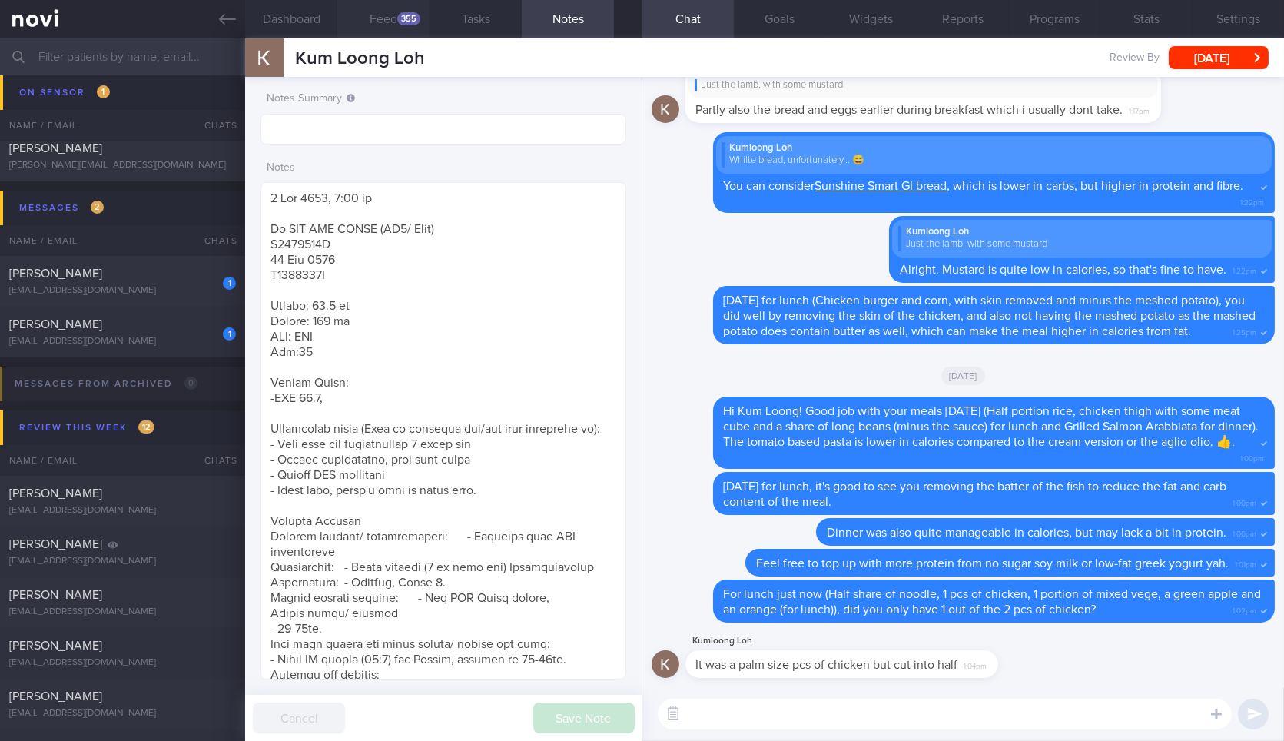
click at [384, 24] on button "Feed 355" at bounding box center [383, 19] width 92 height 38
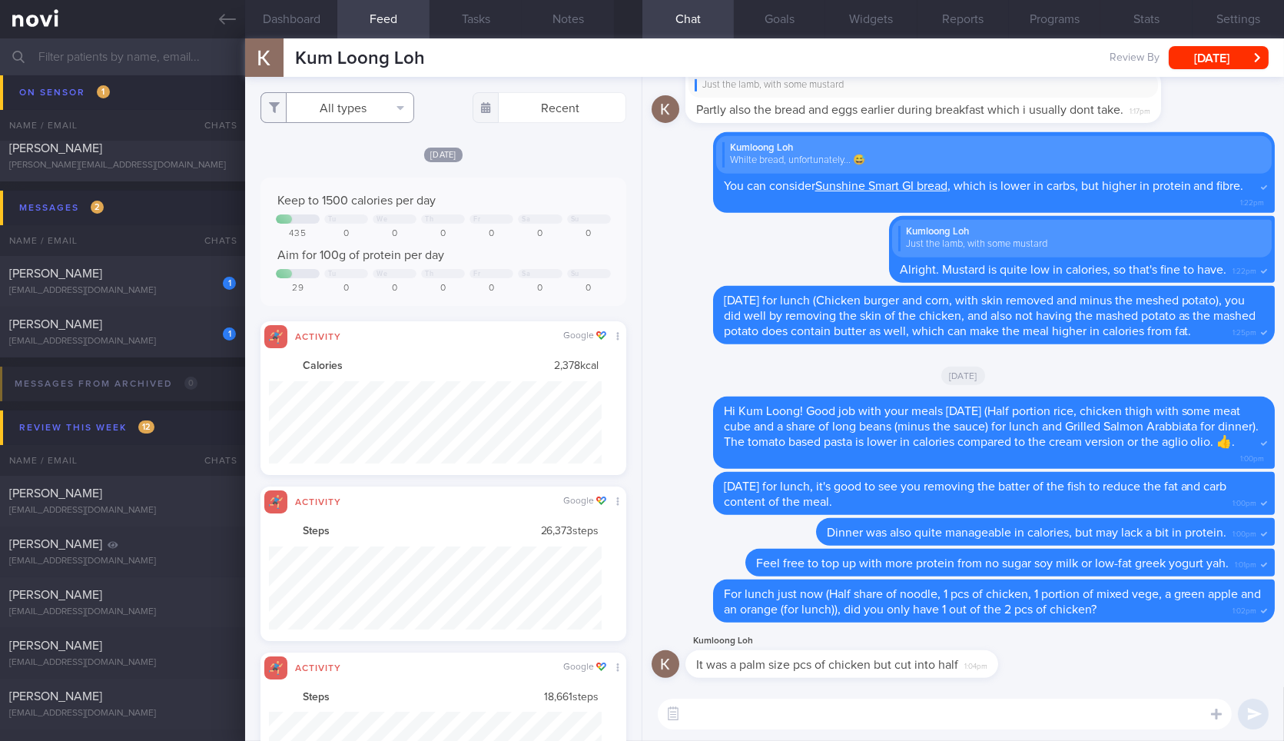
click at [354, 101] on button "All types" at bounding box center [337, 107] width 154 height 31
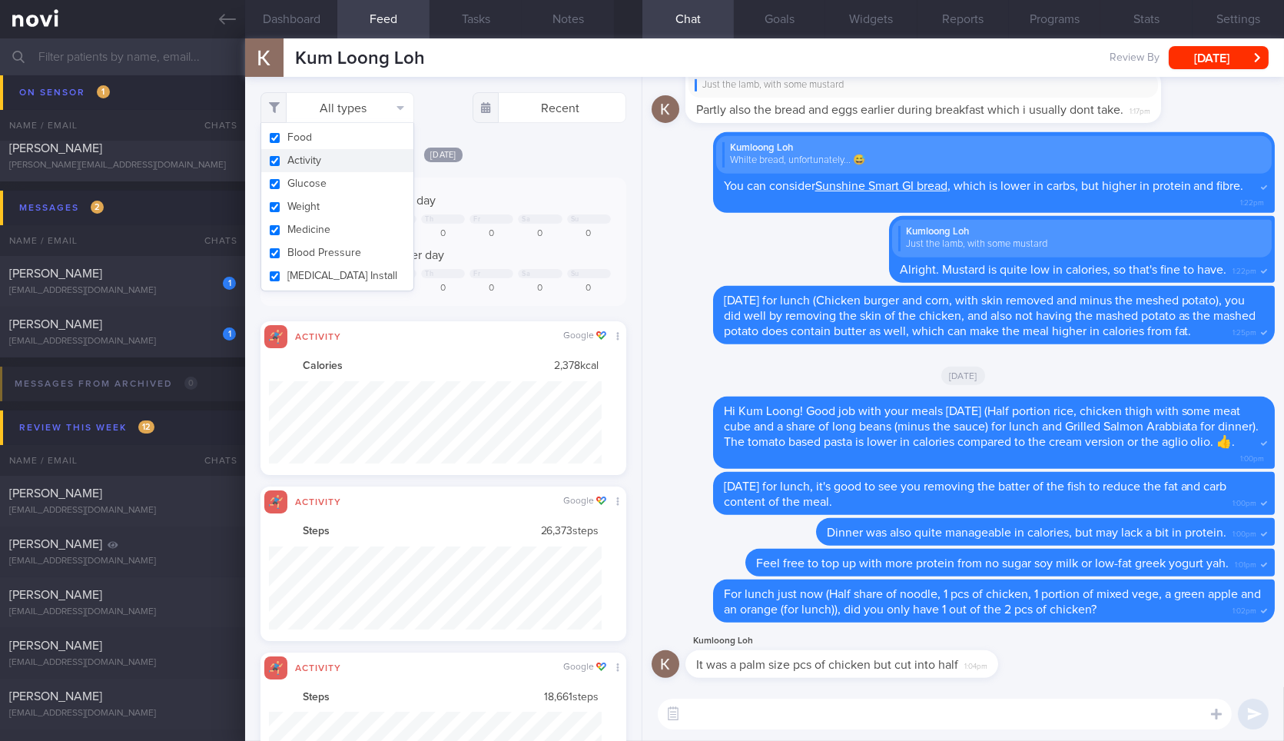
click at [353, 159] on button "Activity" at bounding box center [337, 160] width 152 height 23
click at [346, 201] on button "Weight" at bounding box center [337, 206] width 152 height 23
checkbox input "false"
click at [527, 183] on div "Keep to 1500 calories per day Tu We Th Fr Sa Su 435 0 0 0 0 0 0 Aim for 100g of…" at bounding box center [442, 241] width 365 height 128
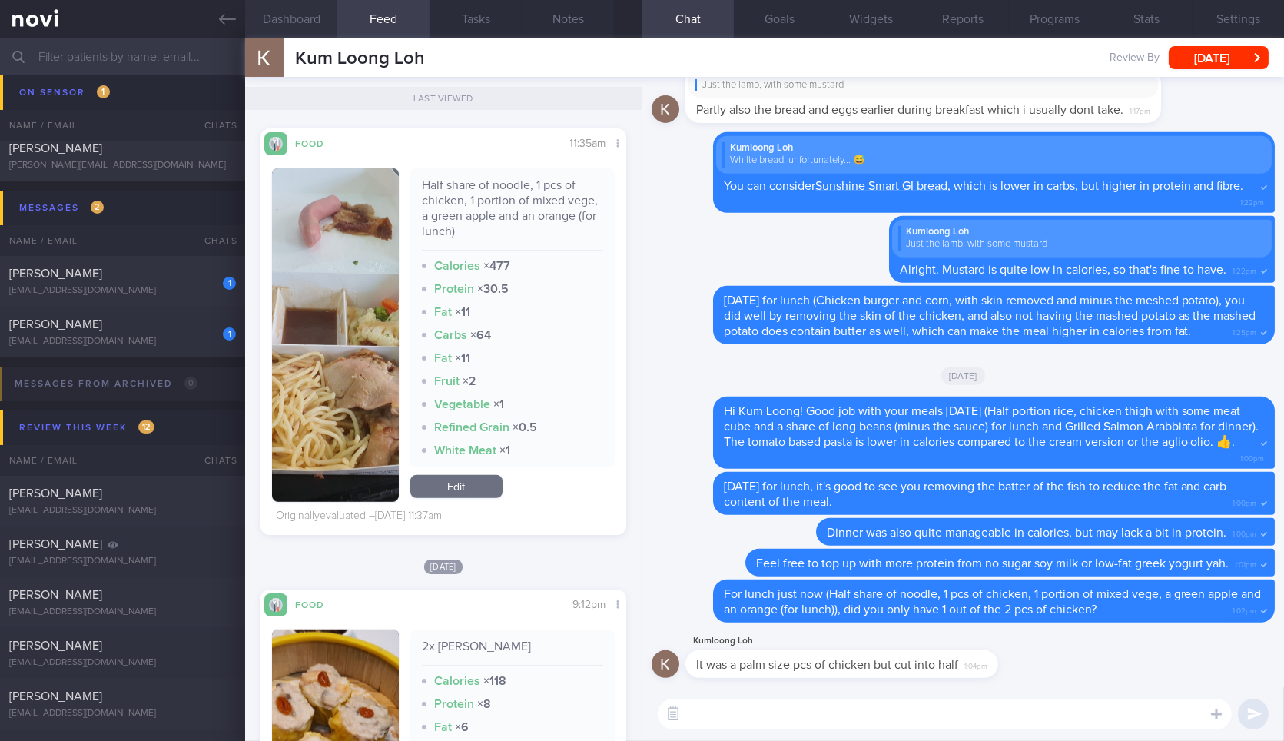
click at [305, 9] on button "Dashboard" at bounding box center [291, 19] width 92 height 38
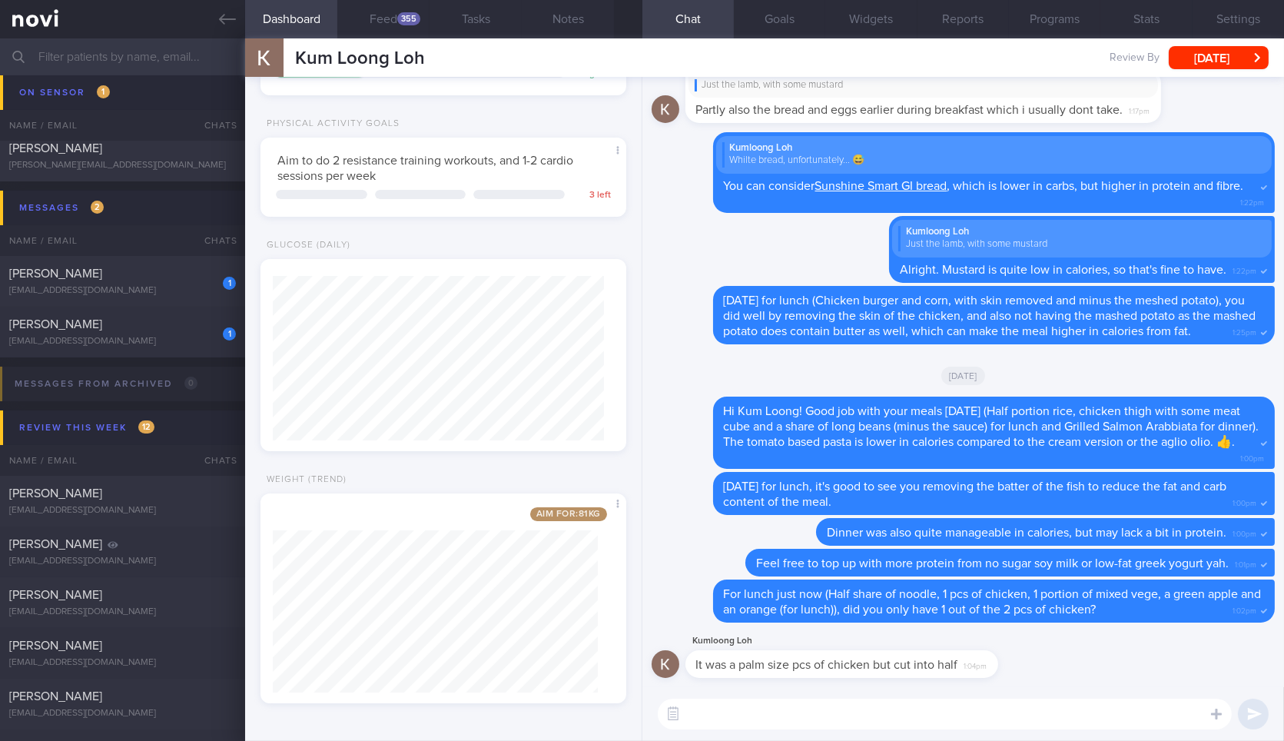
click at [787, 728] on textarea at bounding box center [945, 713] width 574 height 31
click at [796, 713] on textarea at bounding box center [945, 713] width 574 height 31
click at [409, 20] on div "355" at bounding box center [408, 18] width 23 height 13
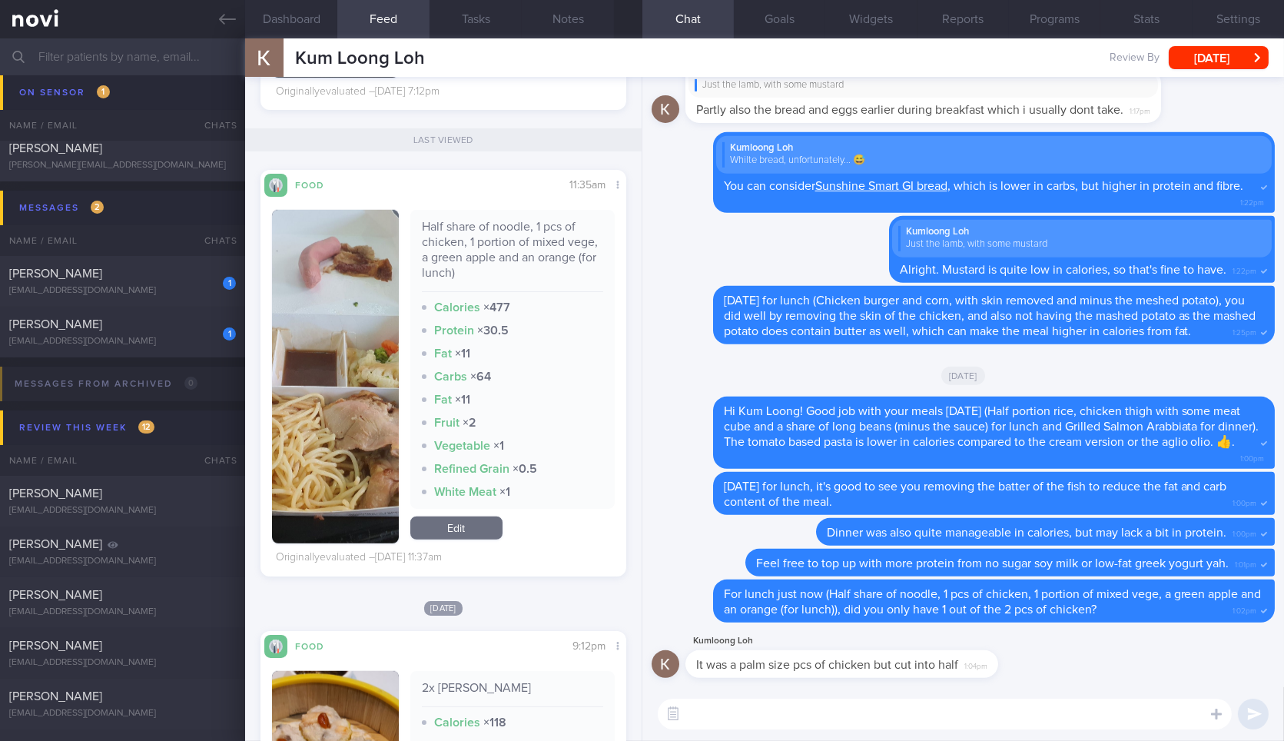
click at [342, 357] on button "button" at bounding box center [335, 376] width 126 height 333
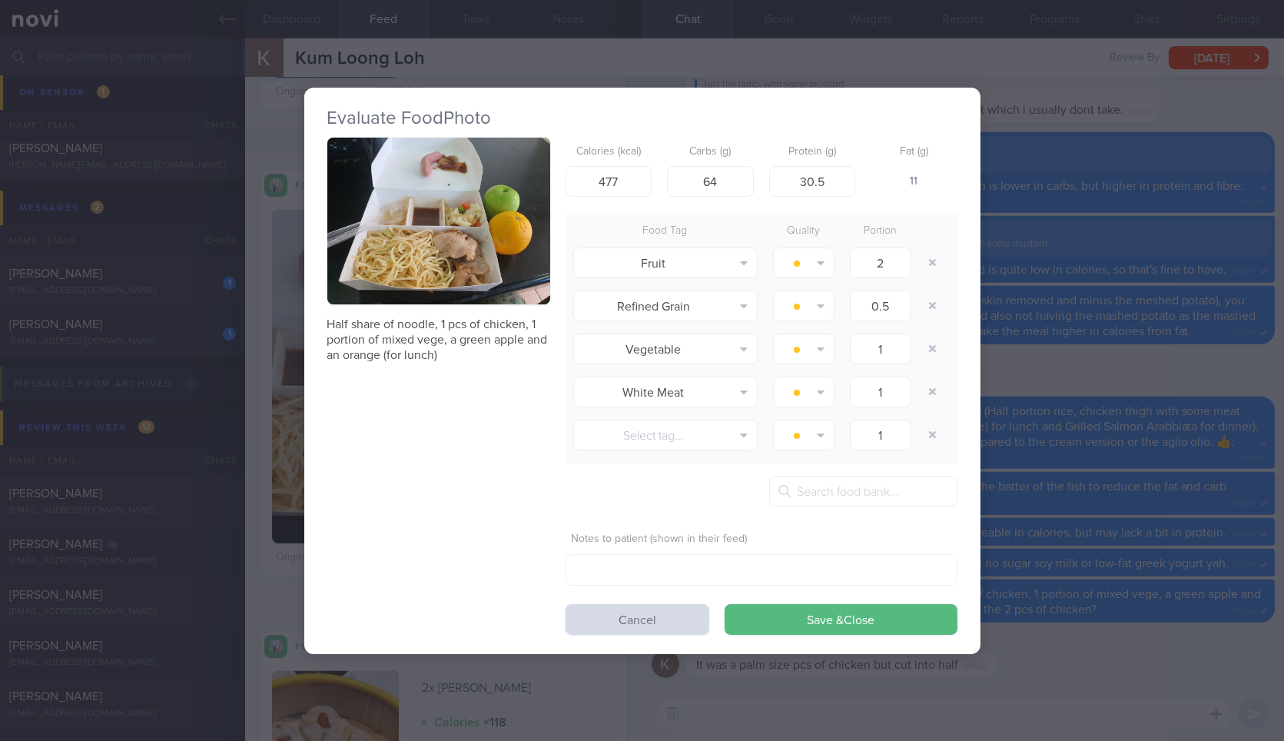
click at [1042, 547] on div "Evaluate Food Photo Half share of noodle, 1 pcs of chicken, 1 portion of mixed …" at bounding box center [642, 370] width 1284 height 741
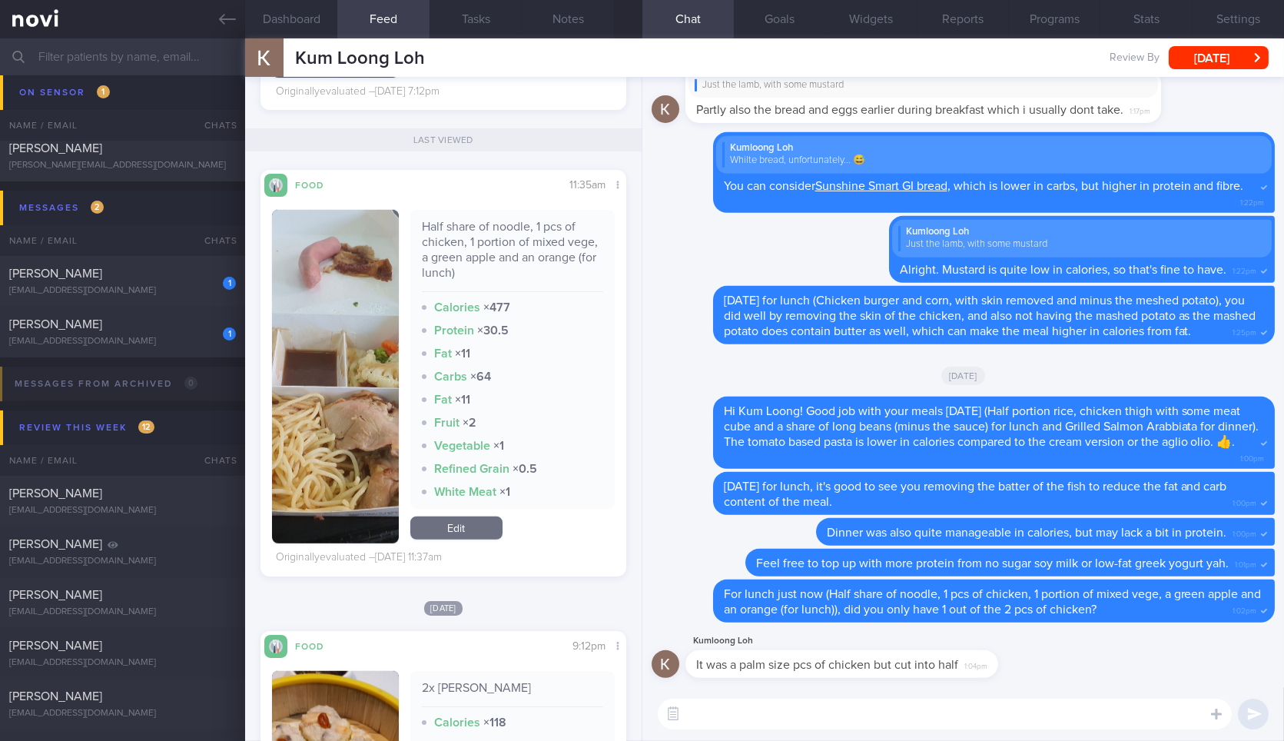
click at [957, 703] on textarea at bounding box center [945, 713] width 574 height 31
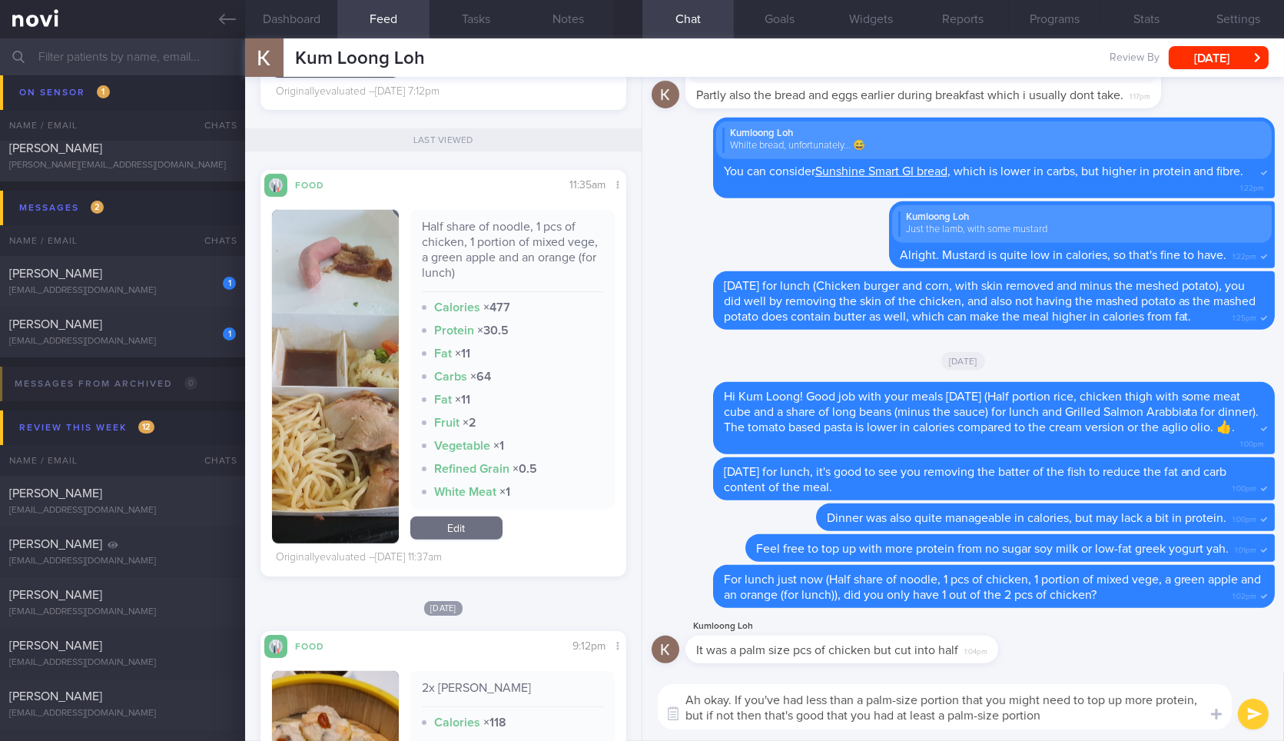
type textarea "Ah okay. If you've had less than a palm-size portion that you might need to top…"
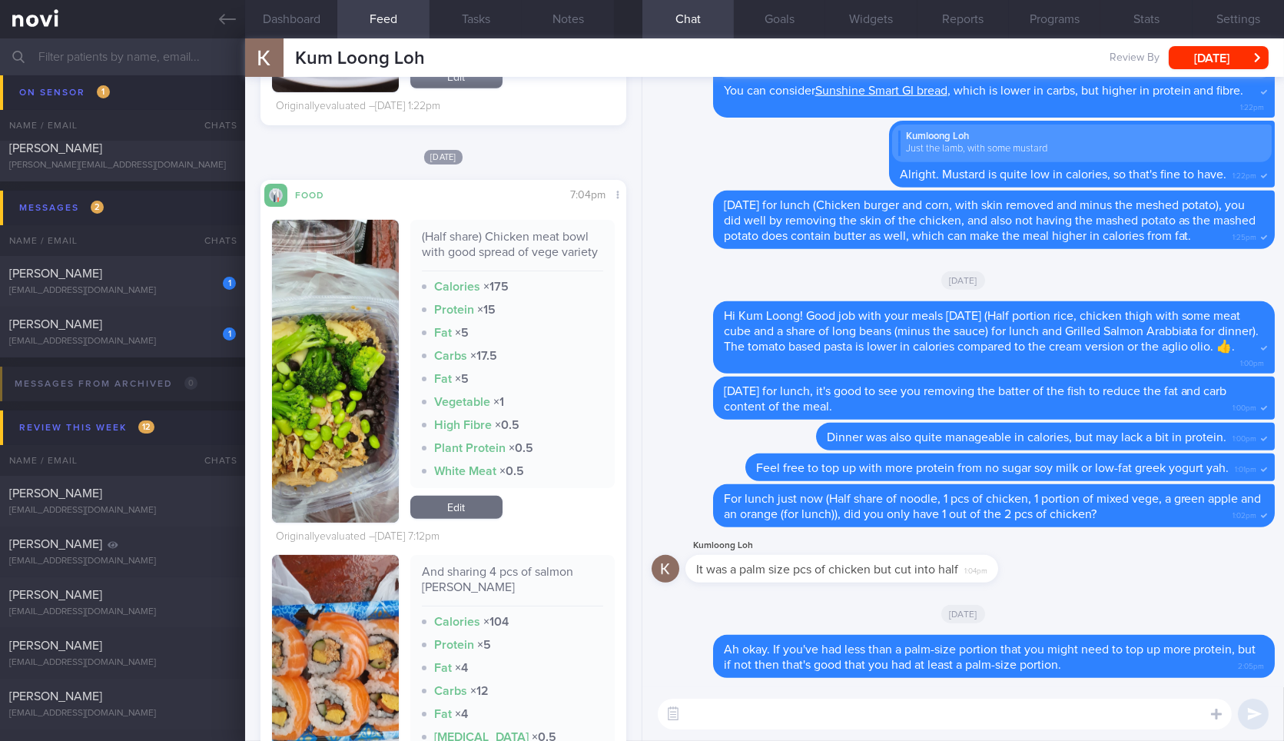
scroll to position [1547, 0]
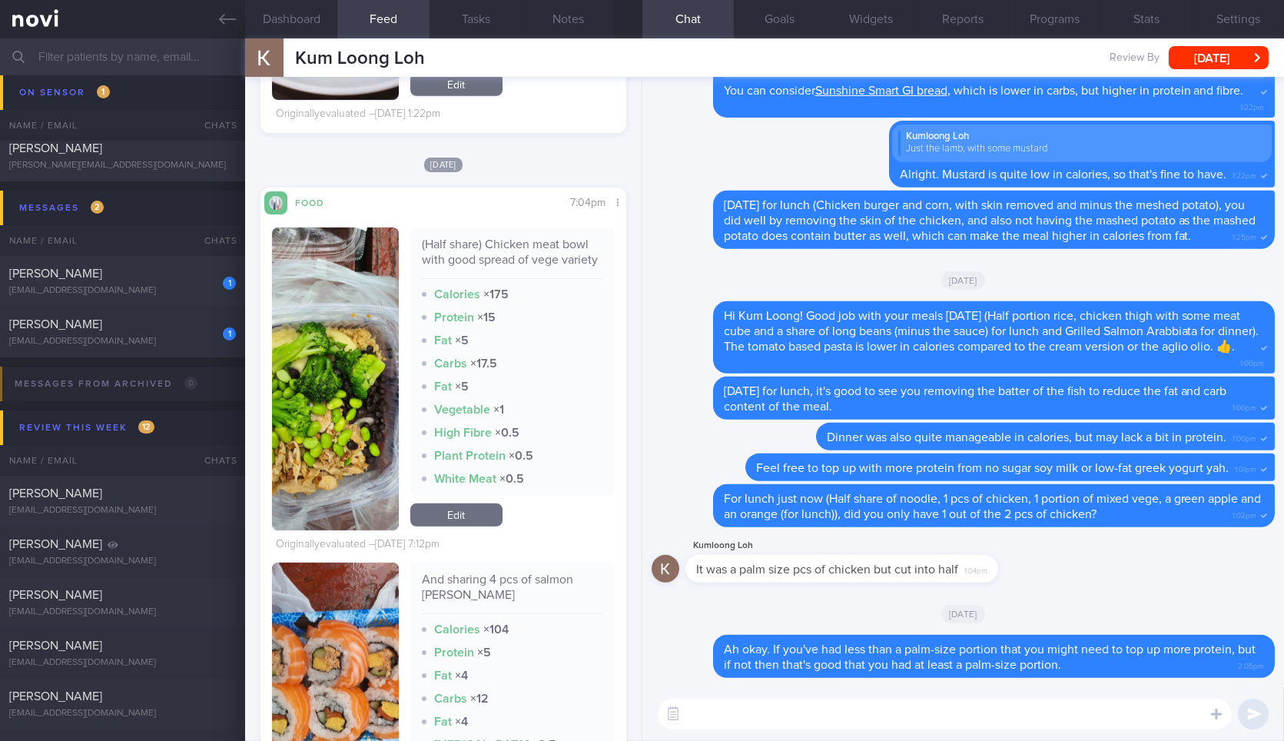
click at [337, 416] on button "button" at bounding box center [335, 378] width 126 height 303
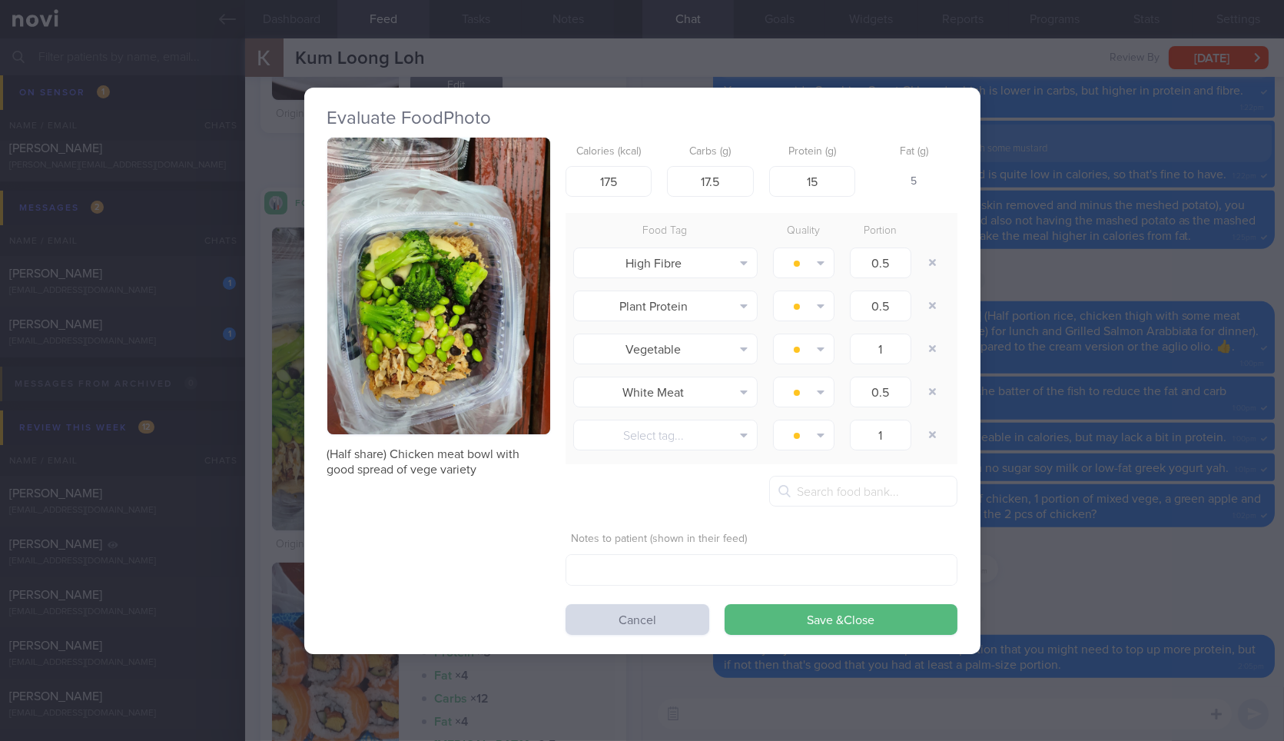
click at [483, 372] on button "button" at bounding box center [438, 286] width 223 height 297
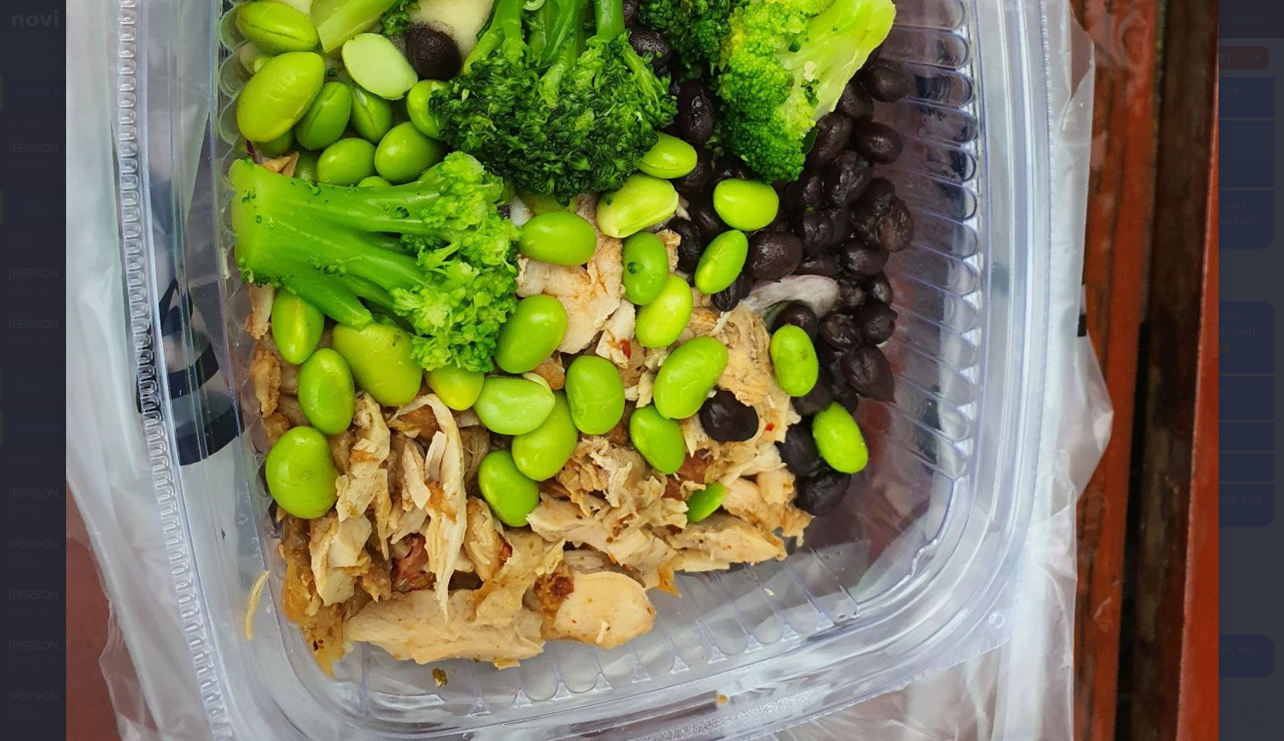
scroll to position [755, 0]
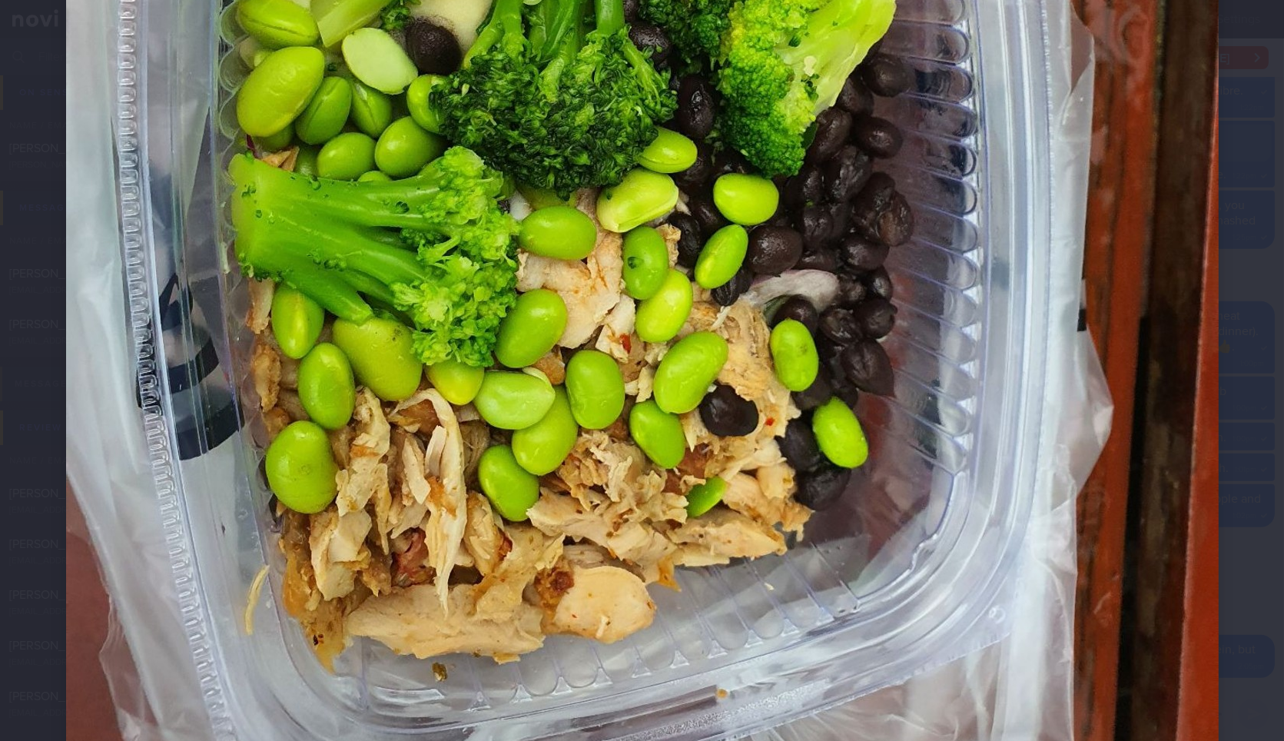
click at [1212, 360] on div at bounding box center [642, 75] width 1275 height 1660
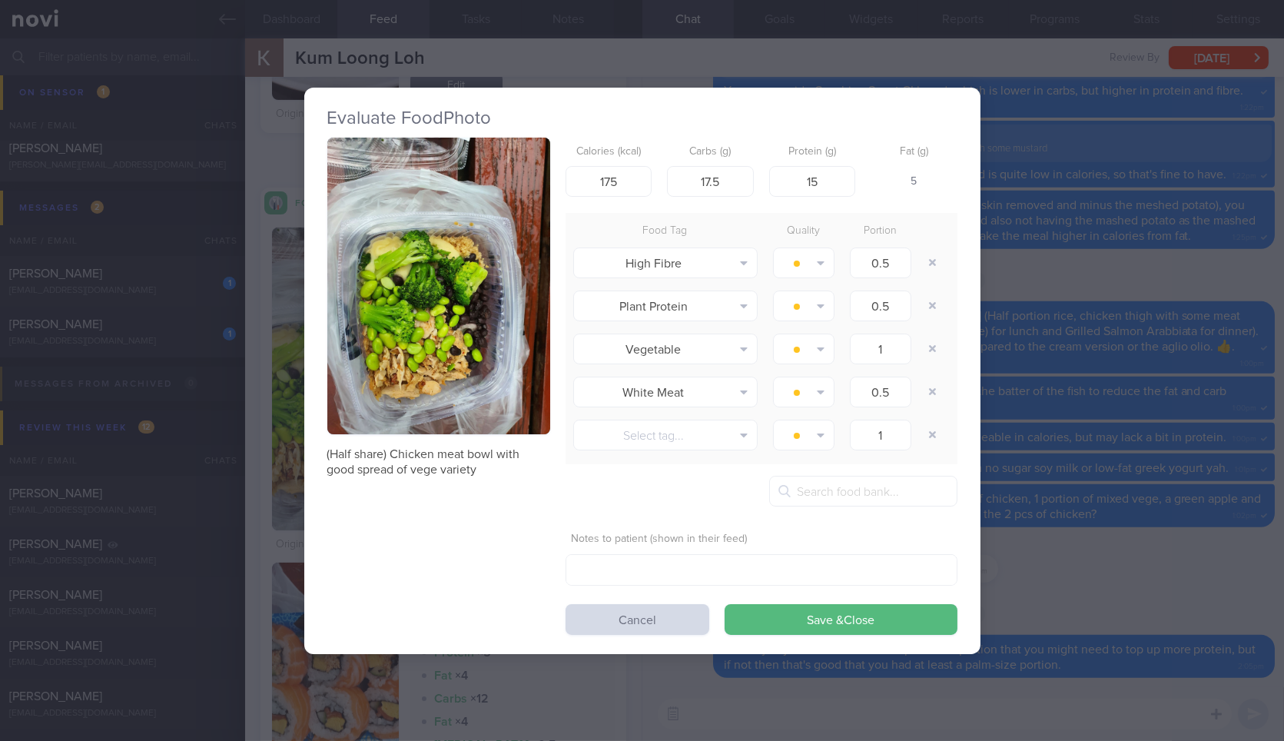
click at [1179, 394] on div "Evaluate Food Photo (Half share) Chicken meat bowl with good spread of vege var…" at bounding box center [642, 370] width 1284 height 741
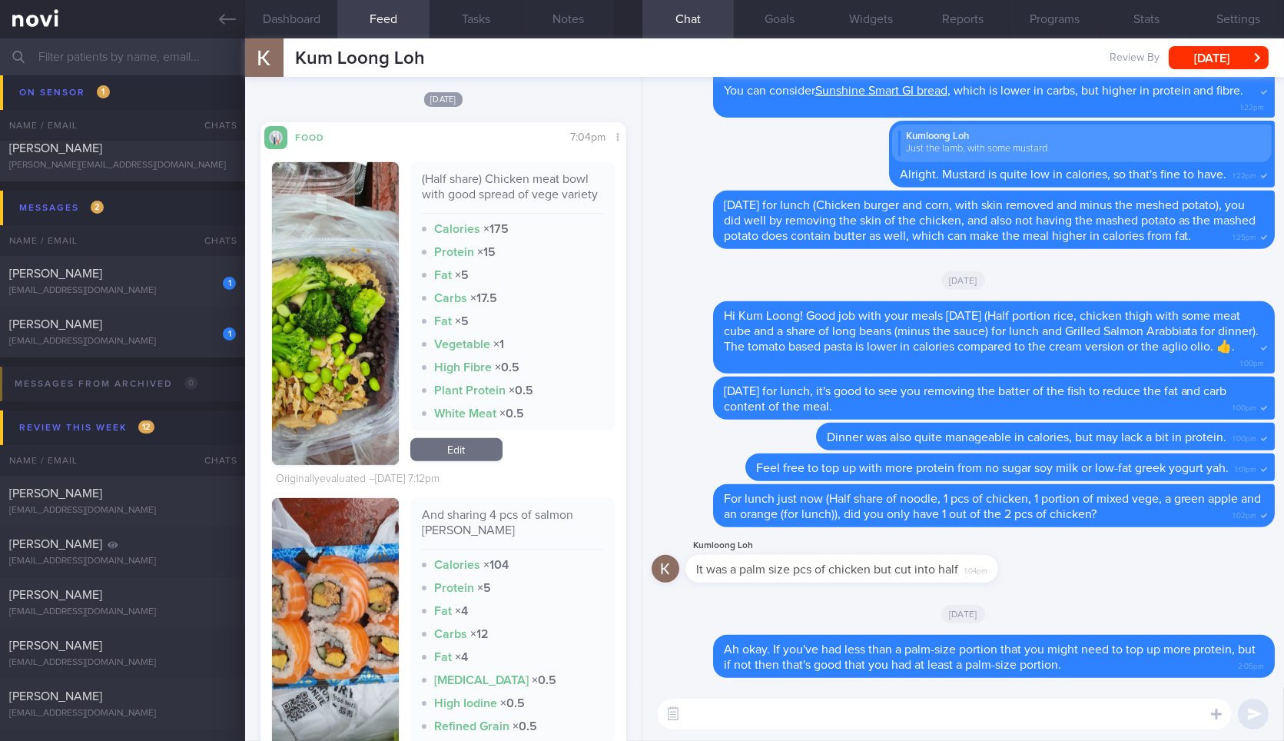
scroll to position [1611, 0]
click at [298, 323] on button "button" at bounding box center [335, 313] width 126 height 303
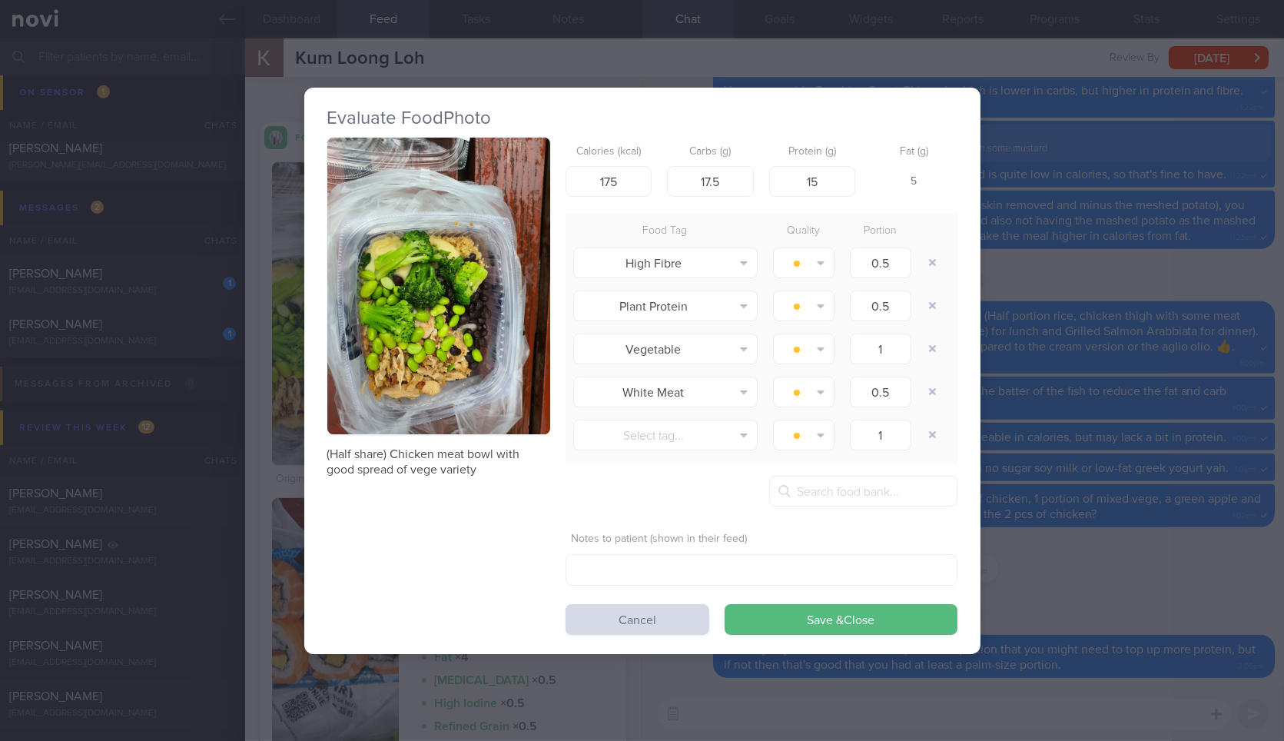
click at [1060, 365] on div "Evaluate Food Photo (Half share) Chicken meat bowl with good spread of vege var…" at bounding box center [642, 370] width 1284 height 741
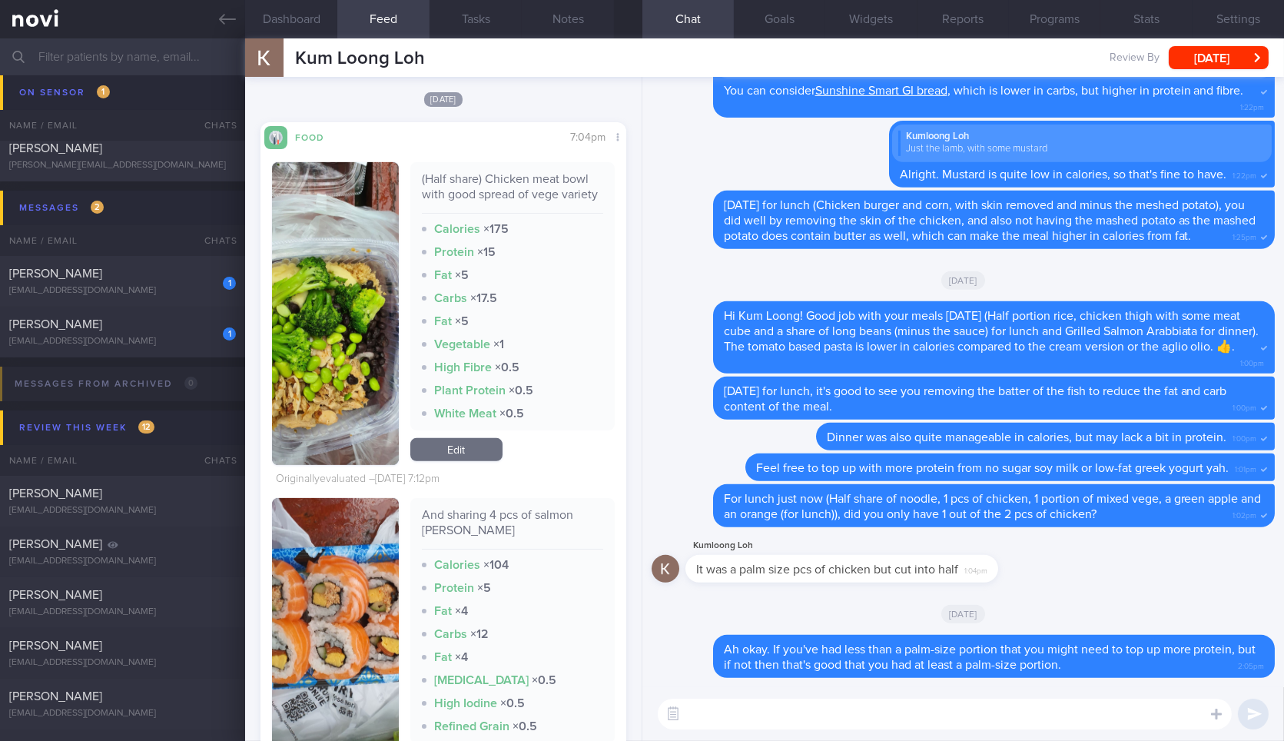
click at [837, 720] on textarea at bounding box center [945, 713] width 574 height 31
click at [322, 35] on button "Dashboard" at bounding box center [291, 19] width 92 height 38
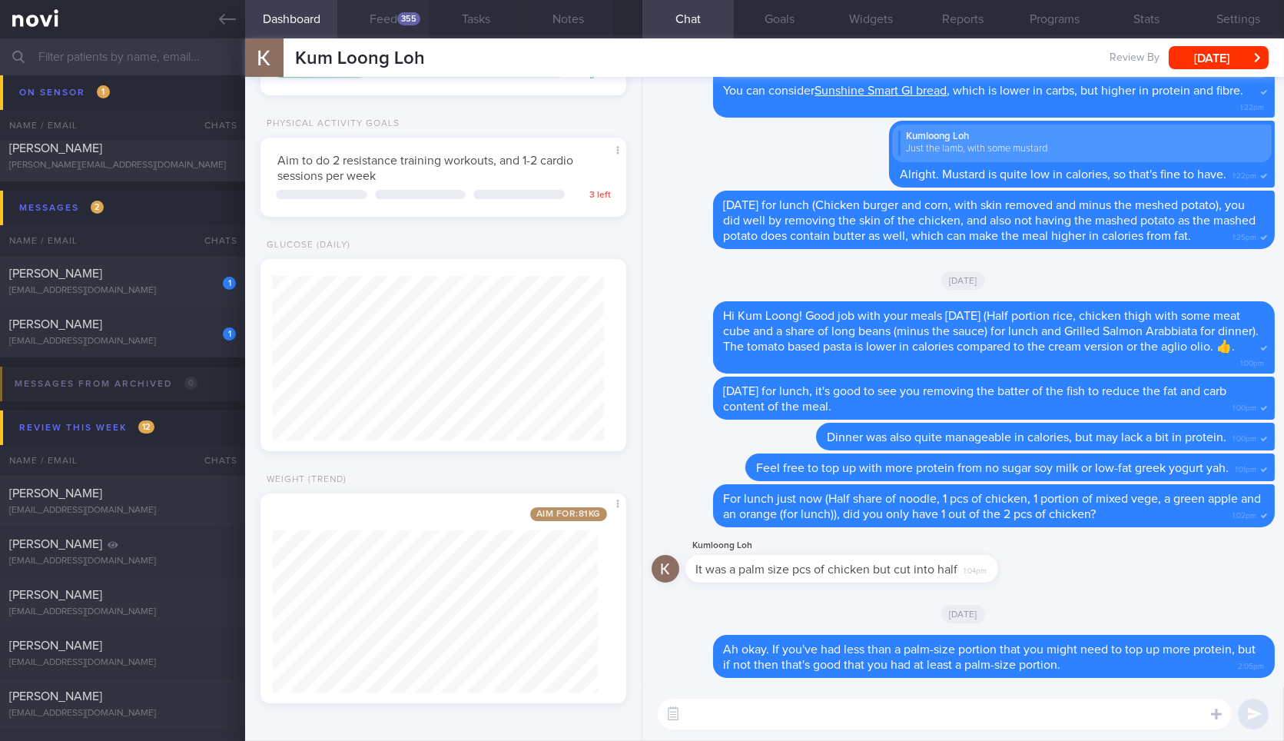
click at [382, 9] on button "Feed 355" at bounding box center [383, 19] width 92 height 38
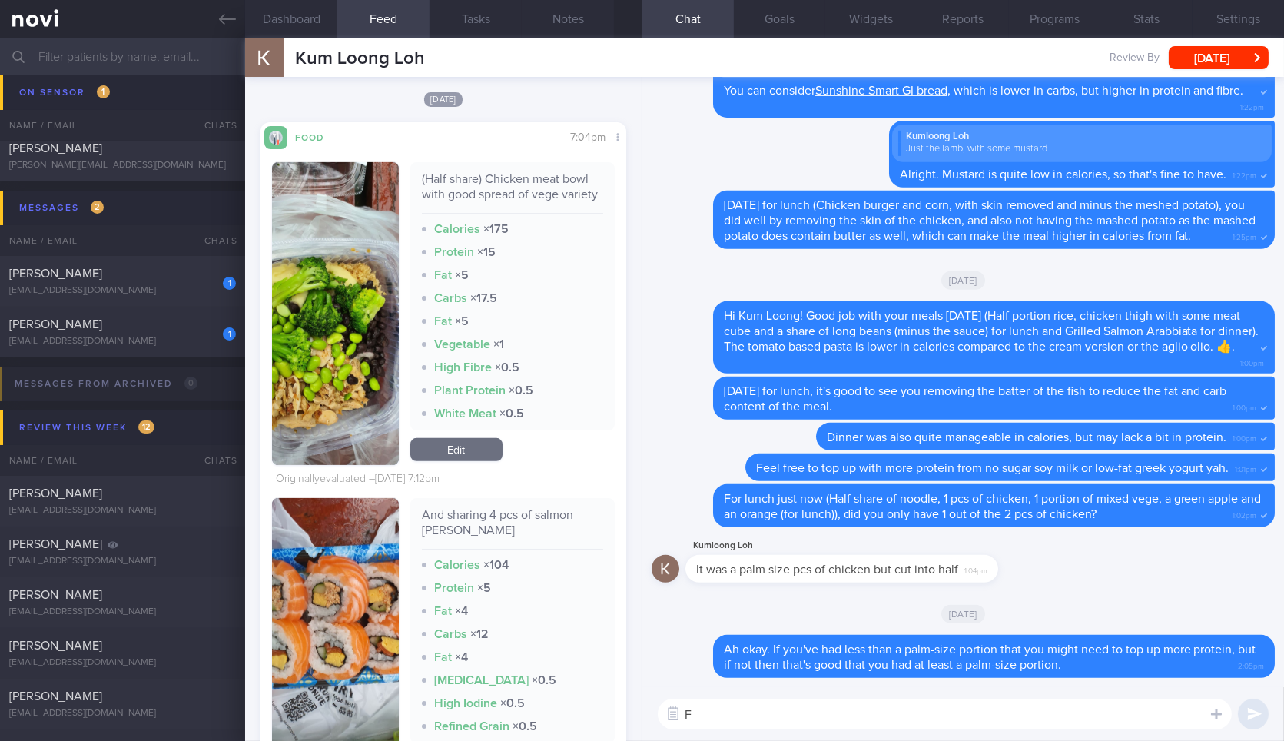
click at [804, 715] on textarea "F" at bounding box center [945, 713] width 574 height 31
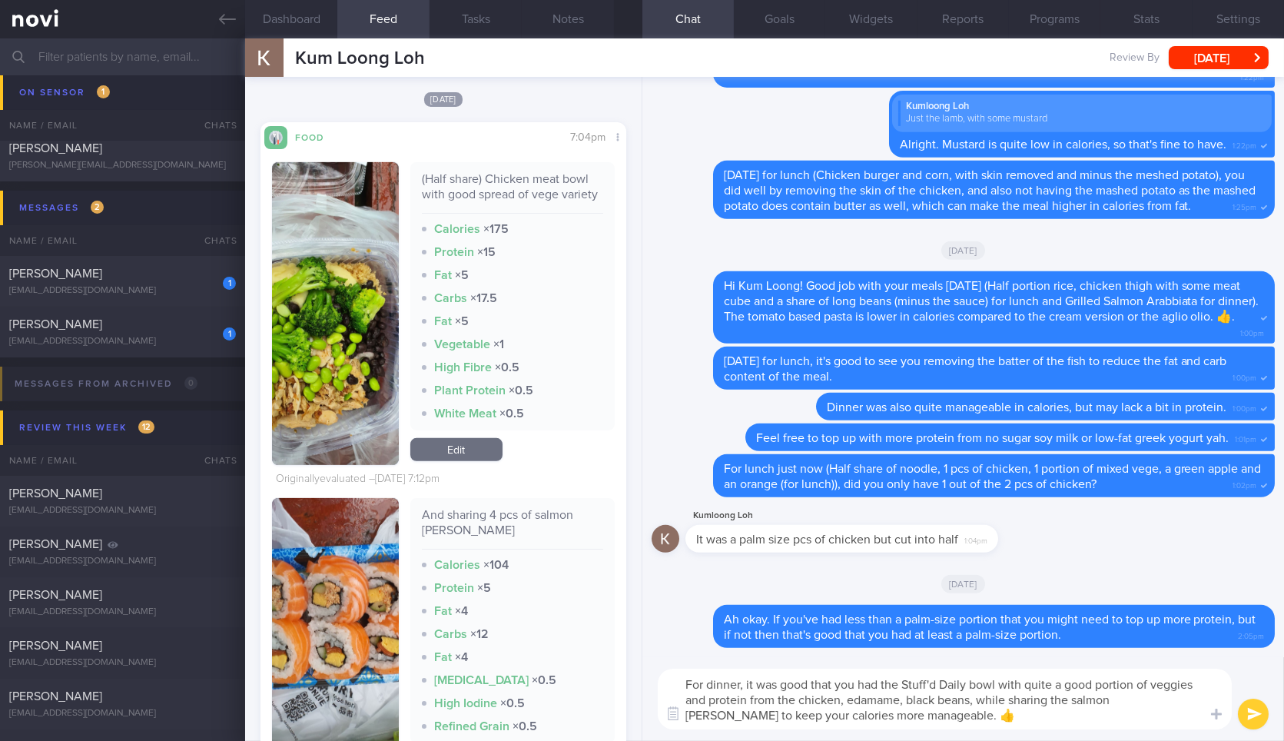
type textarea "For dinner, it was good that you had the Stuff'd Daily bowl with quite a good p…"
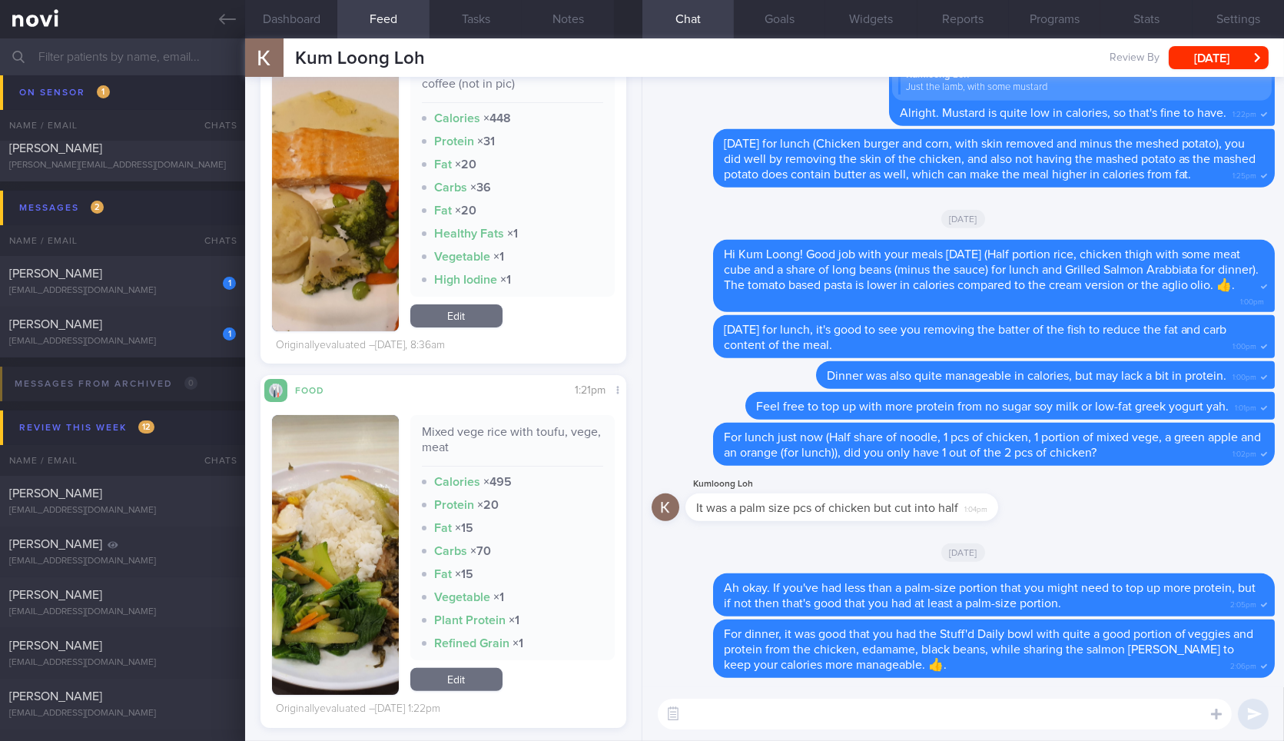
scroll to position [858, 0]
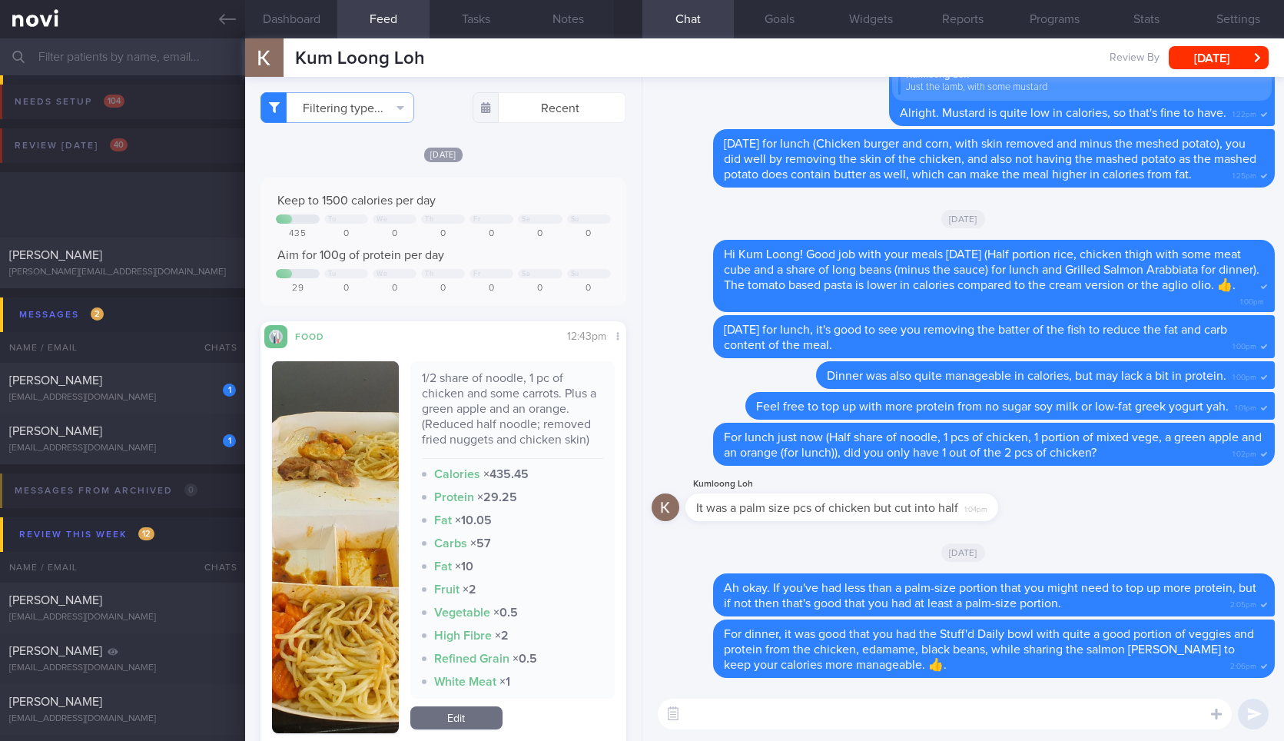
select select "9"
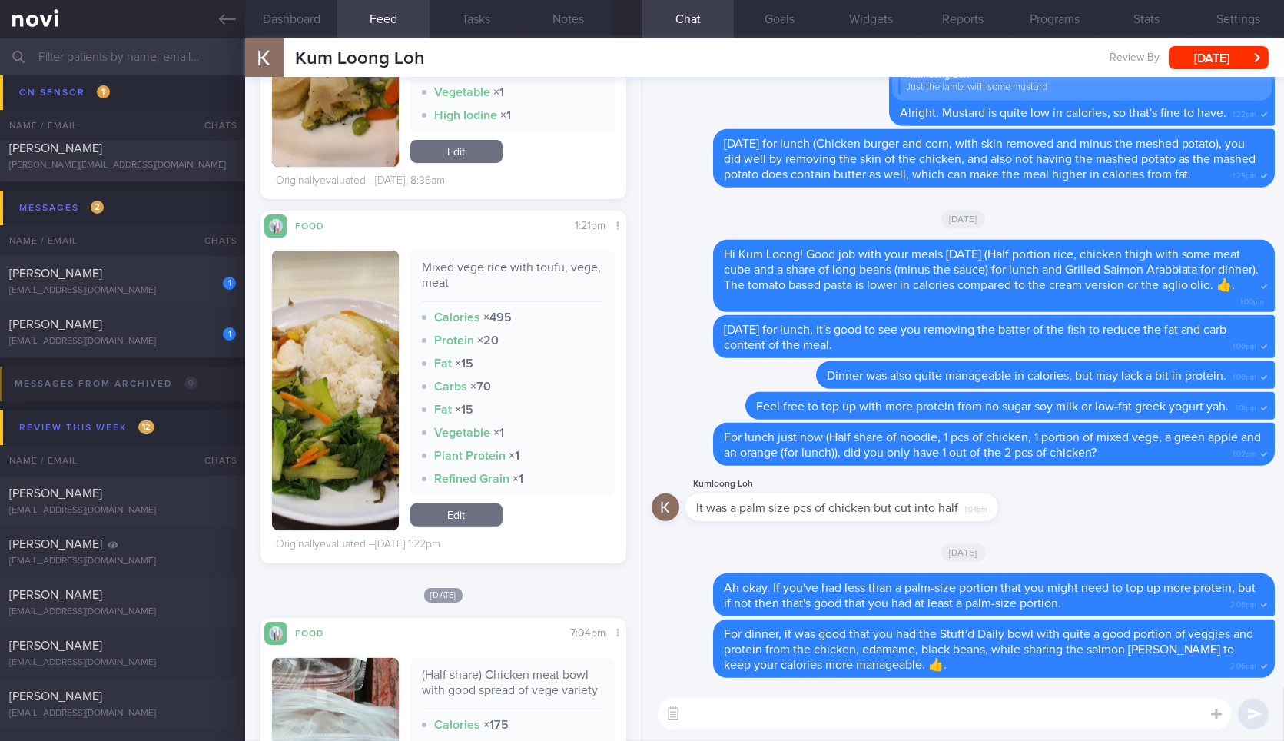
scroll to position [1090, 0]
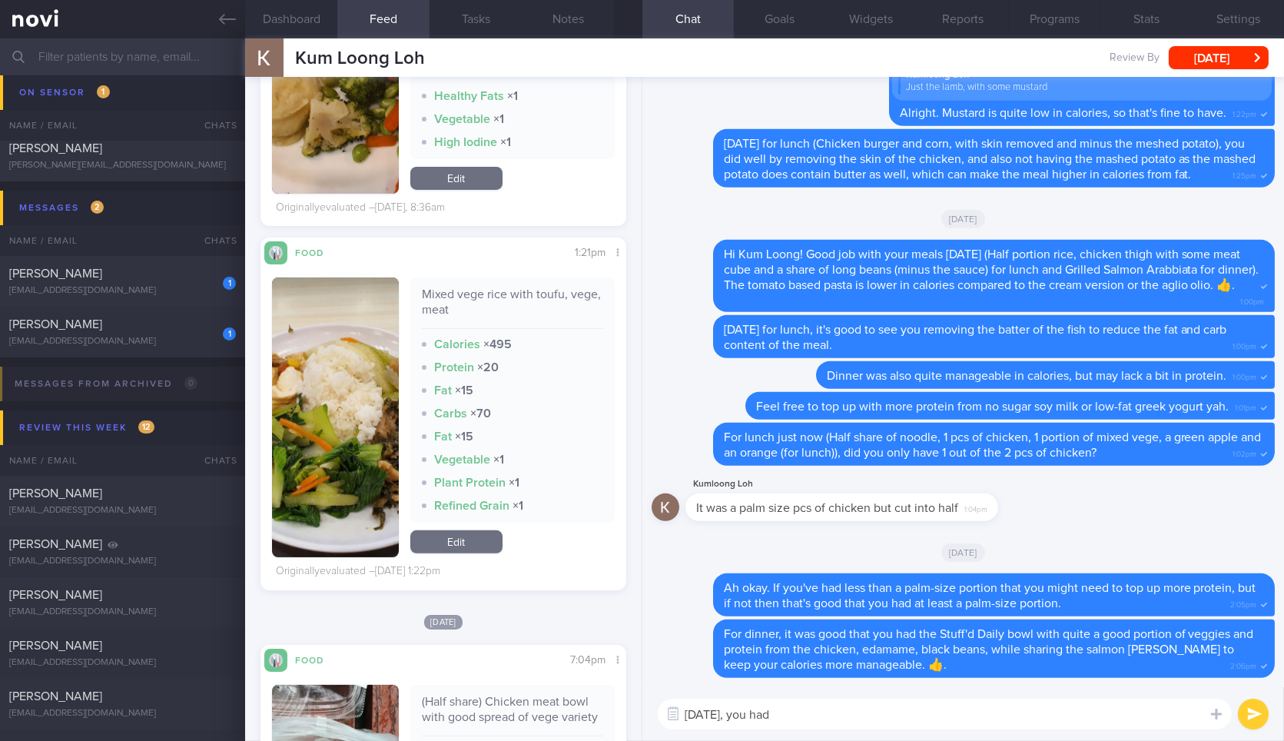
click at [478, 284] on div "Mixed vege rice with toufu, vege, meat Calories × 495 Protein × 20 Fat × 15 Car…" at bounding box center [512, 399] width 204 height 245
copy div "Mixed vege rice with toufu, vege, meat"
click at [478, 284] on div "Mixed vege rice with toufu, vege, meat Calories × 495 Protein × 20 Fat × 15 Car…" at bounding box center [512, 399] width 204 height 245
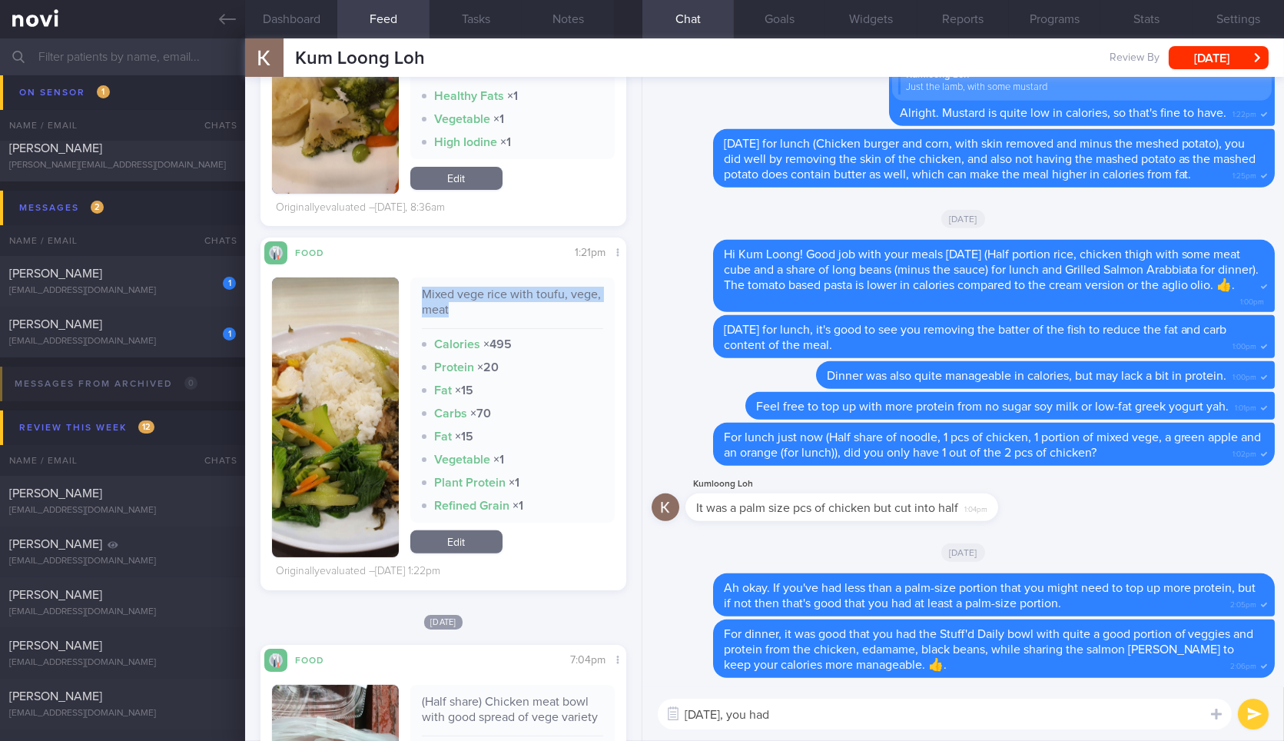
click at [388, 338] on img "button" at bounding box center [335, 417] width 126 height 280
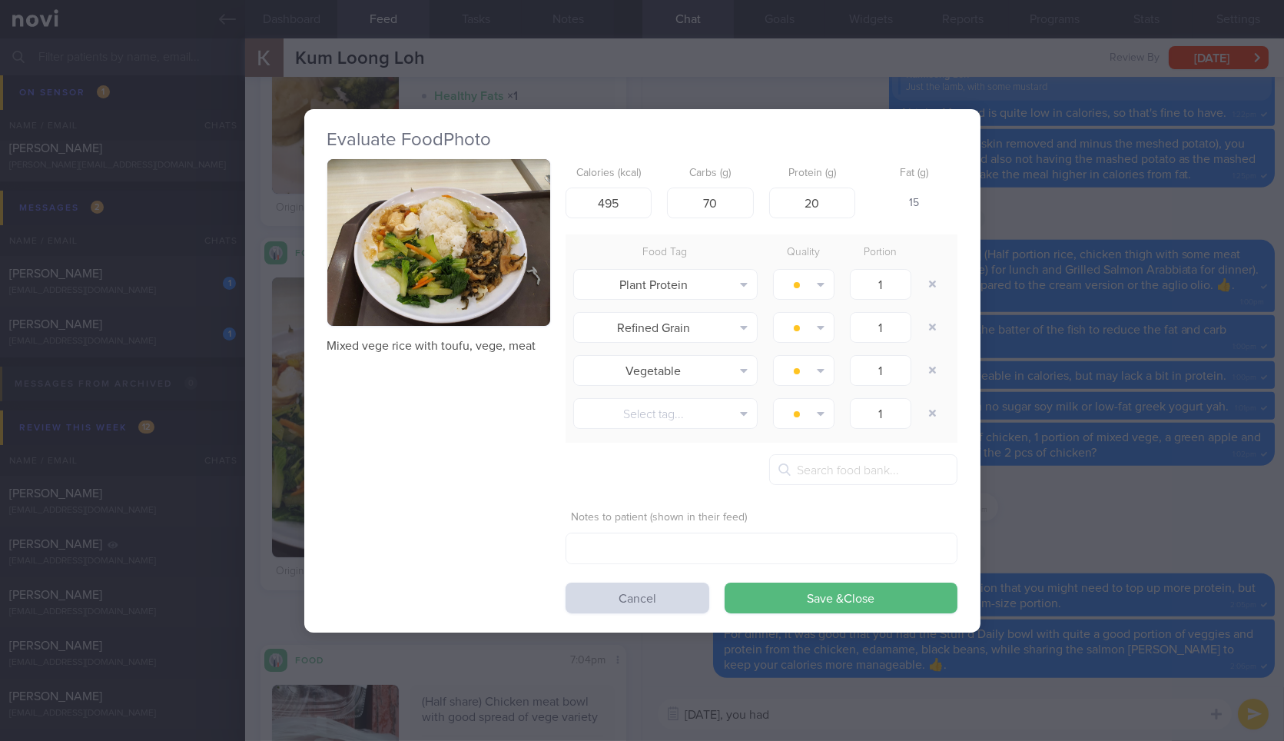
click at [533, 286] on button "button" at bounding box center [438, 242] width 223 height 167
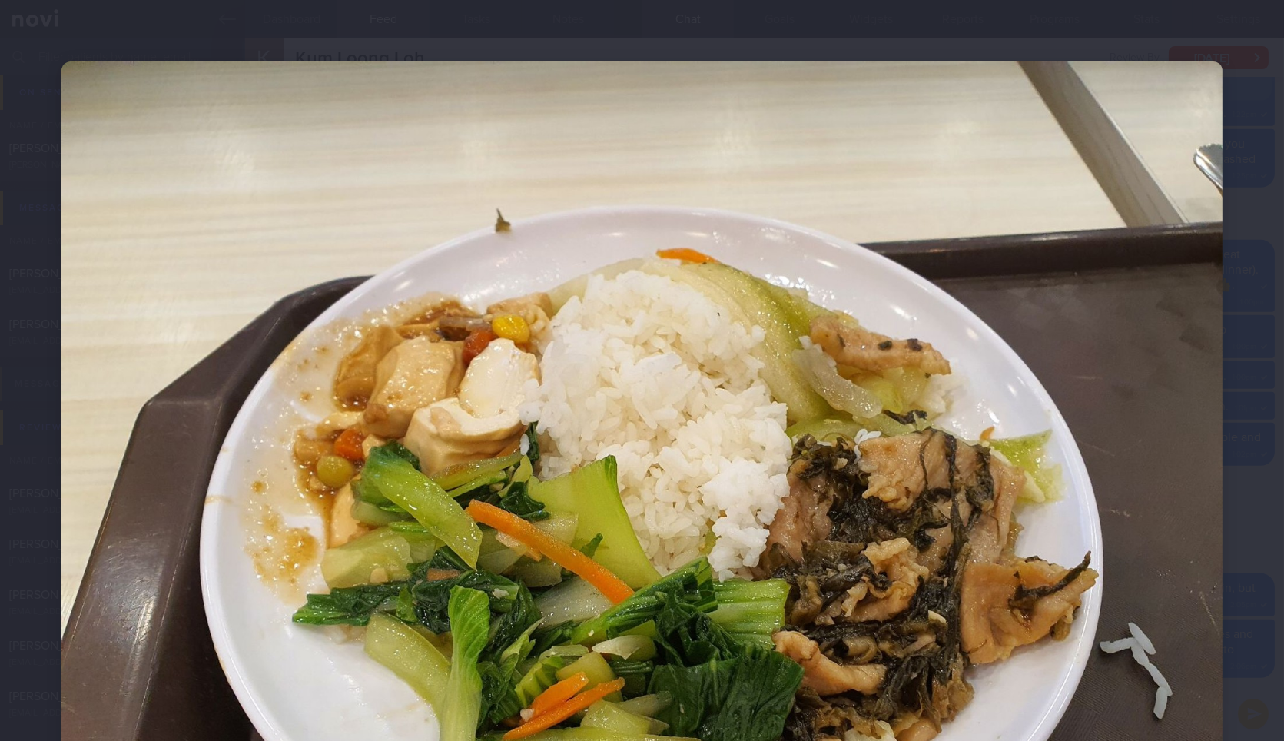
scroll to position [243, 0]
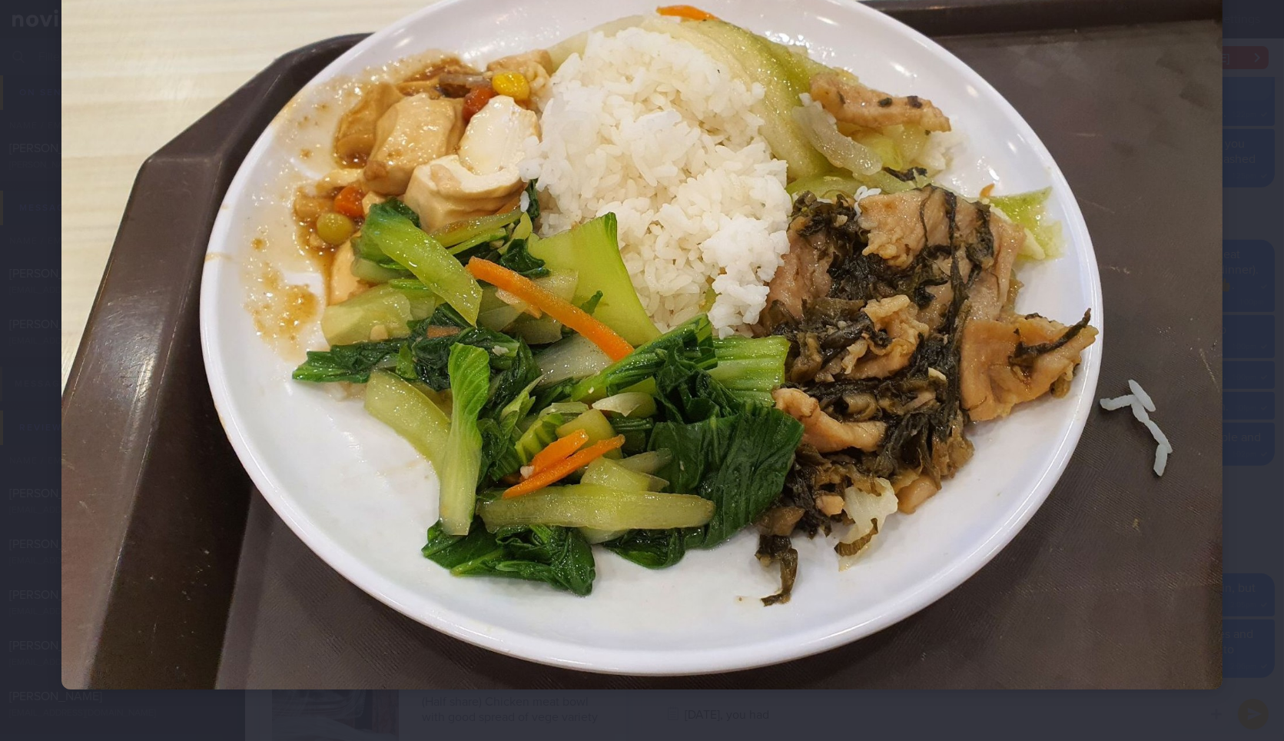
click at [1230, 510] on div at bounding box center [642, 253] width 1284 height 993
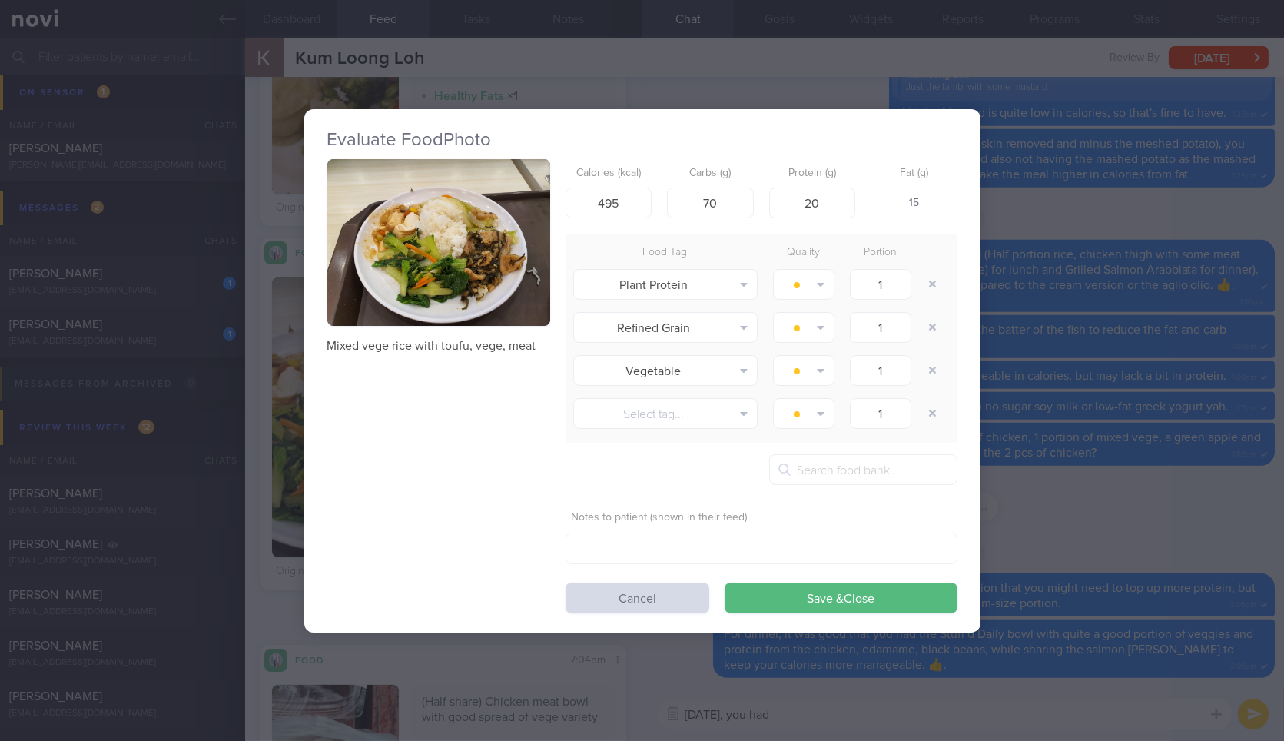
click at [1069, 666] on div "Evaluate Food Photo Mixed vege rice with toufu, vege, meat Calories (kcal) 495 …" at bounding box center [642, 370] width 1284 height 741
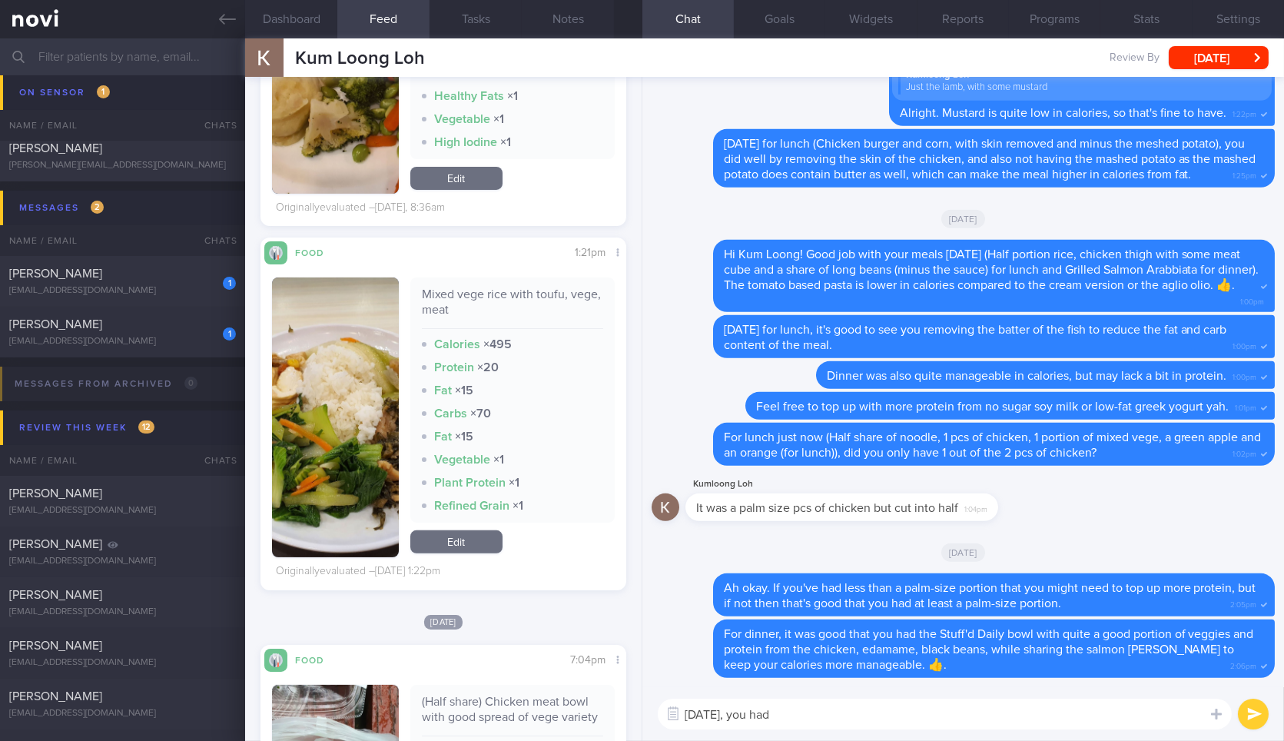
paste textarea "Mixed vege rice with toufu, vege, meat"
click at [1023, 723] on textarea "On Saturday, you had" at bounding box center [945, 713] width 574 height 31
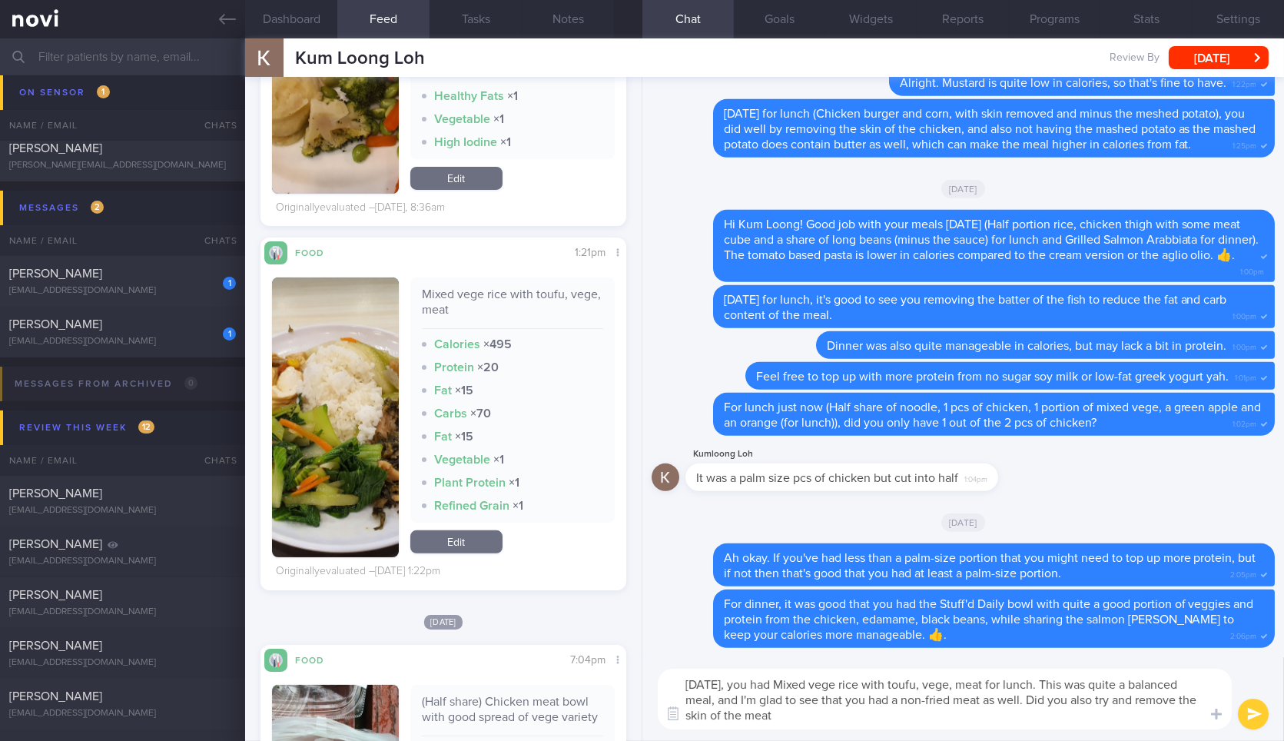
type textarea "On Saturday, you had Mixed vege rice with toufu, vege, meat for lunch. This was…"
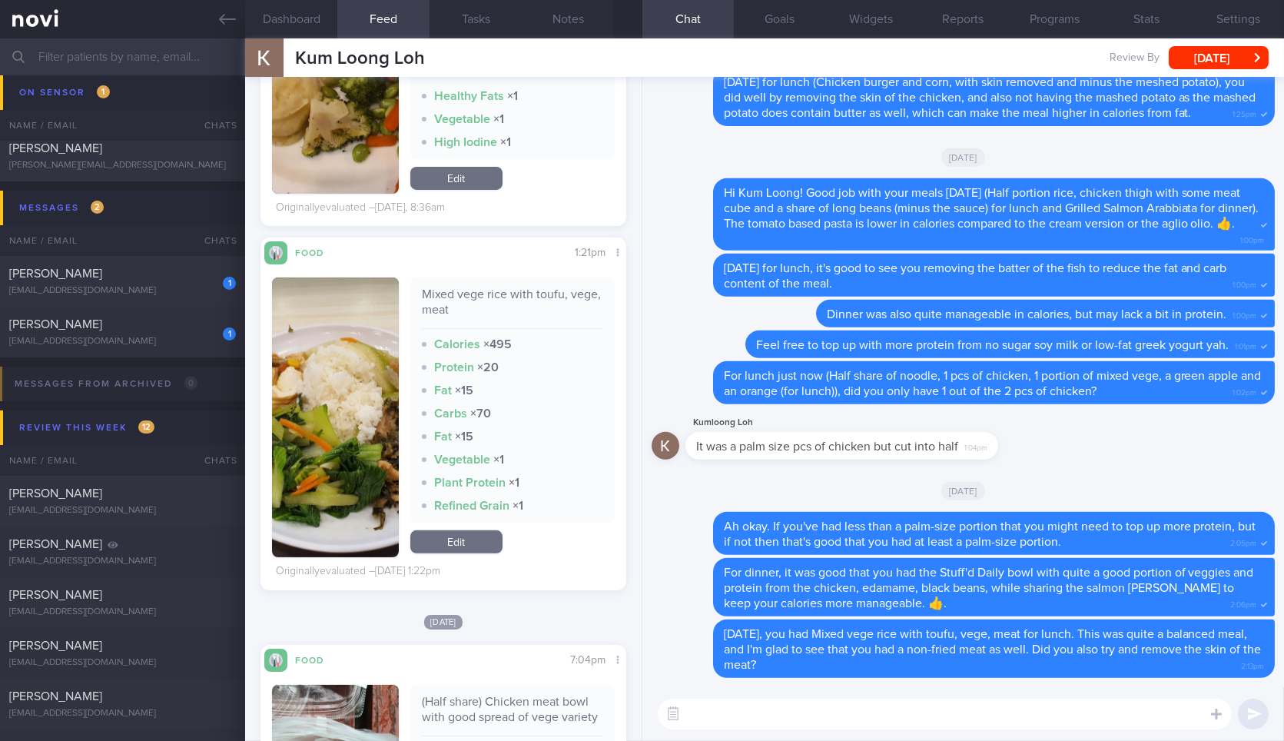
scroll to position [713, 0]
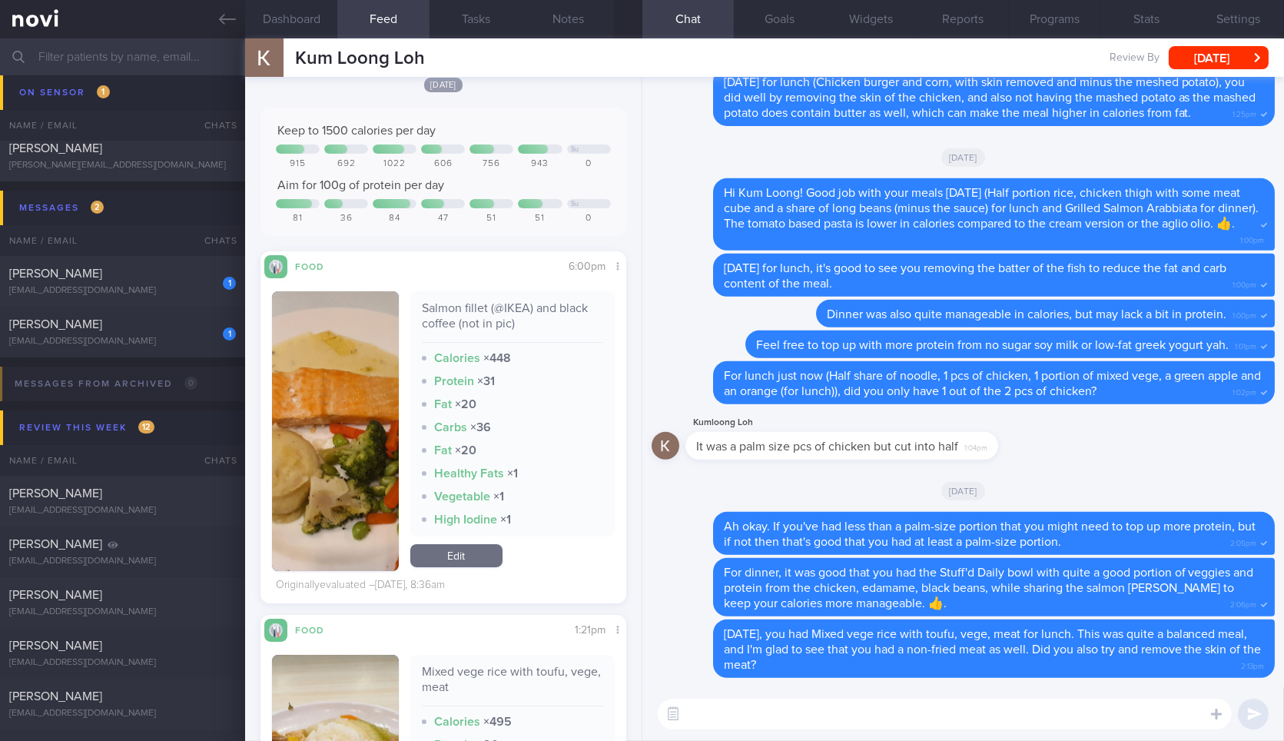
click at [463, 307] on div "Salmon fillet (@IKEA) and black coffee (not in pic)" at bounding box center [512, 321] width 181 height 42
copy div "Salmon fillet (@IKEA) and black coffee (not in pic)"
click at [304, 389] on button "button" at bounding box center [335, 431] width 126 height 280
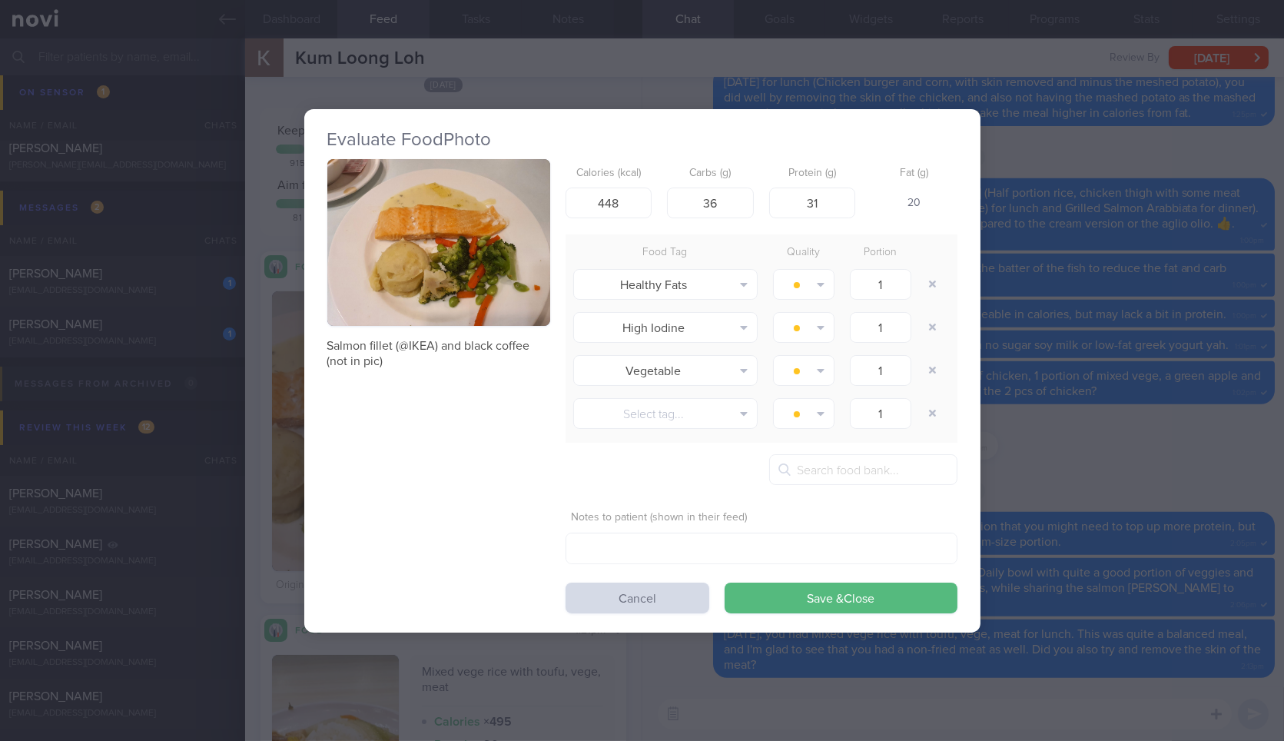
click at [908, 696] on div "Evaluate Food Photo Salmon fillet (@IKEA) and black coffee (not in pic) Calorie…" at bounding box center [642, 370] width 676 height 741
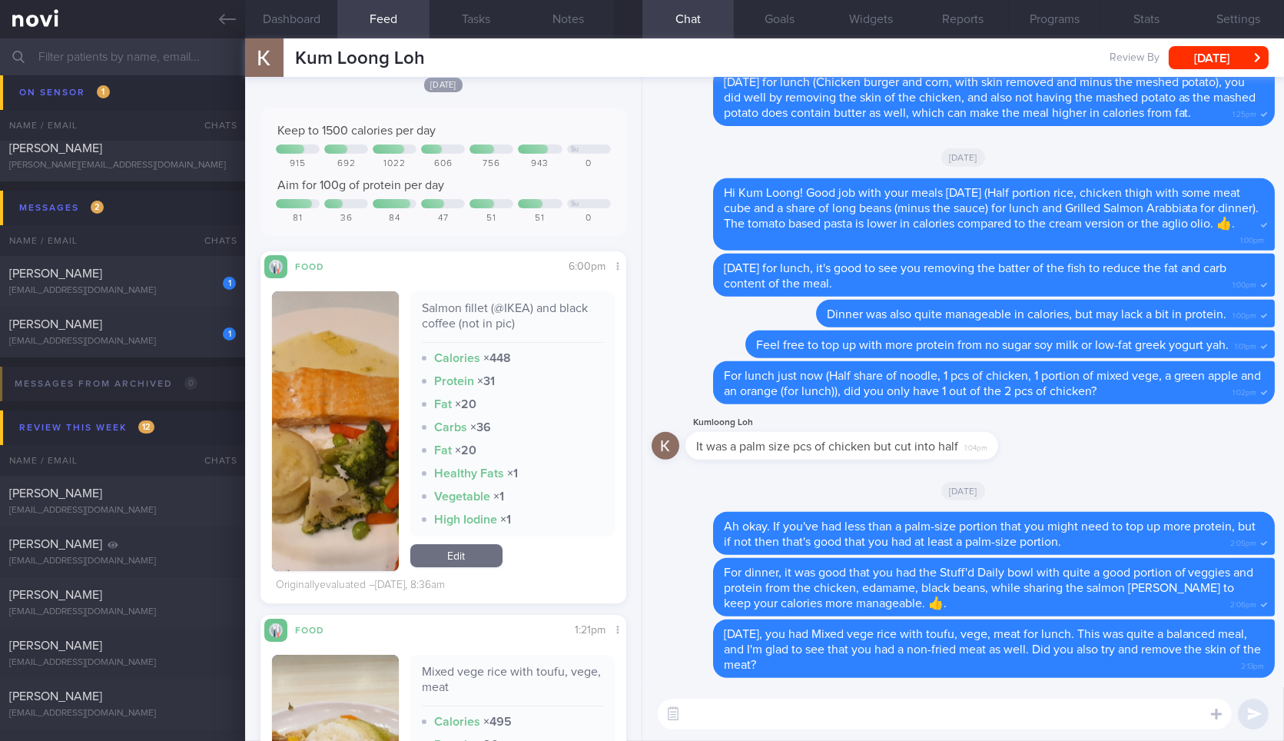
click at [892, 711] on textarea at bounding box center [945, 713] width 574 height 31
paste textarea "Salmon fillet (@IKEA) and black coffee (not in pic)"
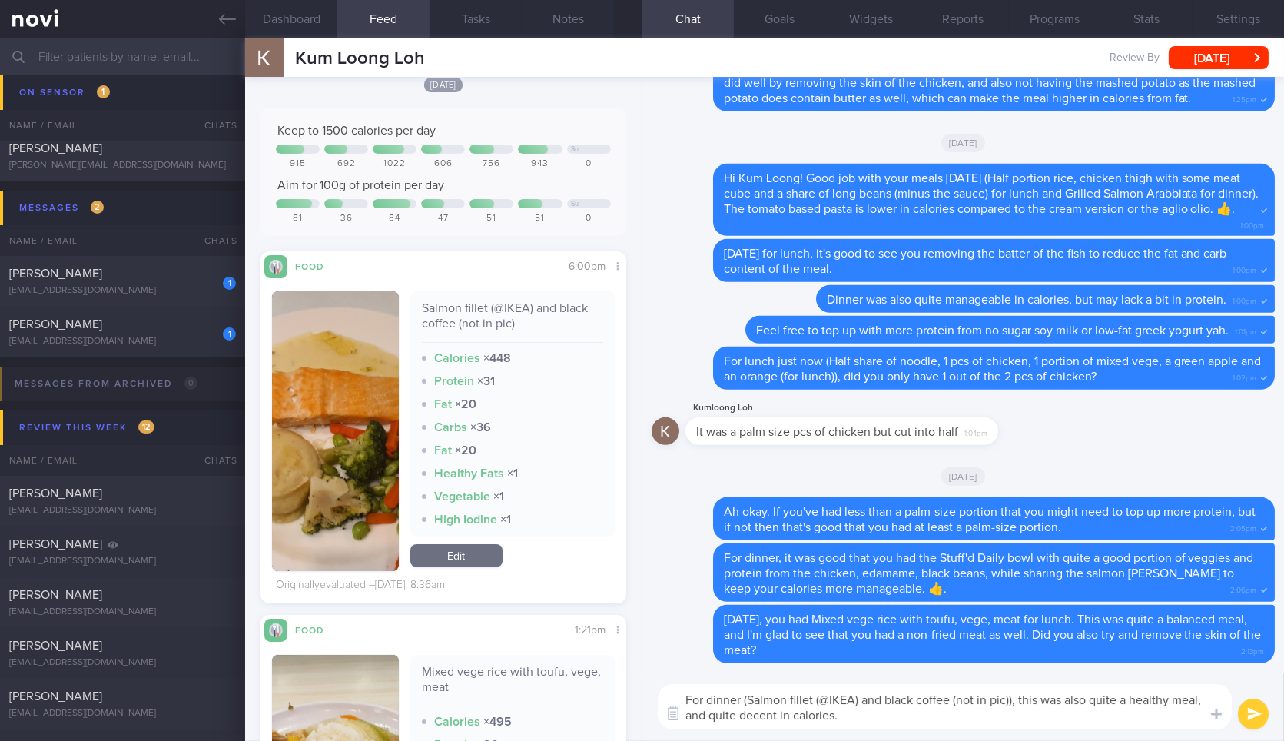
type textarea "For dinner (Salmon fillet (@IKEA) and black coffee (not in pic)), this was also…"
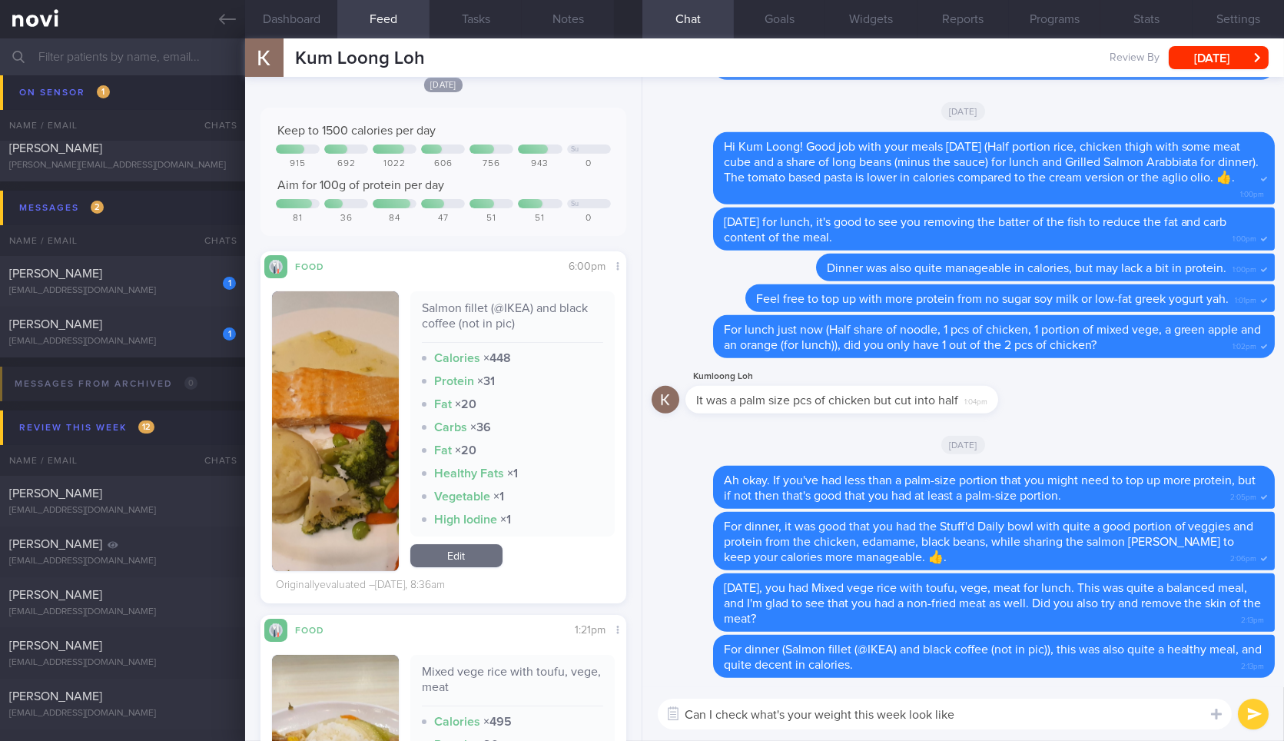
type textarea "Can I check what's your weight this week look like?"
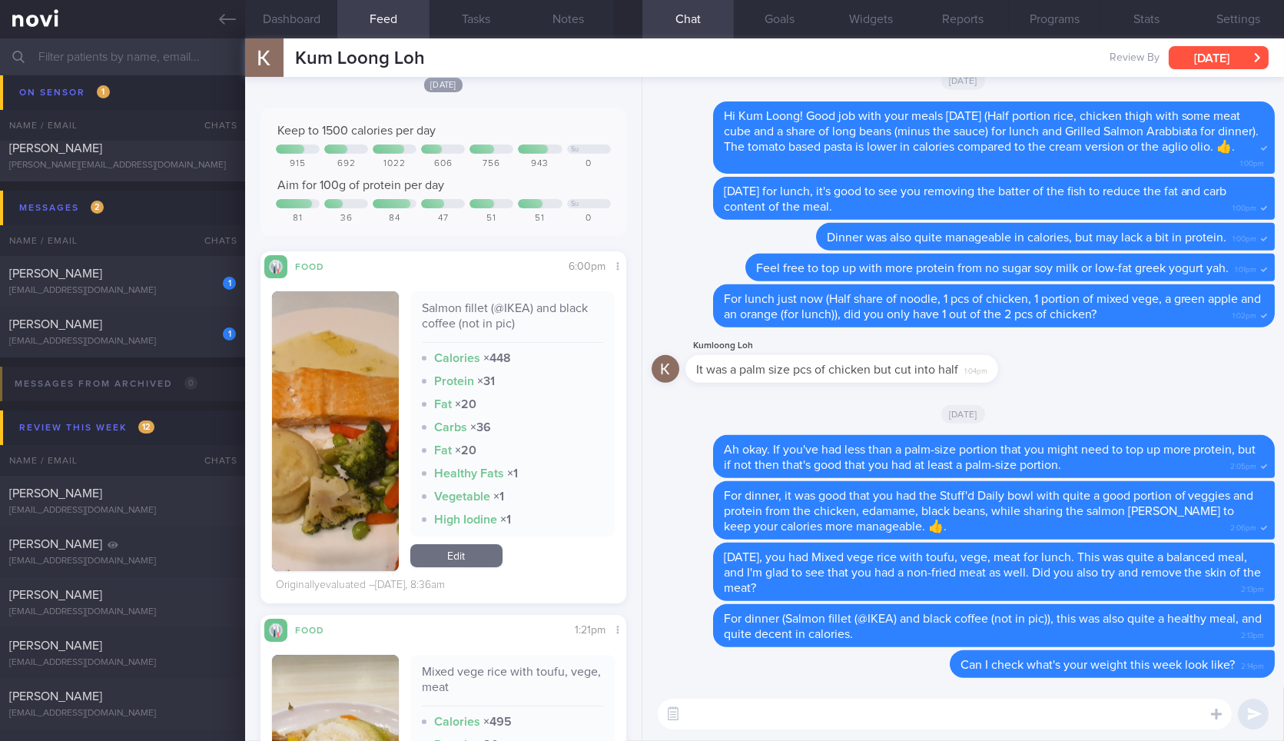
click at [1205, 65] on button "[DATE]" at bounding box center [1219, 57] width 100 height 23
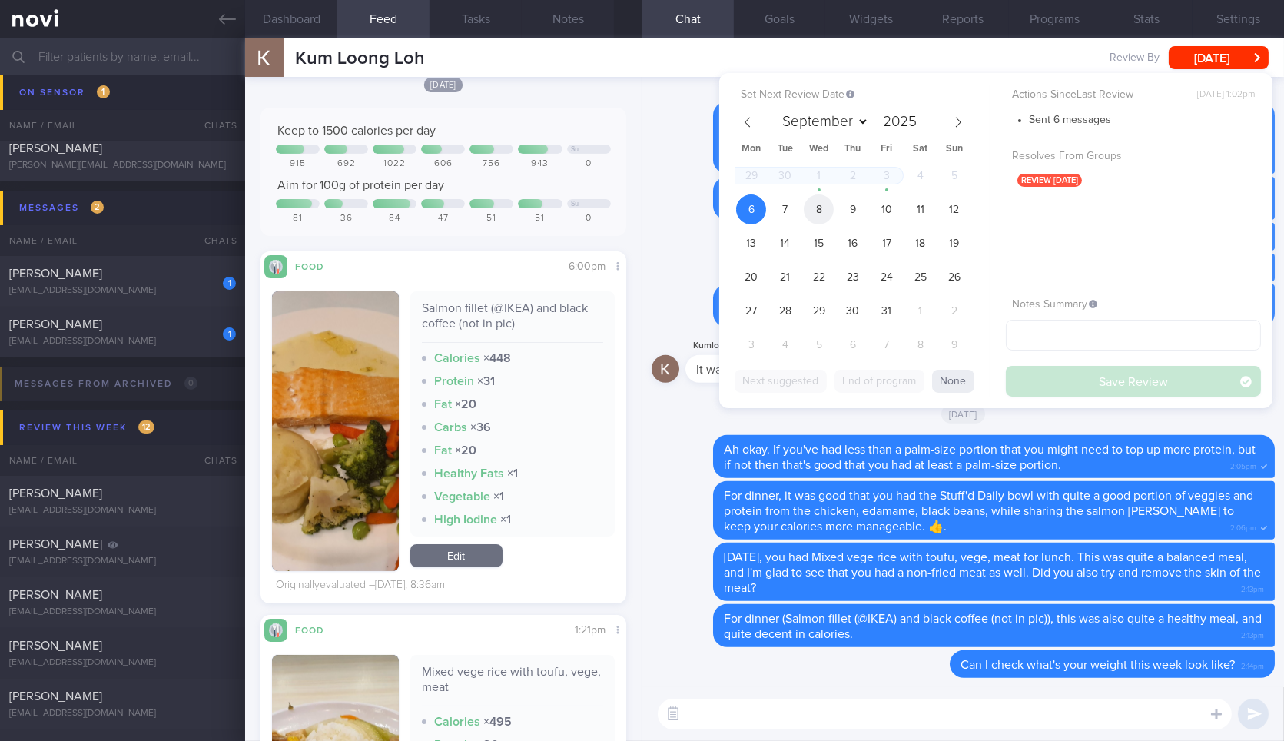
click at [820, 203] on span "8" at bounding box center [819, 209] width 30 height 30
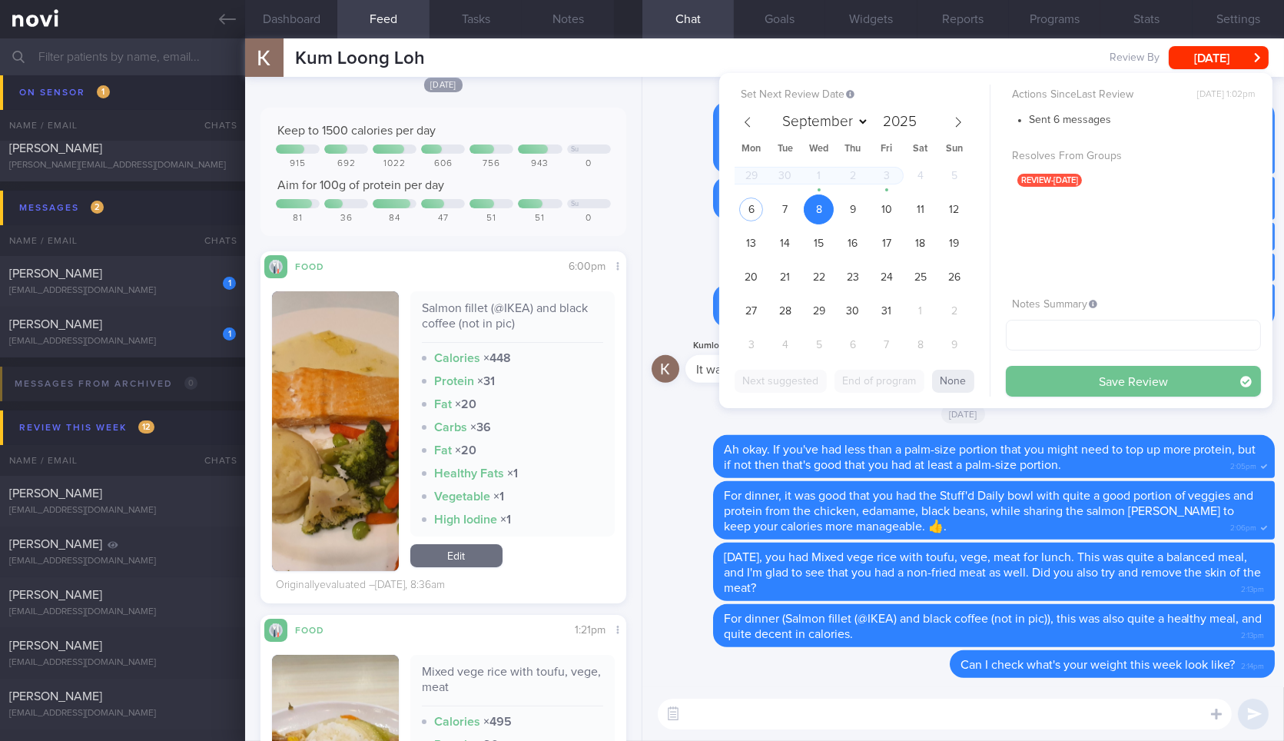
click at [1029, 372] on button "Save Review" at bounding box center [1133, 381] width 255 height 31
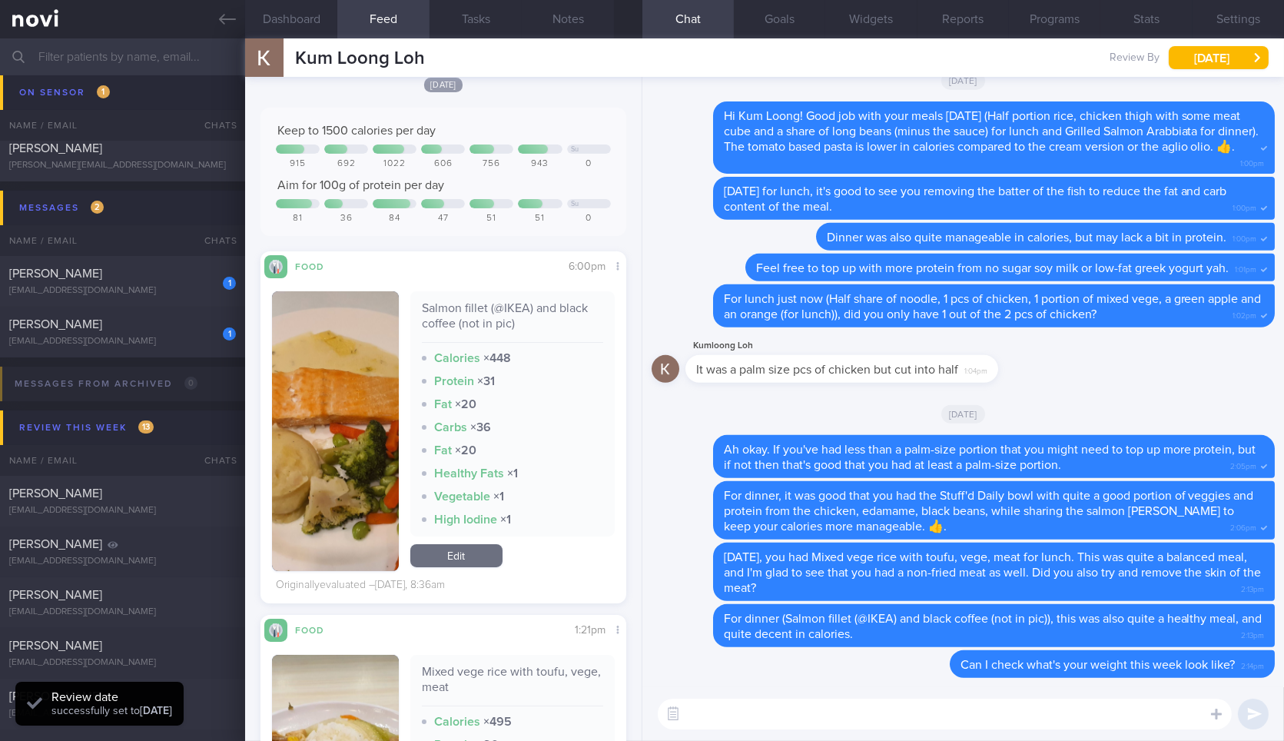
click at [218, 22] on link at bounding box center [122, 19] width 245 height 38
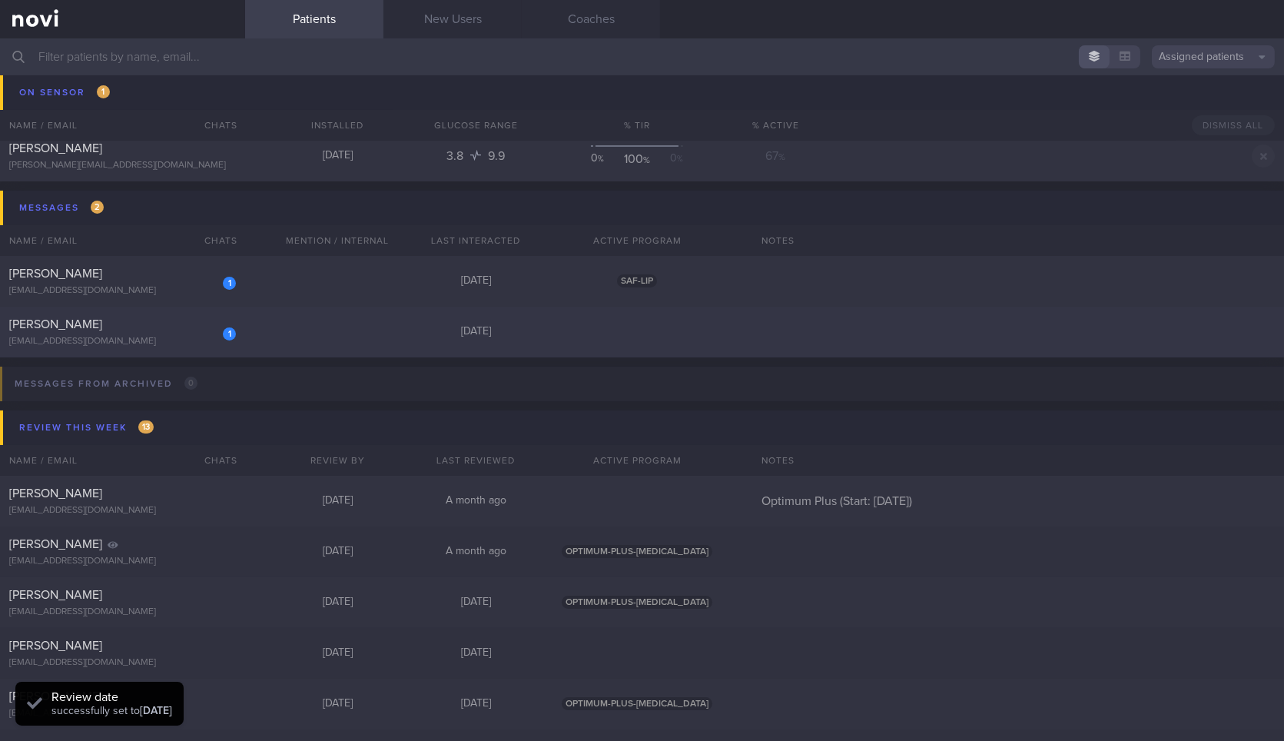
click at [184, 340] on div "[EMAIL_ADDRESS][DOMAIN_NAME]" at bounding box center [122, 342] width 227 height 12
select select "9"
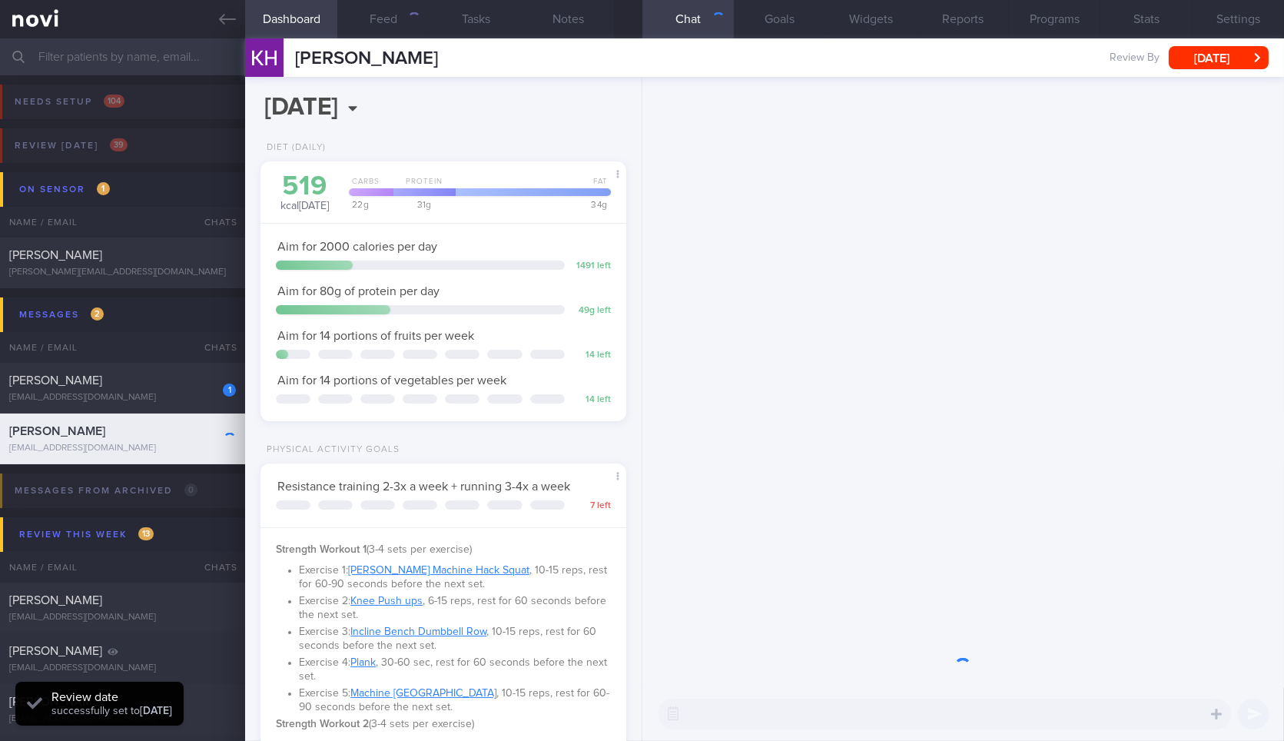
scroll to position [858, 0]
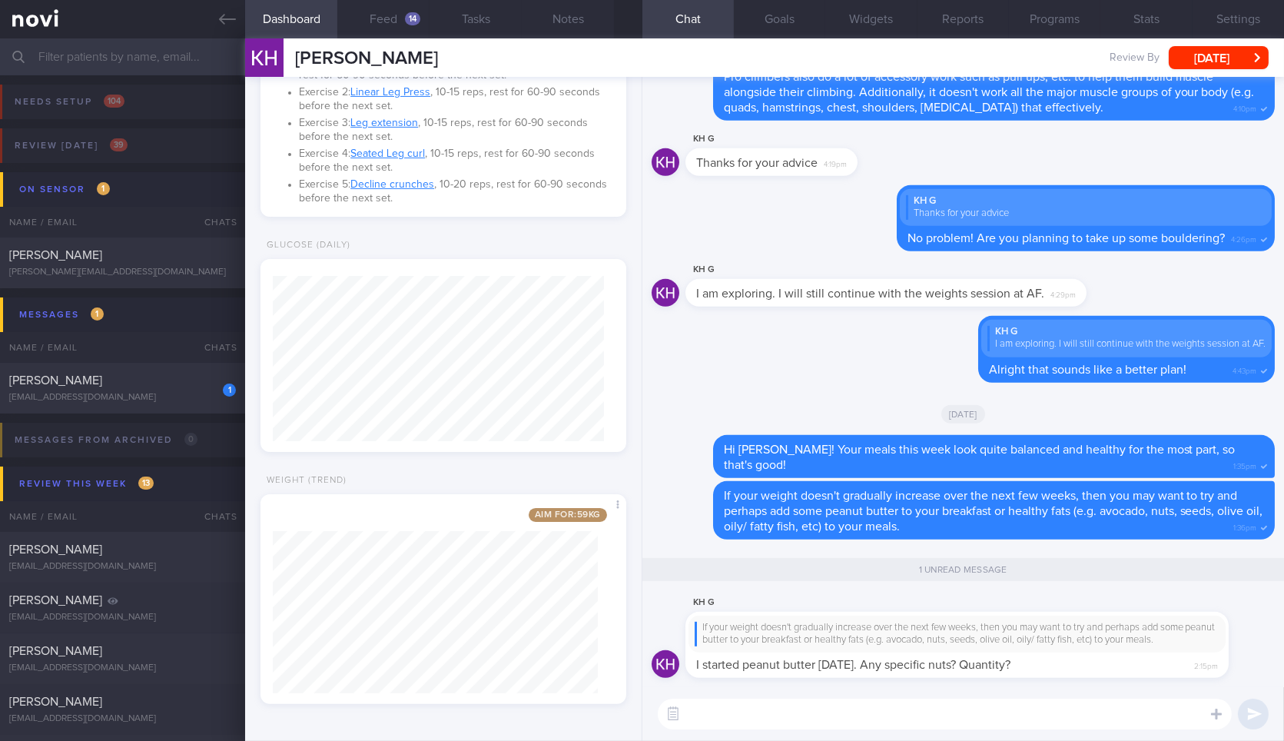
click at [847, 722] on textarea at bounding box center [945, 713] width 574 height 31
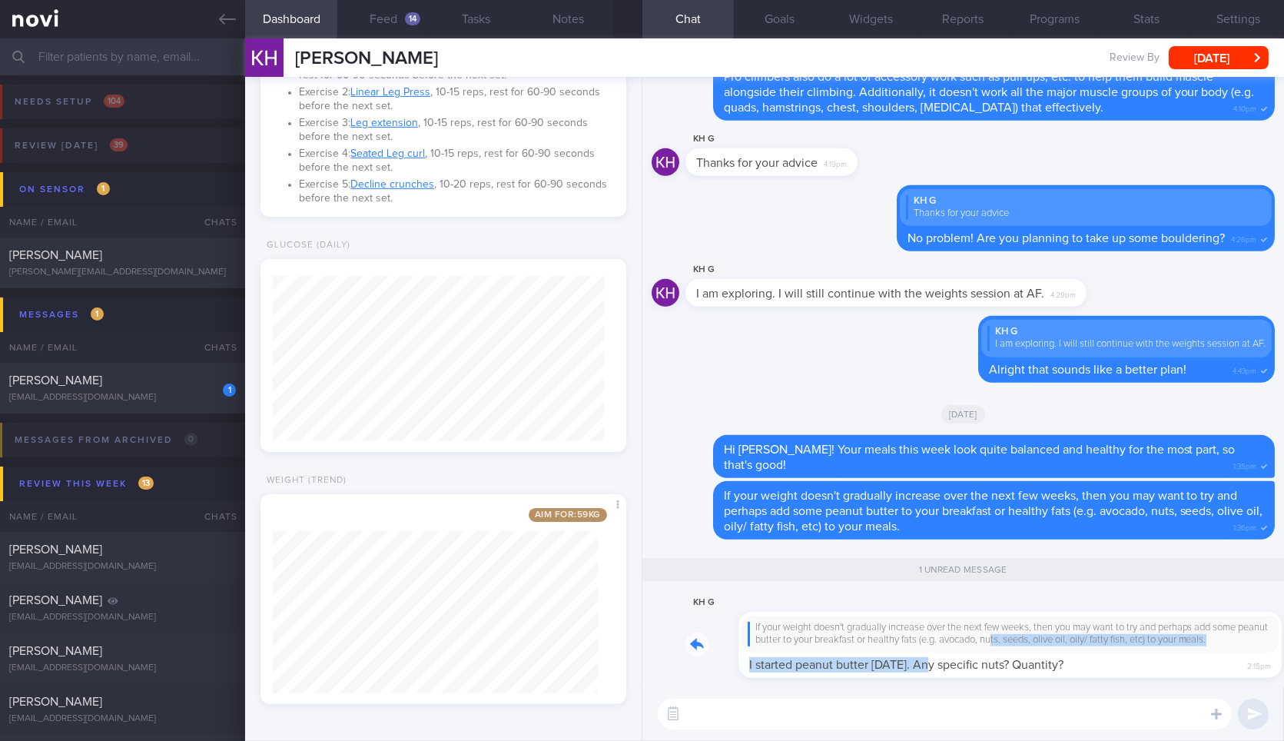
drag, startPoint x: 881, startPoint y: 657, endPoint x: 979, endPoint y: 634, distance: 101.0
click at [979, 634] on div "KH G If your weight doesn't gradually increase over the next few weeks, then yo…" at bounding box center [979, 635] width 589 height 85
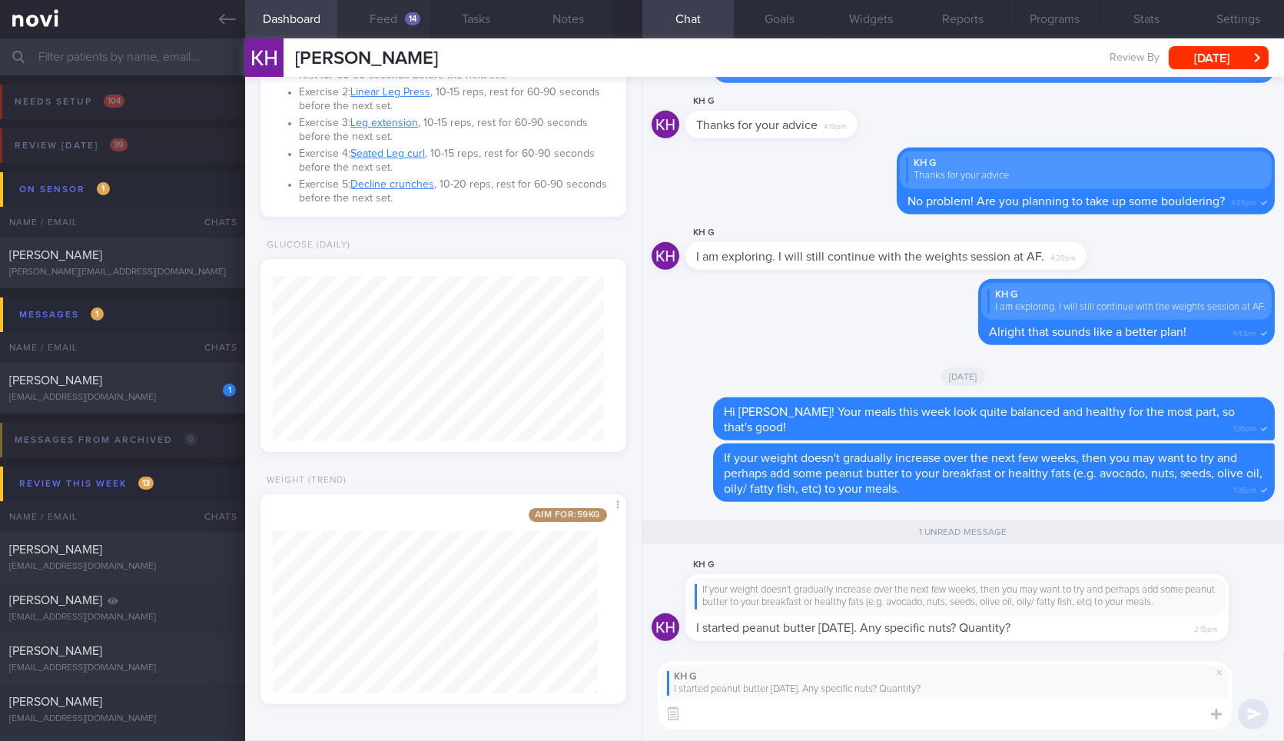
click at [390, 28] on button "Feed 14" at bounding box center [383, 19] width 92 height 38
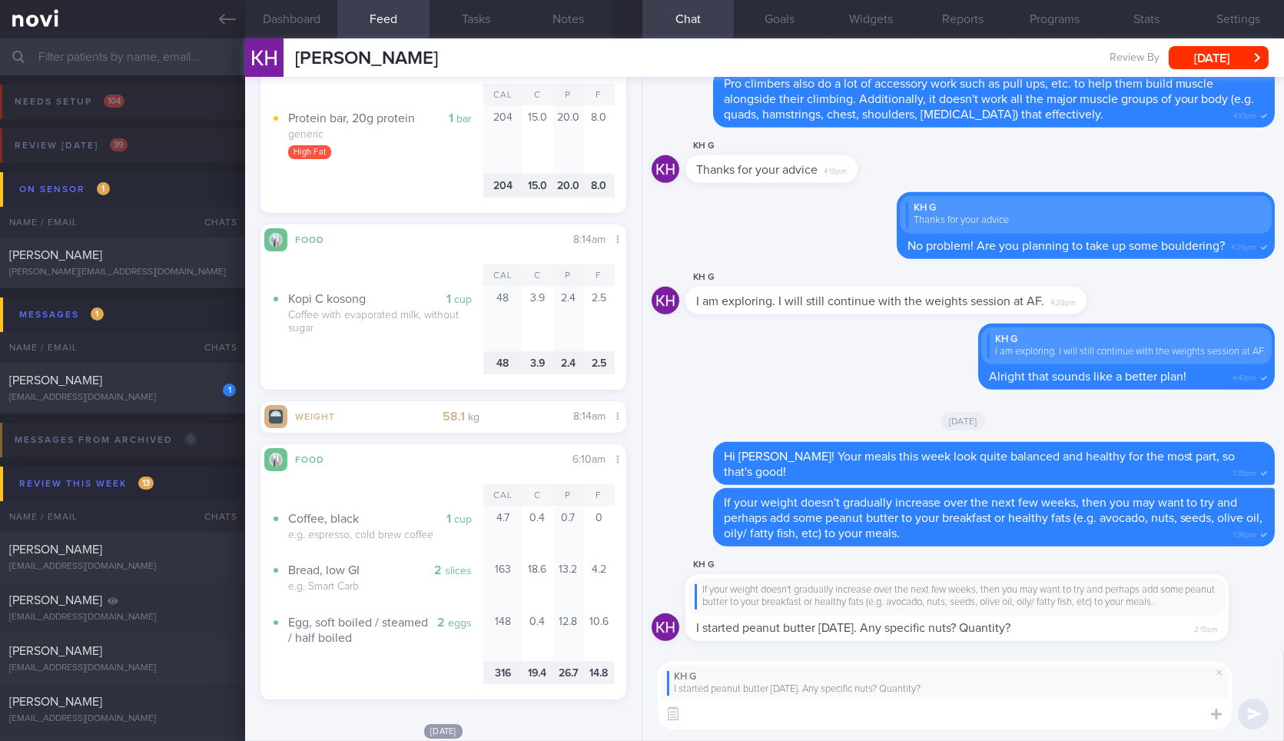
scroll to position [6917, 0]
click at [768, 719] on textarea at bounding box center [945, 713] width 574 height 31
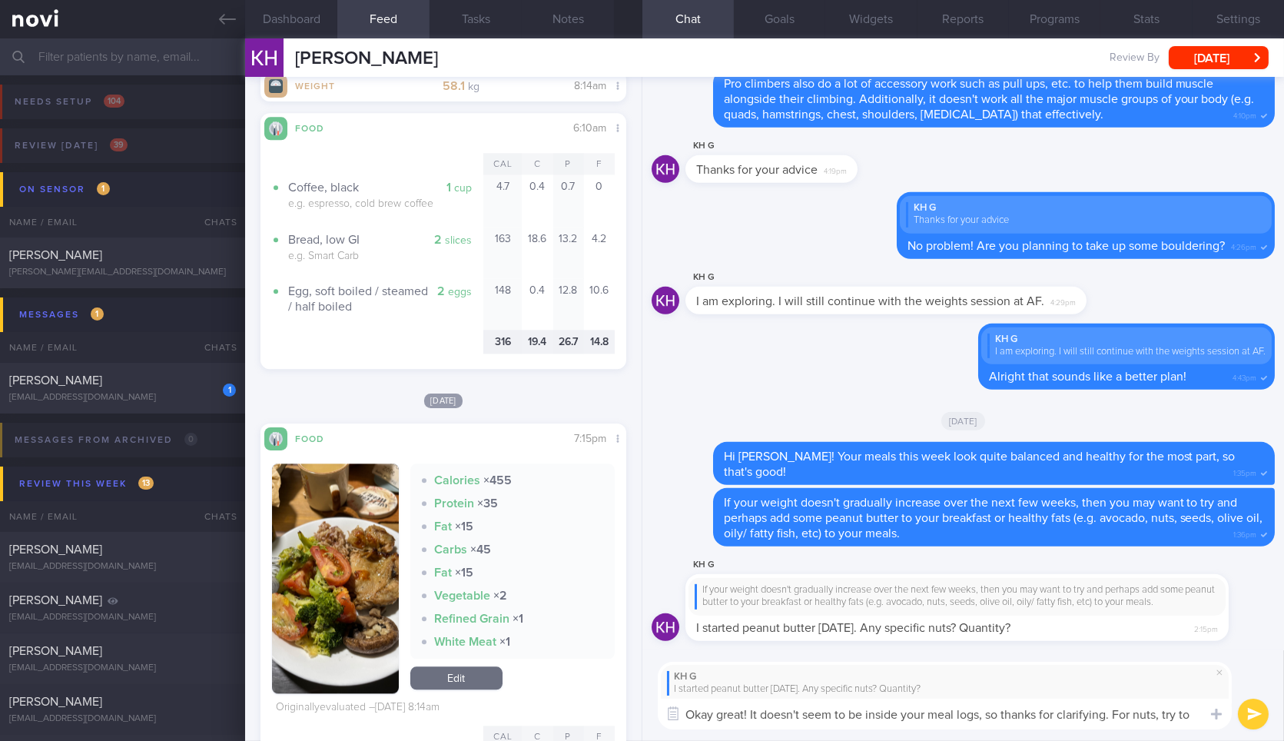
scroll to position [0, 0]
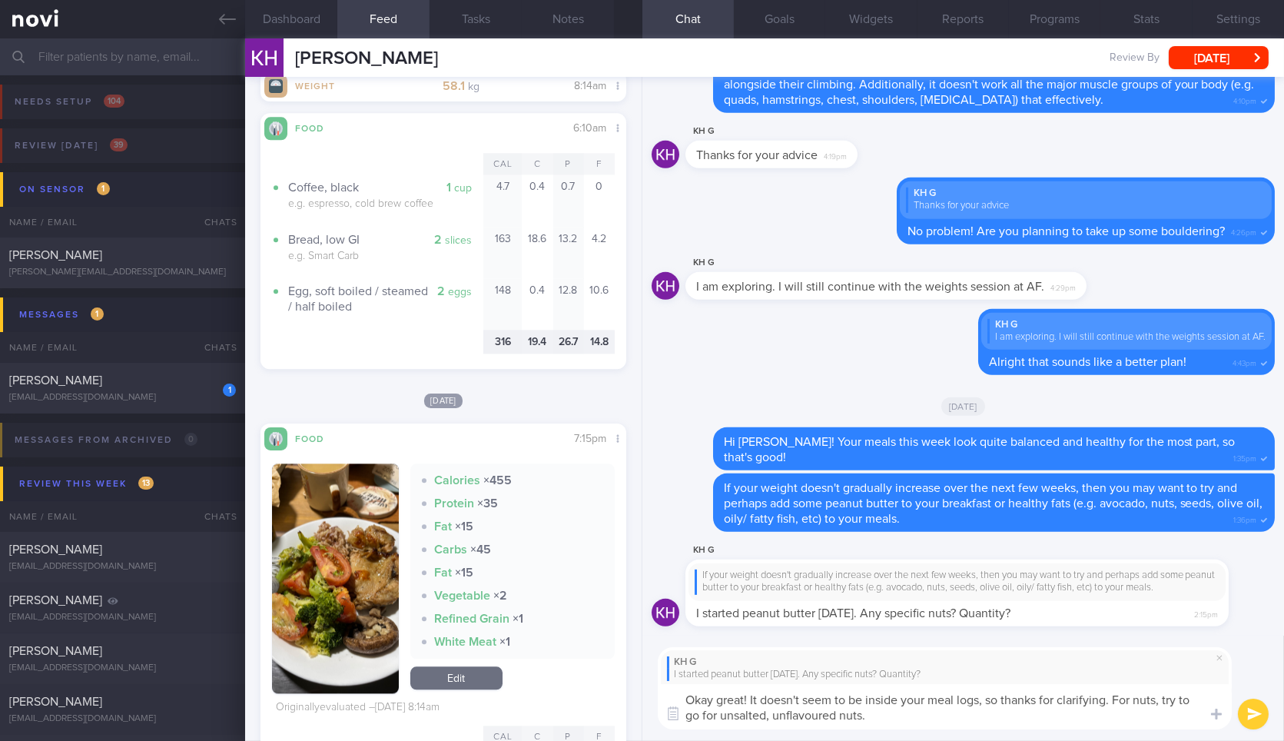
type textarea "Okay great! It doesn't seem to be inside your meal logs, so thanks for clarifyi…"
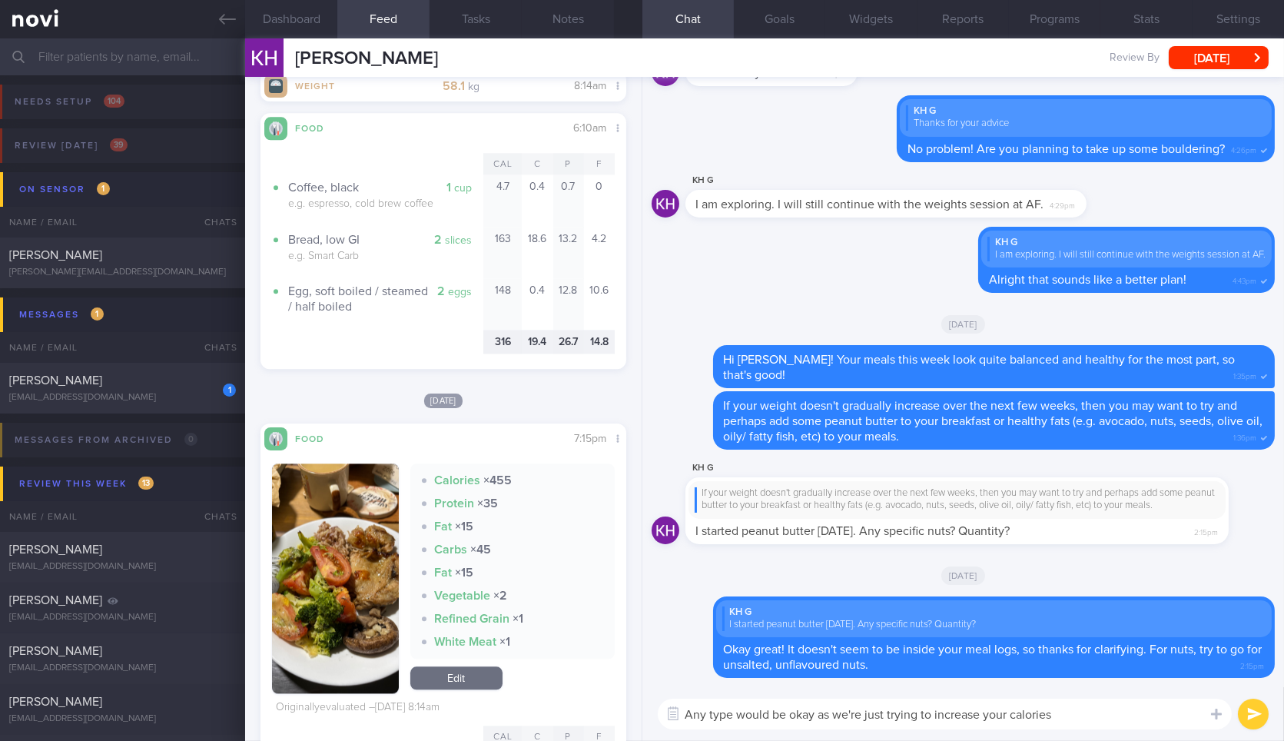
type textarea "Any type would be okay as we're just trying to increase your calories."
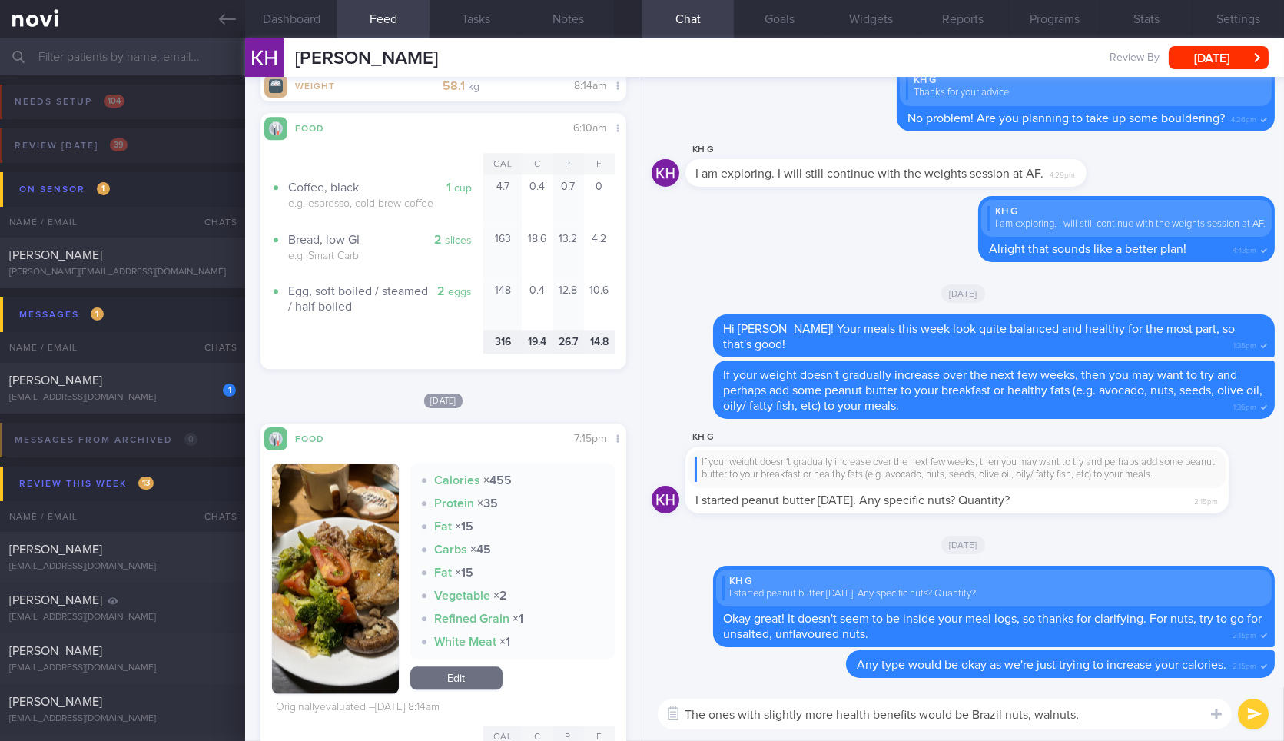
drag, startPoint x: 1116, startPoint y: 718, endPoint x: 973, endPoint y: 715, distance: 142.2
click at [973, 715] on textarea "The ones with slightly more health benefits would be Brazil nuts, walnuts," at bounding box center [945, 713] width 574 height 31
paste textarea "almonds, walnuts, pistachios, brazil nuts, hazelnuts, and pecans"
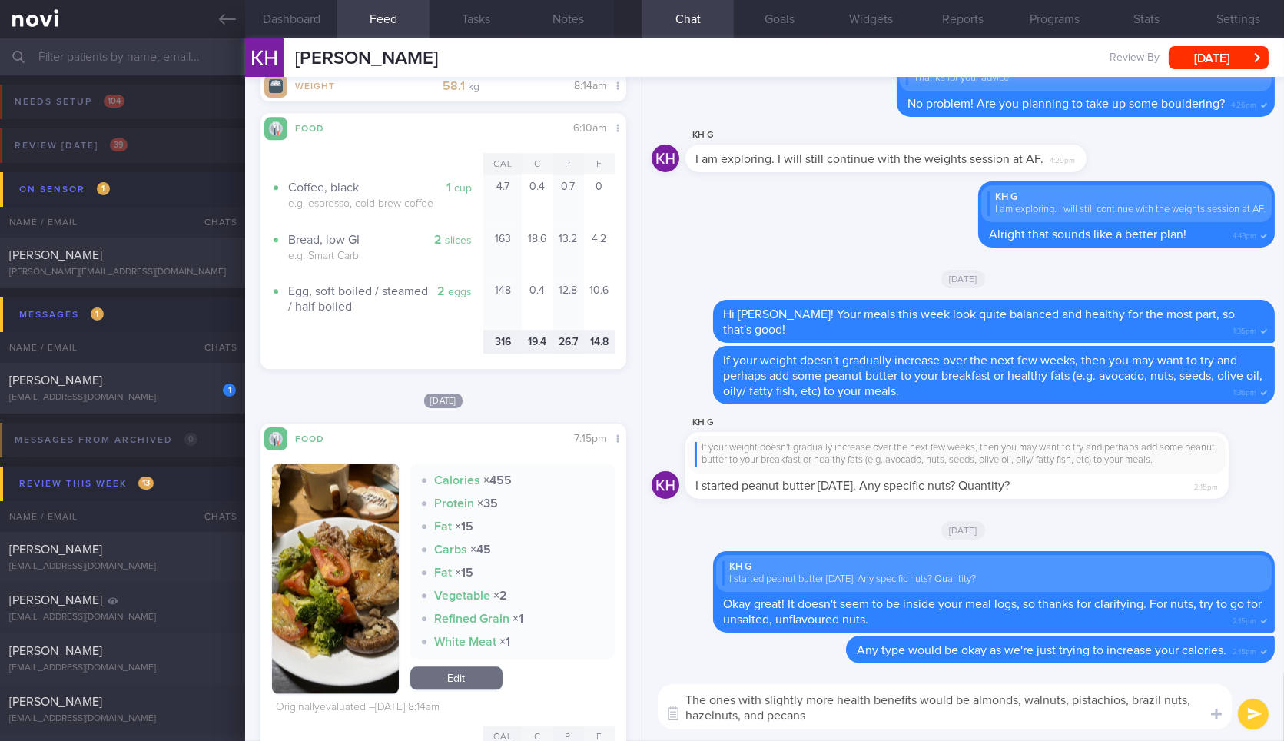
click at [1017, 725] on textarea "The ones with slightly more health benefits would be almonds, walnuts, pistachi…" at bounding box center [945, 706] width 574 height 45
type textarea "The ones with slightly more health benefits would be almonds, walnuts, pistachi…"
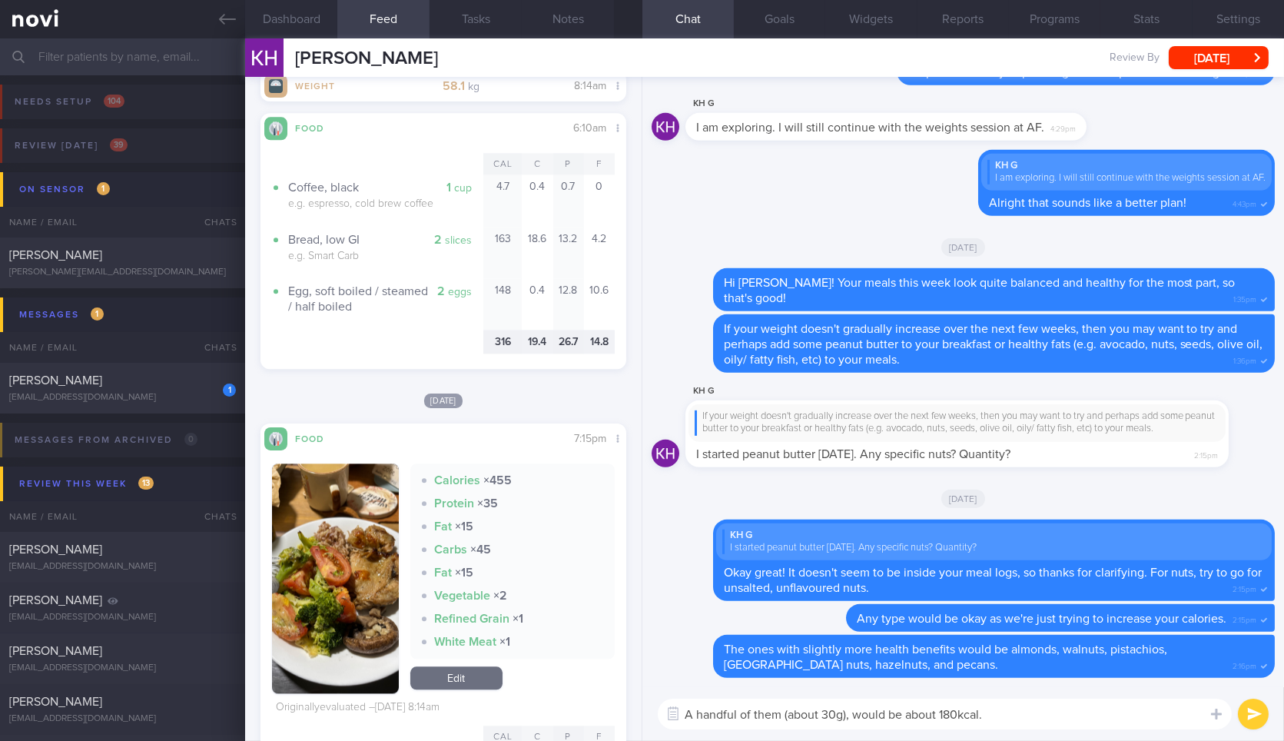
type textarea "A handful of them (about 30g), would be about 180kcal."
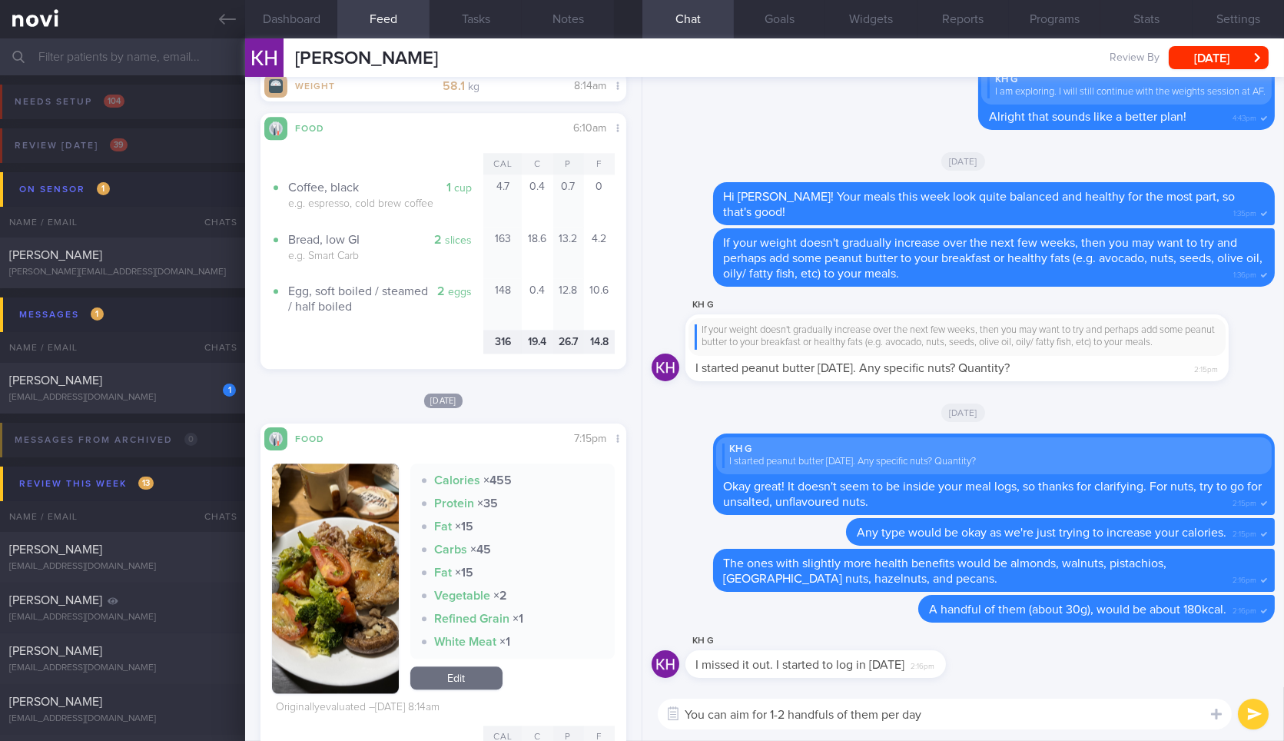
type textarea "You can aim for 1-2 handfuls of them per day."
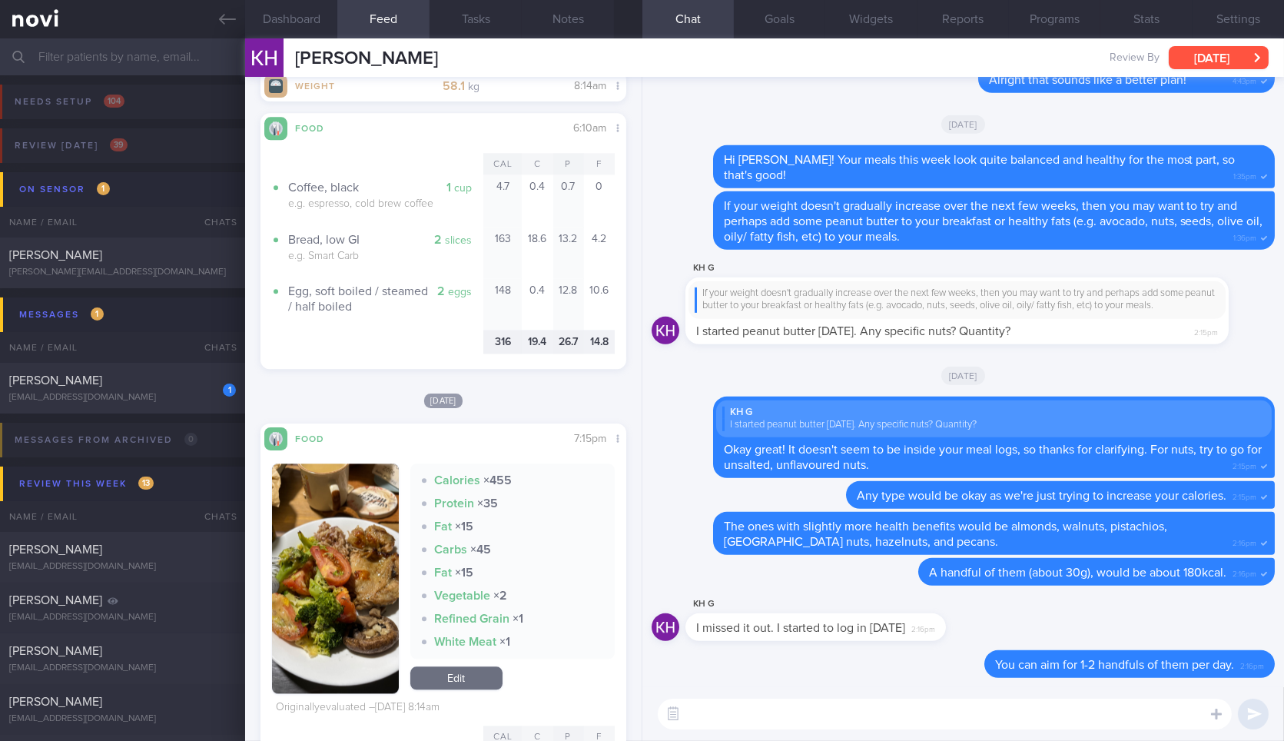
click at [1216, 51] on button "[DATE]" at bounding box center [1219, 57] width 100 height 23
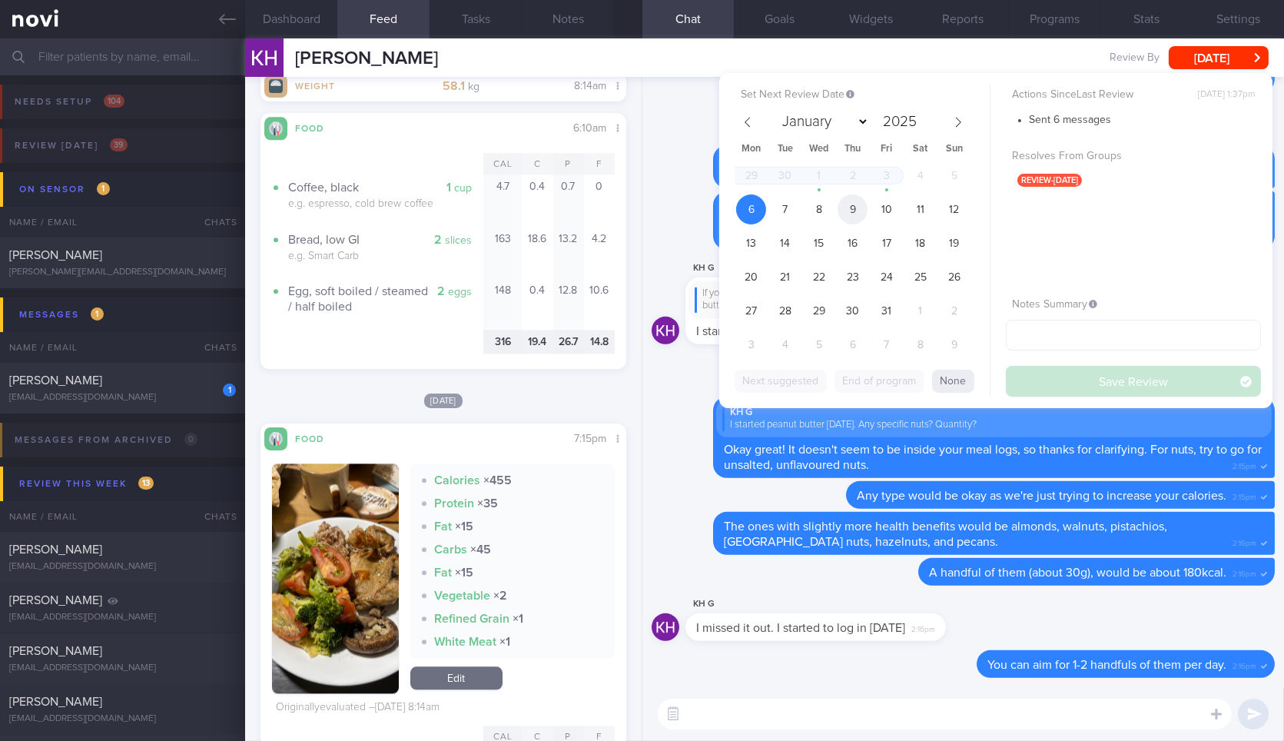
click at [851, 214] on span "9" at bounding box center [852, 209] width 30 height 30
click at [1036, 376] on button "Save Review" at bounding box center [1133, 381] width 255 height 31
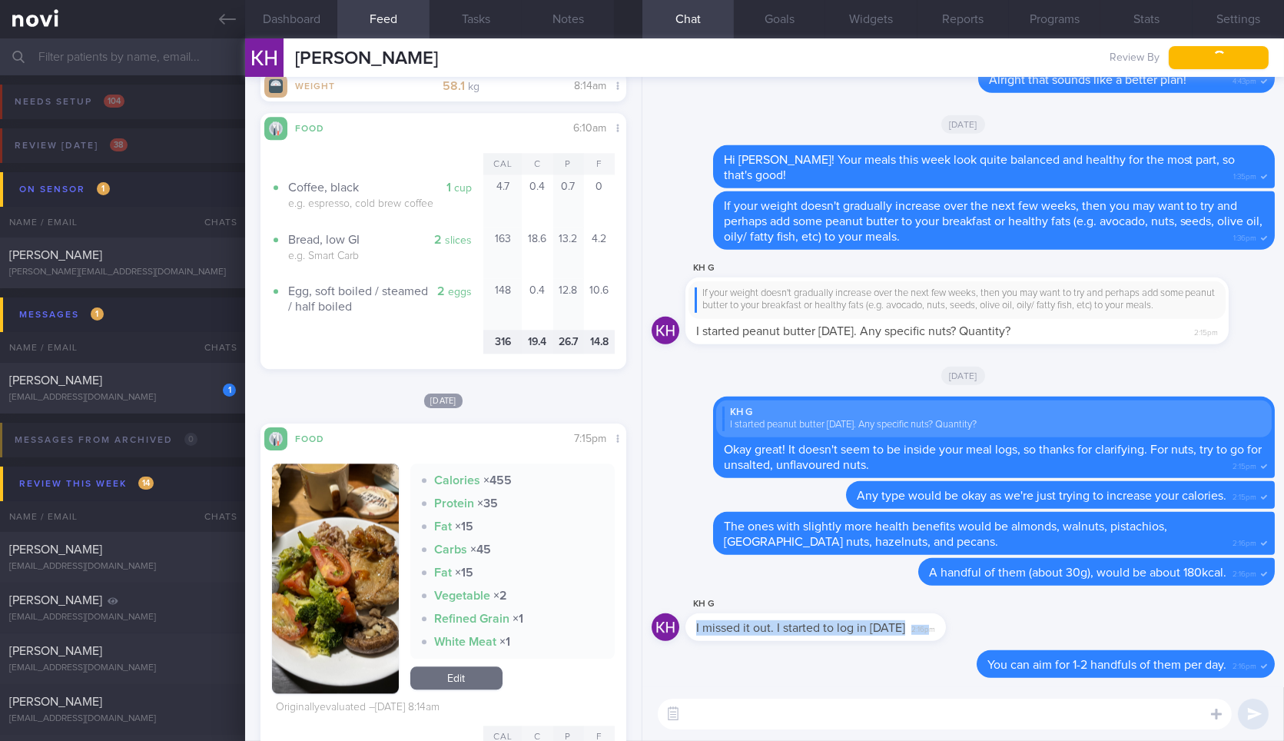
drag, startPoint x: 924, startPoint y: 635, endPoint x: 1062, endPoint y: 635, distance: 137.5
click at [1062, 635] on div "KH G I missed it out. I started to log in today 2:16pm" at bounding box center [963, 622] width 623 height 55
click at [944, 624] on div "KH G I missed it out. I started to log in today 2:16pm" at bounding box center [838, 618] width 307 height 46
drag, startPoint x: 937, startPoint y: 621, endPoint x: 1067, endPoint y: 631, distance: 131.0
click at [1067, 631] on div "KH G I missed it out. I started to log in today 2:16pm" at bounding box center [963, 622] width 623 height 55
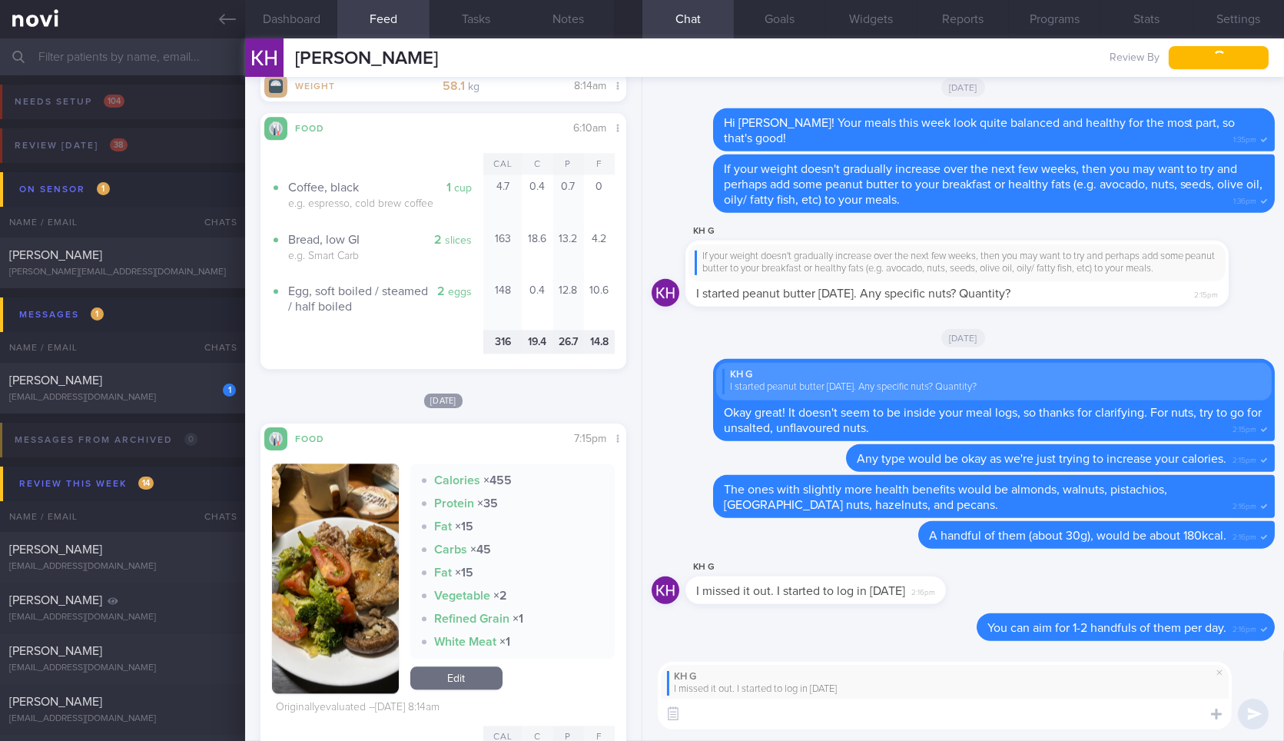
click at [1020, 706] on textarea at bounding box center [945, 713] width 574 height 31
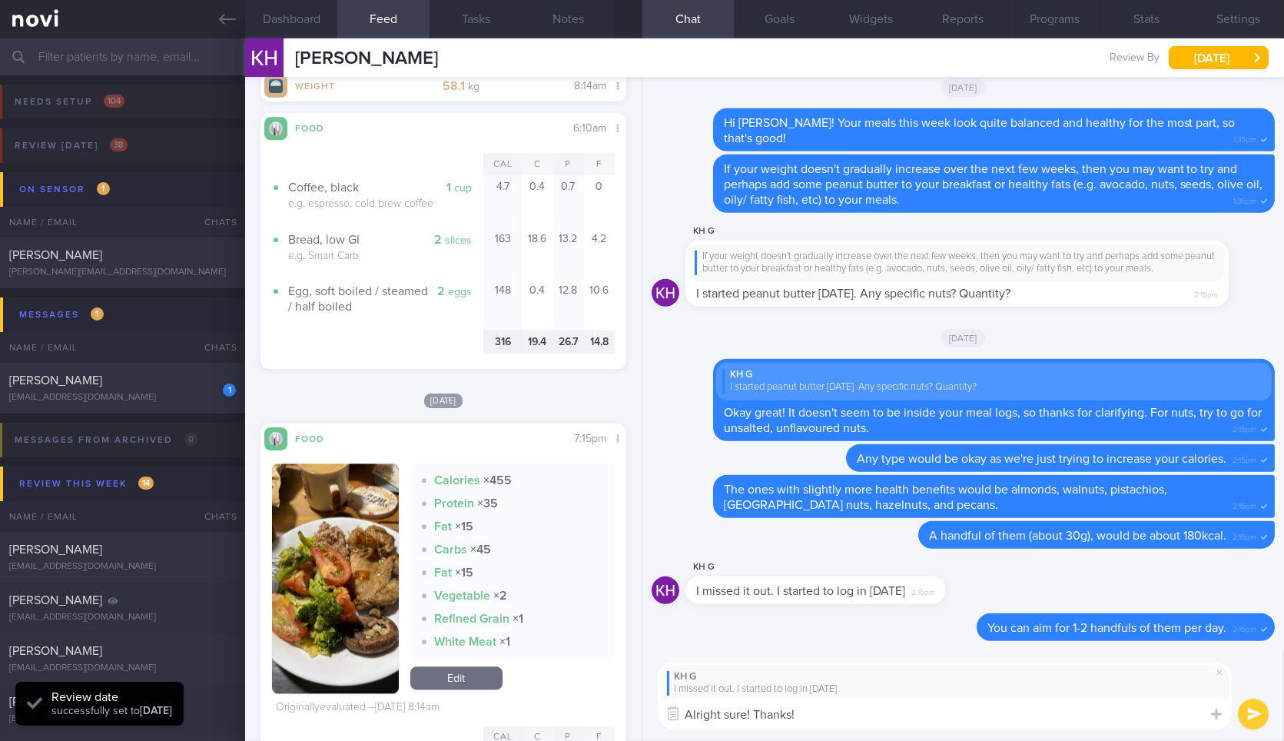
type textarea "Alright sure! Thanks!"
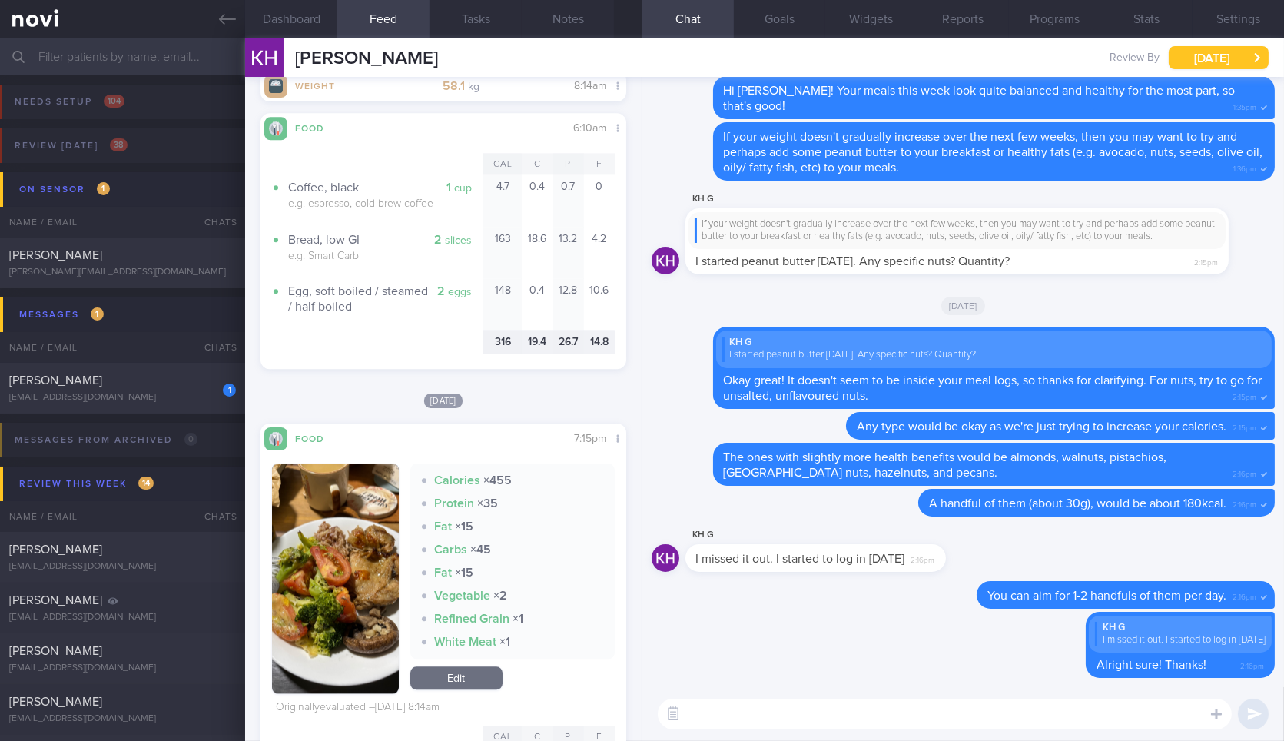
click at [1205, 62] on button "[DATE]" at bounding box center [1219, 57] width 100 height 23
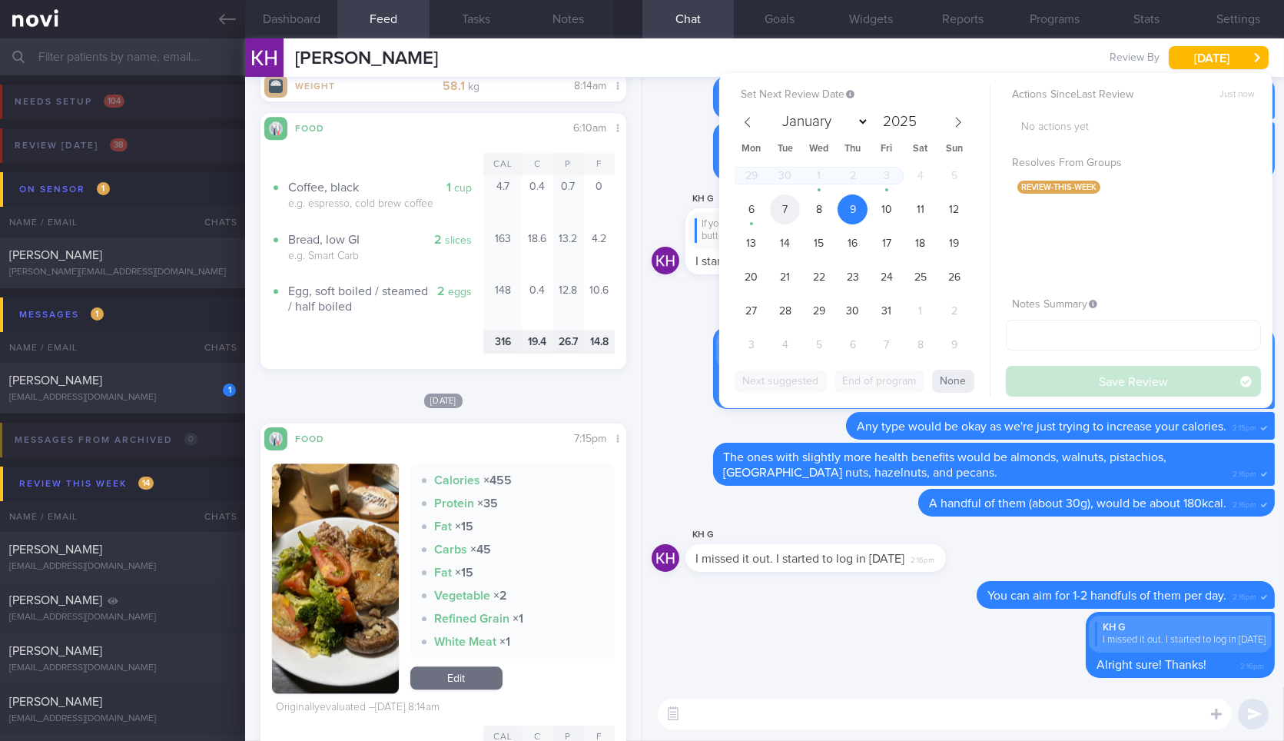
click at [784, 204] on span "7" at bounding box center [785, 209] width 30 height 30
click at [1093, 390] on button "Save Review" at bounding box center [1133, 381] width 255 height 31
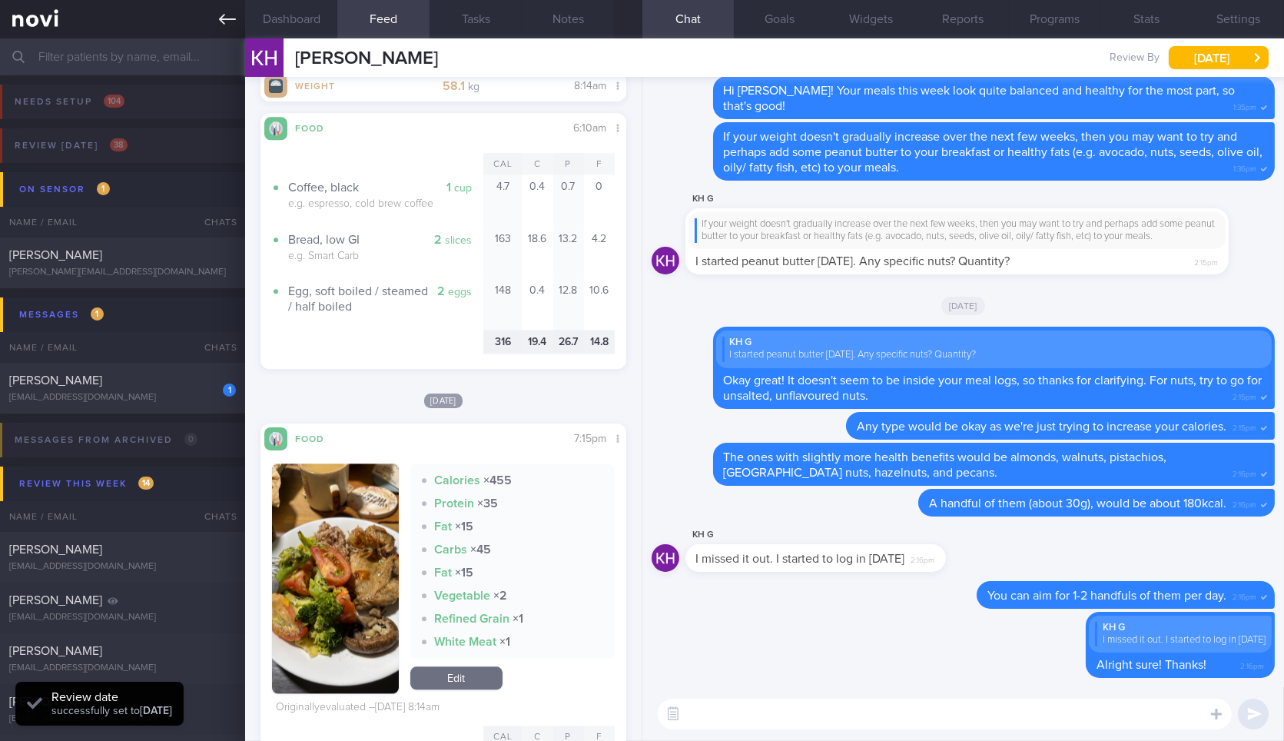
click at [221, 13] on icon at bounding box center [227, 19] width 17 height 17
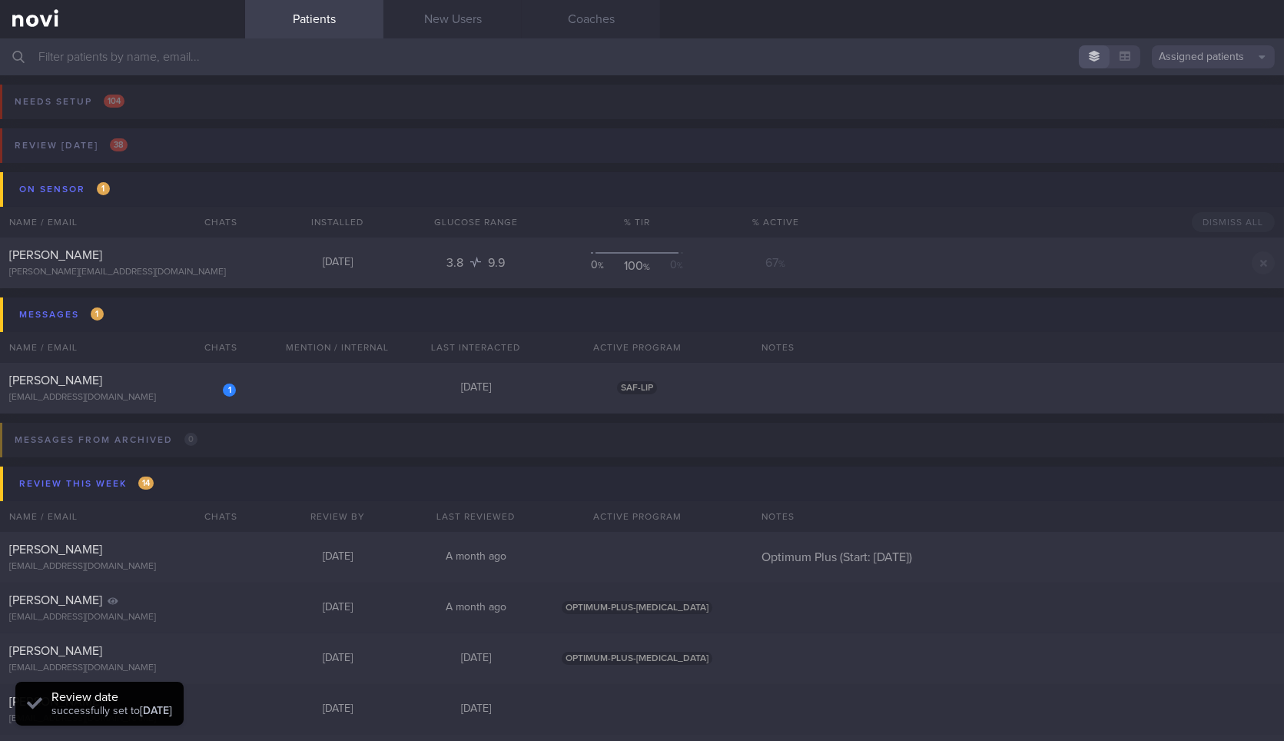
click at [270, 148] on button "Review today 38" at bounding box center [639, 150] width 1288 height 44
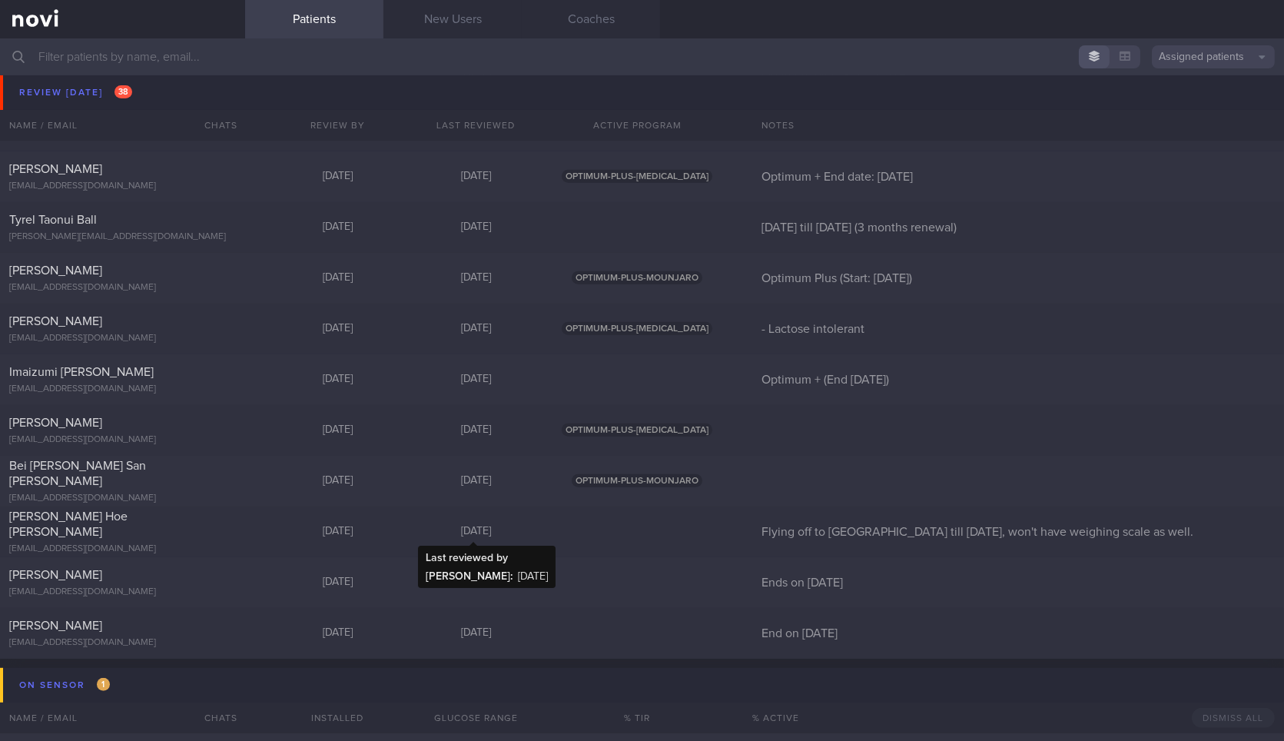
scroll to position [1463, 0]
click at [379, 493] on div "Bei Arcega Lulubelle San Agustin beiarcega@yahoo.com Today 5 days ago OPTIMUM-P…" at bounding box center [642, 480] width 1284 height 51
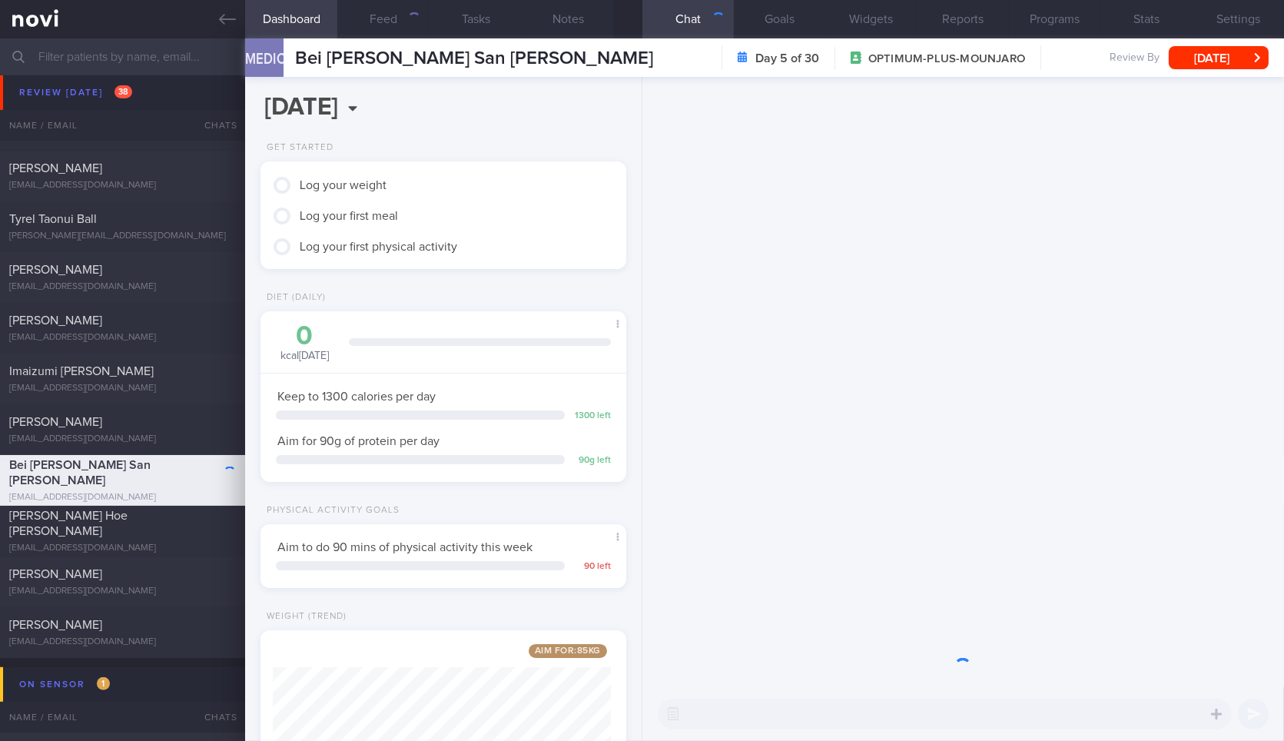
scroll to position [184, 324]
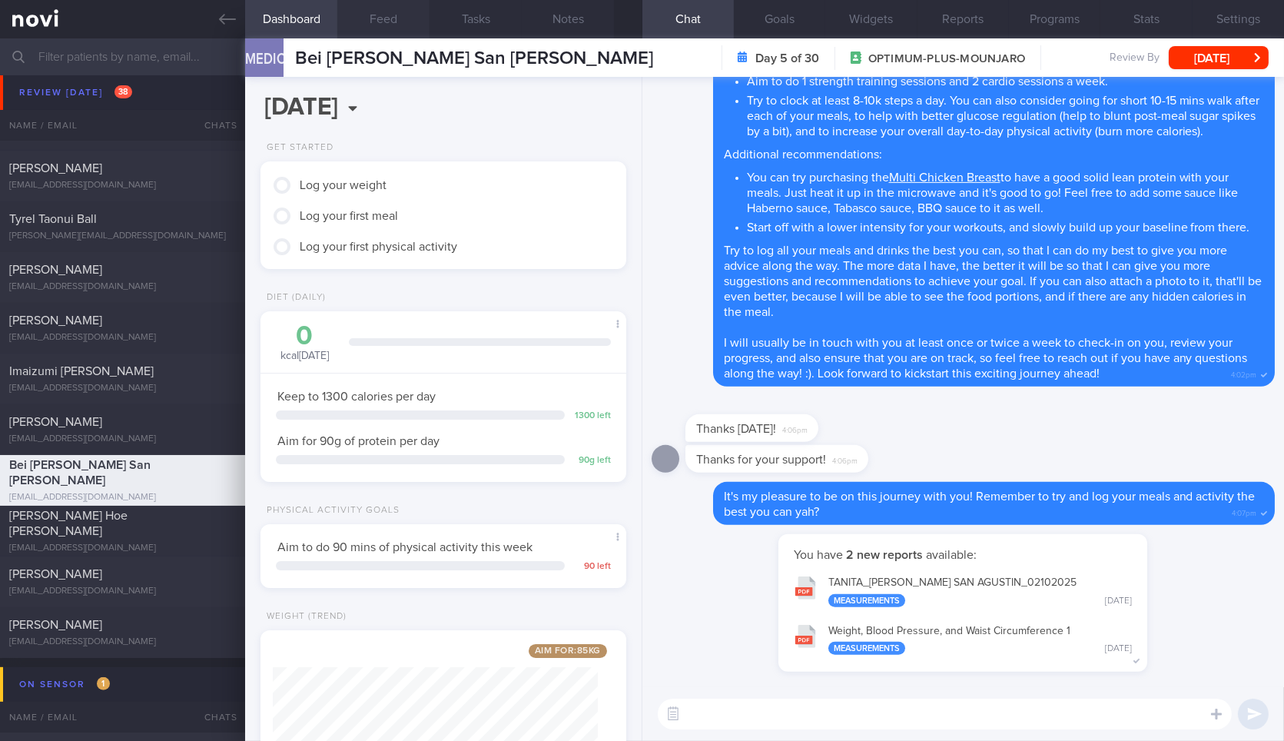
click at [395, 15] on button "Feed" at bounding box center [383, 19] width 92 height 38
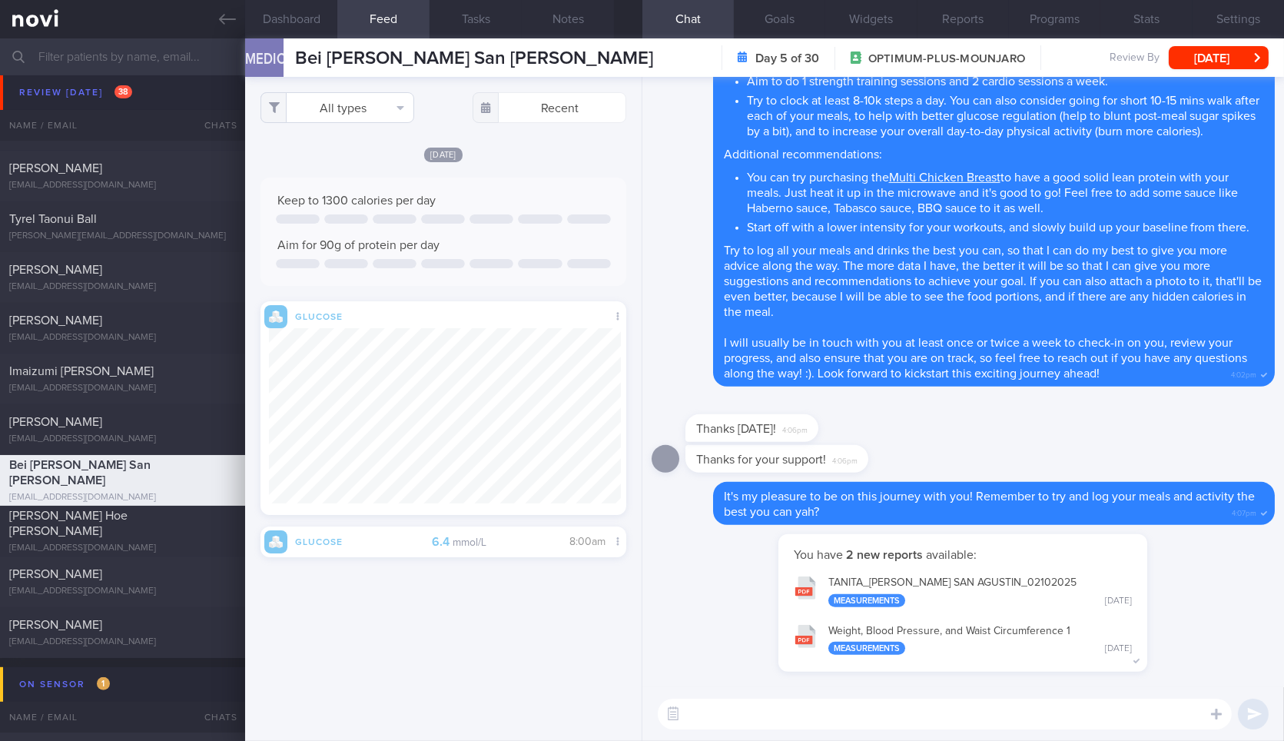
scroll to position [193, 351]
click at [372, 100] on button "All types" at bounding box center [337, 107] width 154 height 31
click at [357, 165] on button "Activity" at bounding box center [337, 160] width 152 height 23
checkbox input "false"
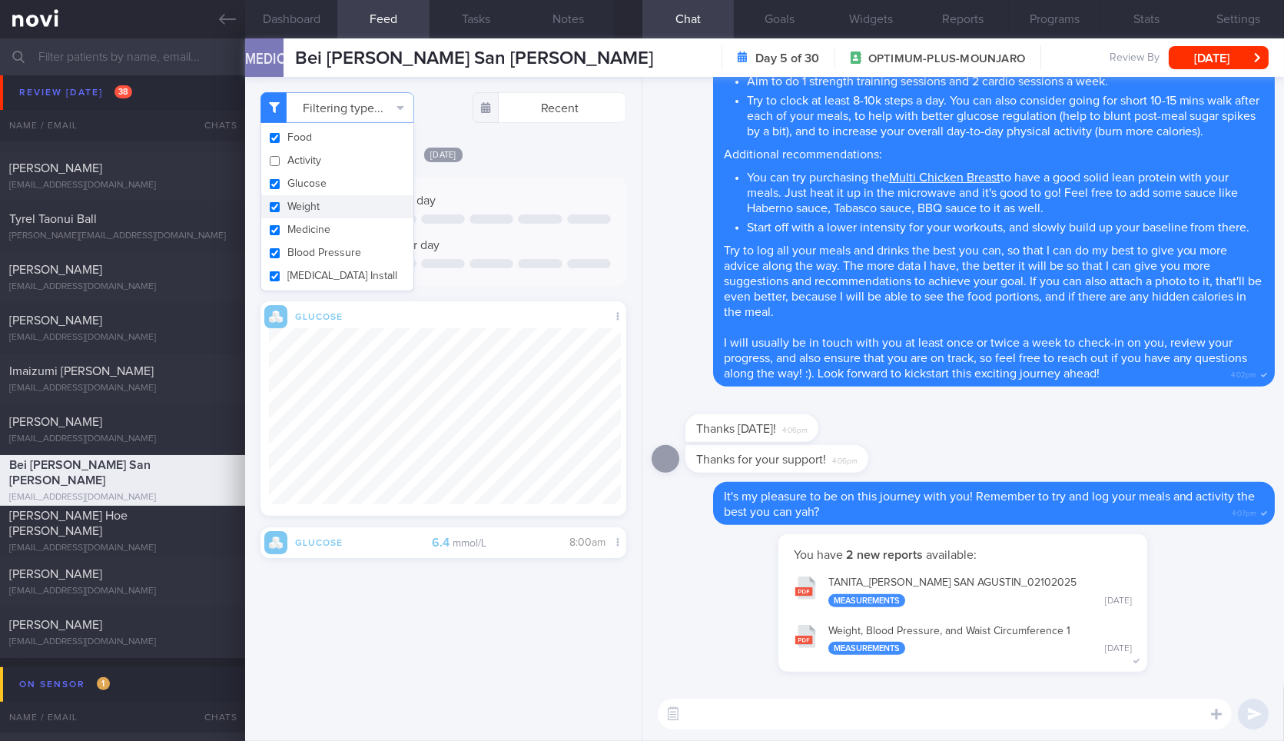
scroll to position [193, 351]
click at [351, 209] on button "Weight" at bounding box center [337, 206] width 152 height 23
checkbox input "false"
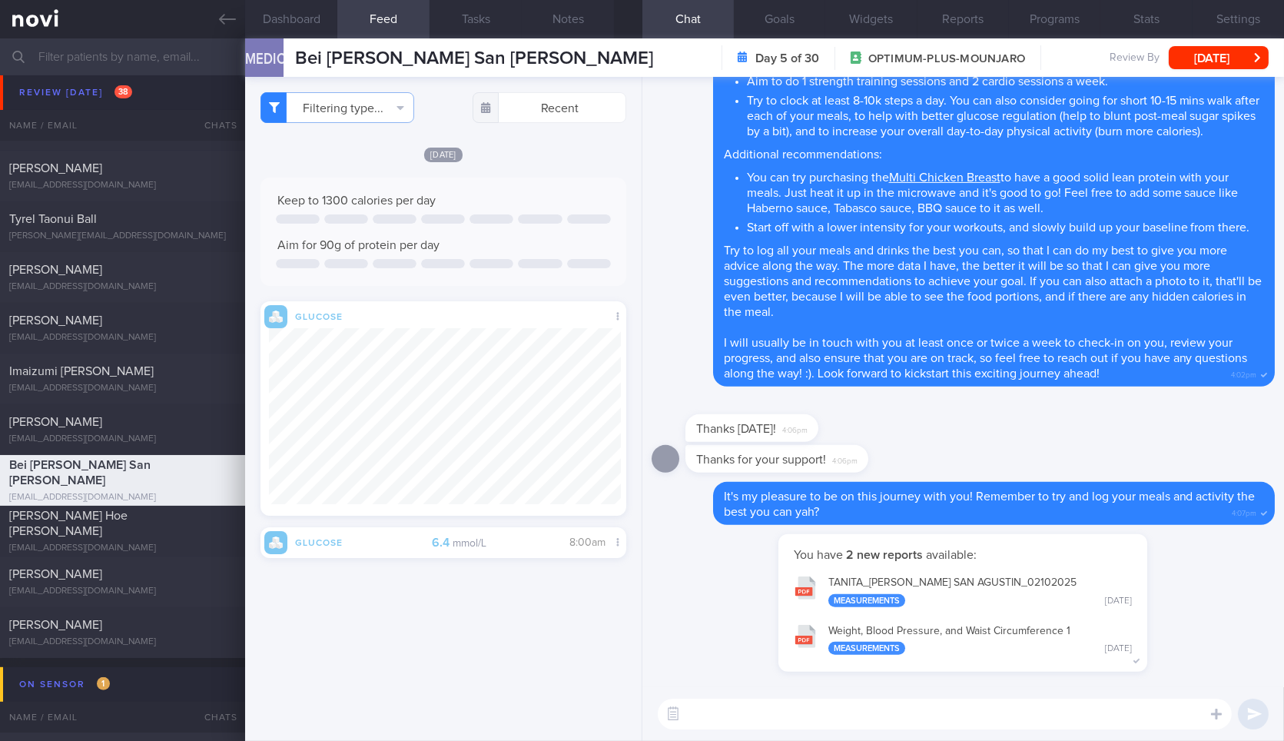
click at [779, 705] on textarea at bounding box center [945, 713] width 574 height 31
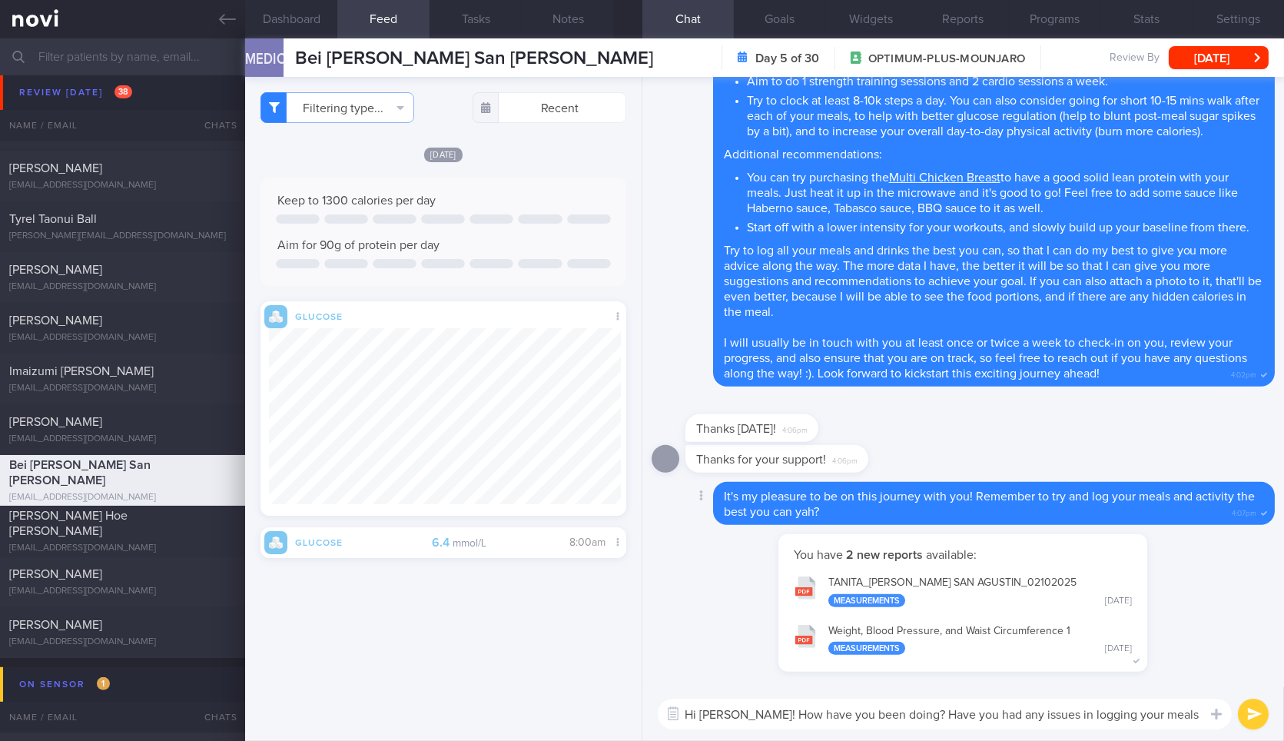
type textarea "Hi Bei! How have you been doing? Have you had any issues in logging your meals?"
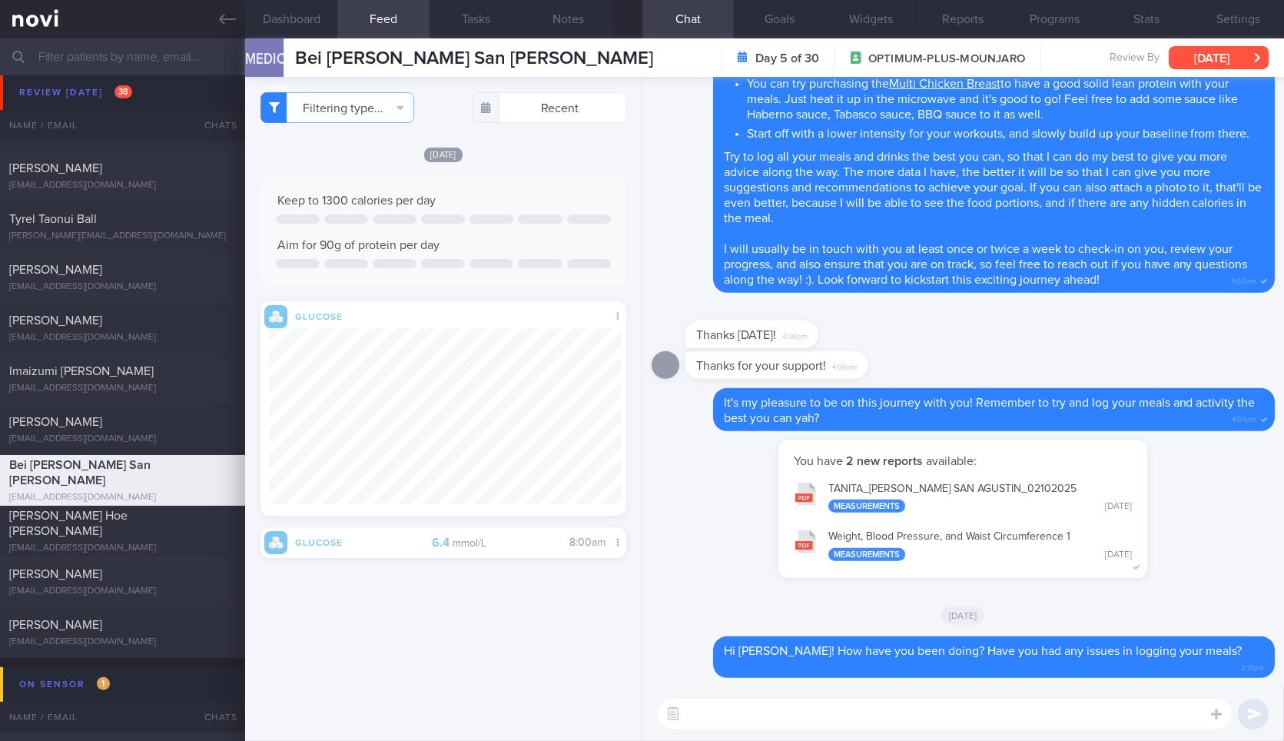
click at [1200, 46] on button "[DATE]" at bounding box center [1219, 57] width 100 height 23
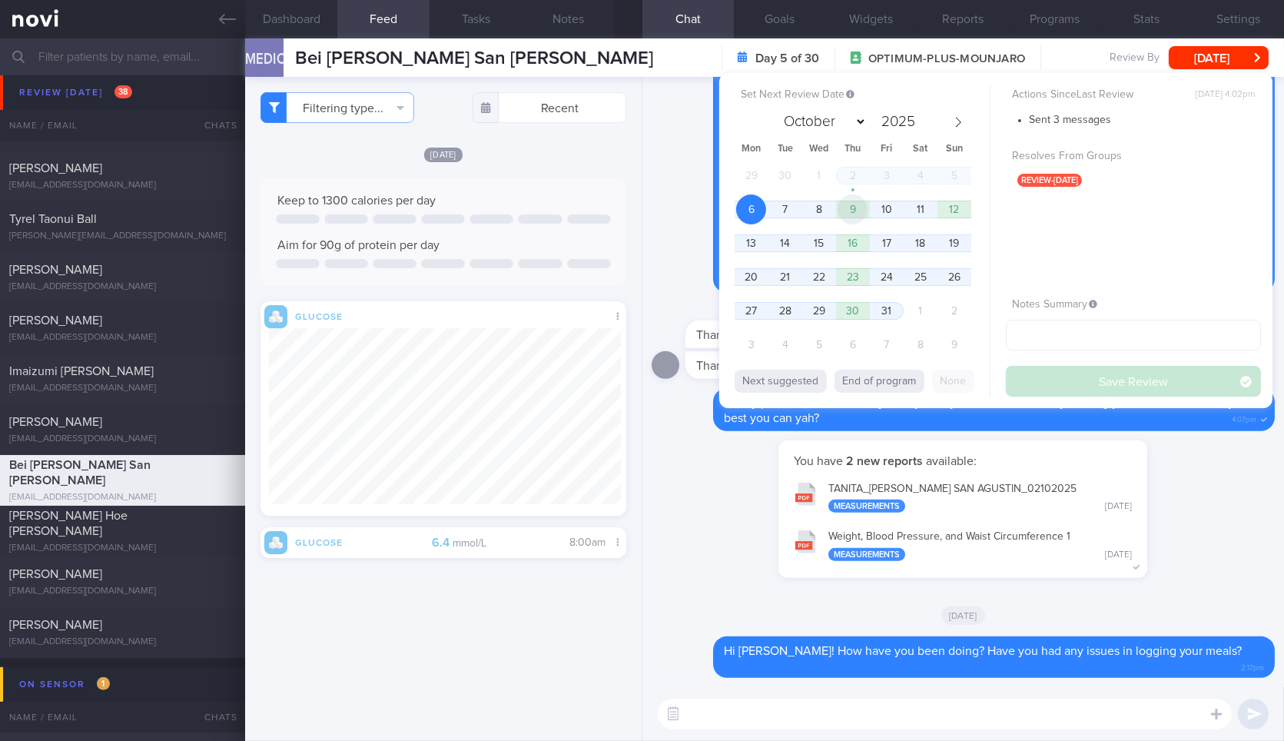
click at [854, 205] on span "9" at bounding box center [852, 209] width 30 height 30
click at [1026, 378] on button "Save Review" at bounding box center [1133, 381] width 255 height 31
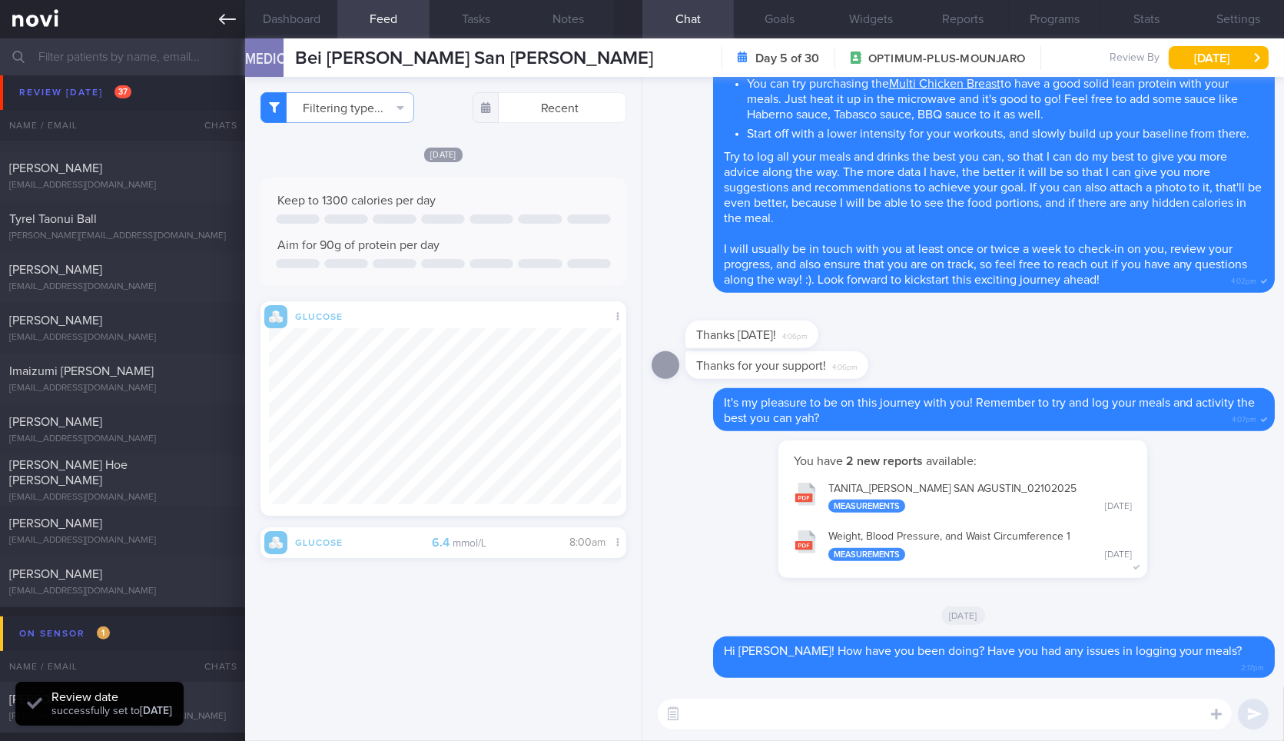
click at [231, 14] on icon at bounding box center [227, 19] width 17 height 17
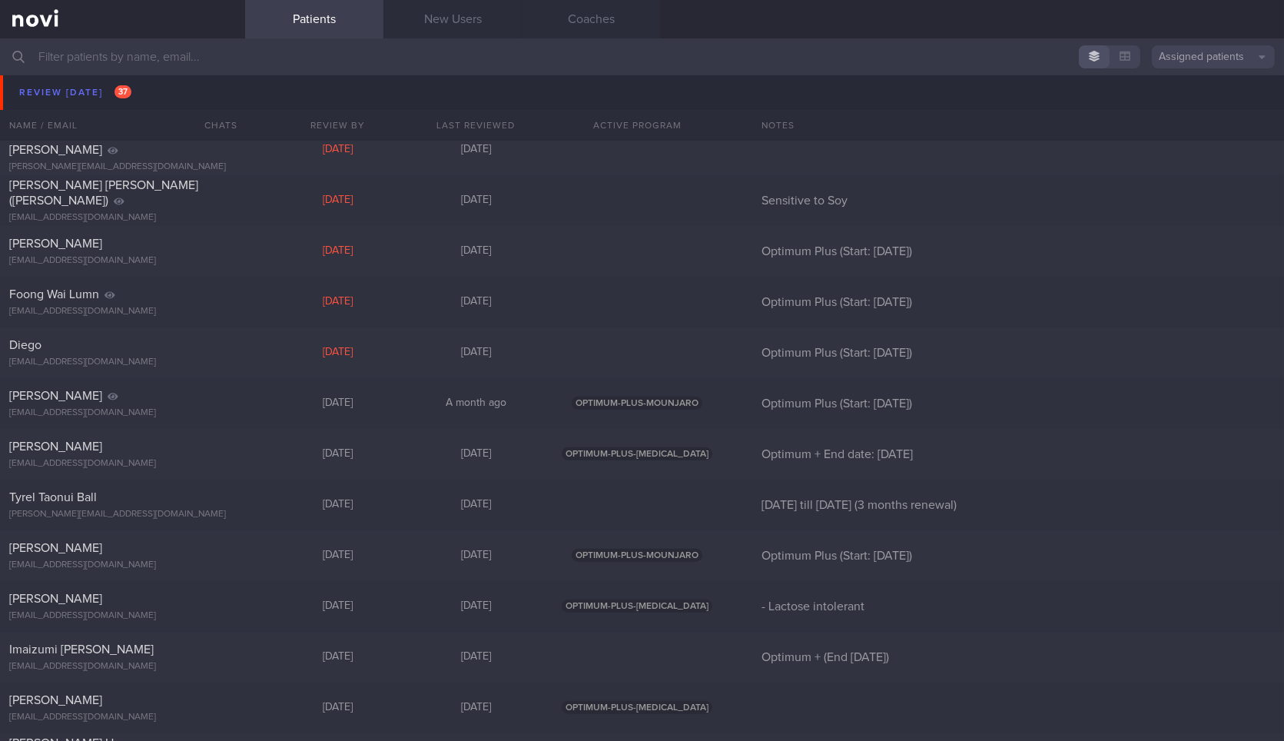
scroll to position [1385, 0]
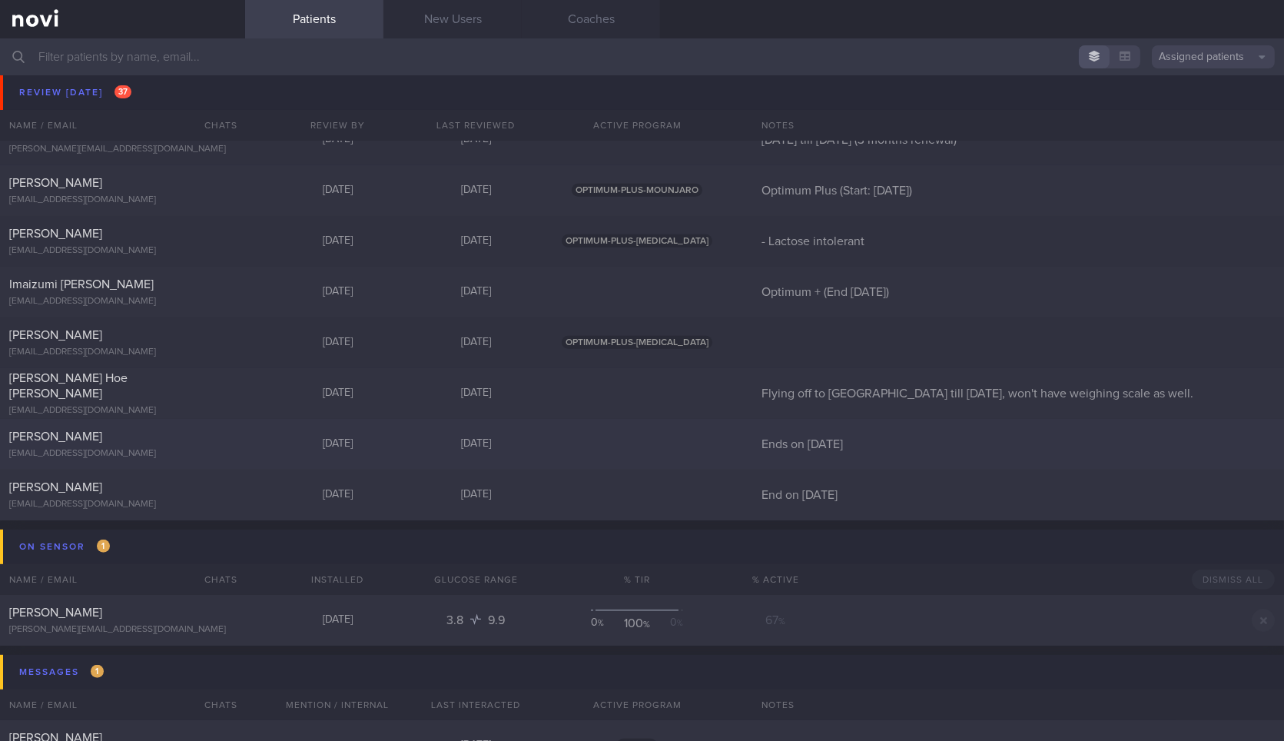
scroll to position [1547, 0]
click at [217, 506] on div "[EMAIL_ADDRESS][DOMAIN_NAME]" at bounding box center [122, 508] width 227 height 12
select select "9"
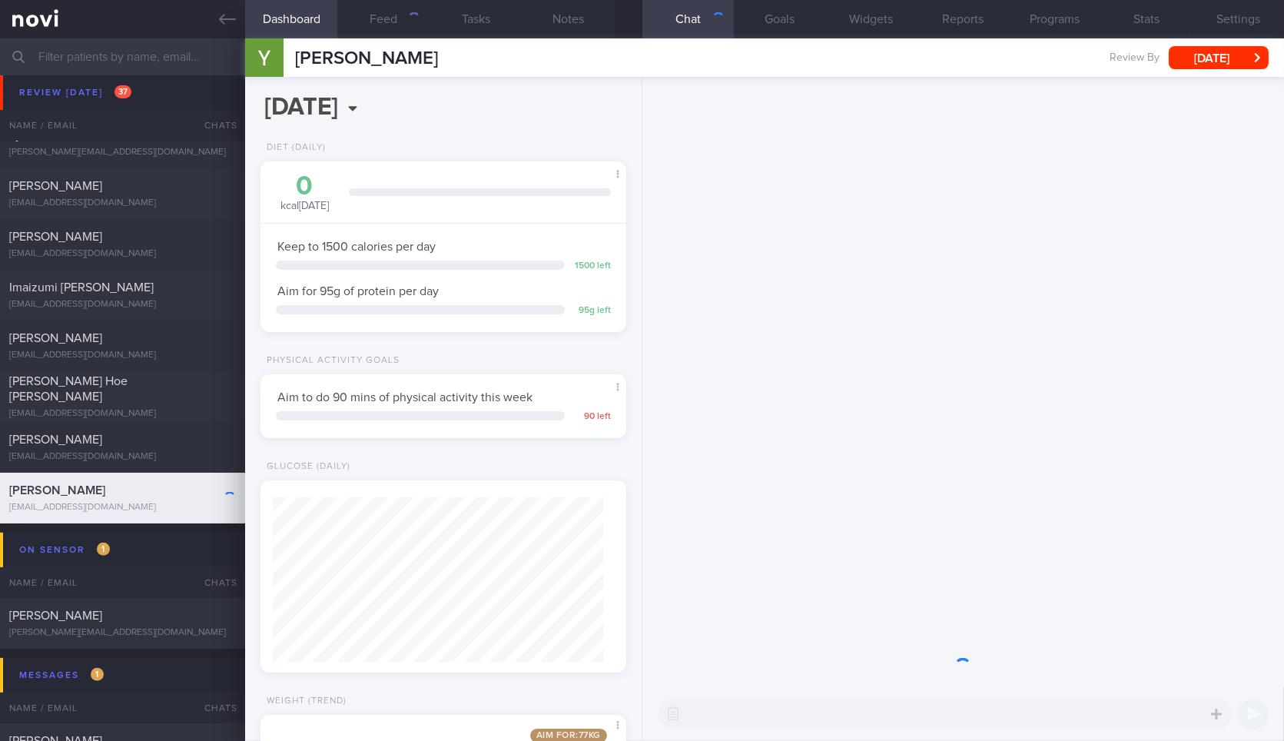
scroll to position [184, 324]
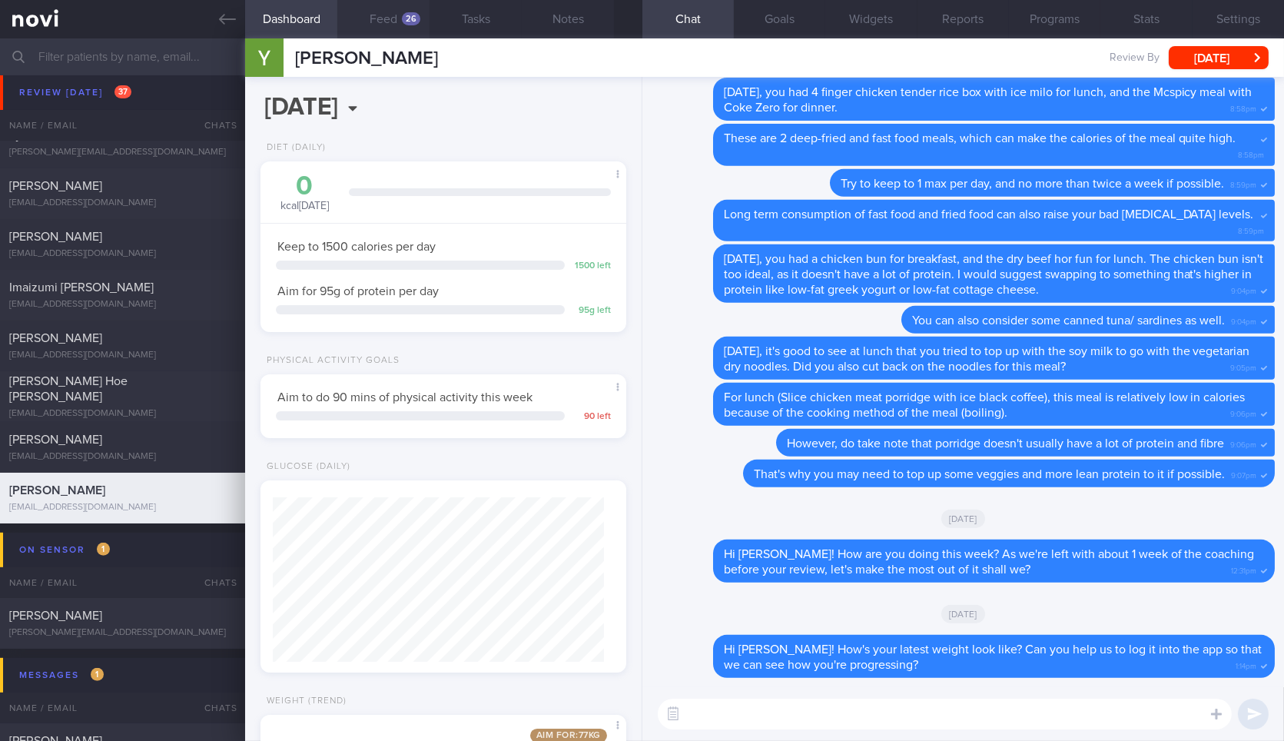
click at [401, 24] on button "Feed 26" at bounding box center [383, 19] width 92 height 38
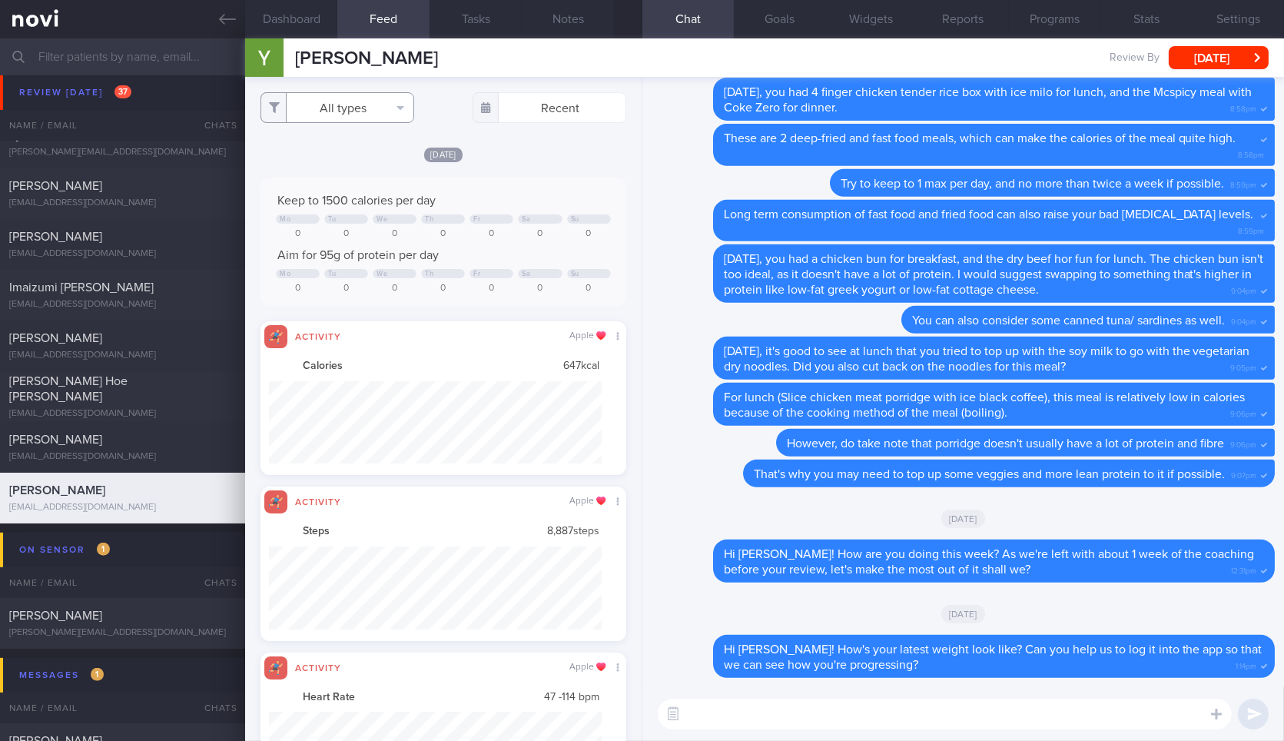
click at [372, 118] on button "All types" at bounding box center [337, 107] width 154 height 31
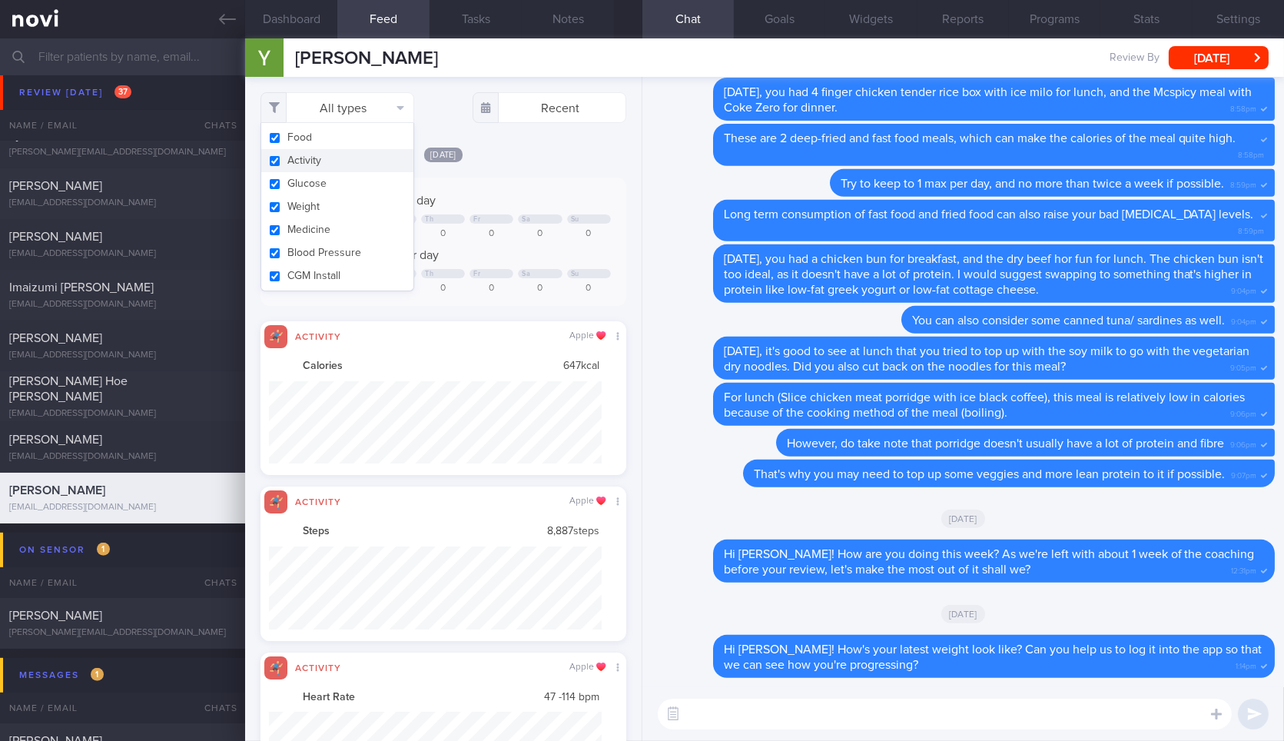
click at [367, 154] on button "Activity" at bounding box center [337, 160] width 152 height 23
click at [349, 207] on button "Weight" at bounding box center [337, 206] width 152 height 23
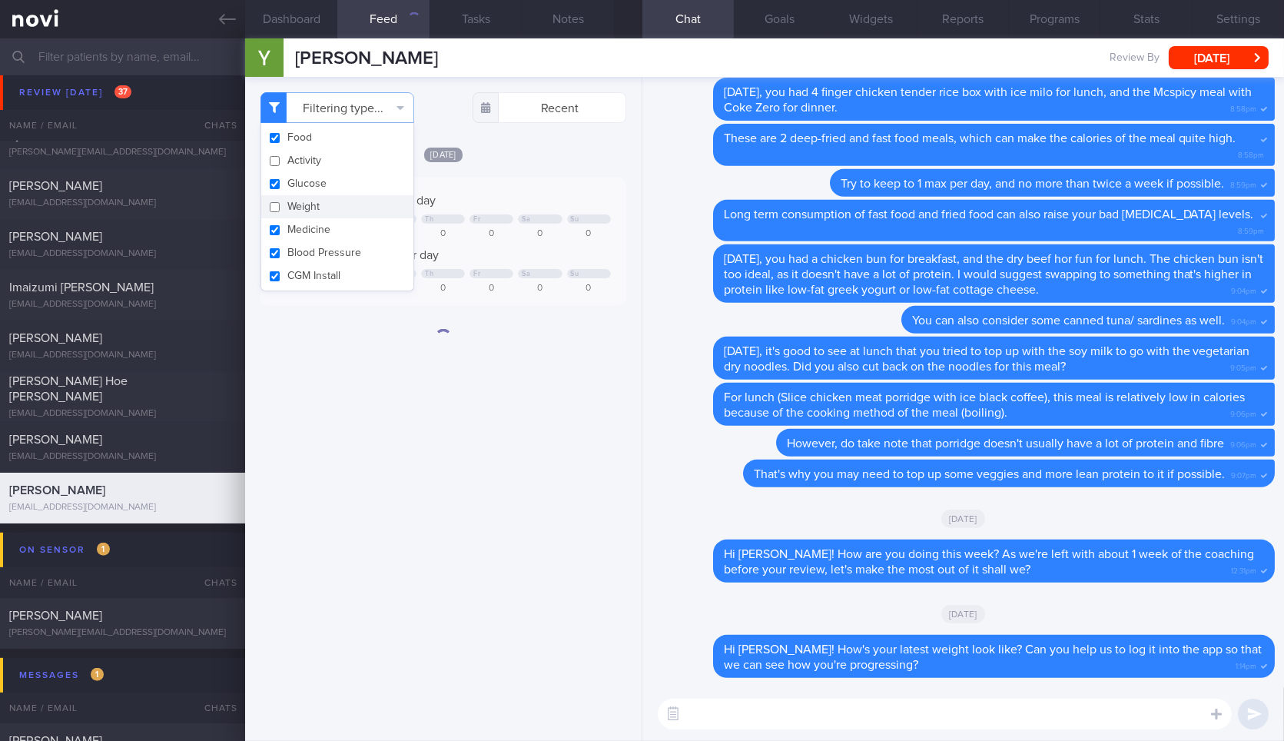
checkbox input "false"
click at [506, 160] on div "[DATE]" at bounding box center [442, 154] width 365 height 16
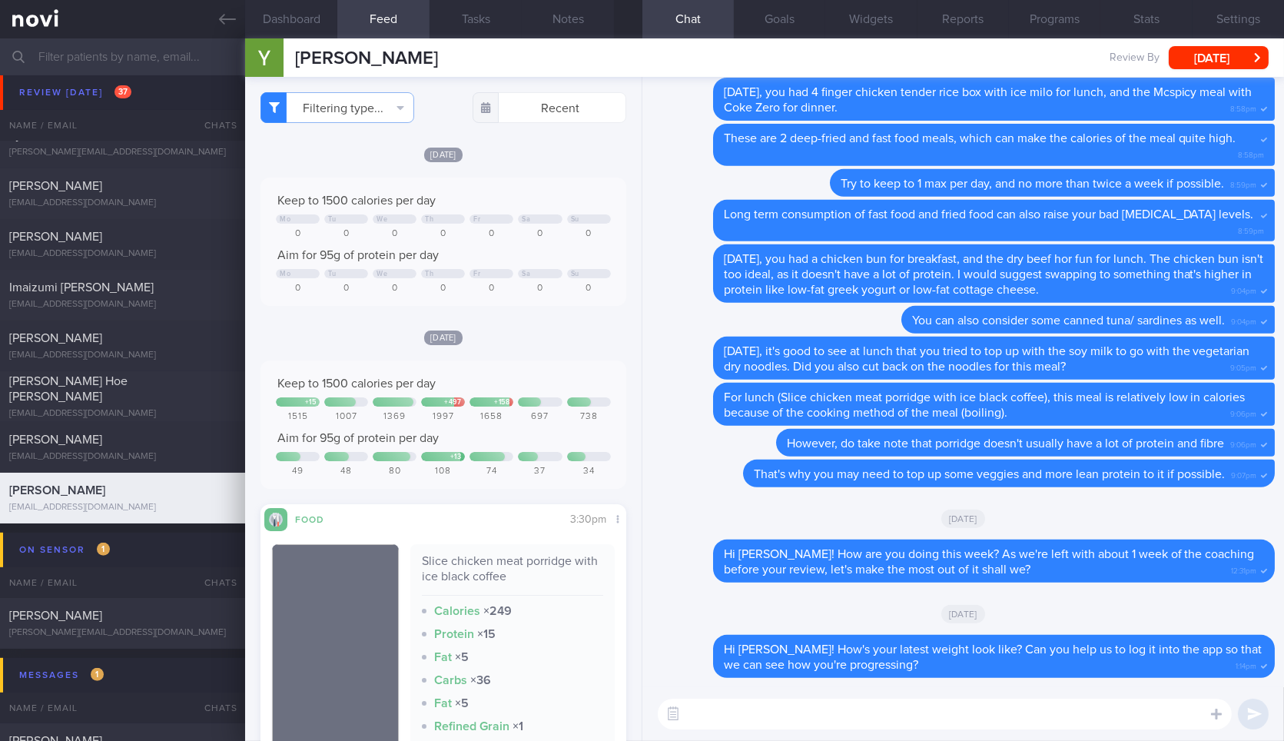
click at [506, 160] on div "[DATE]" at bounding box center [442, 154] width 365 height 16
click at [309, 5] on button "Dashboard" at bounding box center [291, 19] width 92 height 38
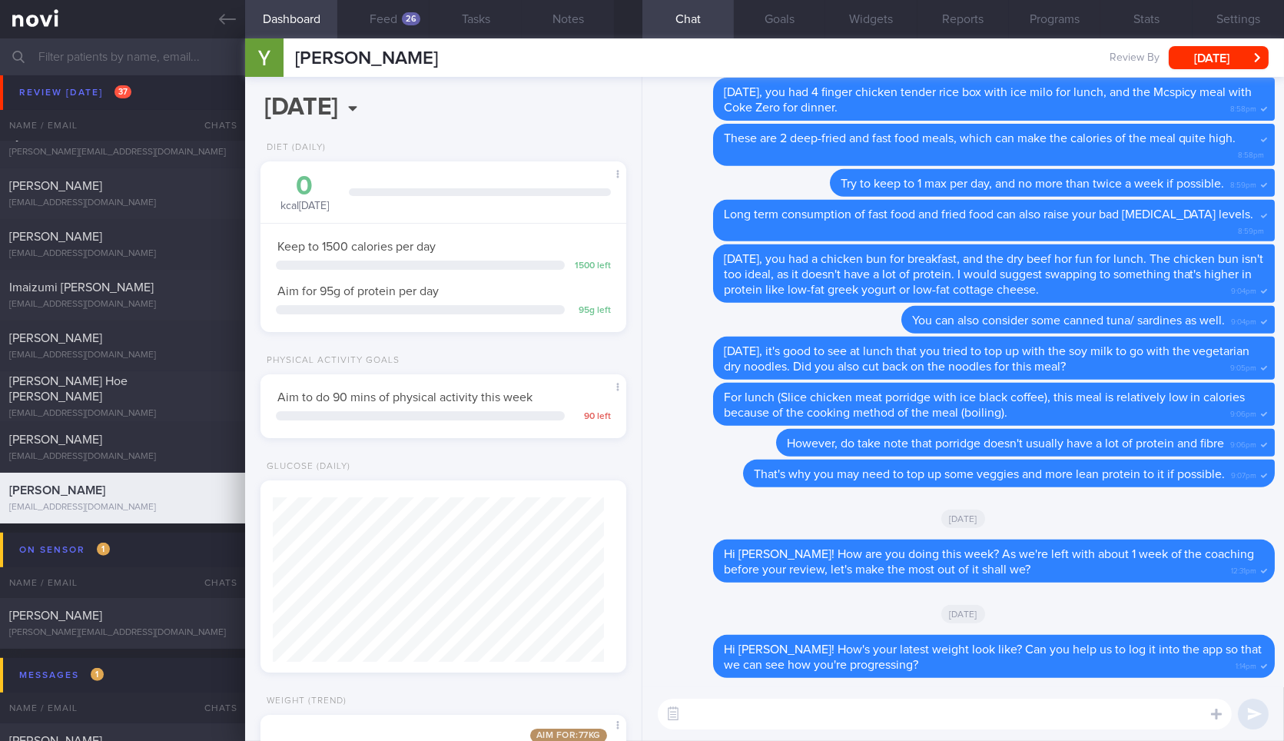
click at [768, 718] on textarea at bounding box center [945, 713] width 574 height 31
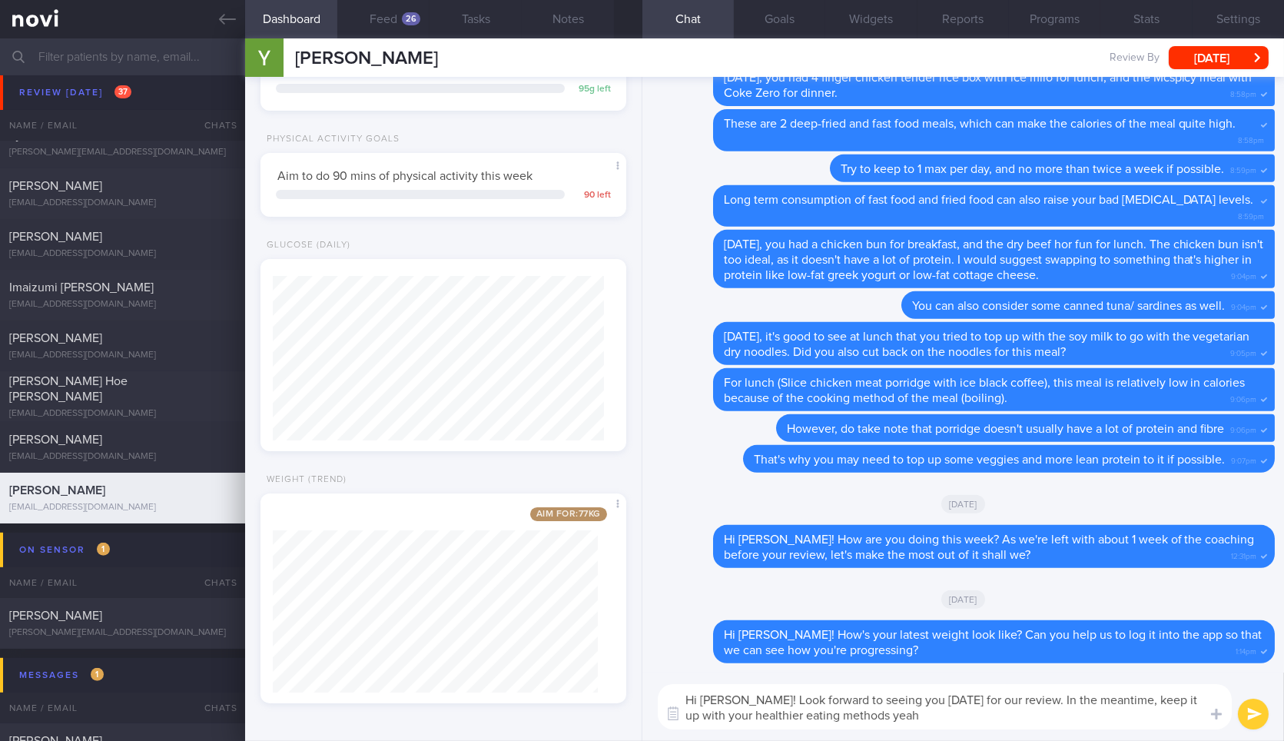
type textarea "Hi [PERSON_NAME]! Look forward to seeing you [DATE] for our review. In the mean…"
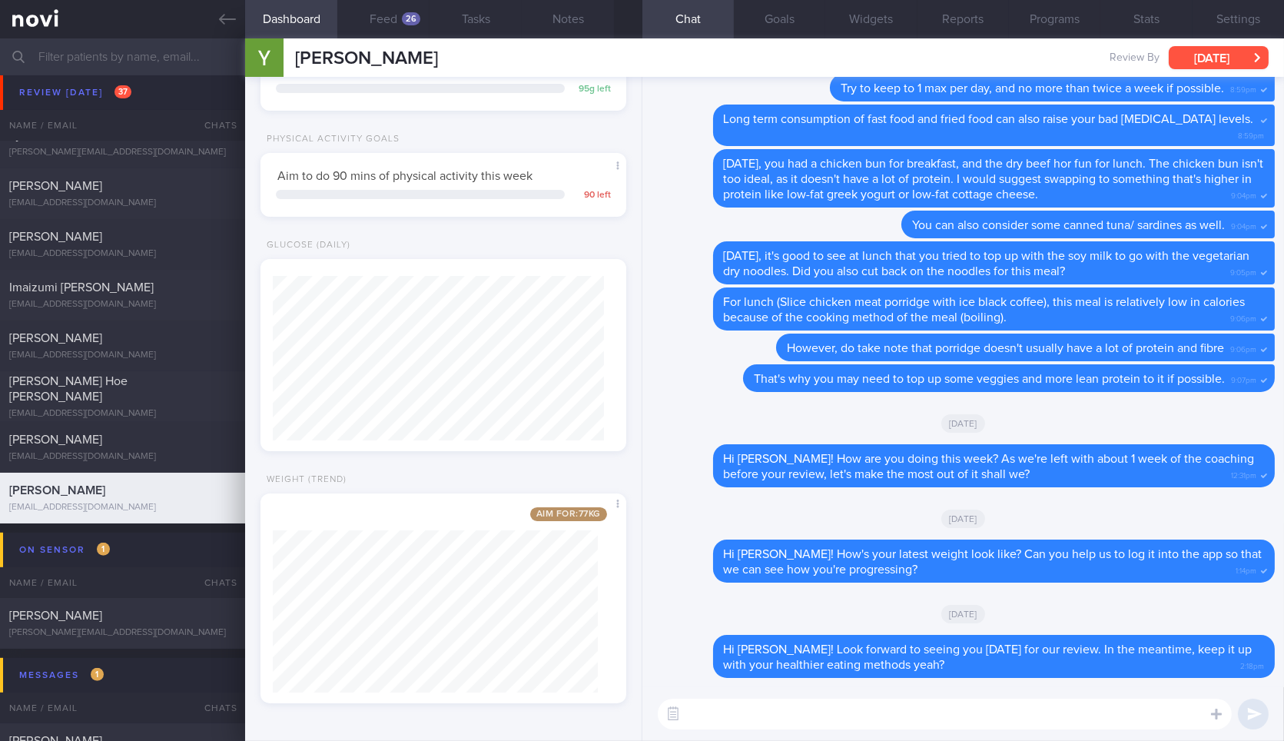
click at [1182, 51] on button "[DATE]" at bounding box center [1219, 57] width 100 height 23
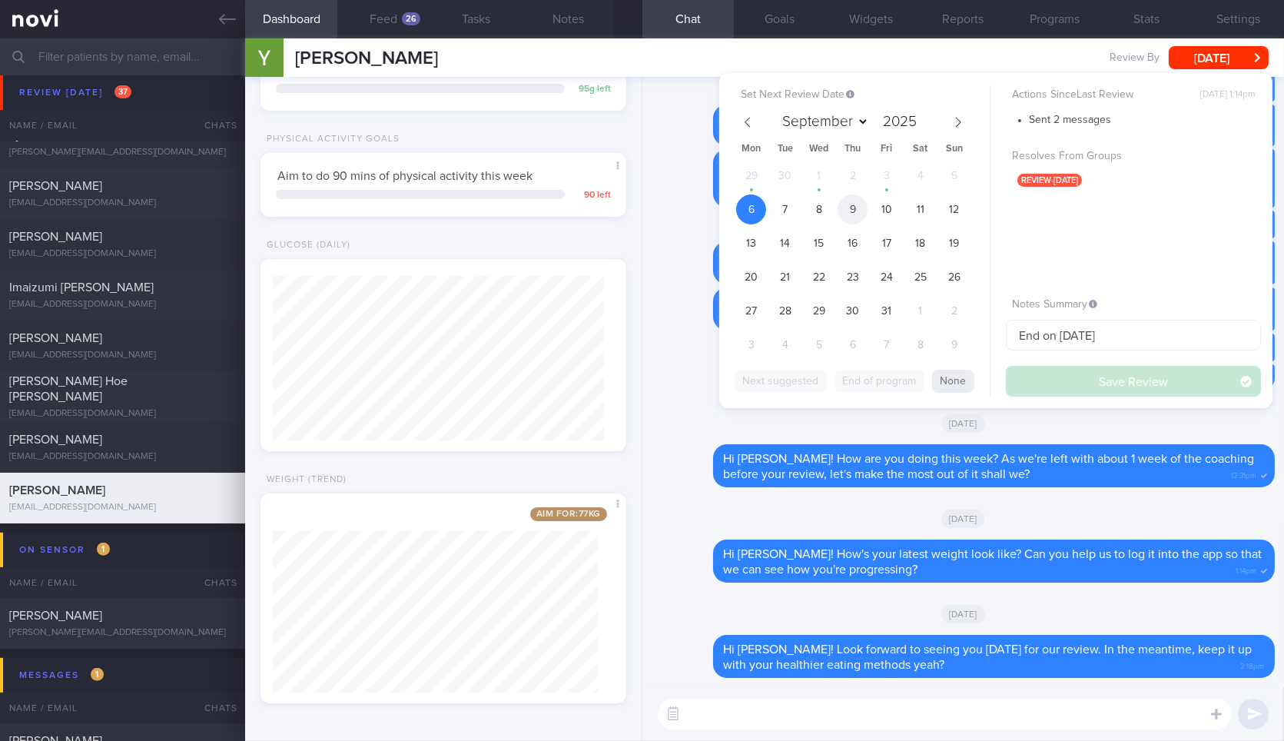
click at [851, 201] on span "9" at bounding box center [852, 209] width 30 height 30
click at [1101, 394] on button "Save Review" at bounding box center [1133, 381] width 255 height 31
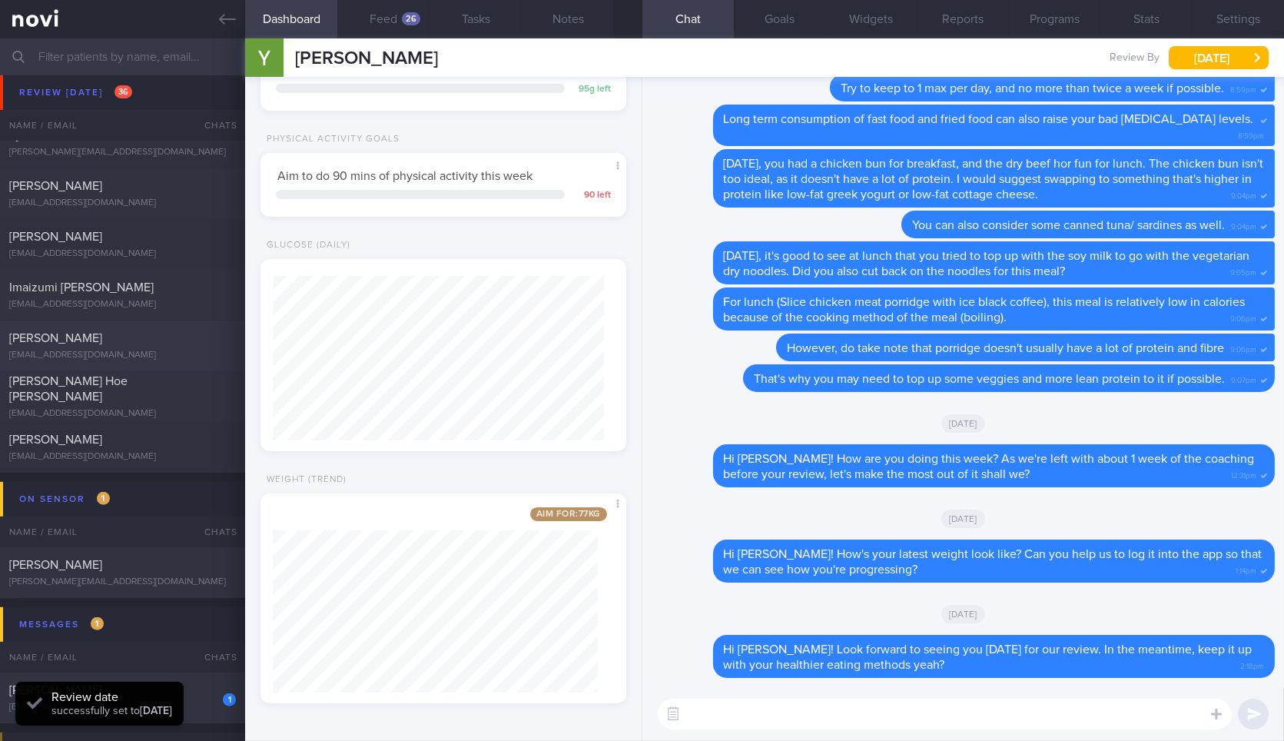
click at [218, 32] on link at bounding box center [122, 19] width 245 height 38
